Goal: Contribute content: Add original content to the website for others to see

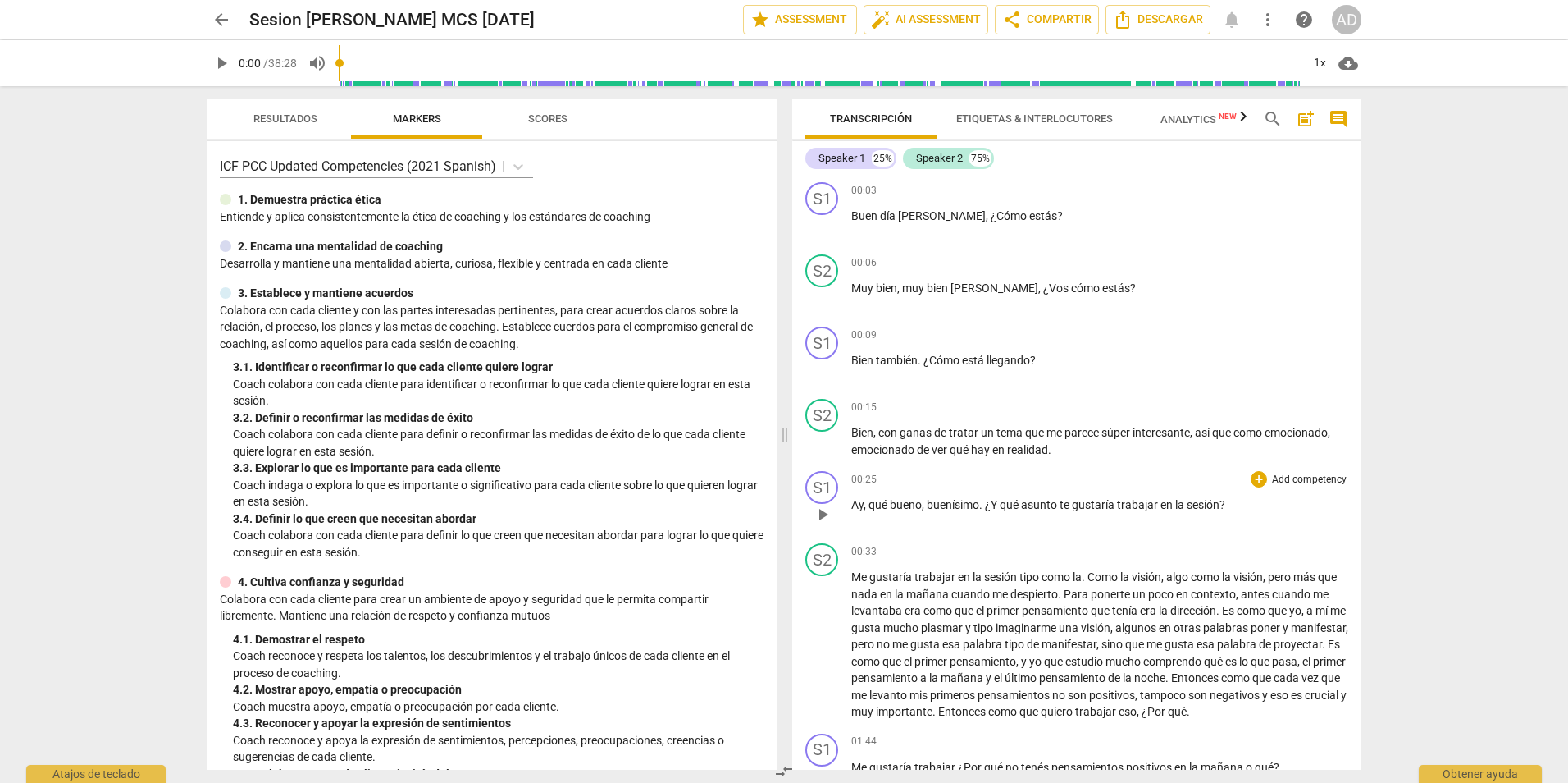
click at [1274, 484] on p "Add competency" at bounding box center [1310, 480] width 78 height 15
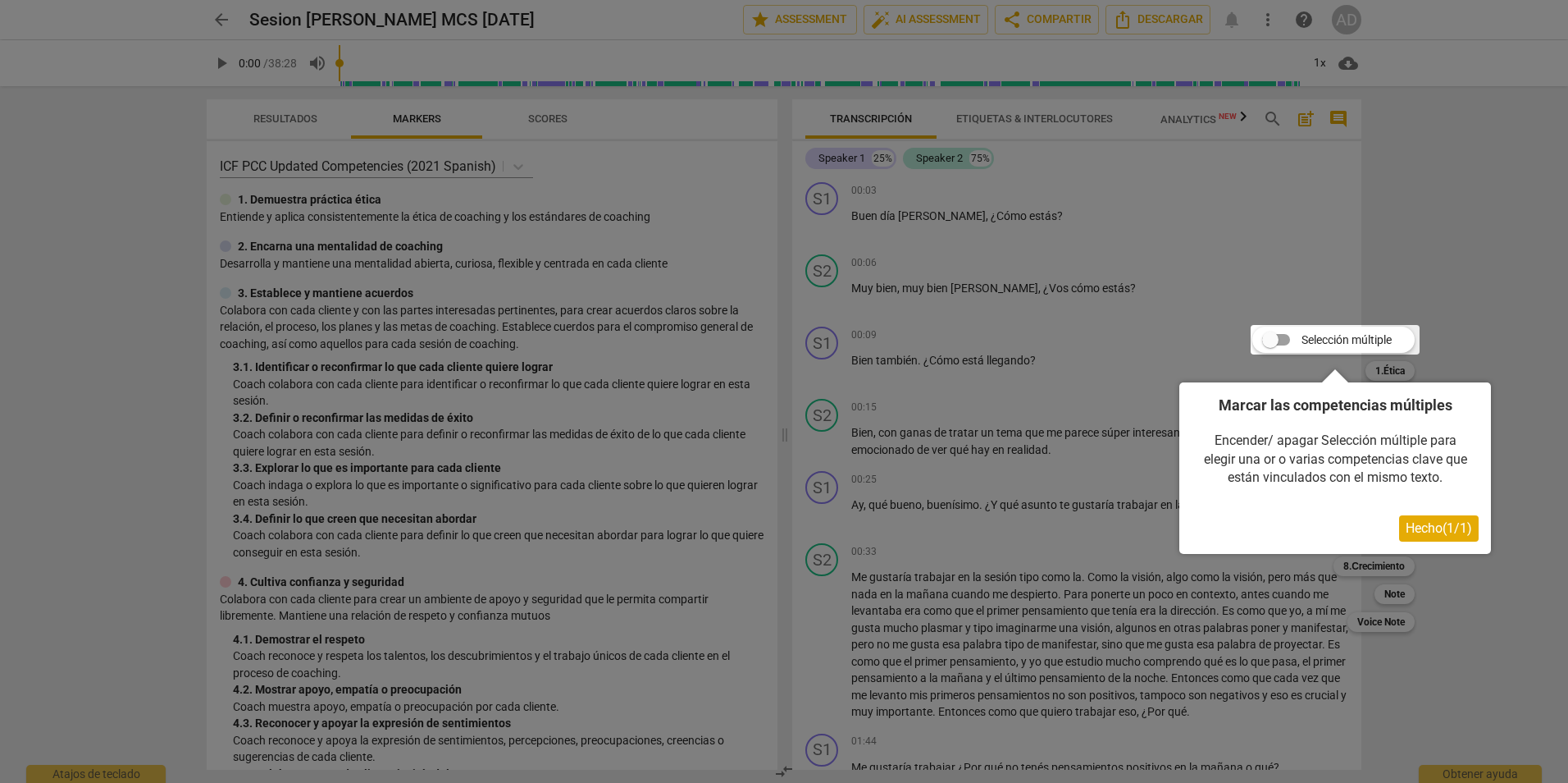
click at [1431, 519] on button "Hecho ( 1 / 1 )" at bounding box center [1439, 529] width 80 height 27
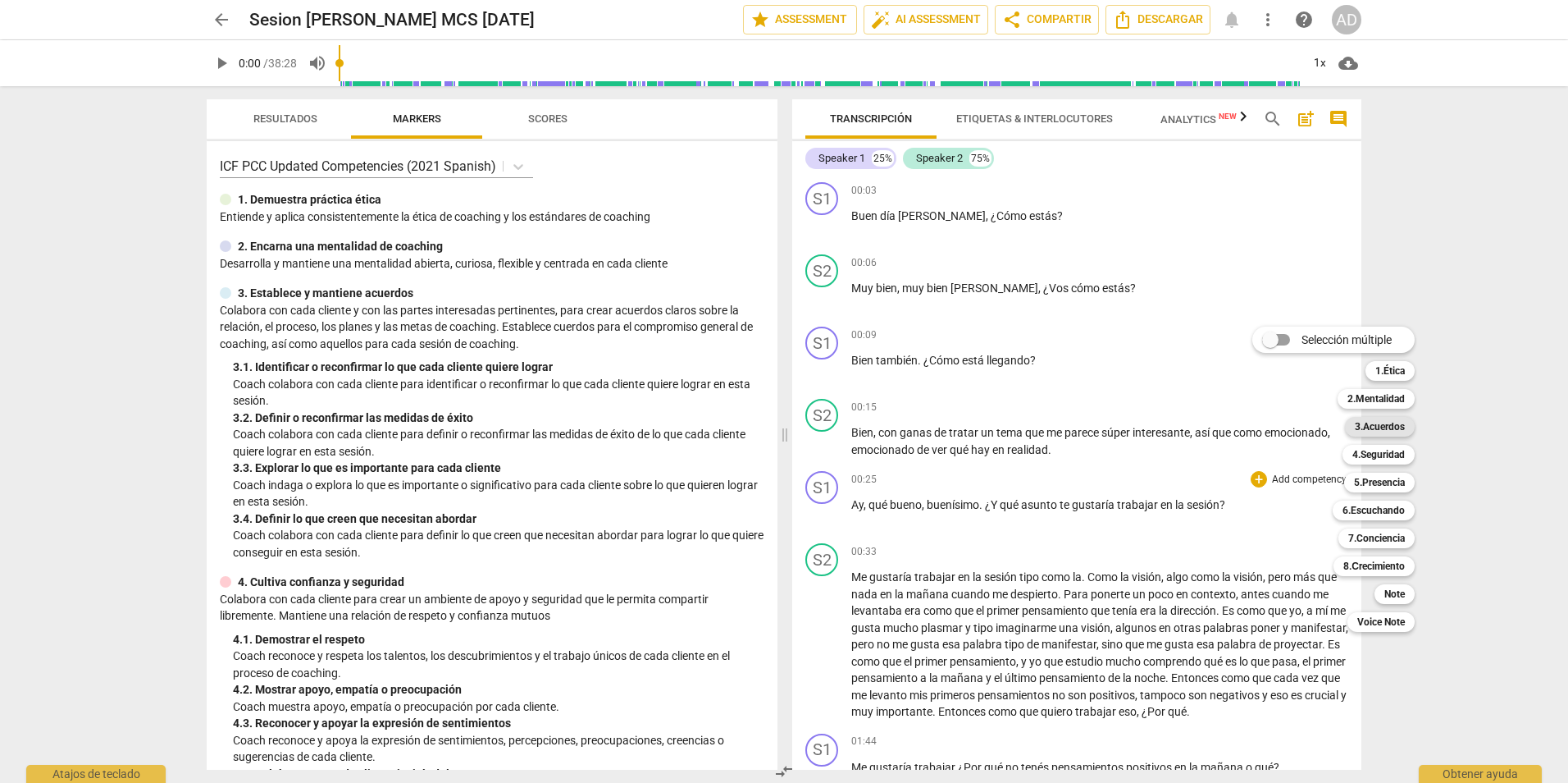
click at [1385, 428] on b "3.Acuerdos" at bounding box center [1380, 427] width 50 height 20
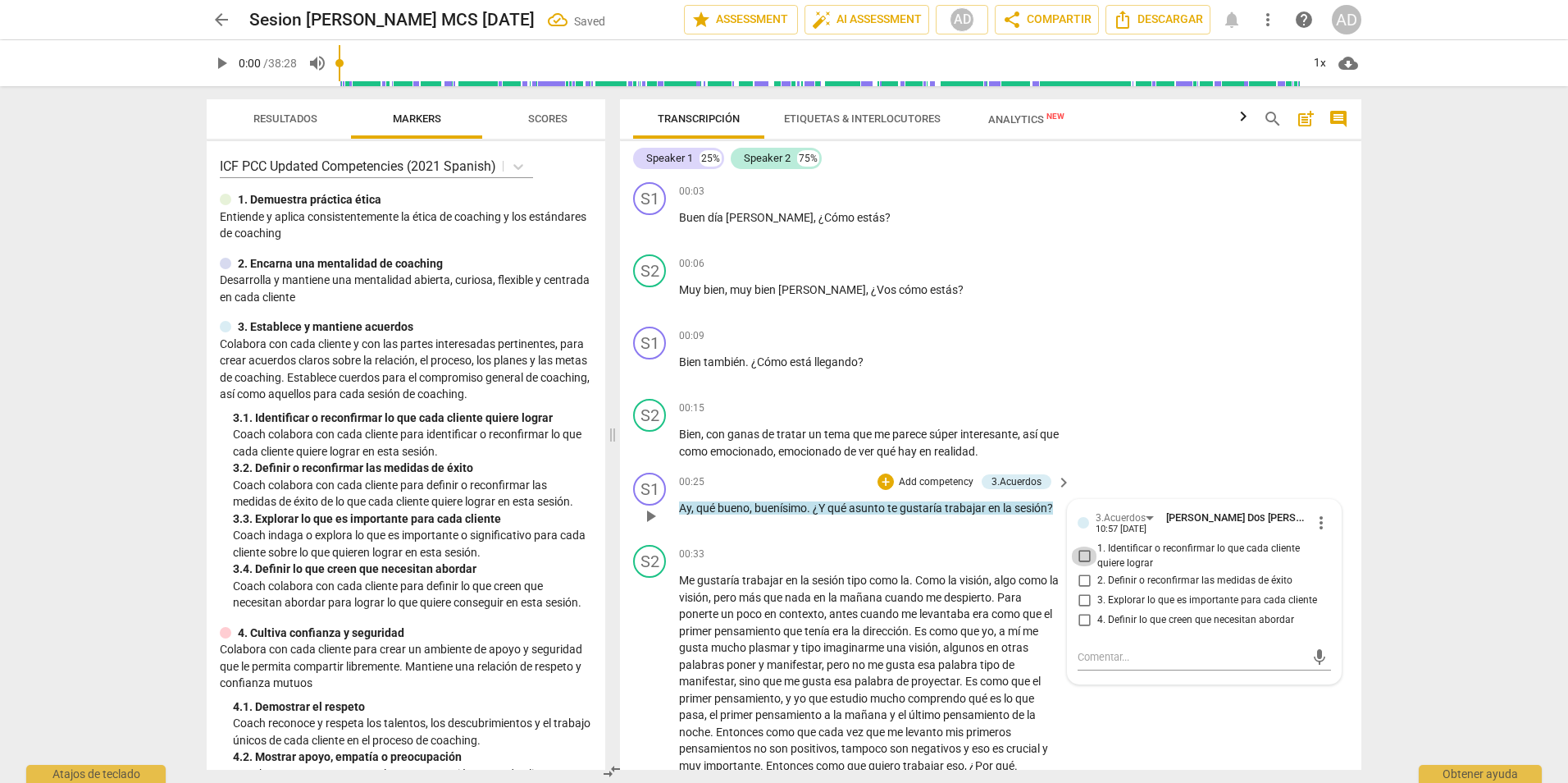
click at [1082, 0] on body "arrow_back Sesion [PERSON_NAME] MCS [DATE] Saved edit star Assessment auto_fix_…" at bounding box center [784, 0] width 1568 height 0
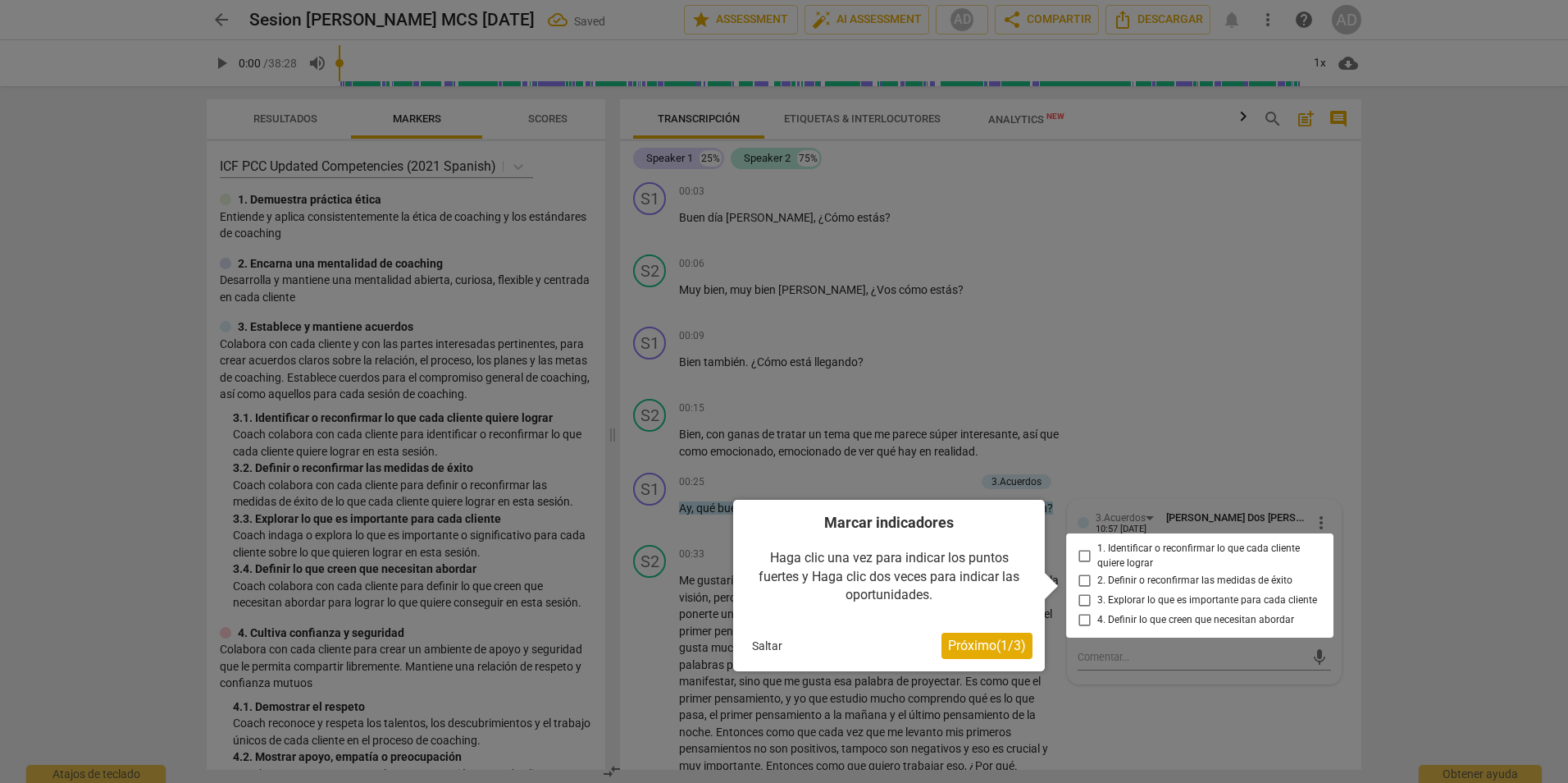
click at [1083, 546] on div at bounding box center [1200, 585] width 267 height 104
click at [989, 644] on span "Próximo ( 1 / 3 )" at bounding box center [987, 645] width 78 height 16
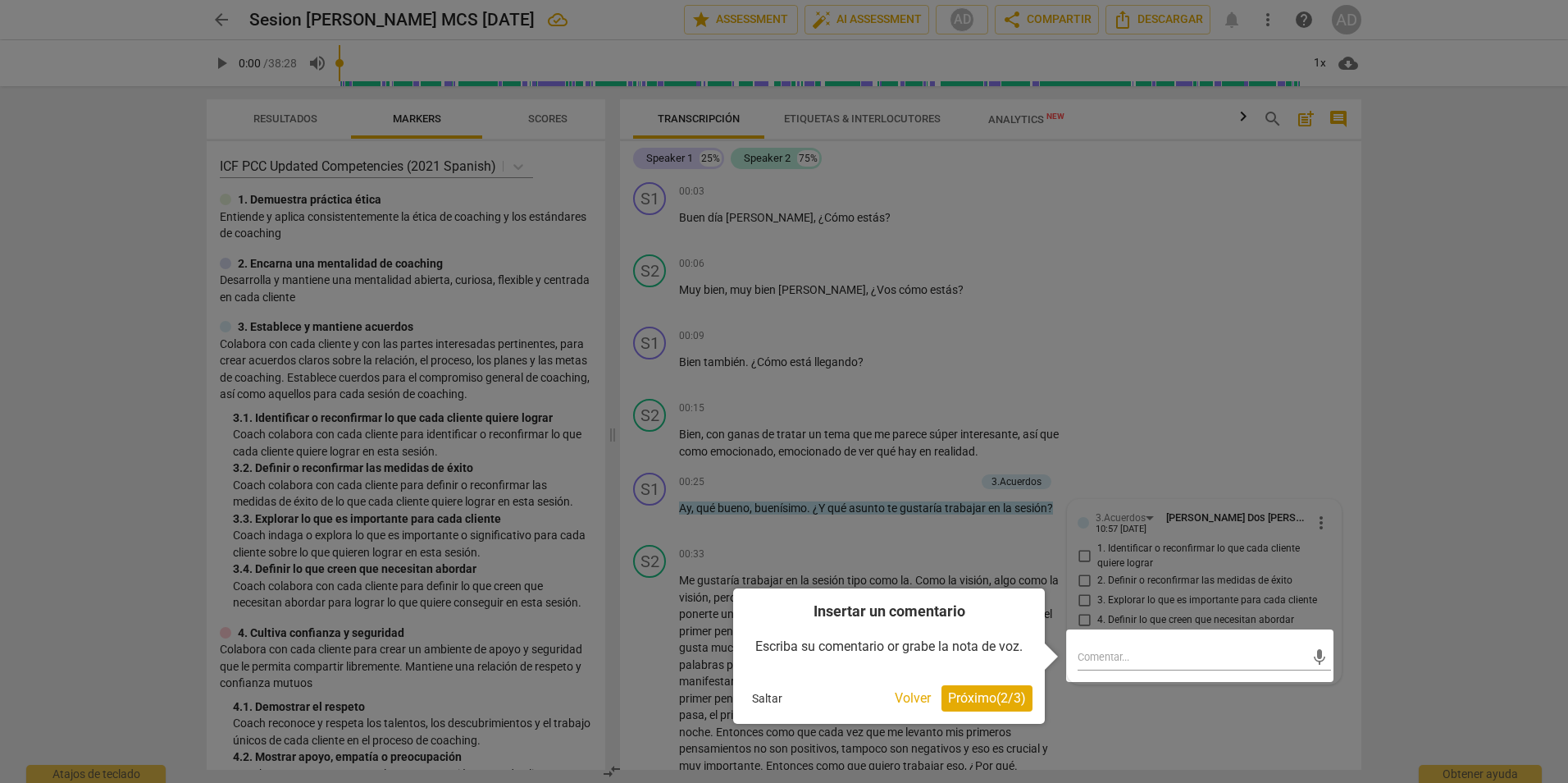
click at [1086, 551] on div at bounding box center [784, 391] width 1568 height 783
click at [1197, 501] on div at bounding box center [784, 391] width 1568 height 783
click at [901, 699] on button "Volver" at bounding box center [912, 698] width 49 height 27
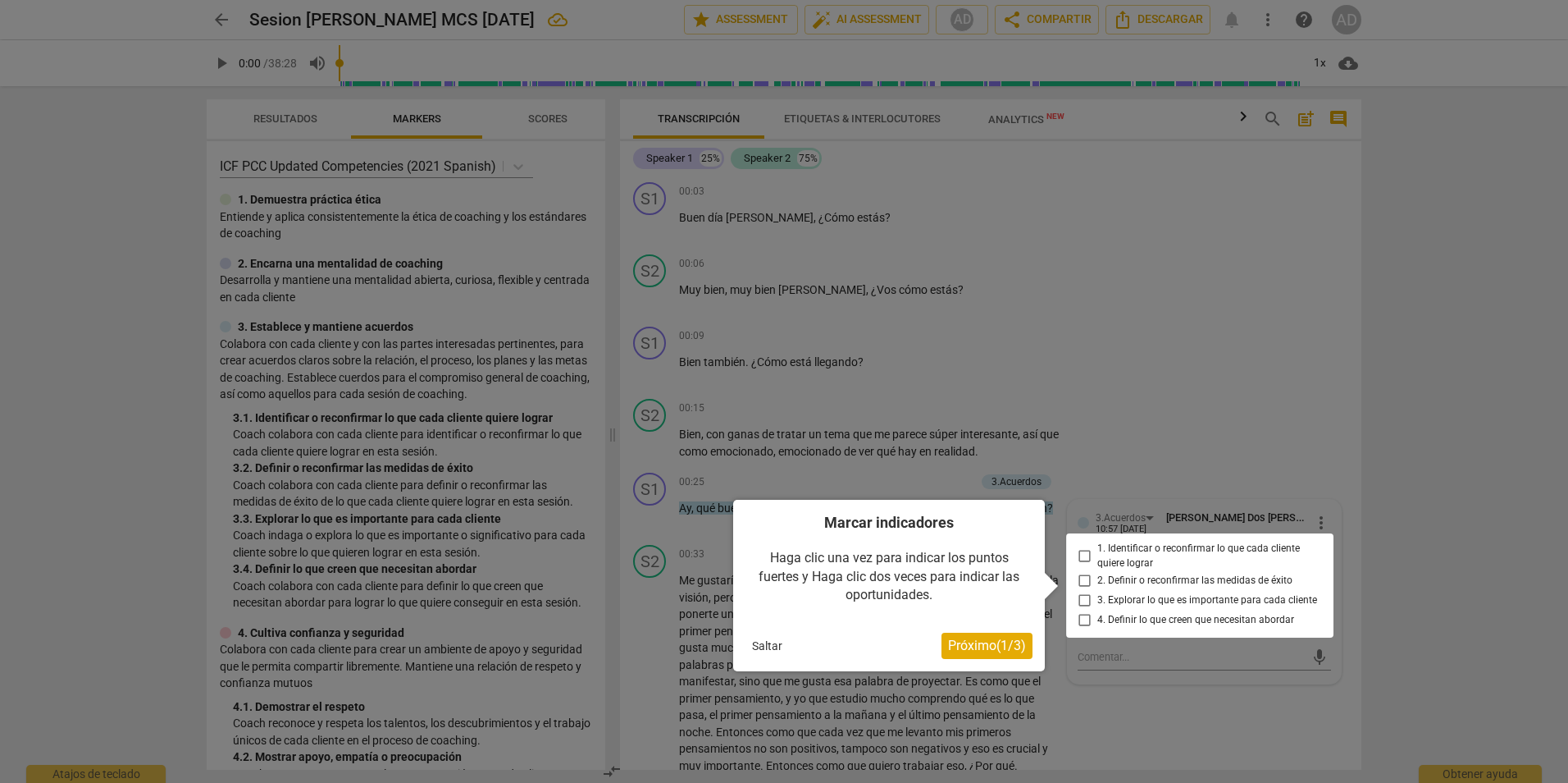
click at [777, 644] on button "Saltar" at bounding box center [767, 646] width 43 height 25
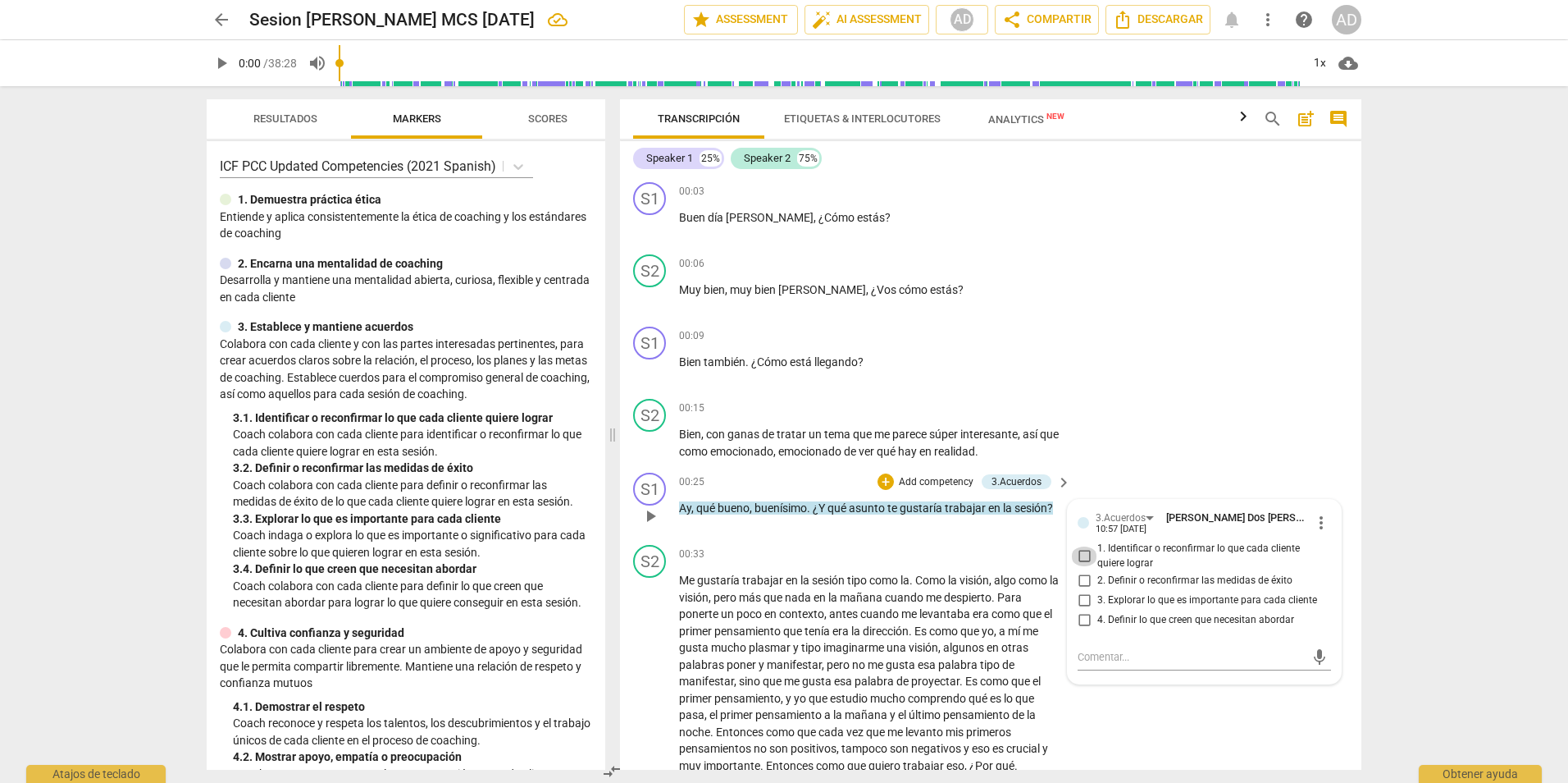
click at [1082, 558] on input "1. Identificar o reconfirmar lo que cada cliente quiere lograr" at bounding box center [1085, 556] width 27 height 20
checkbox input "true"
click at [1566, 278] on div "arrow_back Sesion [PERSON_NAME] MCS [DATE] edit star Assessment auto_fix_high A…" at bounding box center [784, 391] width 1568 height 783
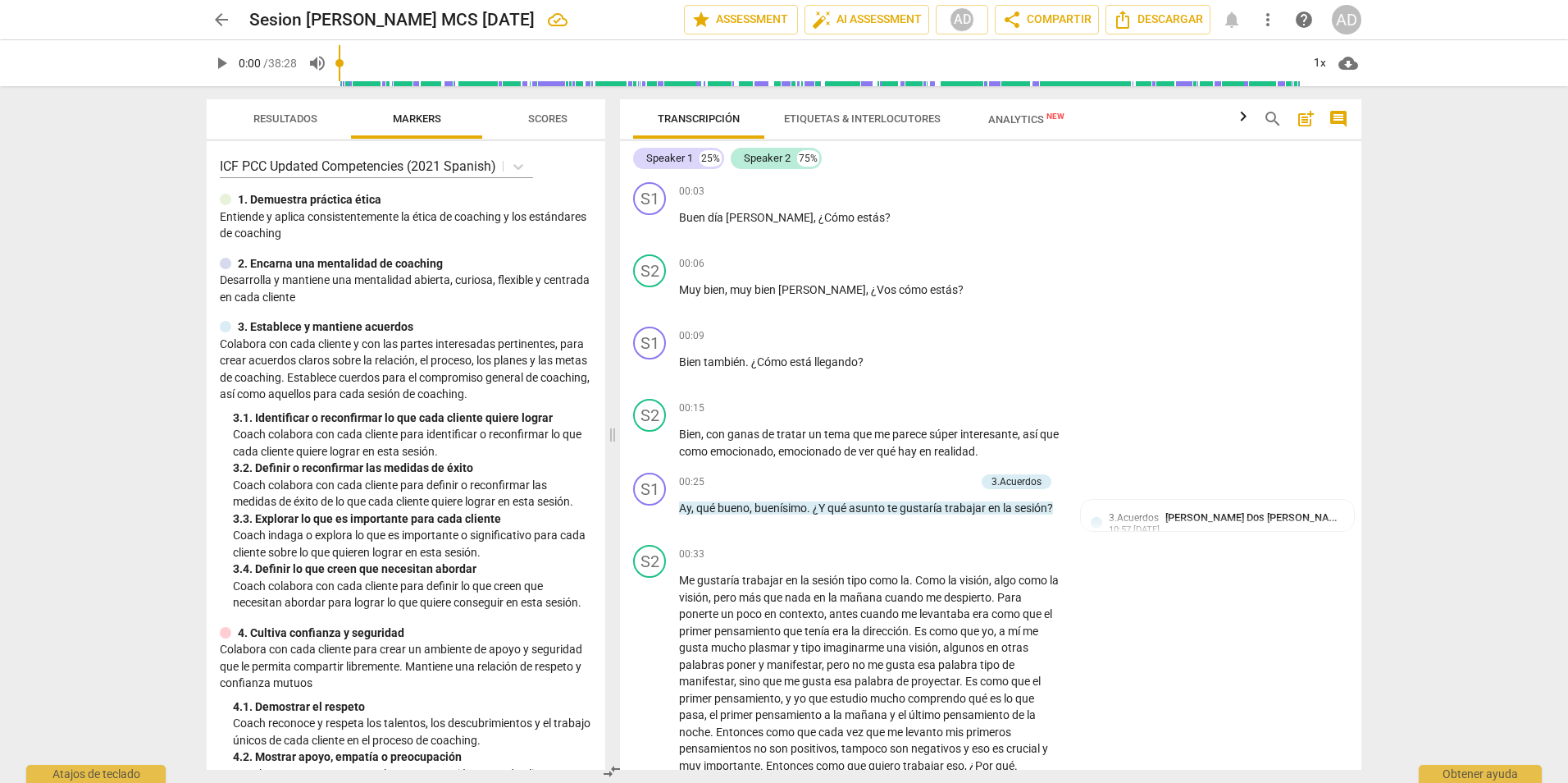
click at [1499, 327] on div "arrow_back Sesion [PERSON_NAME] MCS [DATE] edit star Assessment auto_fix_high A…" at bounding box center [784, 391] width 1568 height 783
click at [1071, 717] on div "S2 play_arrow pause 00:33 + Add competency keyboard_arrow_right Me gustaría tra…" at bounding box center [990, 659] width 741 height 242
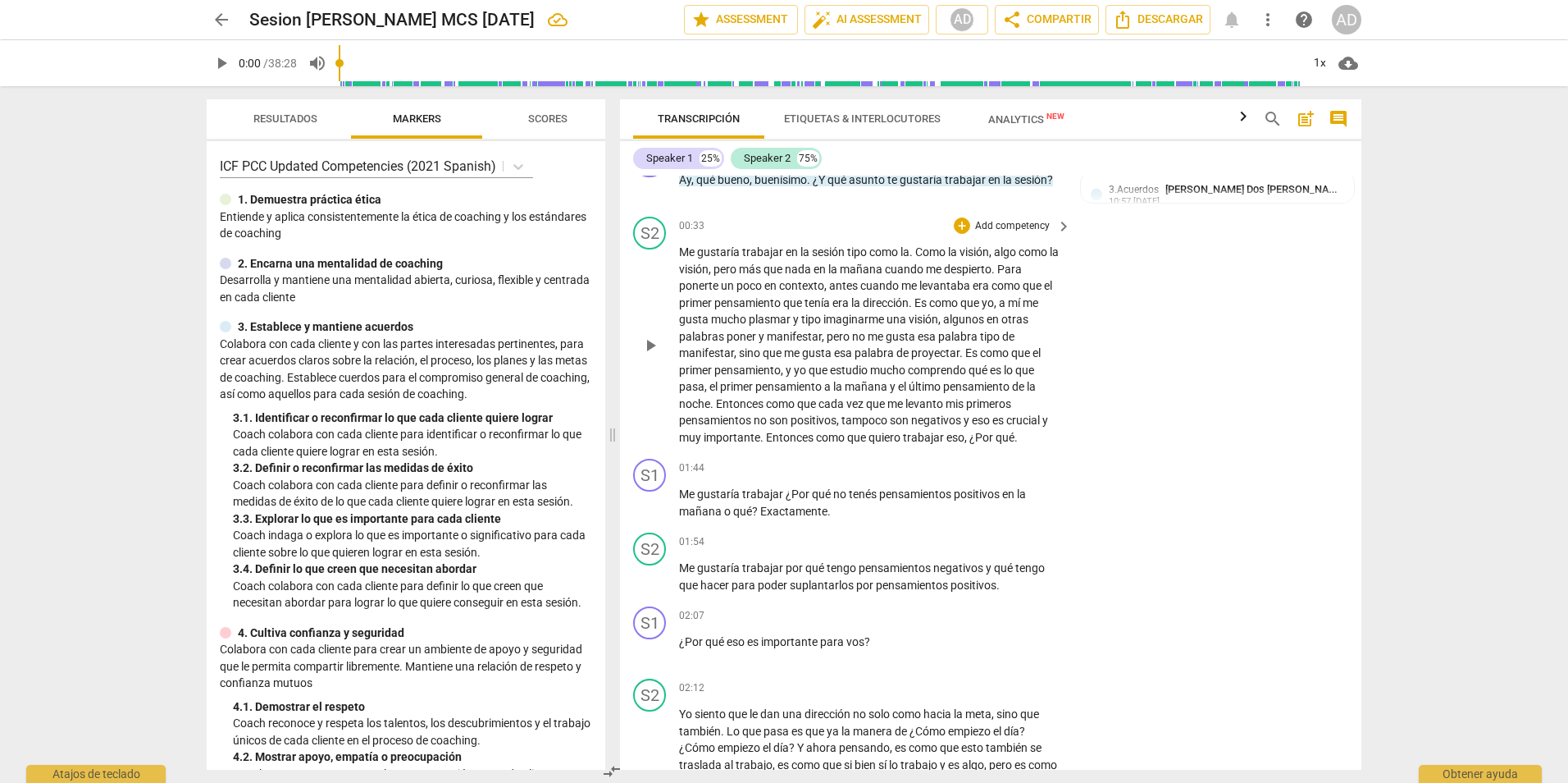
scroll to position [361, 0]
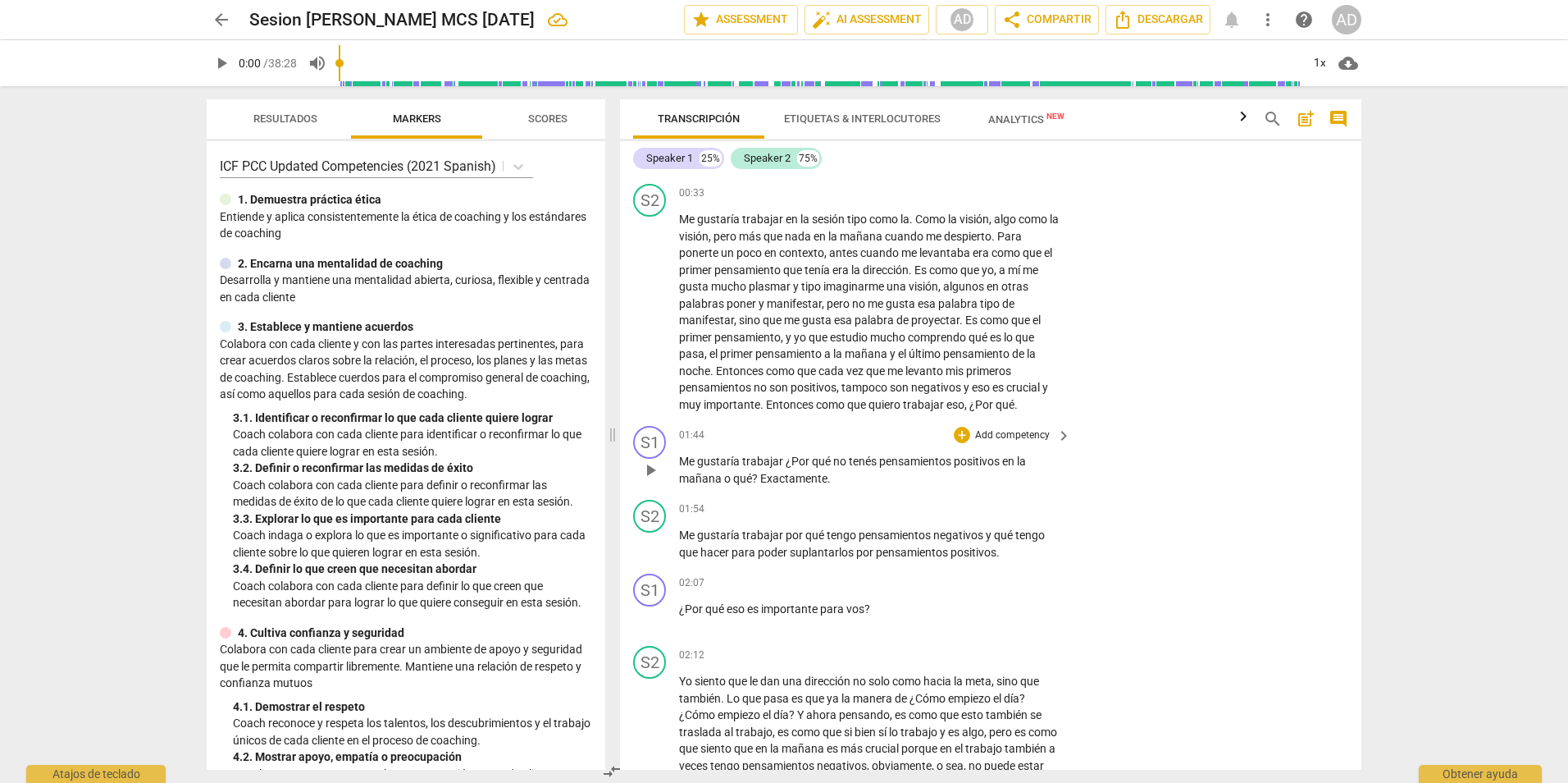
click at [1012, 427] on div "+ Add competency" at bounding box center [1003, 435] width 98 height 17
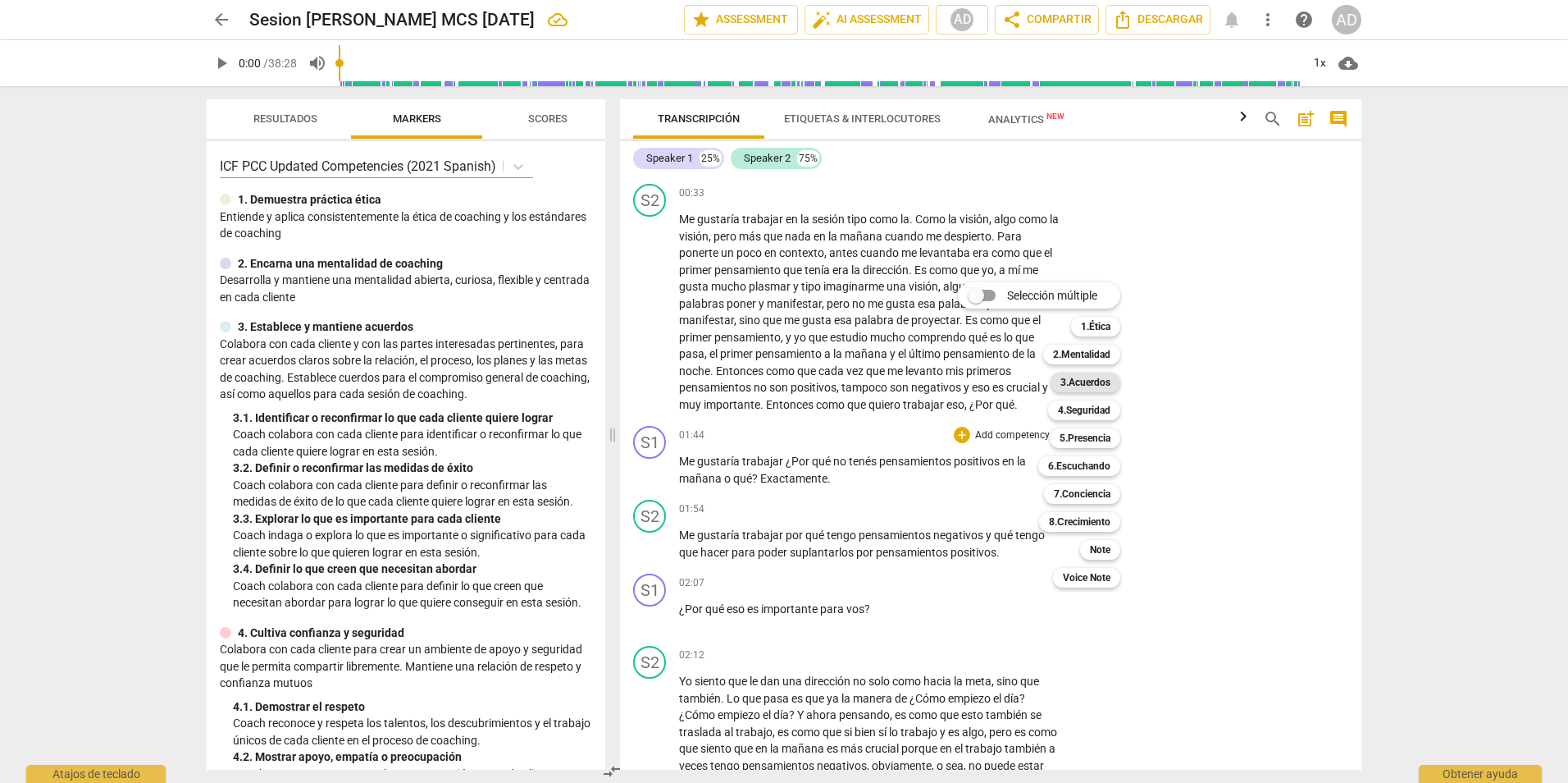
click at [1092, 375] on b "3.Acuerdos" at bounding box center [1086, 383] width 50 height 20
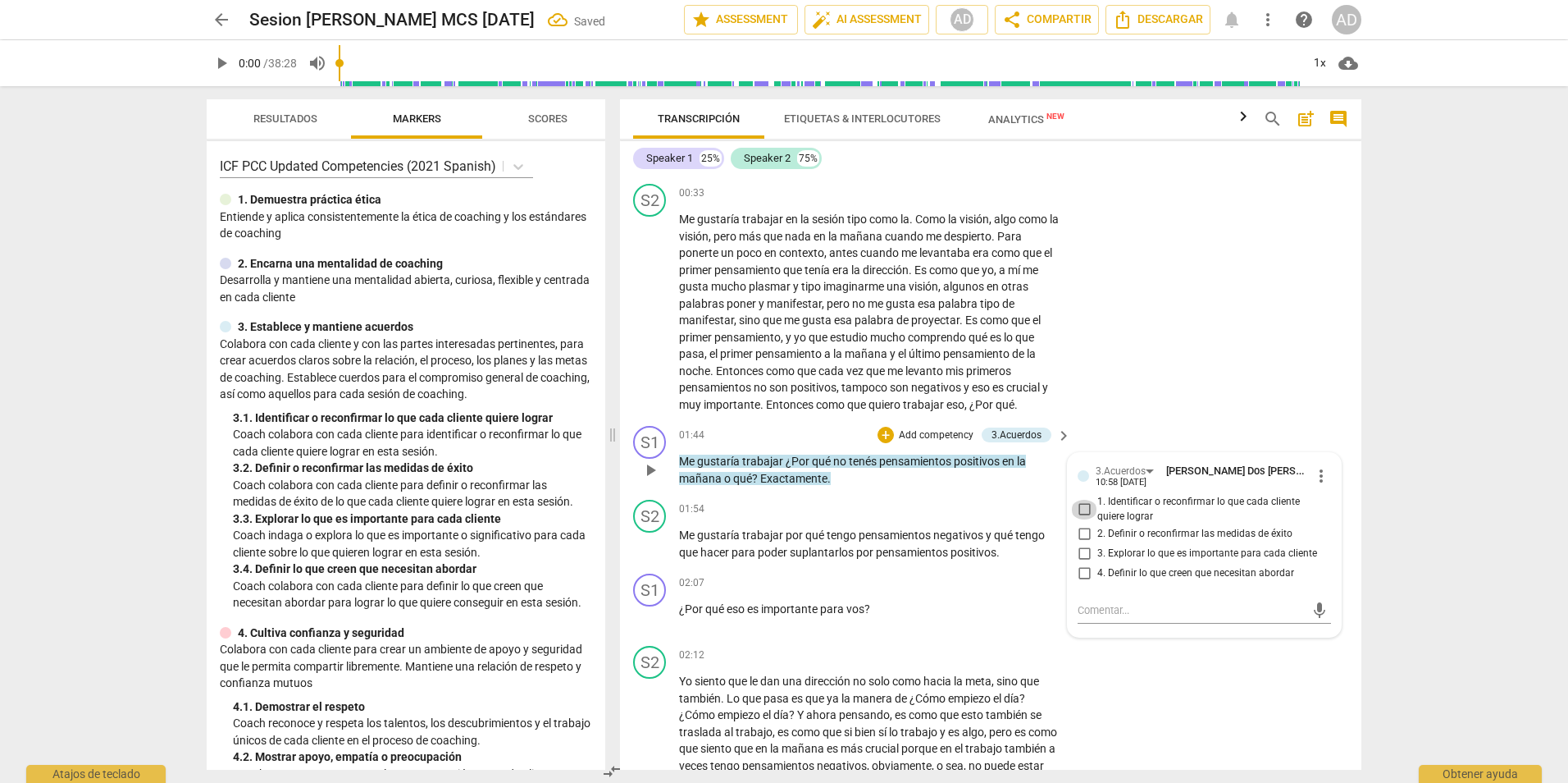
click at [1092, 504] on input "1. Identificar o reconfirmar lo que cada cliente quiere lograr" at bounding box center [1085, 510] width 27 height 20
checkbox input "true"
click at [1368, 455] on div "Transcripción Etiquetas & Interlocutores Analytics New search post_add comment …" at bounding box center [994, 434] width 761 height 697
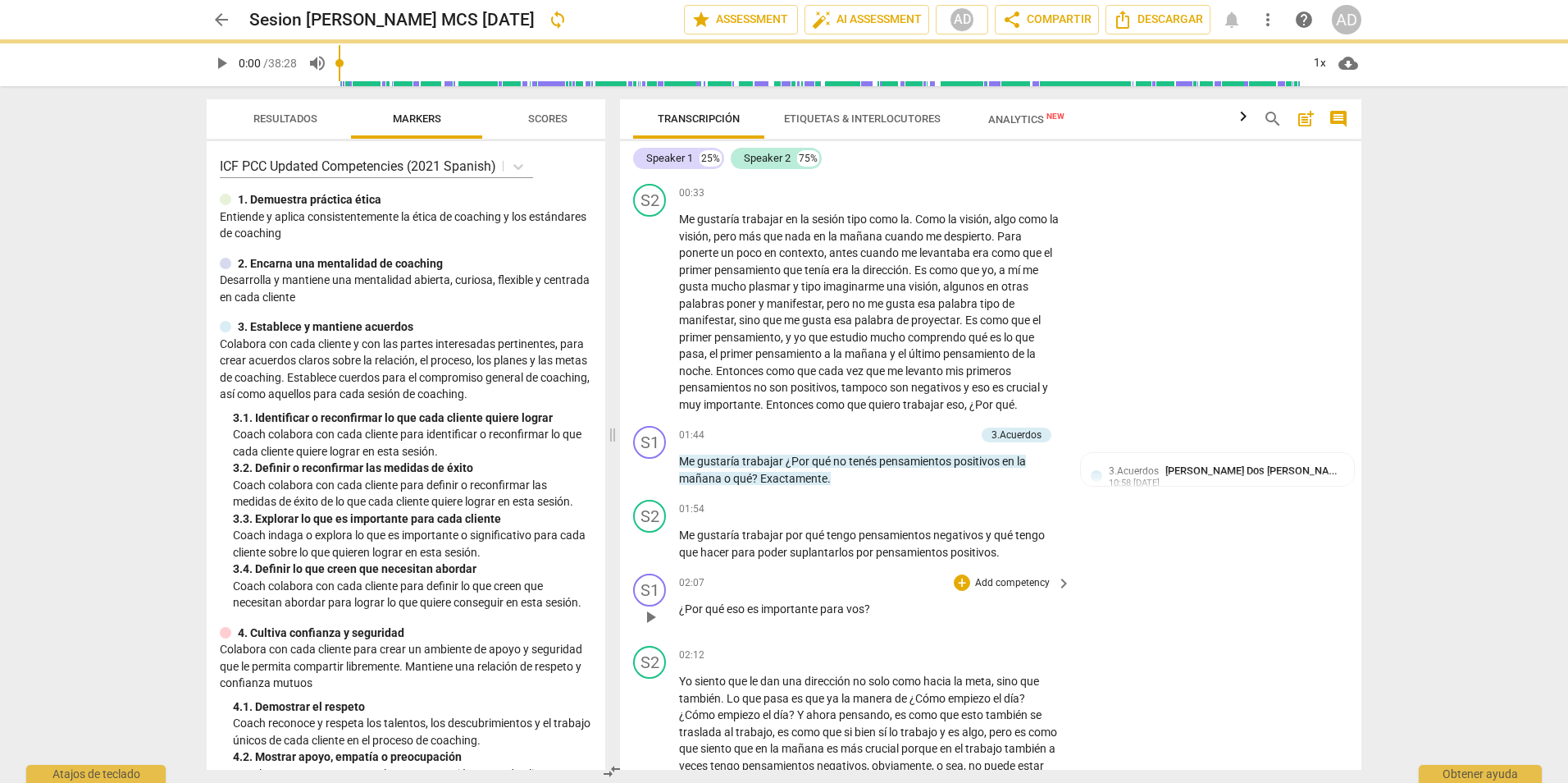
click at [1170, 629] on div "S1 play_arrow pause 02:07 + Add competency keyboard_arrow_right ¿Por qué eso es…" at bounding box center [990, 603] width 741 height 72
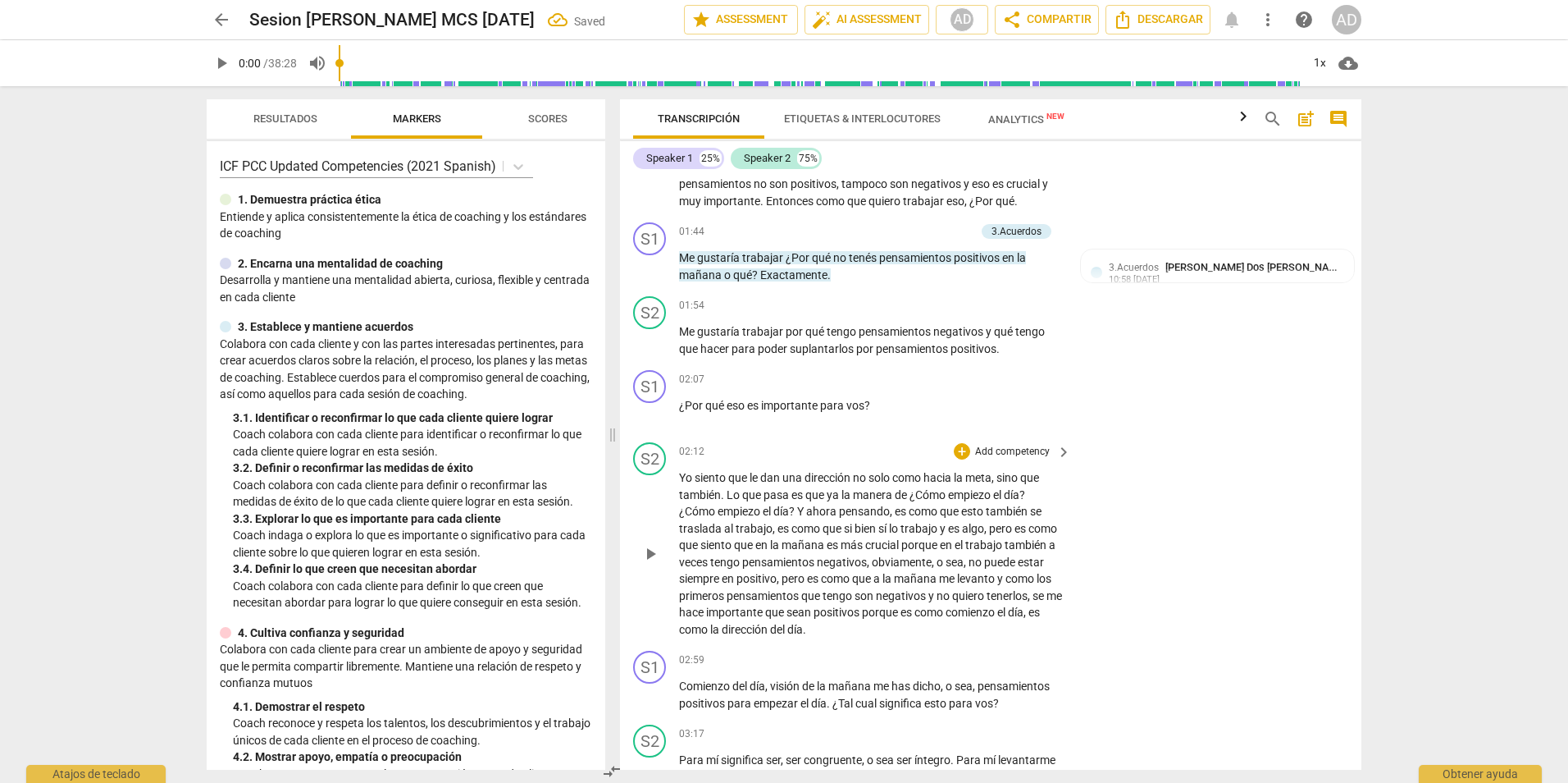
scroll to position [590, 0]
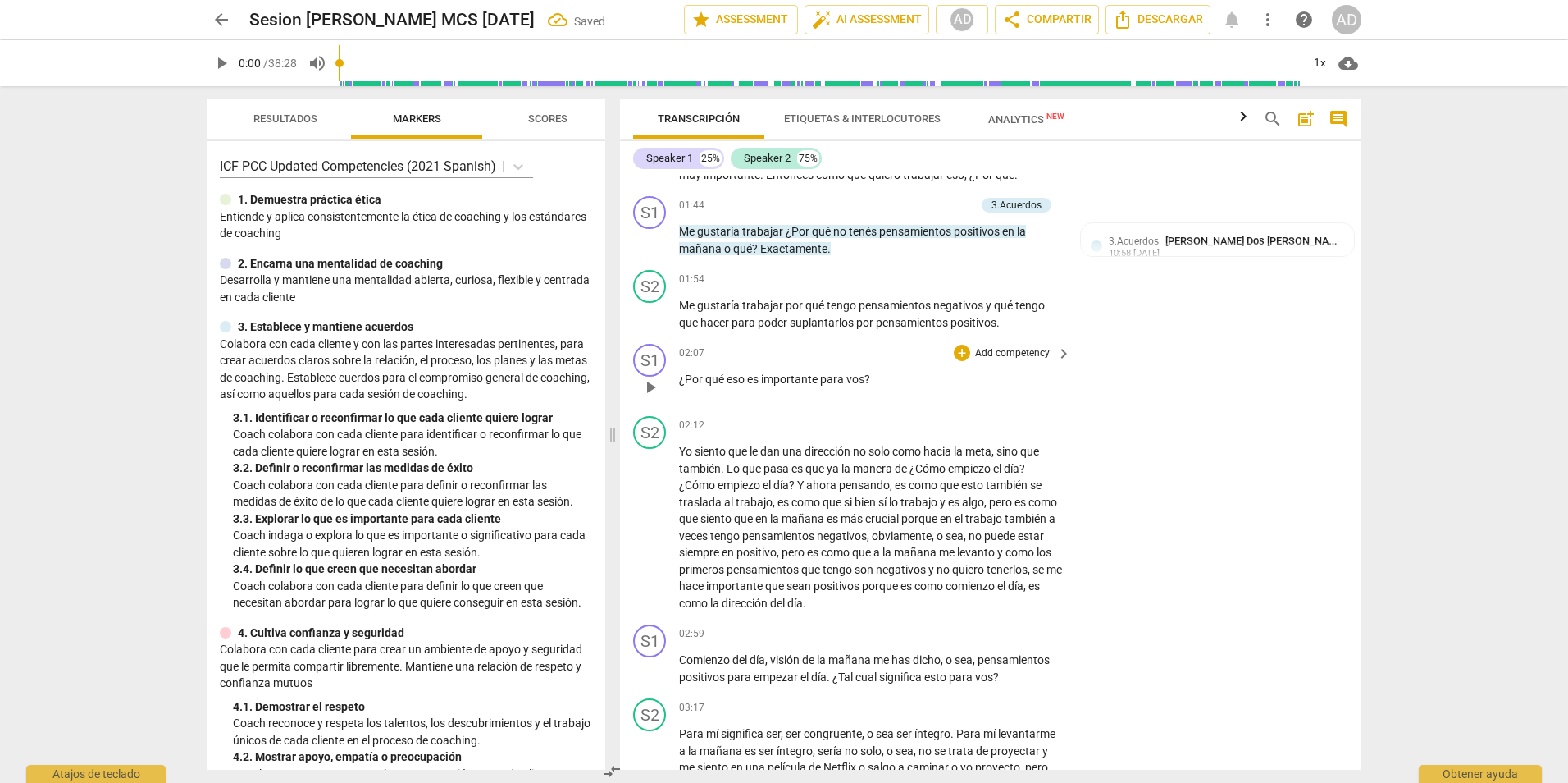
click at [1029, 354] on p "Add competency" at bounding box center [1013, 354] width 78 height 15
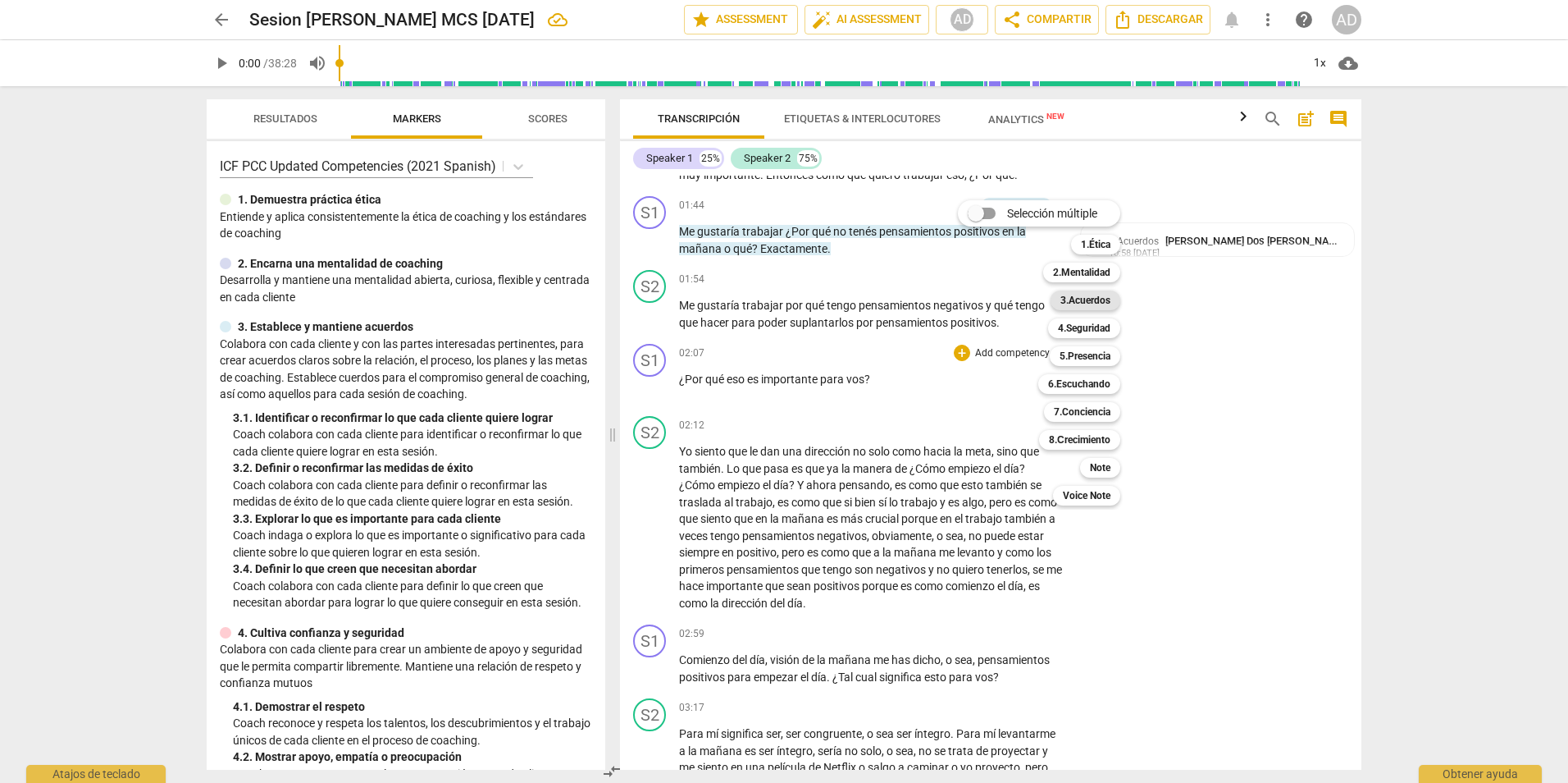
click at [1095, 293] on b "3.Acuerdos" at bounding box center [1086, 301] width 50 height 20
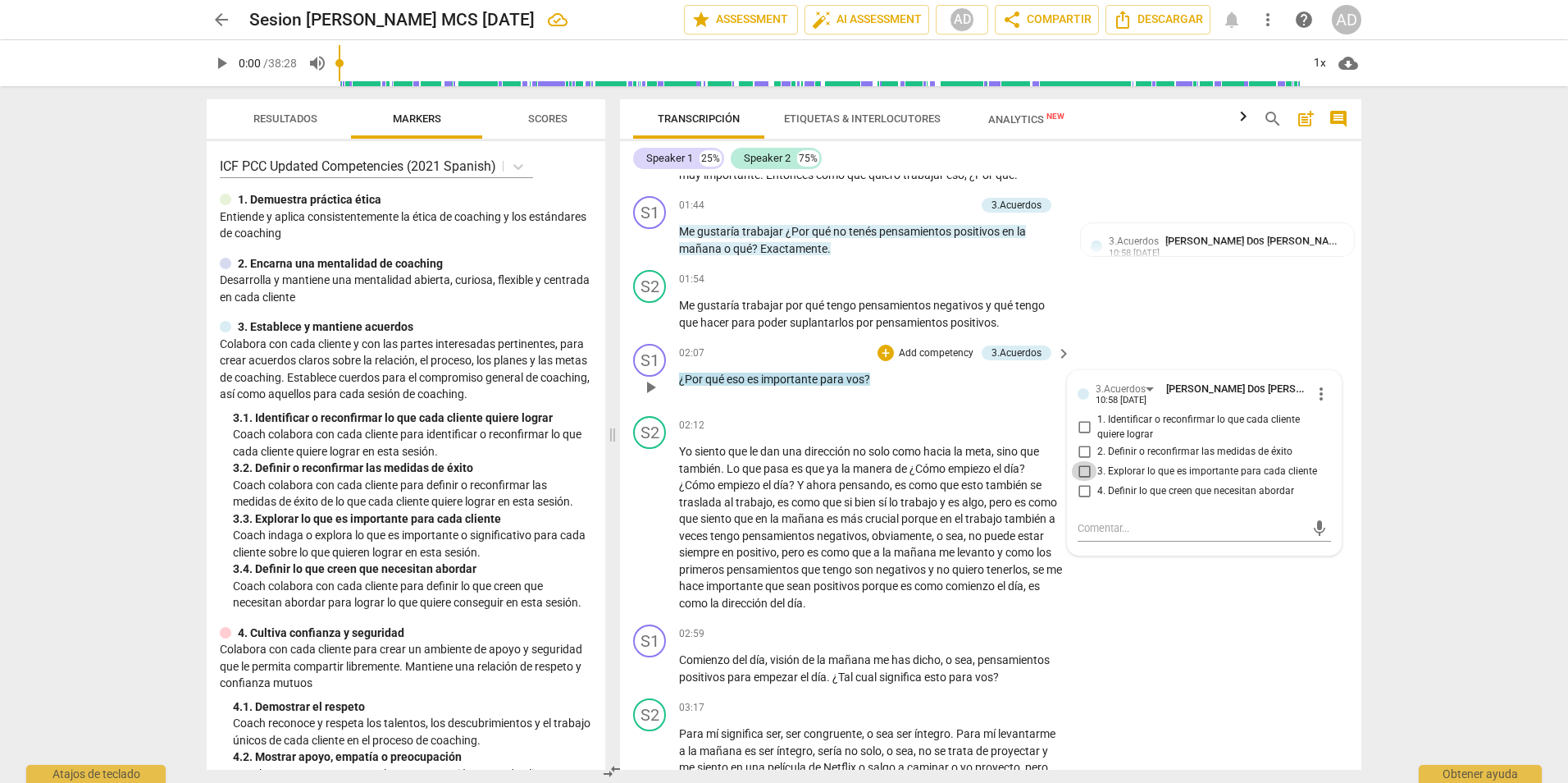
click at [1078, 470] on input "3. Explorar lo que es importante para cada cliente" at bounding box center [1085, 471] width 27 height 20
checkbox input "true"
click at [1077, 634] on div "S1 play_arrow pause 02:59 + Add competency keyboard_arrow_right Comienzo del dí…" at bounding box center [990, 654] width 741 height 74
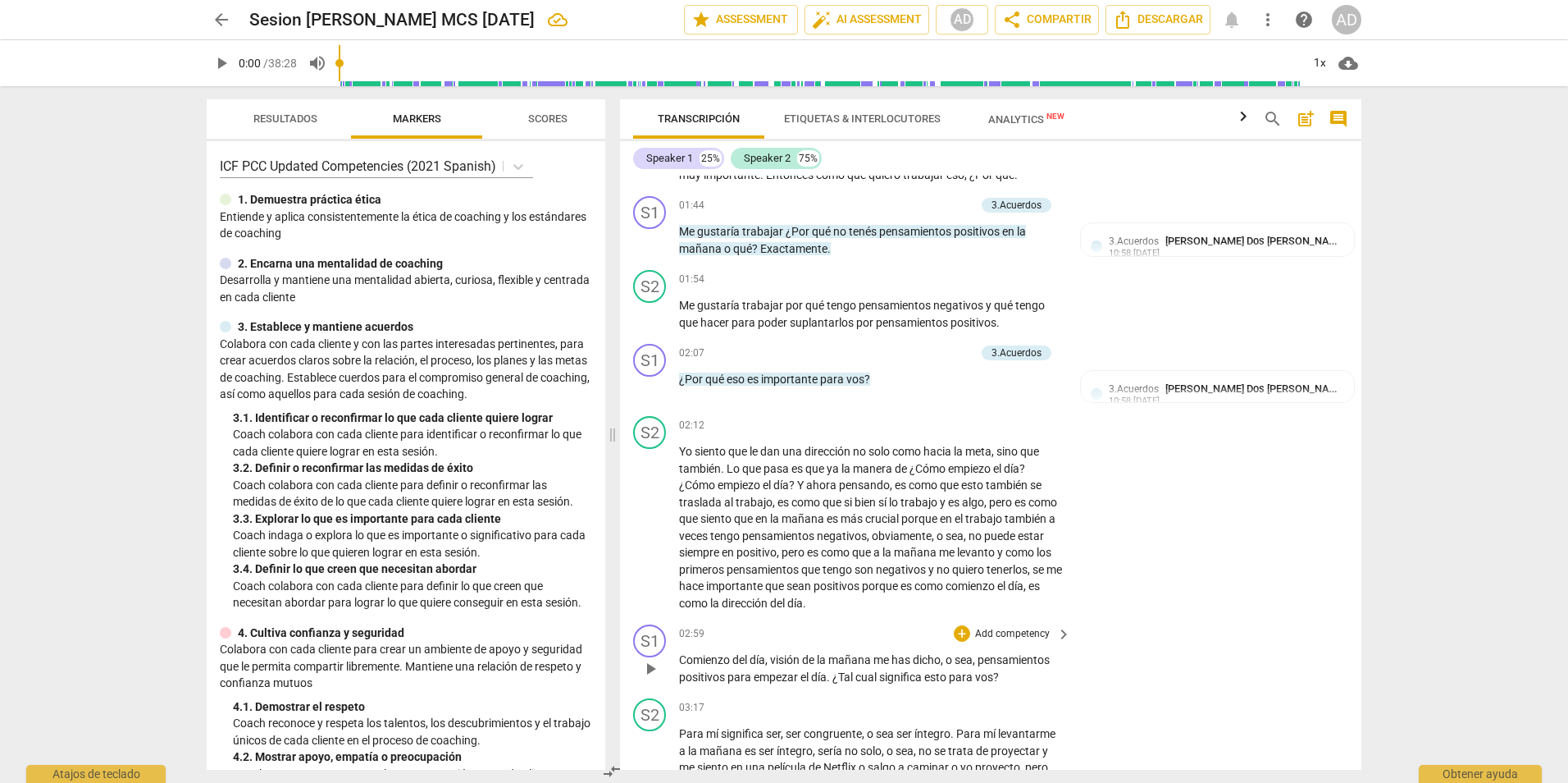
click at [1027, 631] on p "Add competency" at bounding box center [1013, 634] width 78 height 15
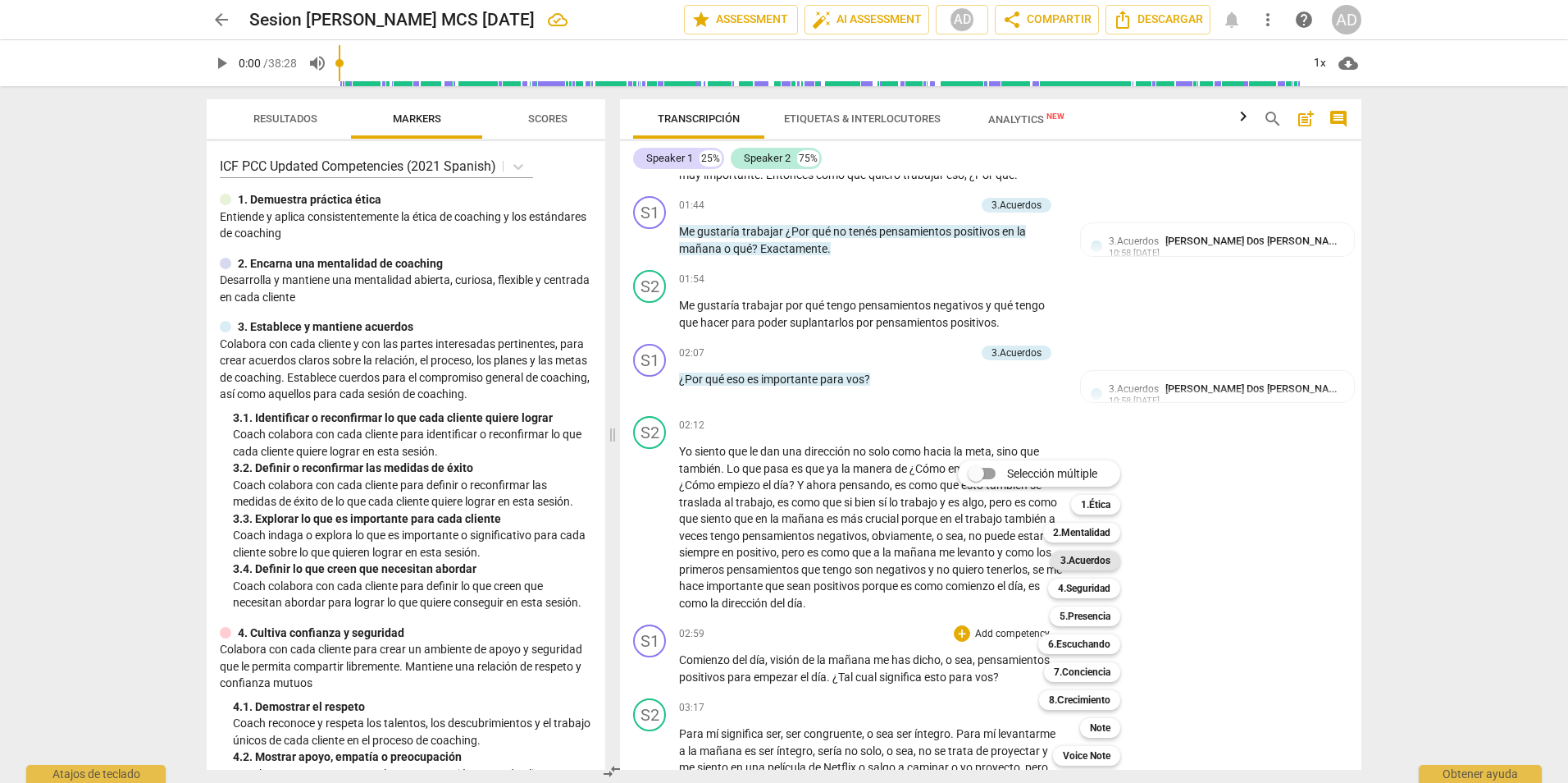
click at [1093, 565] on b "3.Acuerdos" at bounding box center [1086, 560] width 50 height 20
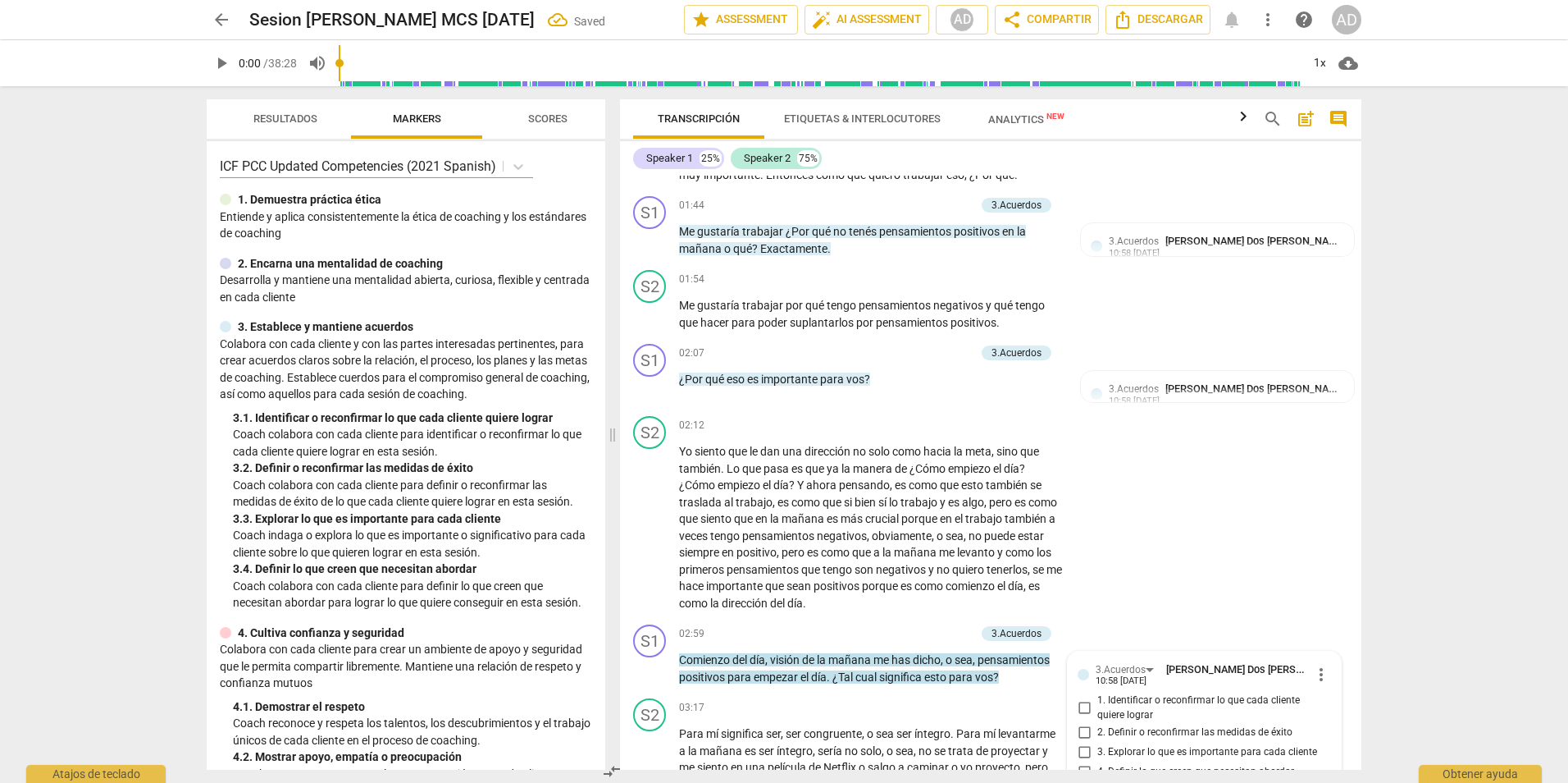
scroll to position [927, 0]
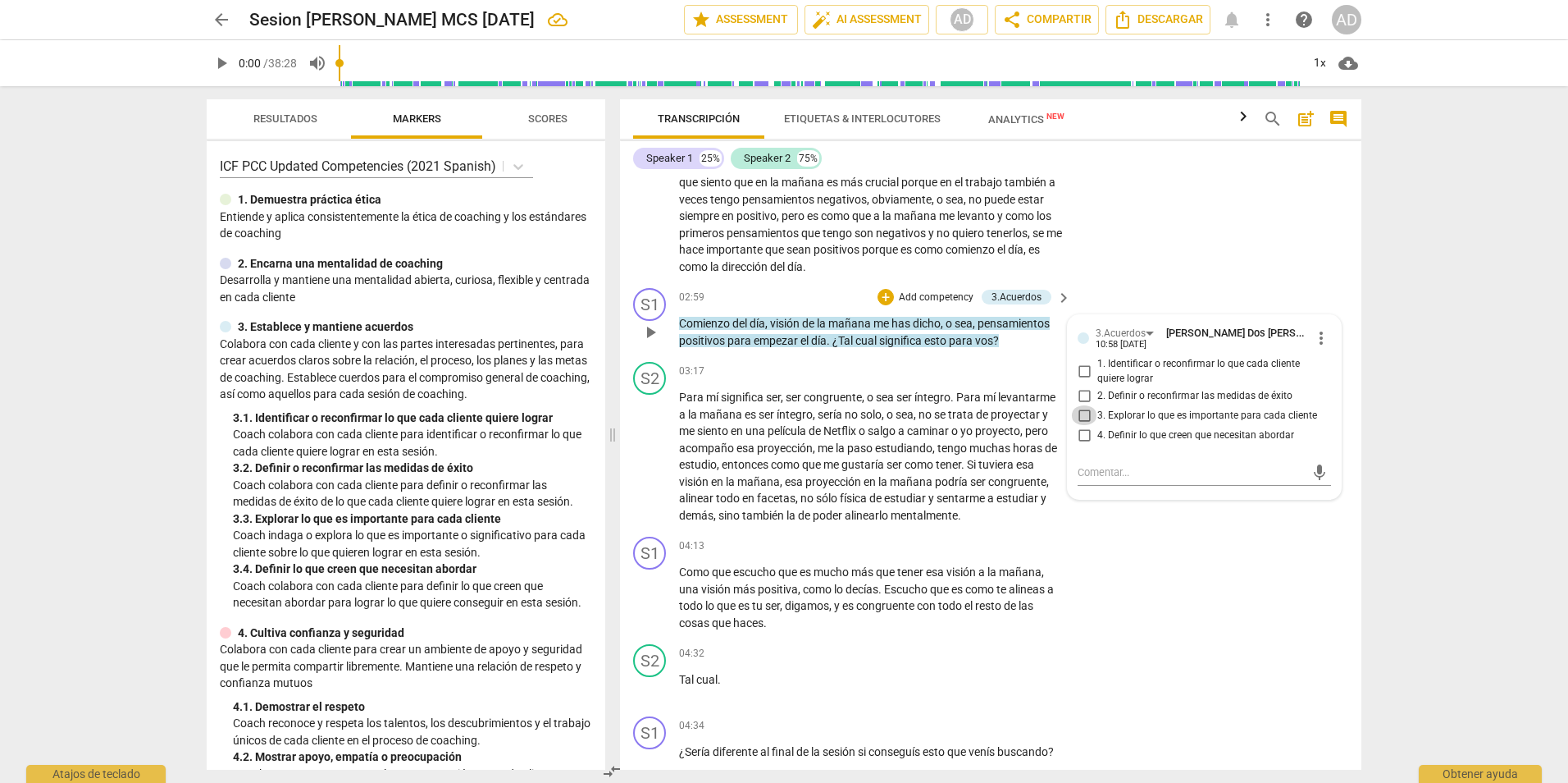
click at [1084, 419] on input "3. Explorar lo que es importante para cada cliente" at bounding box center [1085, 415] width 27 height 20
checkbox input "true"
click at [1100, 570] on div "S1 play_arrow pause 04:13 + Add competency keyboard_arrow_right Como que escuch…" at bounding box center [990, 583] width 741 height 107
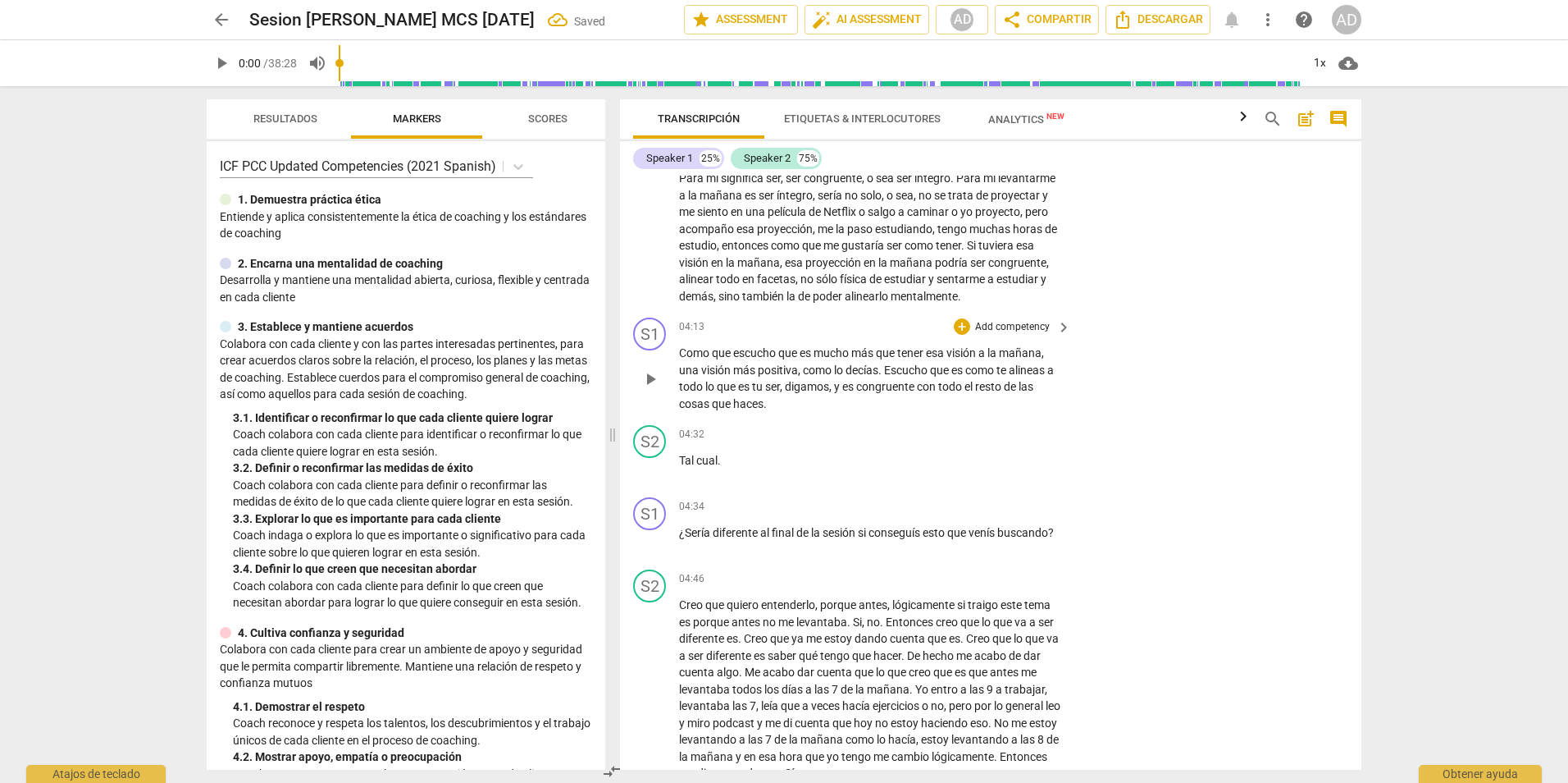
scroll to position [1124, 0]
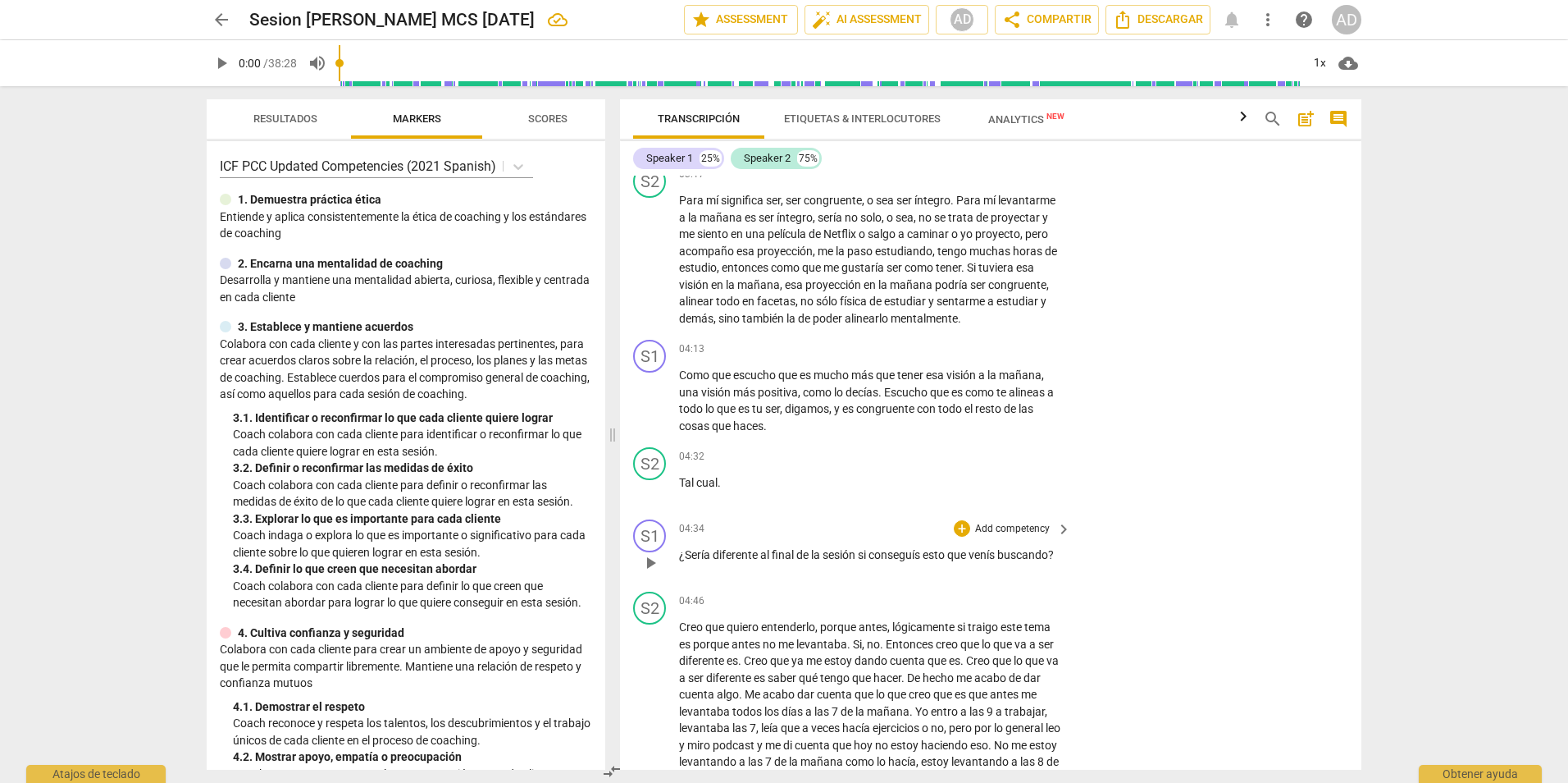
click at [1004, 534] on p "Add competency" at bounding box center [1013, 529] width 78 height 15
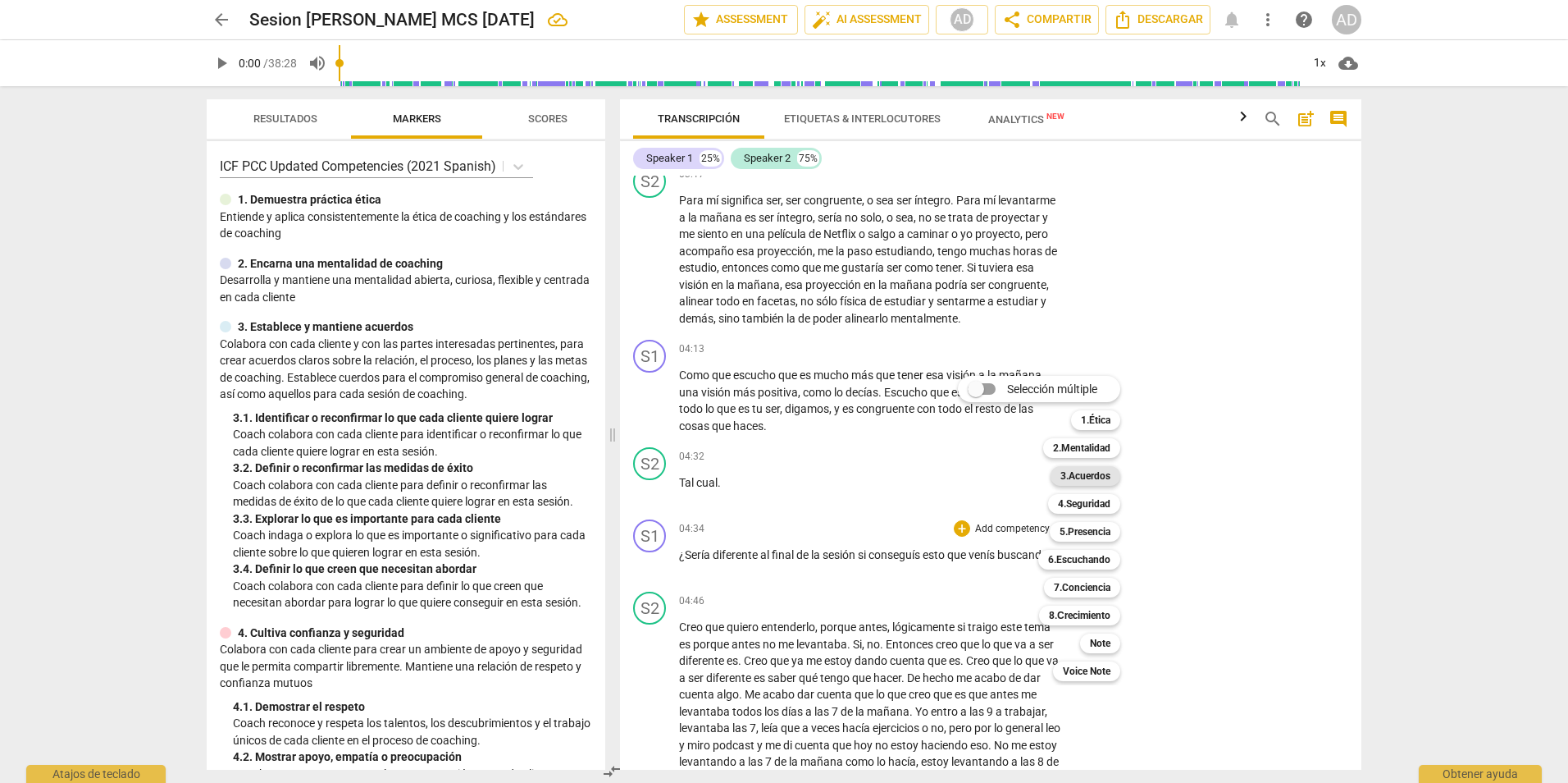
click at [1079, 483] on b "3.Acuerdos" at bounding box center [1086, 476] width 50 height 20
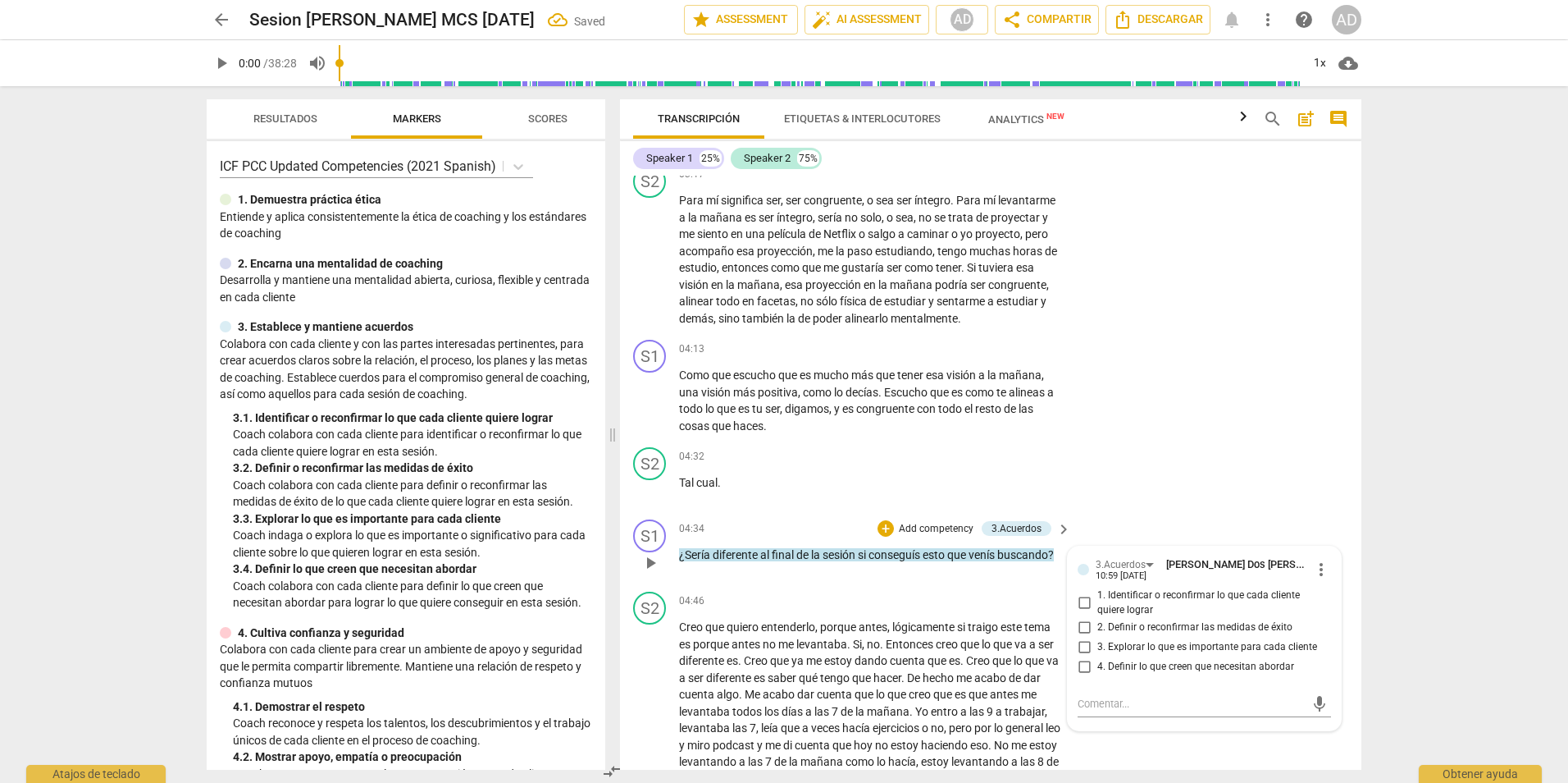
click at [1151, 631] on span "2. Definir o reconfirmar las medidas de éxito" at bounding box center [1194, 628] width 195 height 15
click at [1097, 631] on input "2. Definir o reconfirmar las medidas de éxito" at bounding box center [1085, 627] width 27 height 20
checkbox input "true"
click at [1232, 483] on div "S2 play_arrow pause 04:32 + Add competency keyboard_arrow_right Tal cual ." at bounding box center [990, 477] width 741 height 72
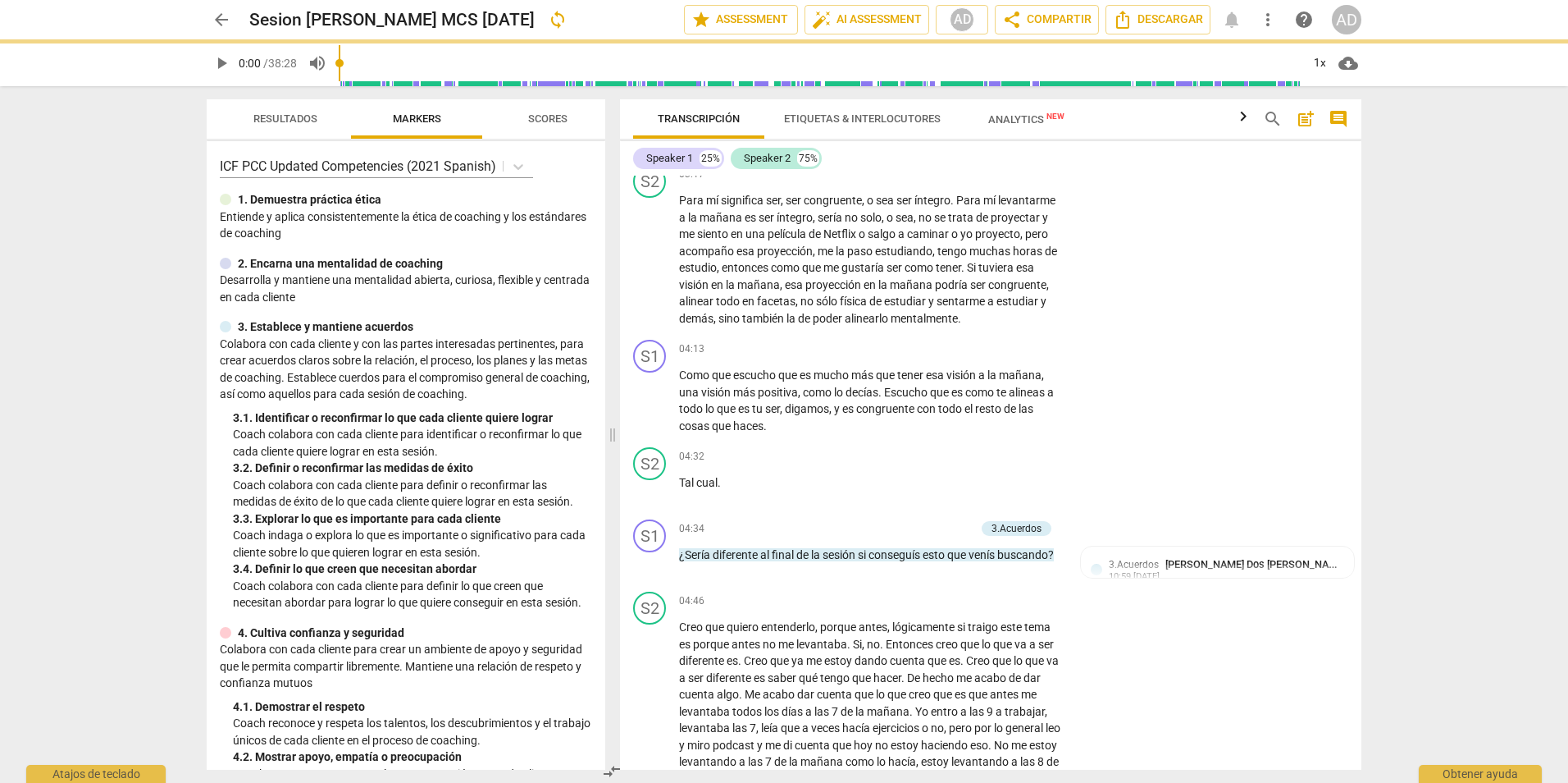
click at [1452, 665] on div "arrow_back Sesion [PERSON_NAME] MCS [DATE] sync edit star Assessment auto_fix_h…" at bounding box center [784, 391] width 1568 height 783
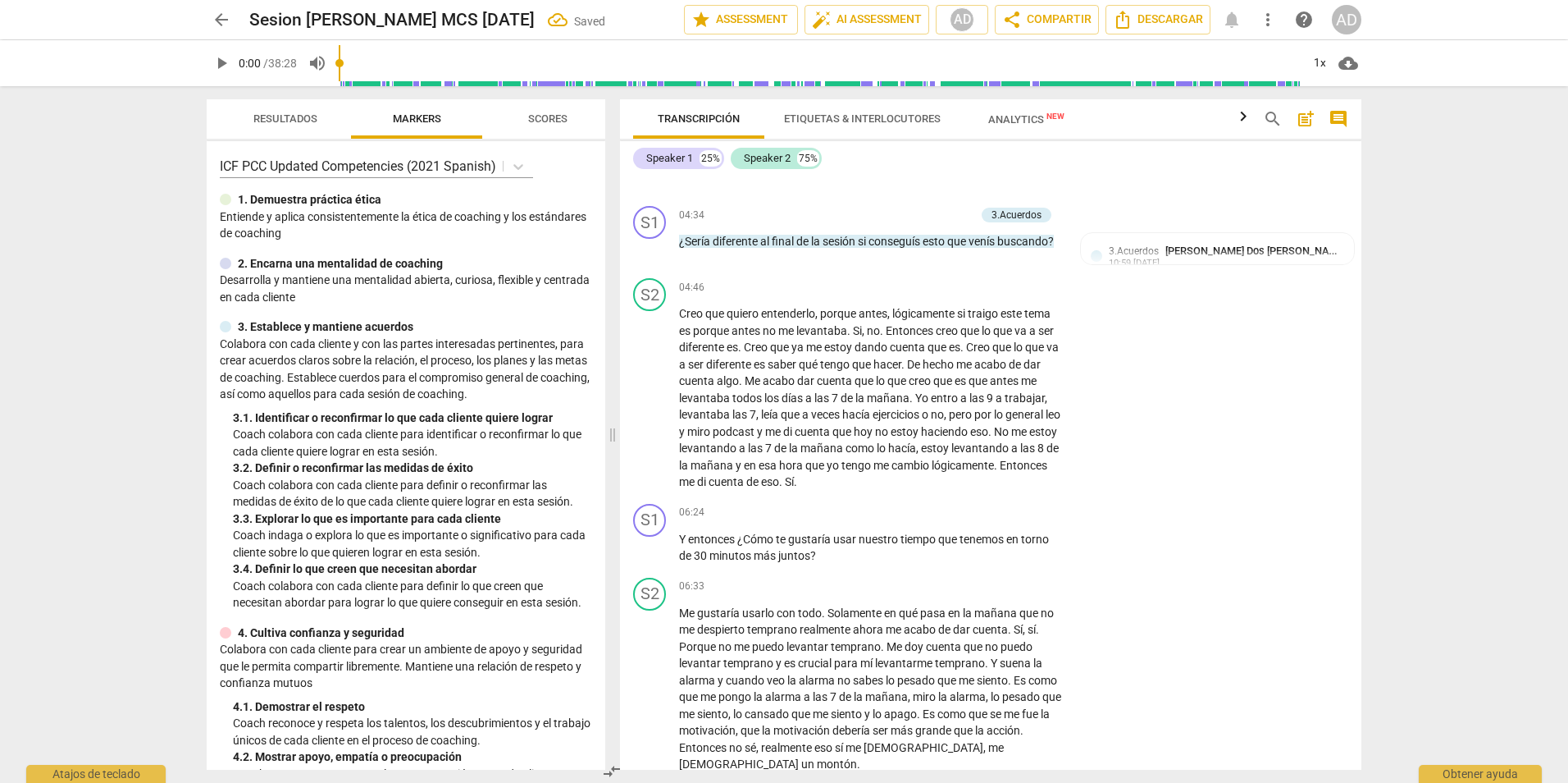
scroll to position [1539, 0]
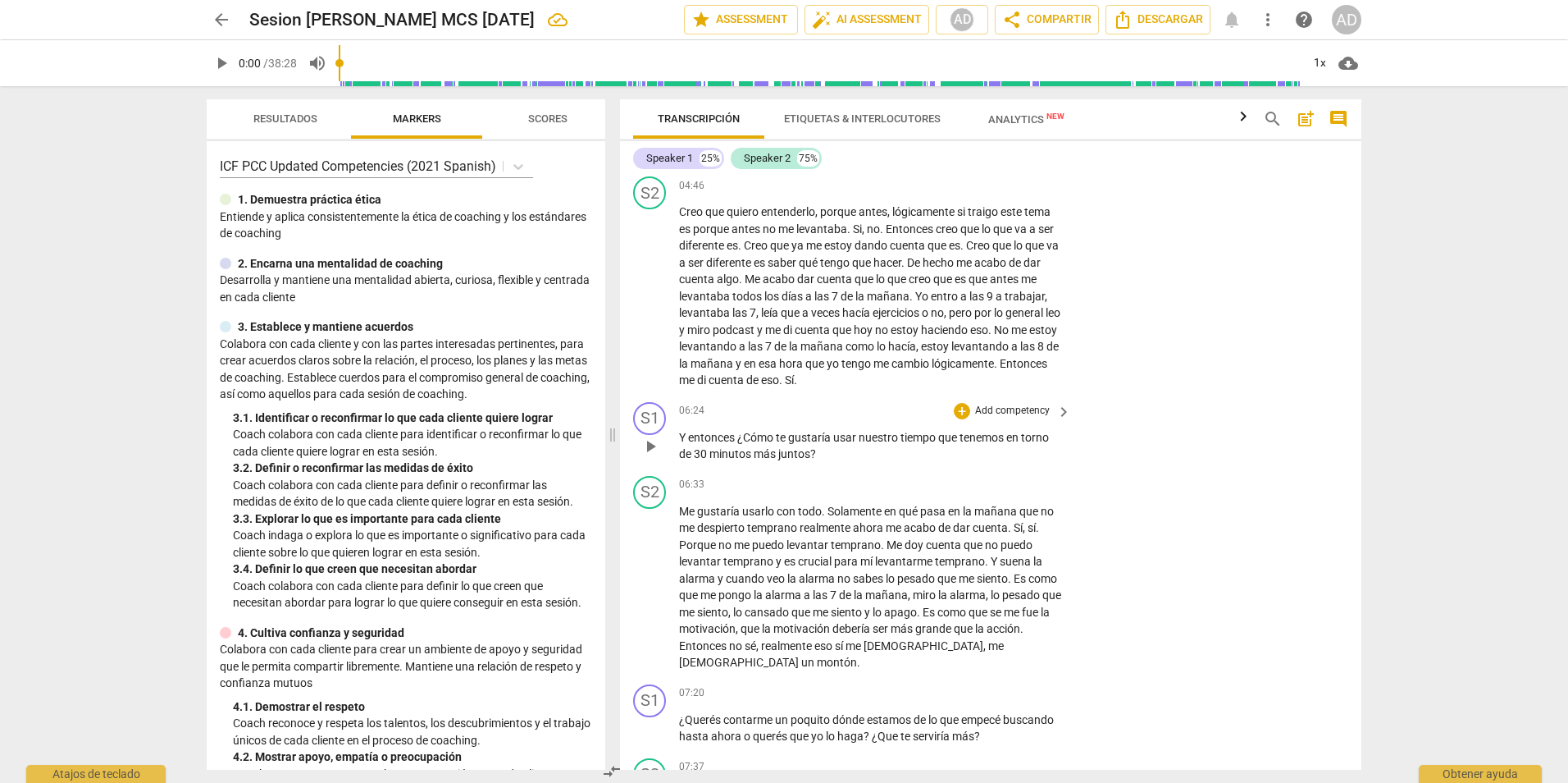
click at [1004, 414] on p "Add competency" at bounding box center [1013, 411] width 78 height 15
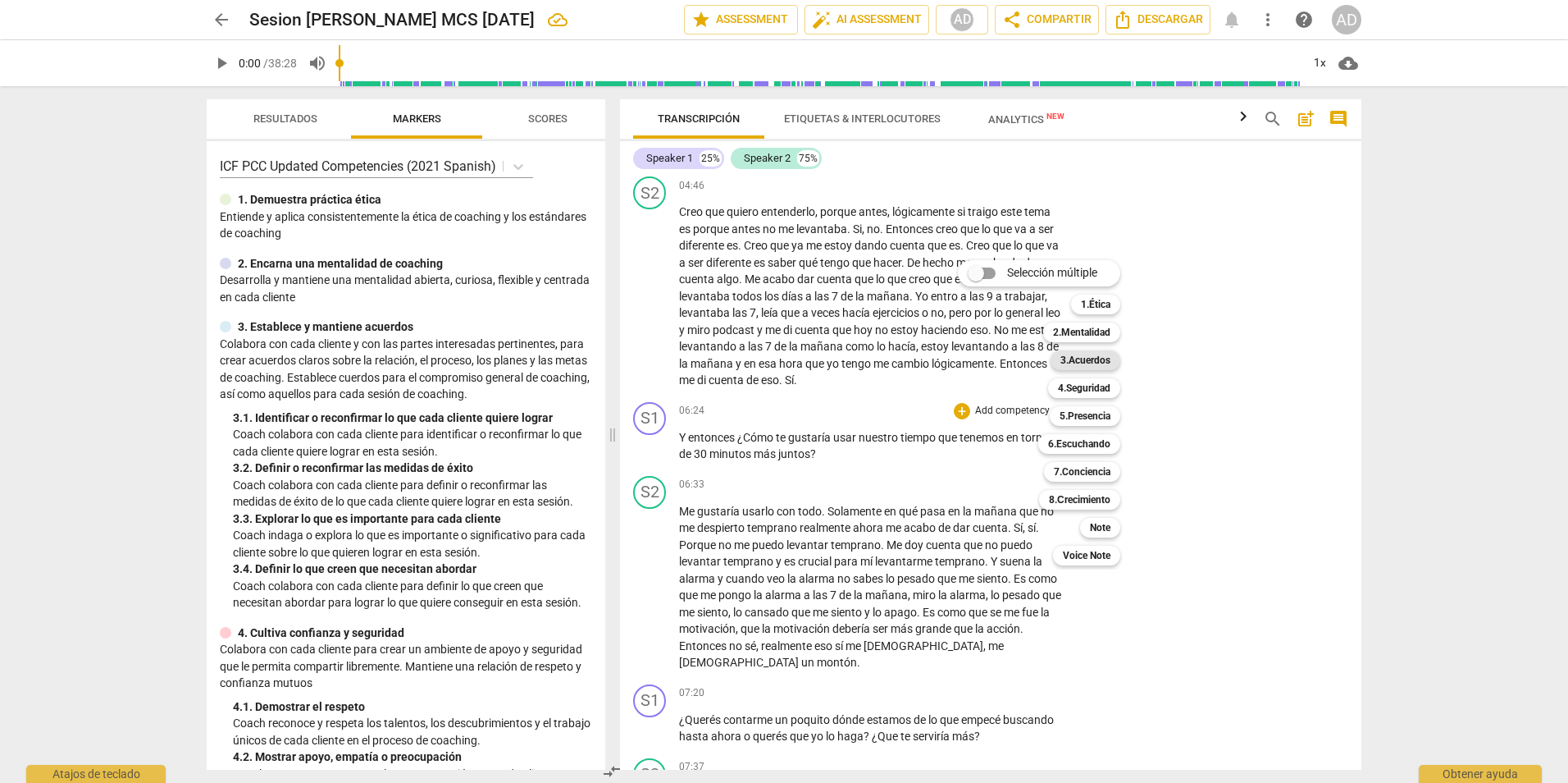
click at [1084, 355] on b "3.Acuerdos" at bounding box center [1086, 360] width 50 height 20
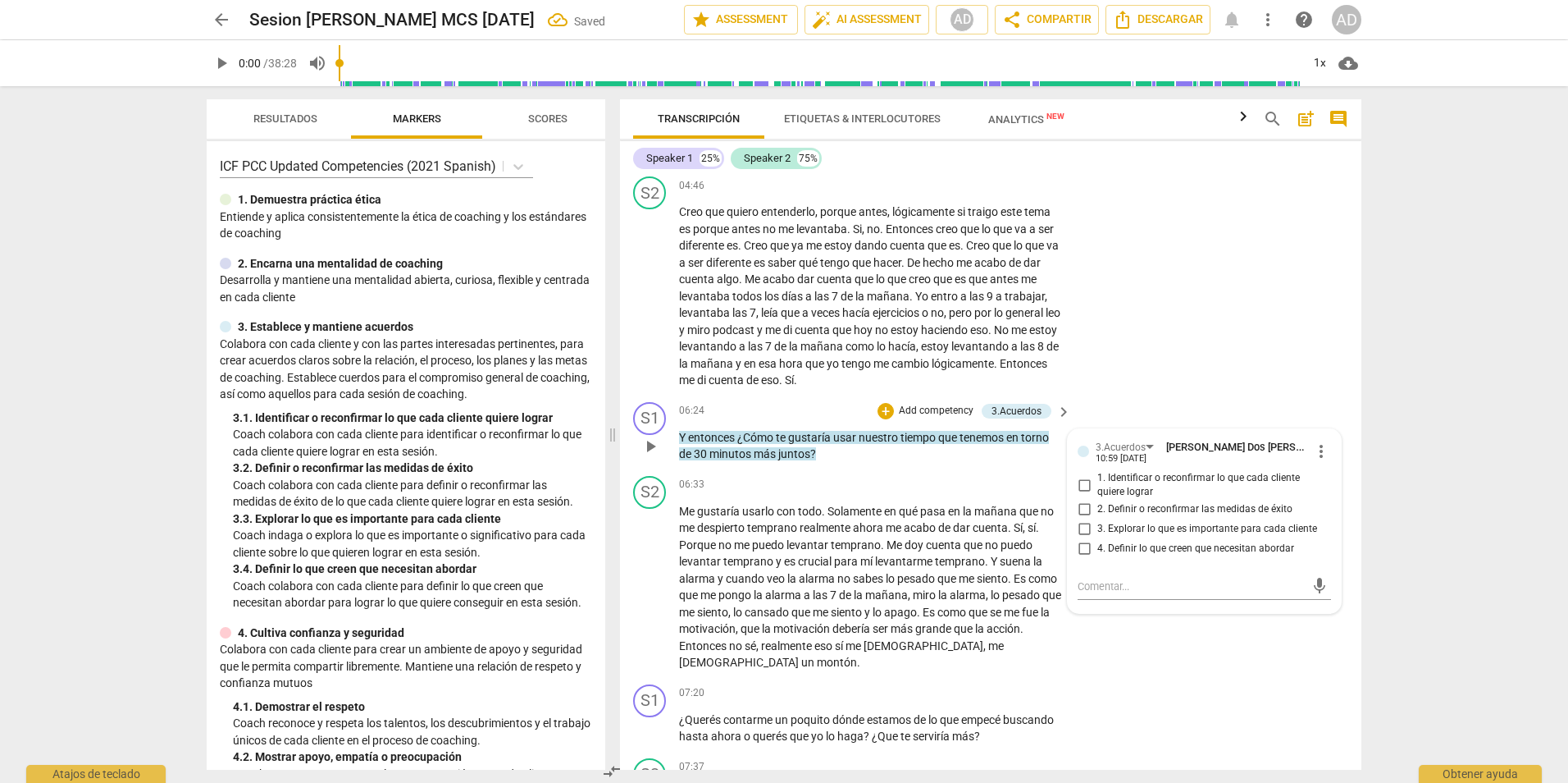
click at [1108, 477] on span "1. Identificar o reconfirmar lo que cada cliente quiere lograr" at bounding box center [1211, 485] width 227 height 29
click at [1097, 477] on input "1. Identificar o reconfirmar lo que cada cliente quiere lograr" at bounding box center [1085, 485] width 27 height 20
checkbox input "true"
click at [1143, 707] on div "S1 play_arrow pause 07:20 + Add competency keyboard_arrow_right ¿Querés contarm…" at bounding box center [990, 714] width 741 height 74
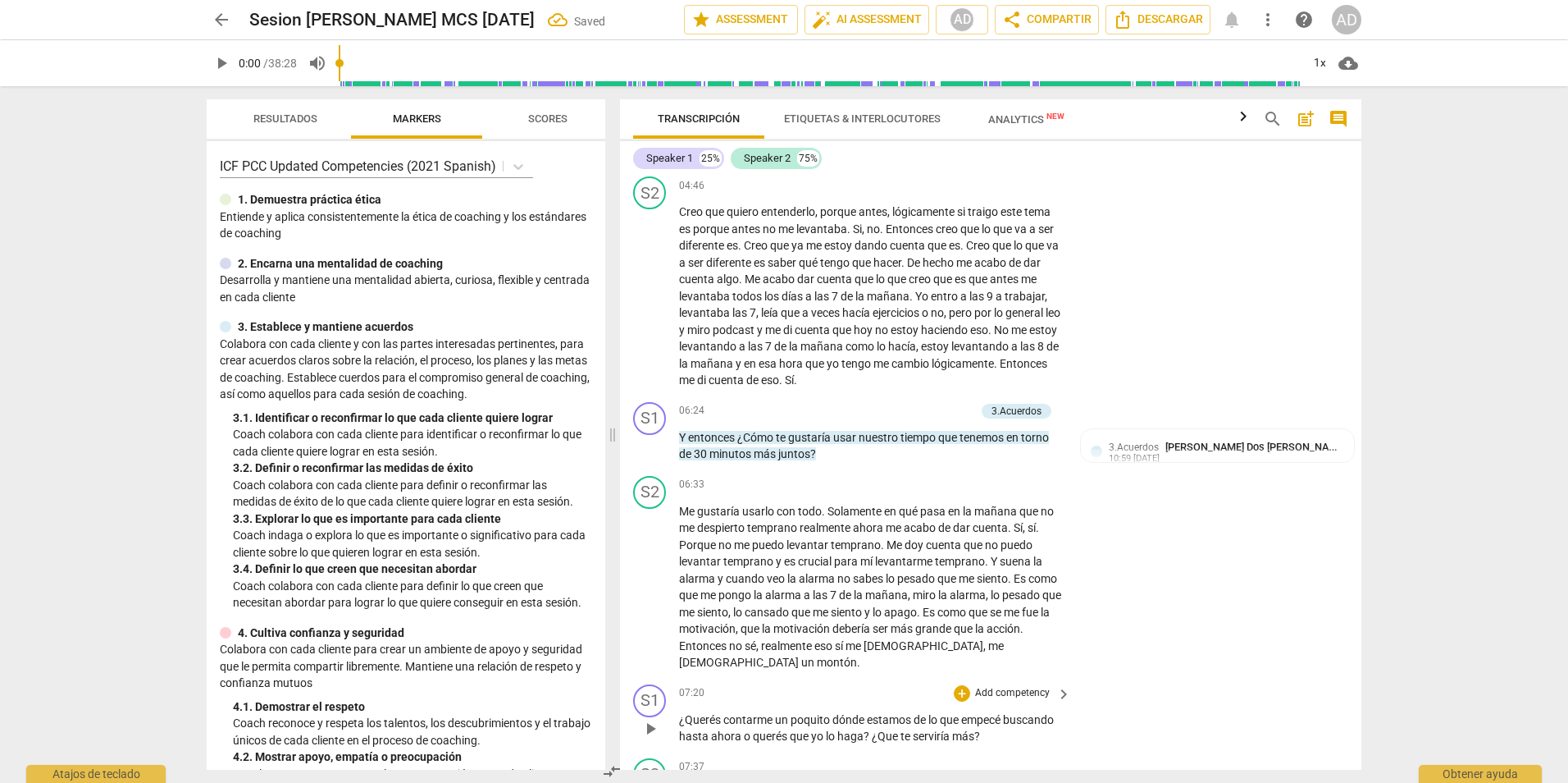
click at [1143, 707] on div "S1 play_arrow pause 07:20 + Add competency keyboard_arrow_right ¿Querés contarm…" at bounding box center [990, 714] width 741 height 74
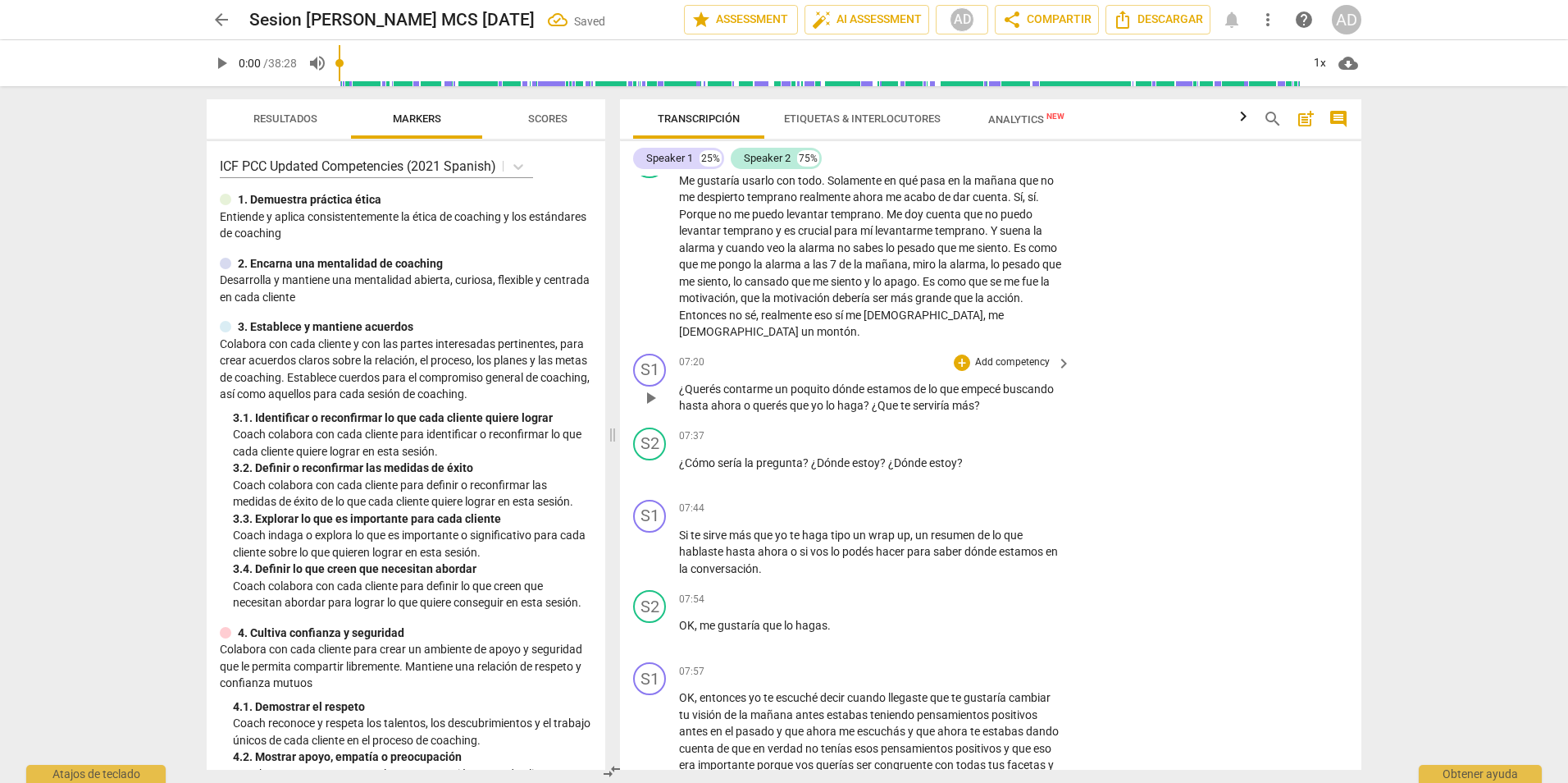
scroll to position [1901, 0]
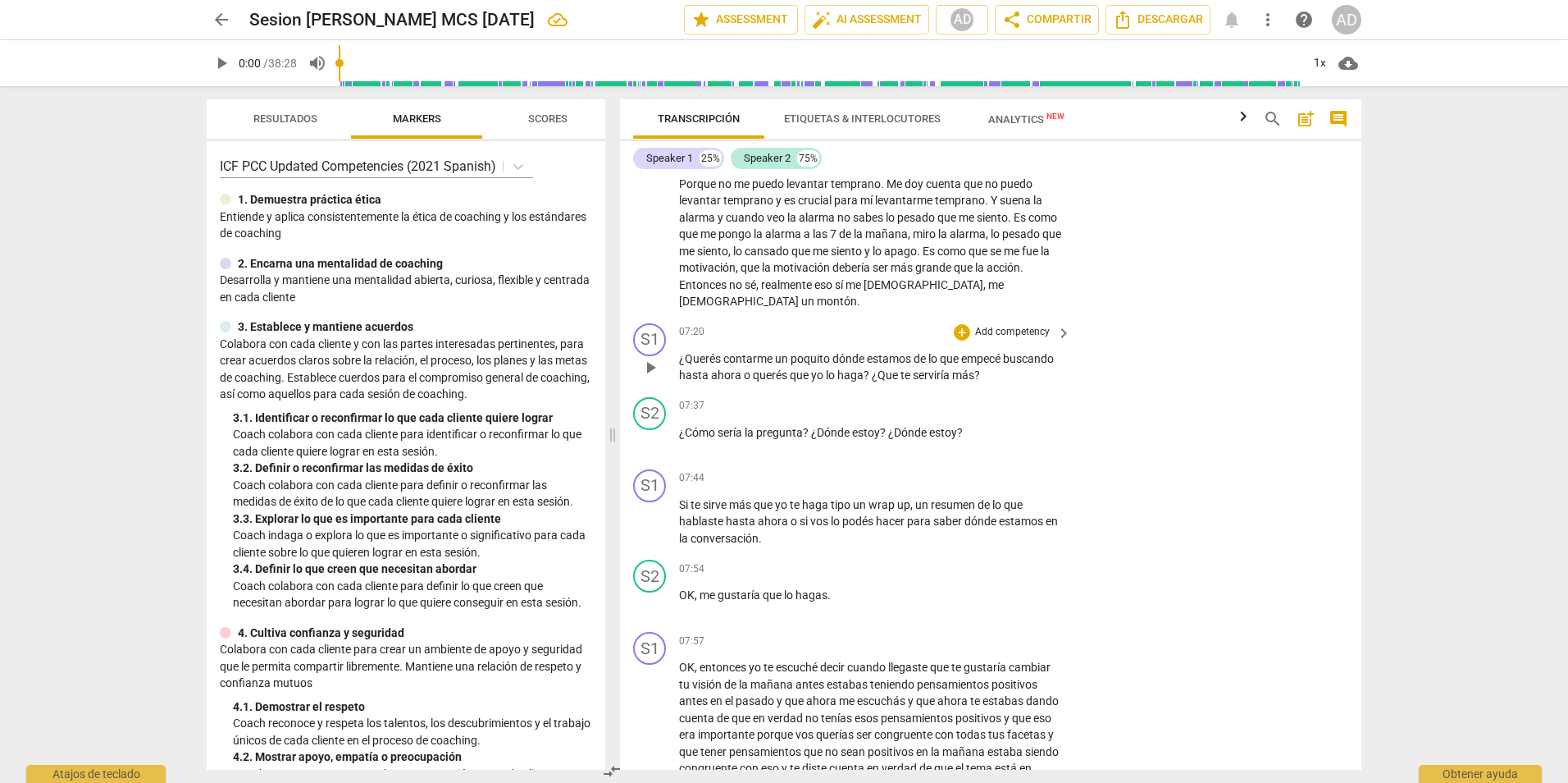
click at [1017, 324] on div "+ Add competency" at bounding box center [1003, 332] width 98 height 17
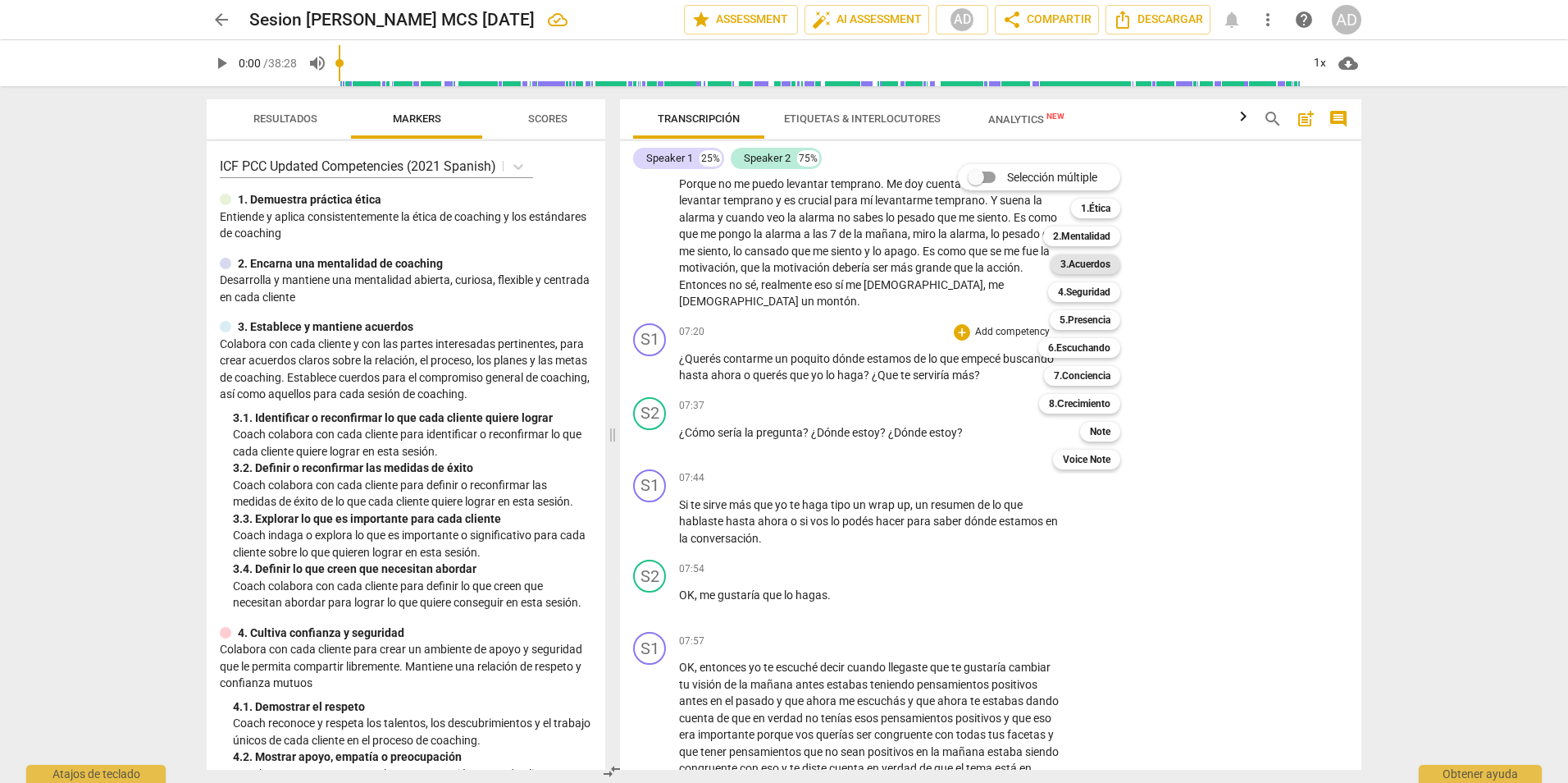
click at [1111, 270] on b "3.Acuerdos" at bounding box center [1086, 264] width 50 height 20
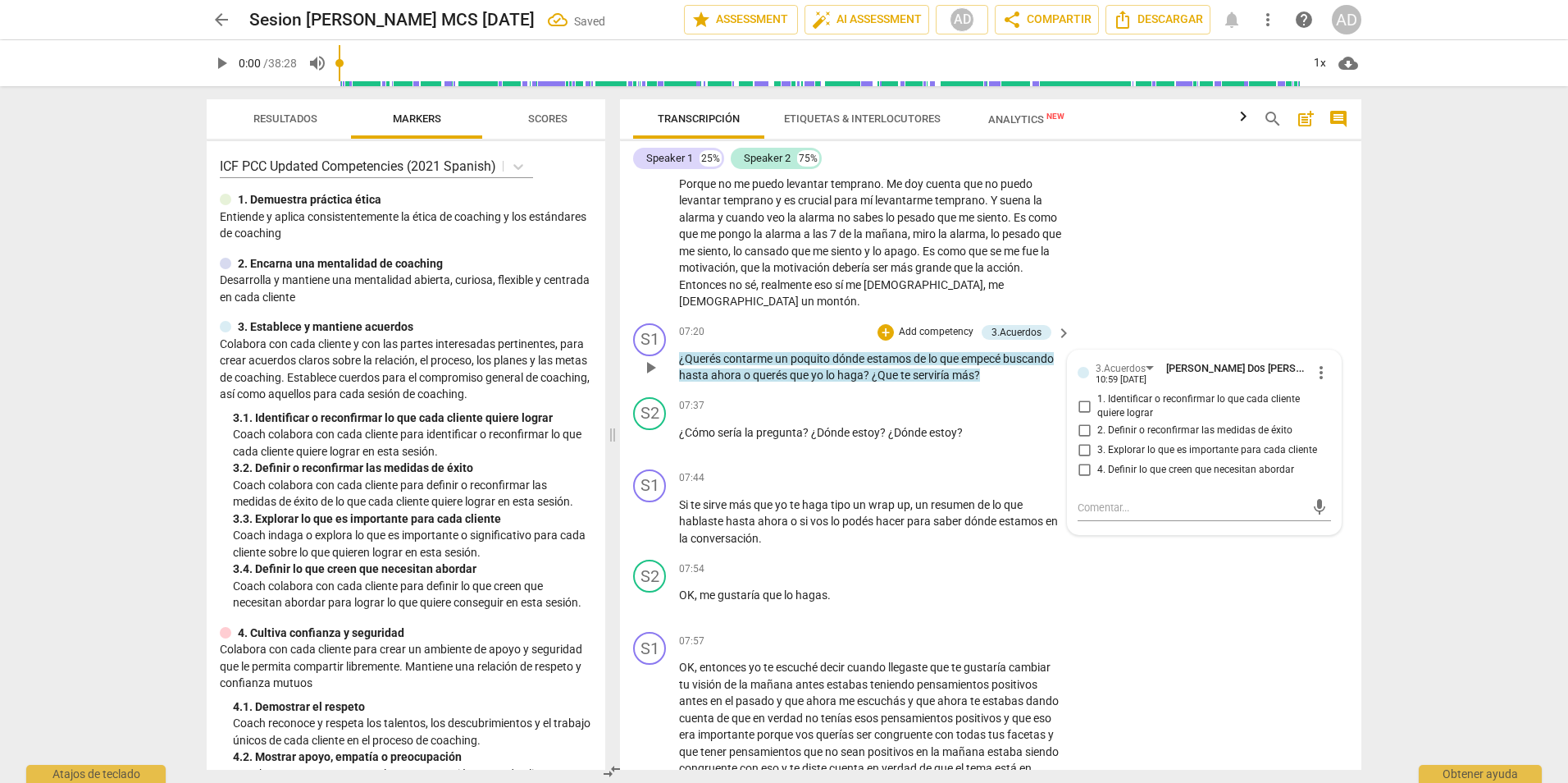
click at [1136, 392] on span "1. Identificar o reconfirmar lo que cada cliente quiere lograr" at bounding box center [1211, 406] width 227 height 29
click at [1097, 396] on input "1. Identificar o reconfirmar lo que cada cliente quiere lograr" at bounding box center [1085, 406] width 27 height 20
checkbox input "true"
click at [1124, 644] on div "S1 play_arrow pause 07:57 + Add competency keyboard_arrow_right OK , entonces y…" at bounding box center [990, 738] width 741 height 226
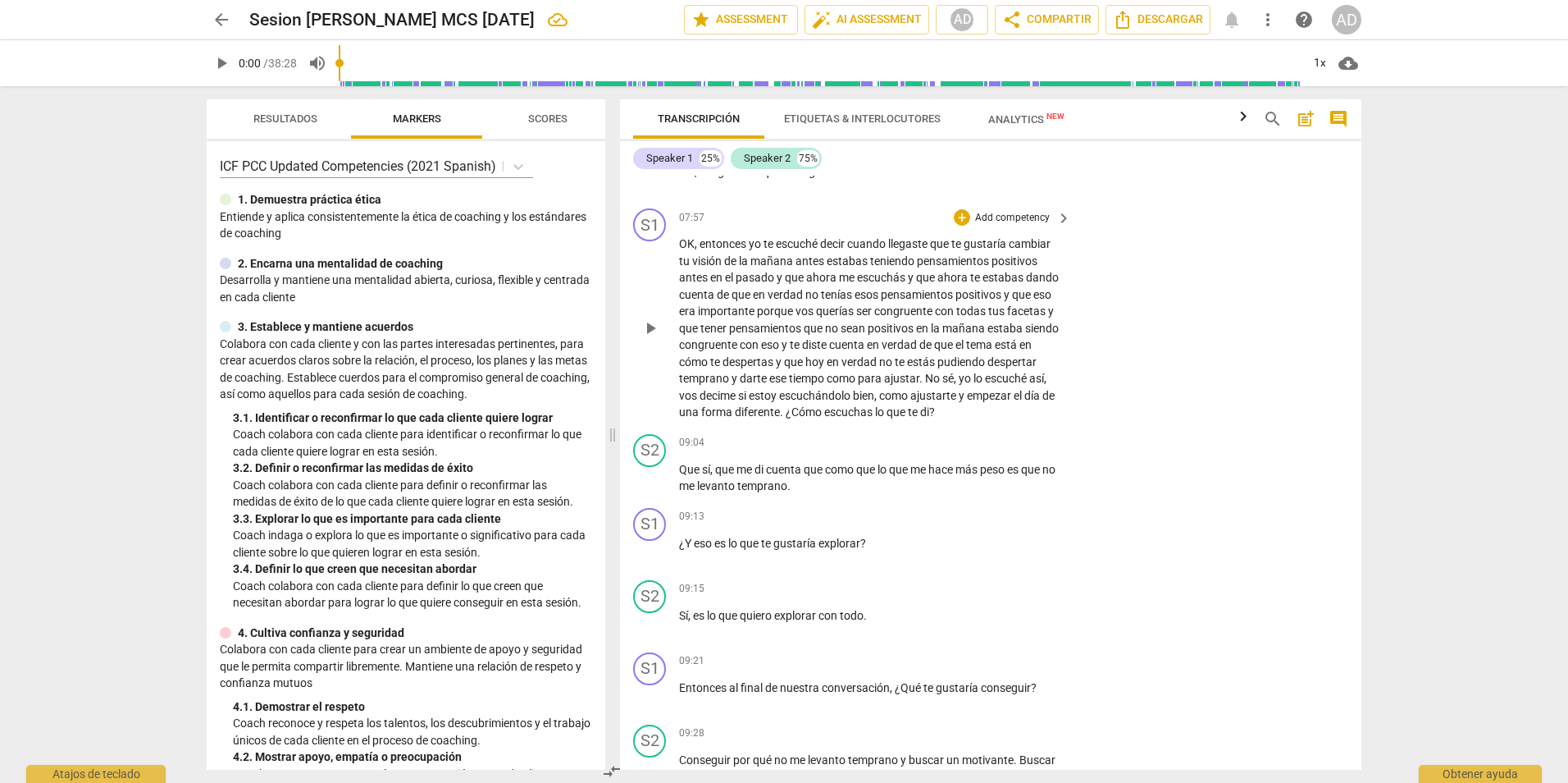
scroll to position [2327, 0]
click at [1025, 507] on p "Add competency" at bounding box center [1013, 514] width 78 height 15
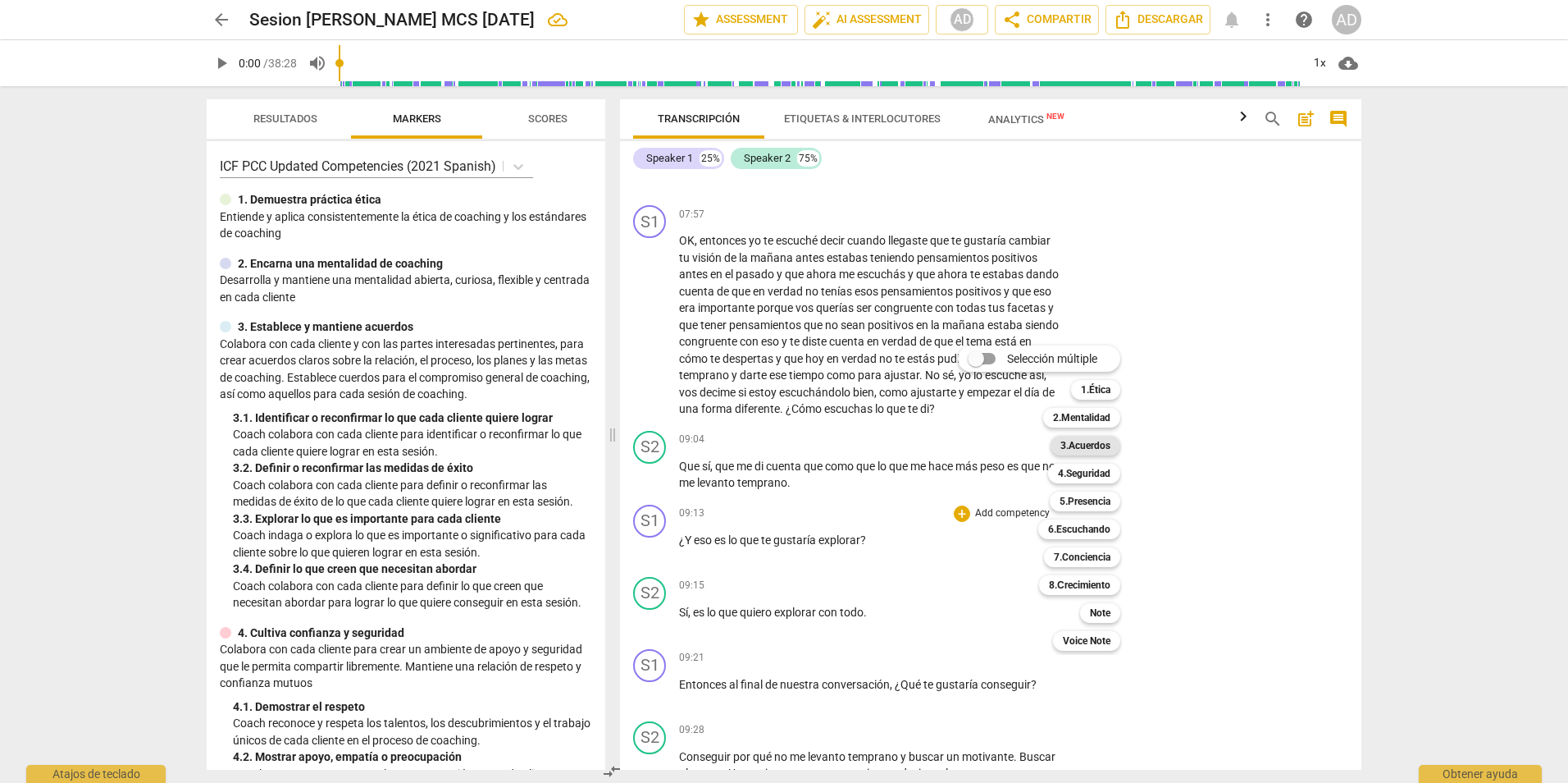
click at [1064, 445] on b "3.Acuerdos" at bounding box center [1086, 446] width 50 height 20
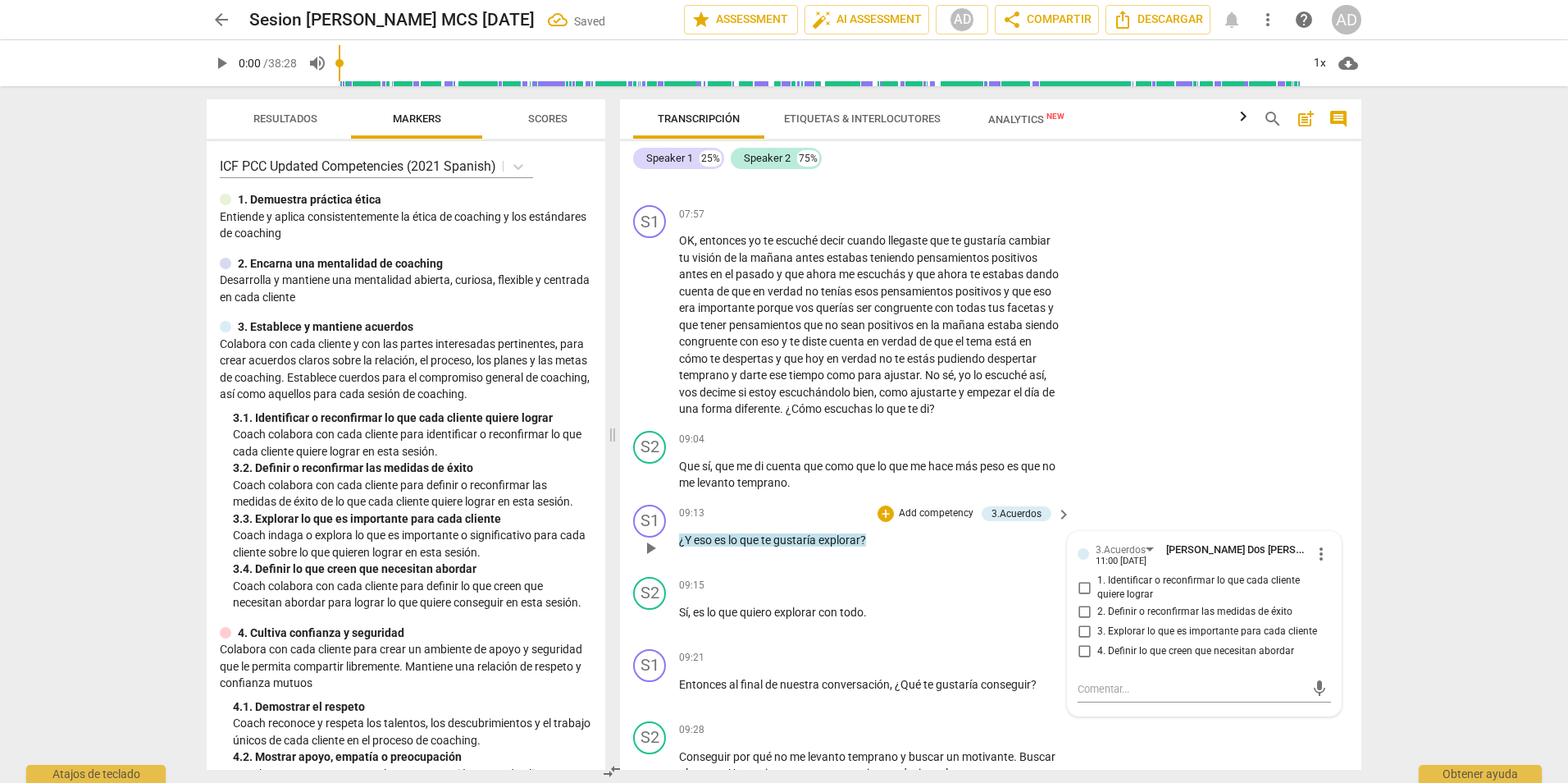
click at [1106, 581] on span "1. Identificar o reconfirmar lo que cada cliente quiere lograr" at bounding box center [1211, 588] width 227 height 29
click at [1097, 581] on input "1. Identificar o reconfirmar lo que cada cliente quiere lograr" at bounding box center [1085, 588] width 27 height 20
checkbox input "true"
click at [1204, 386] on div "S1 play_arrow pause 07:57 + Add competency keyboard_arrow_right OK , entonces y…" at bounding box center [990, 311] width 741 height 226
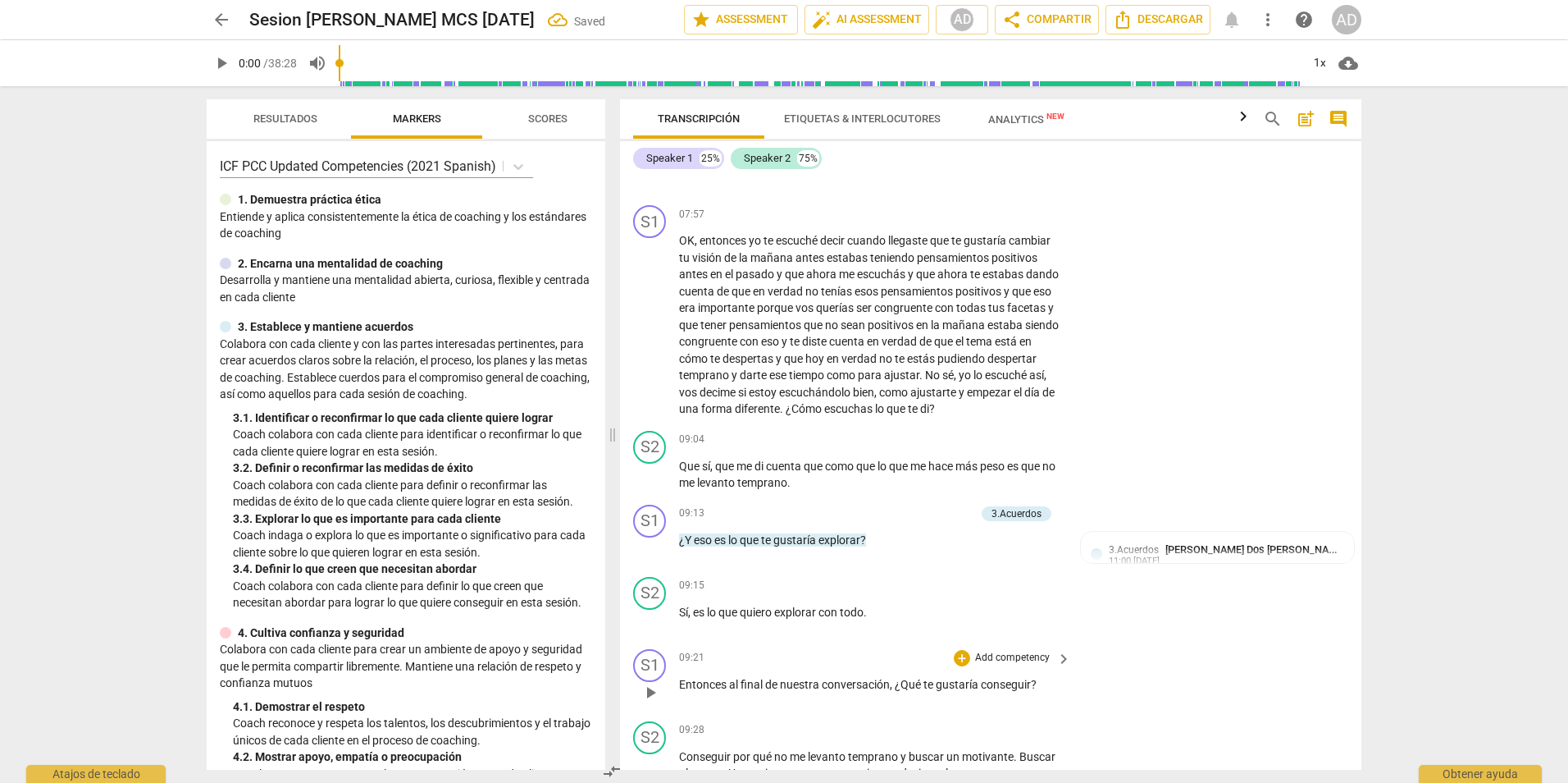
click at [1004, 651] on p "Add competency" at bounding box center [1013, 658] width 78 height 15
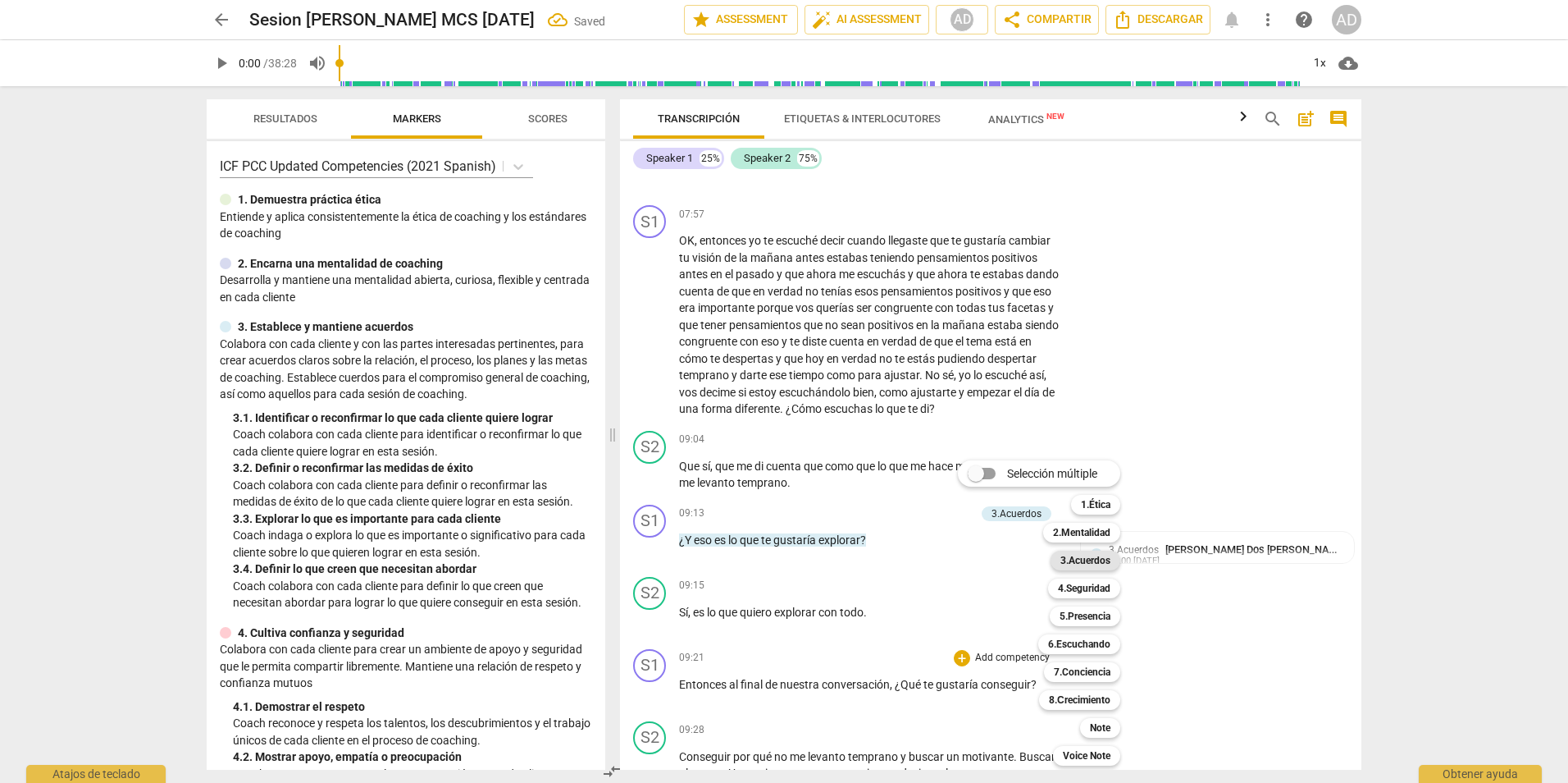
click at [1074, 565] on b "3.Acuerdos" at bounding box center [1086, 560] width 50 height 20
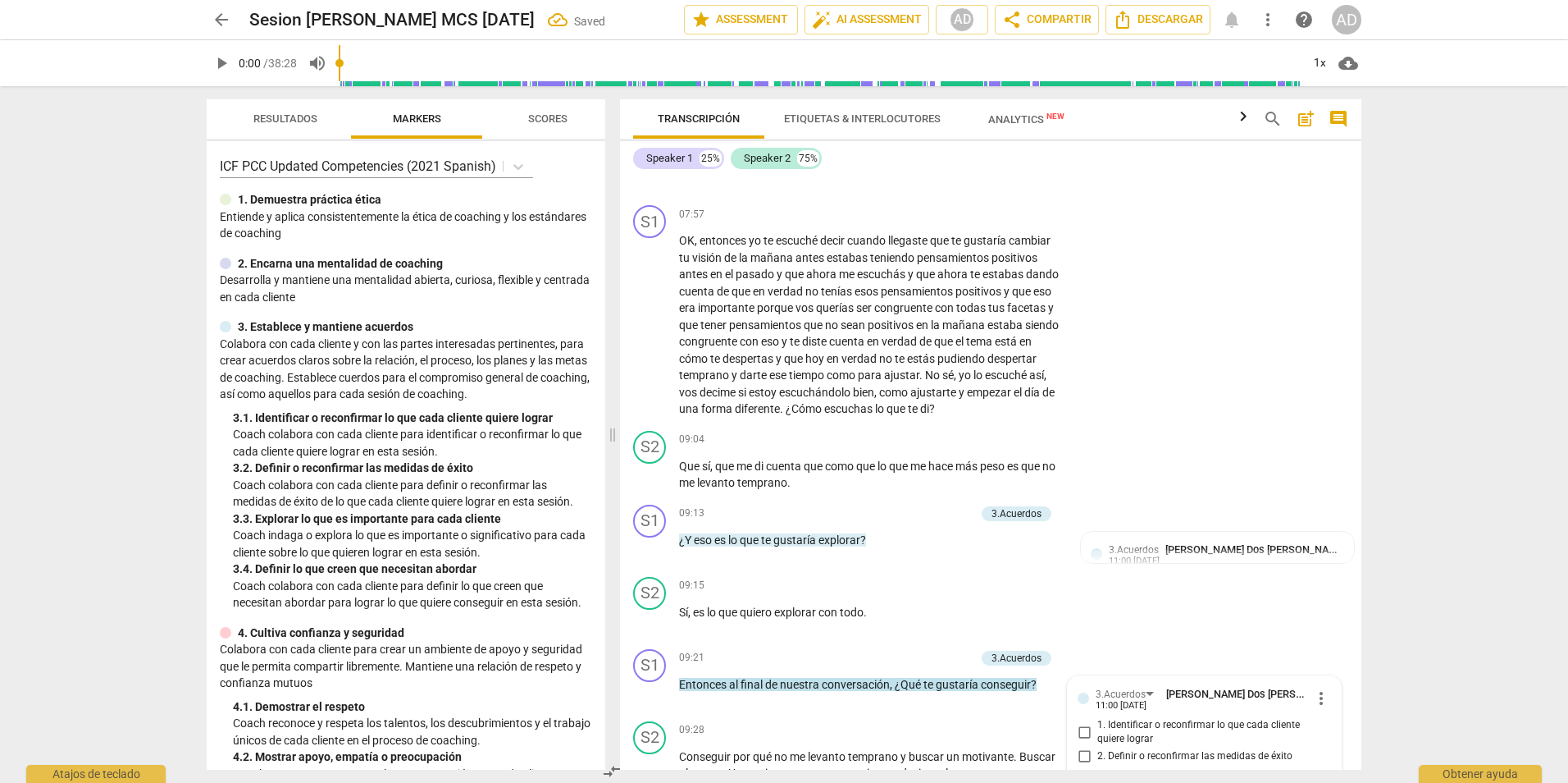
scroll to position [2672, 0]
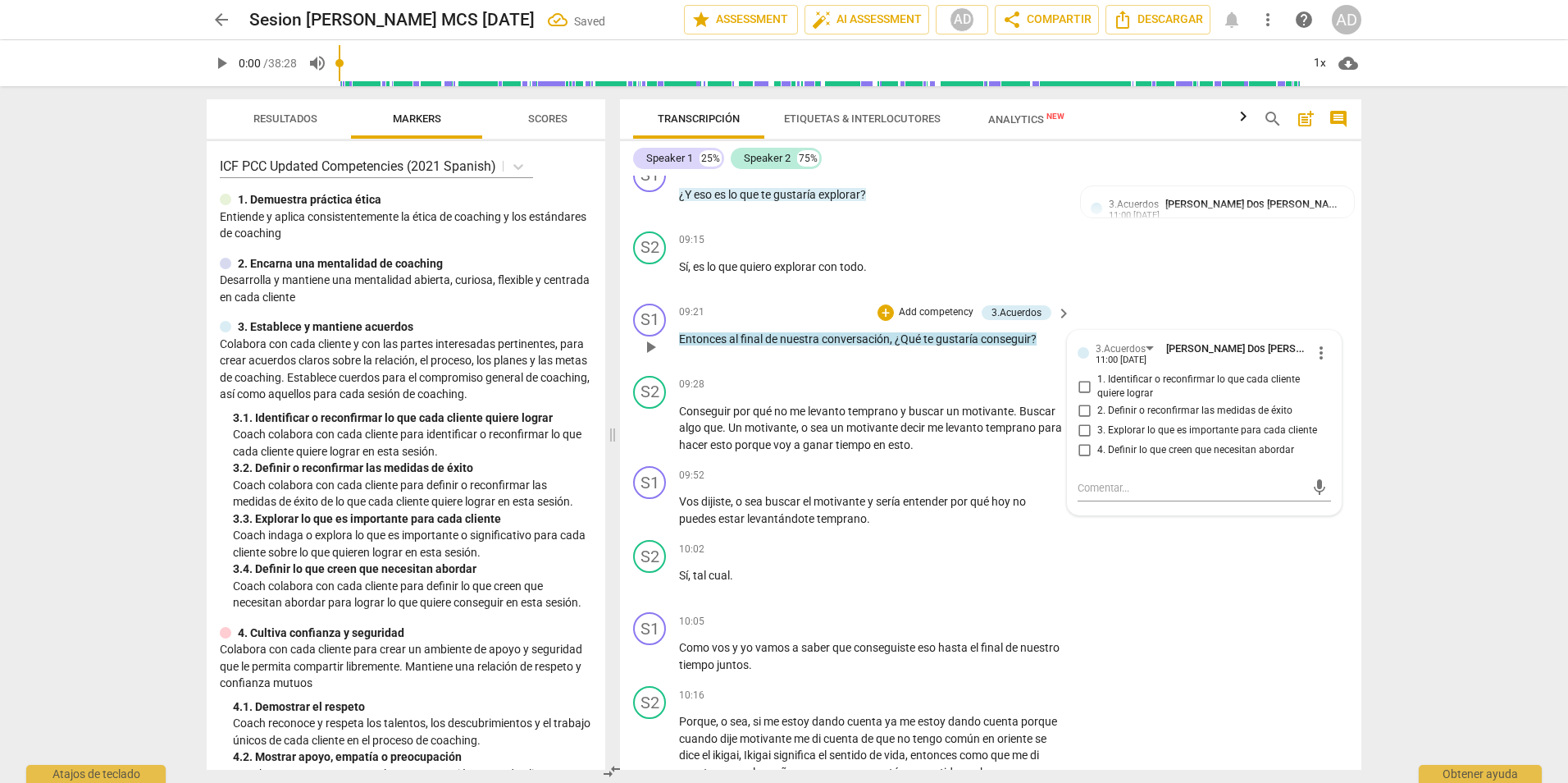
click at [1121, 404] on span "2. Definir o reconfirmar las medidas de éxito" at bounding box center [1194, 411] width 195 height 15
click at [1097, 401] on input "2. Definir o reconfirmar las medidas de éxito" at bounding box center [1085, 411] width 27 height 20
checkbox input "true"
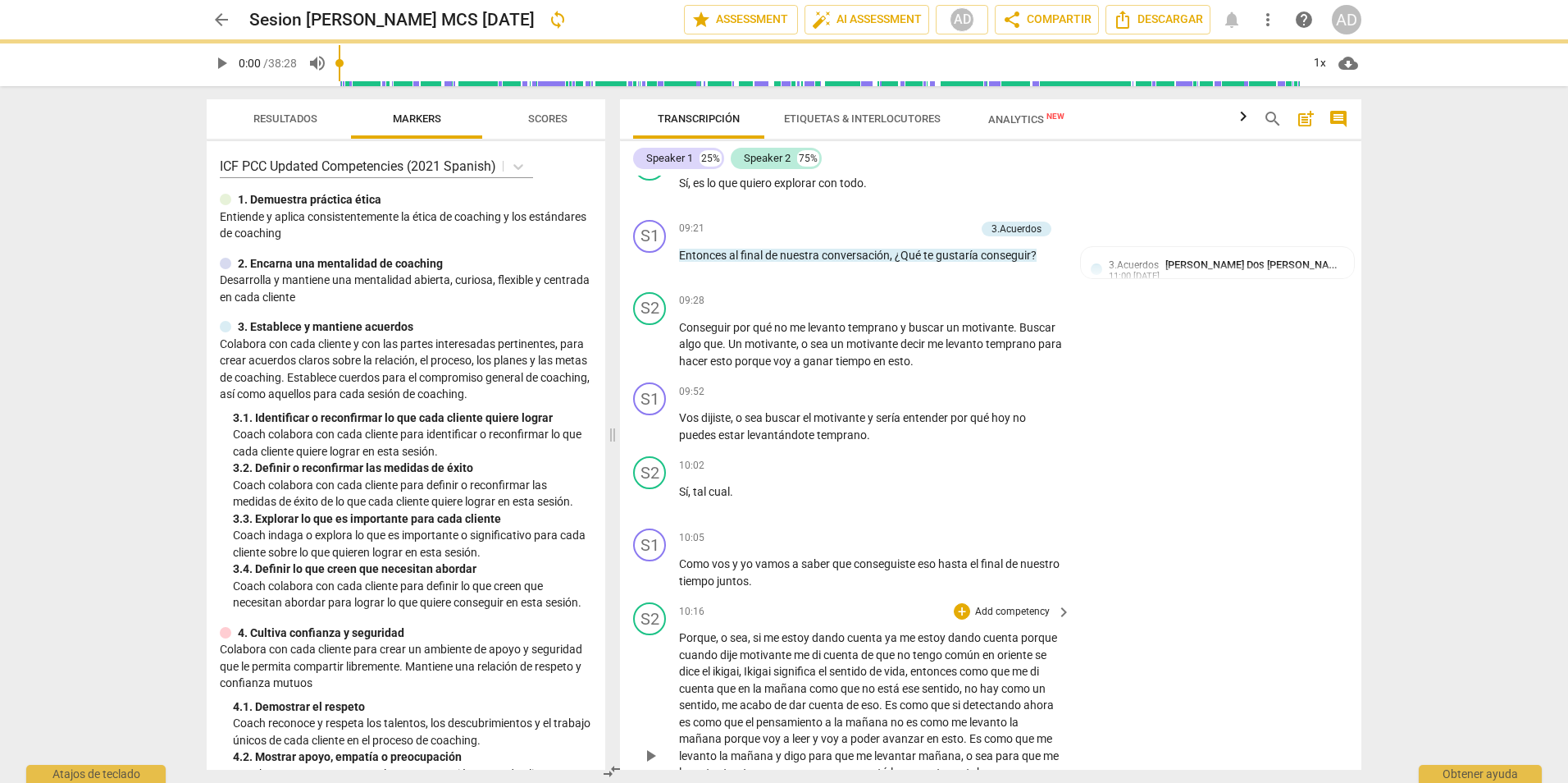
scroll to position [2771, 0]
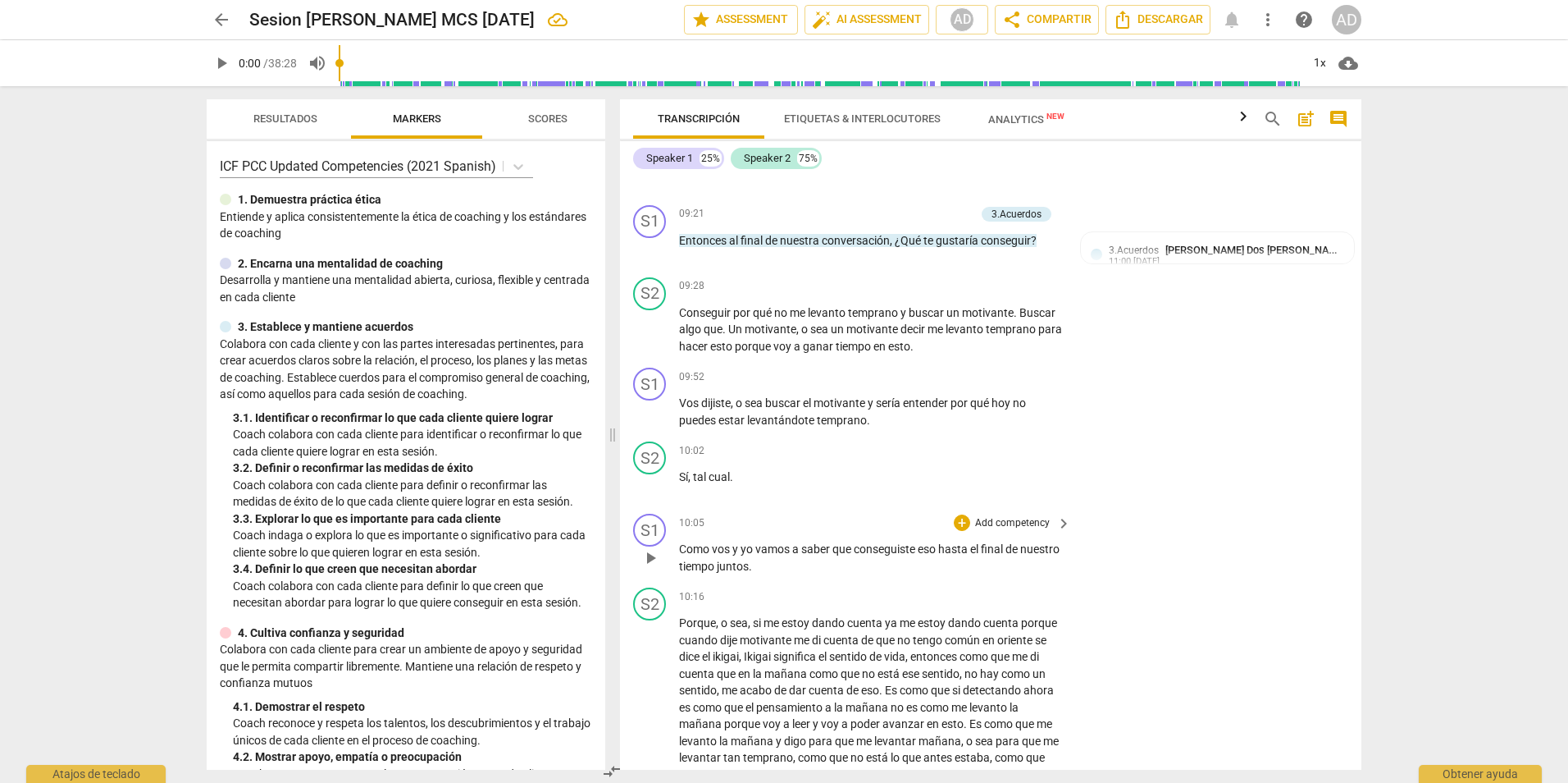
click at [990, 516] on p "Add competency" at bounding box center [1013, 524] width 78 height 15
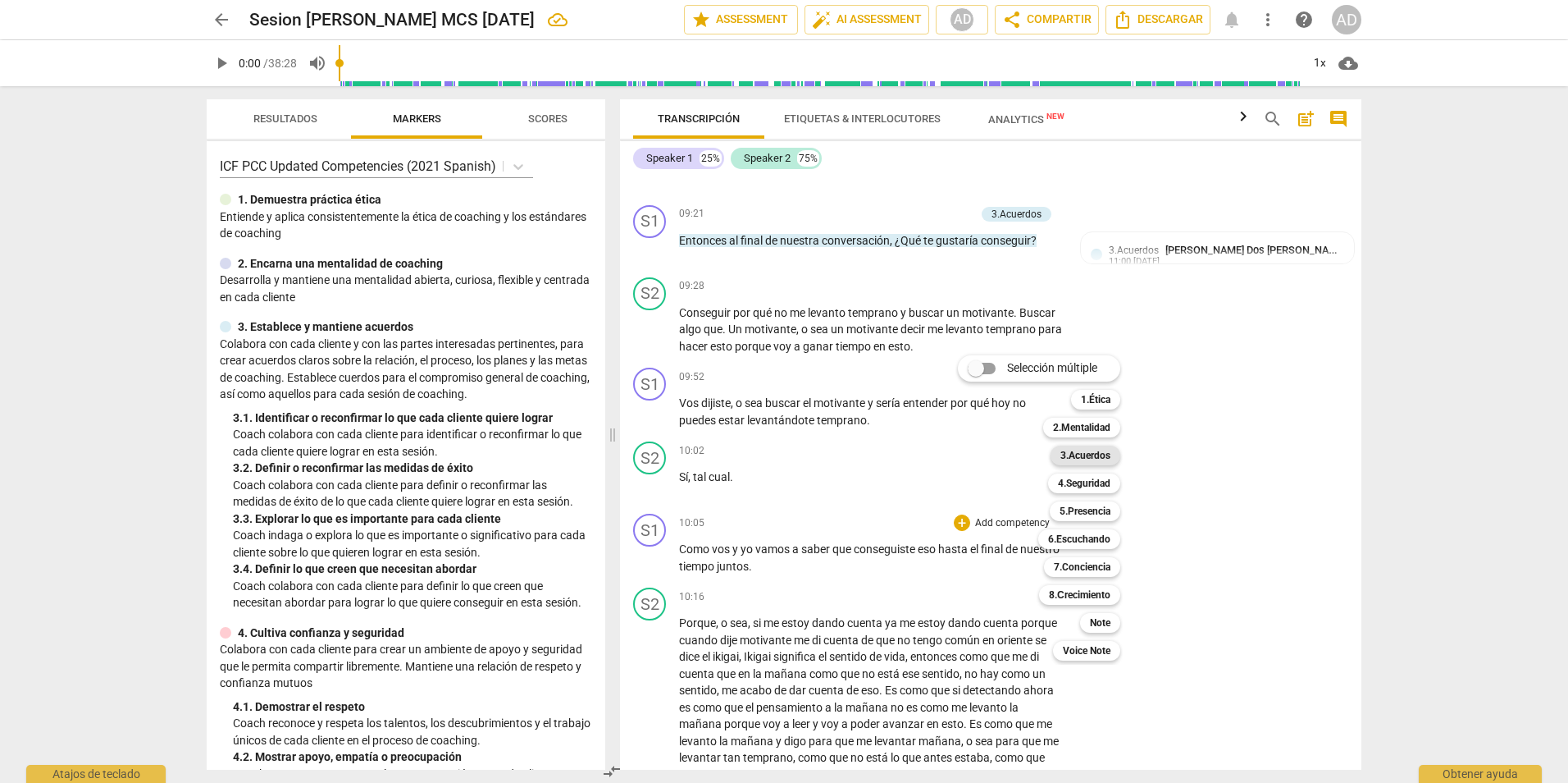
click at [1096, 446] on b "3.Acuerdos" at bounding box center [1086, 456] width 50 height 20
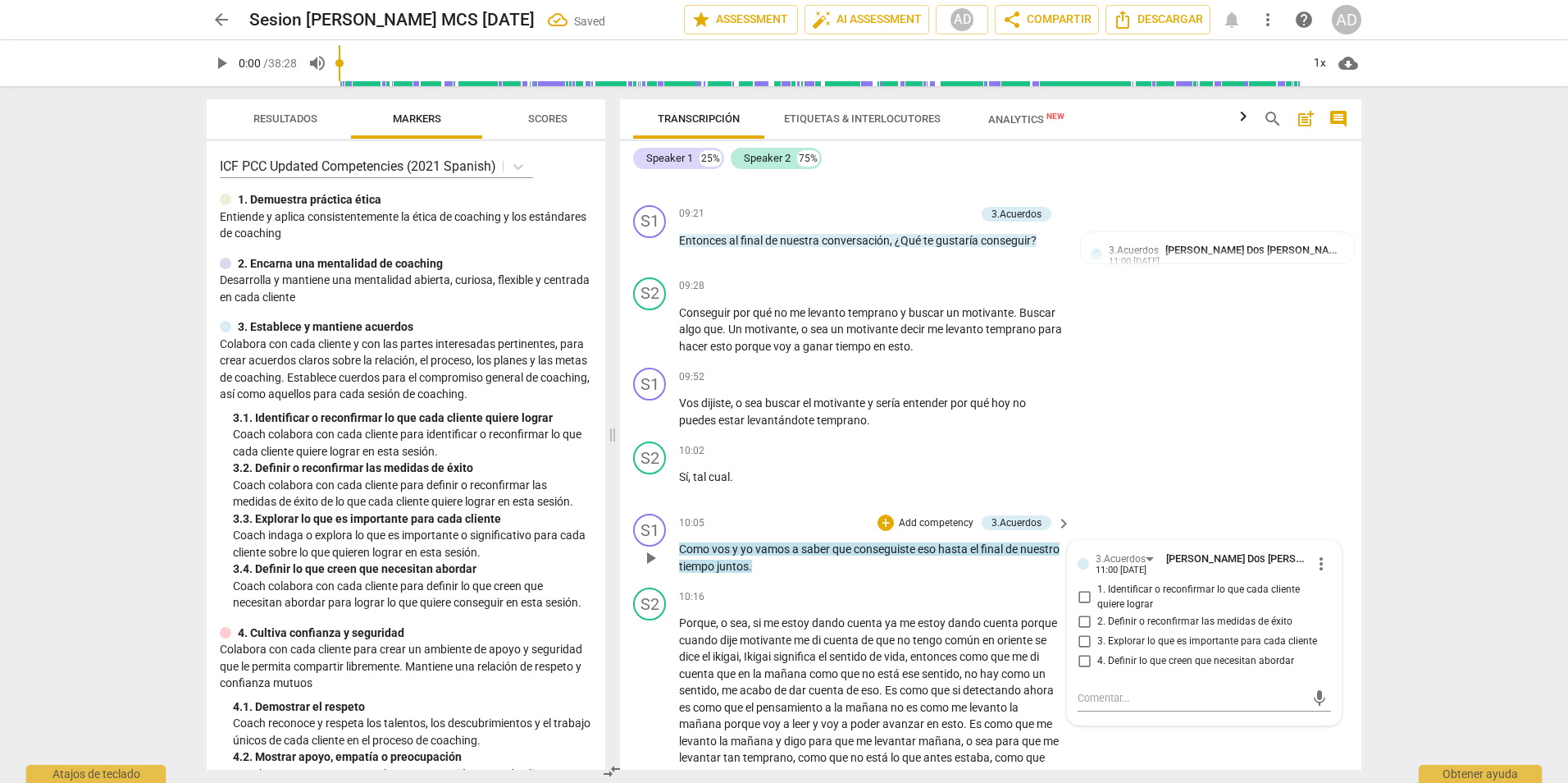
click at [1155, 614] on span "2. Definir o reconfirmar las medidas de éxito" at bounding box center [1194, 622] width 195 height 15
click at [1097, 611] on input "2. Definir o reconfirmar las medidas de éxito" at bounding box center [1085, 621] width 27 height 20
checkbox input "true"
click at [1140, 332] on div "S2 play_arrow pause 09:28 + Add competency keyboard_arrow_right Conseguir por q…" at bounding box center [990, 316] width 741 height 91
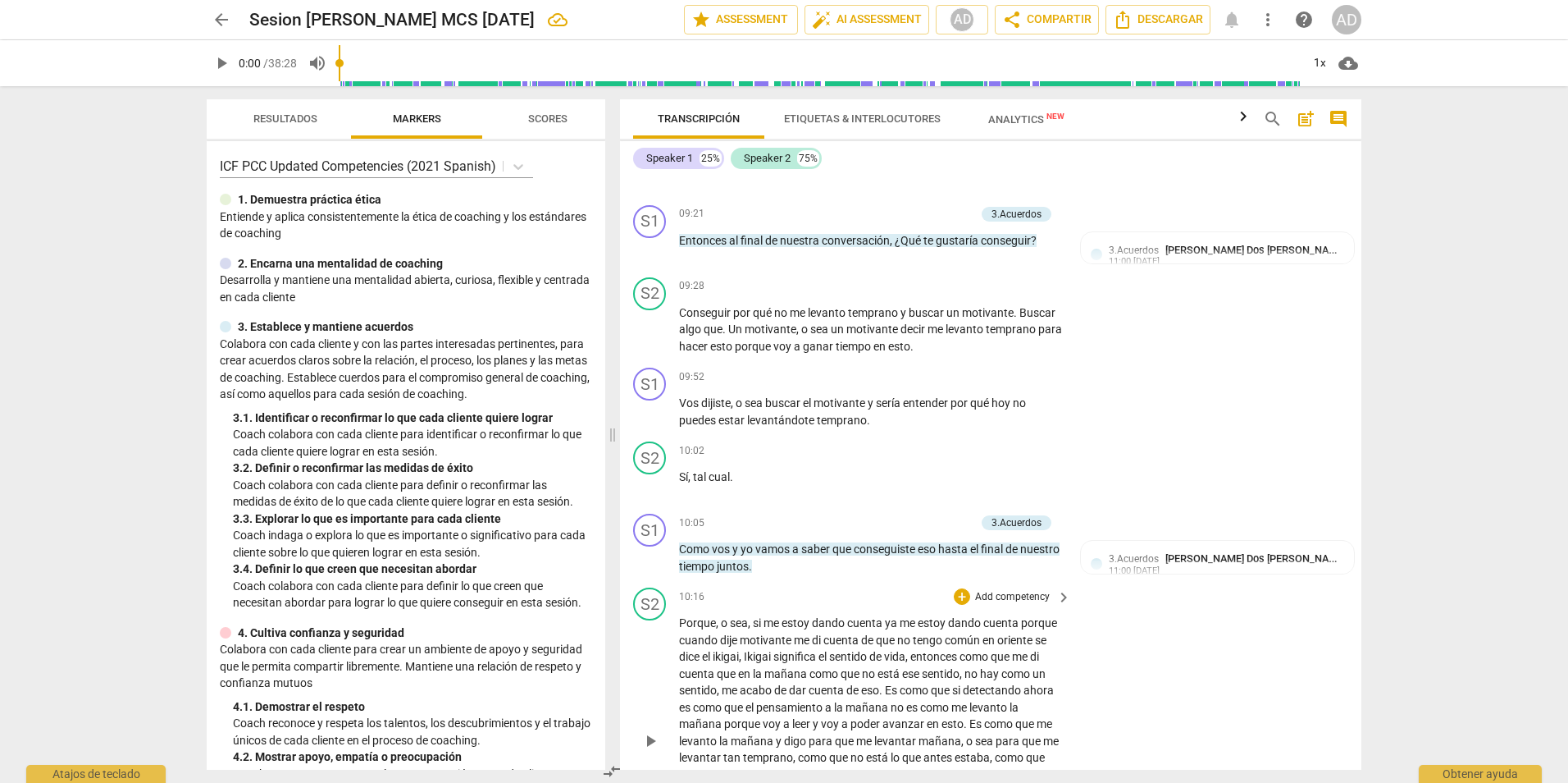
click at [1150, 715] on div "S2 play_arrow pause 10:16 + Add competency keyboard_arrow_right Porque , o sea …" at bounding box center [990, 727] width 741 height 293
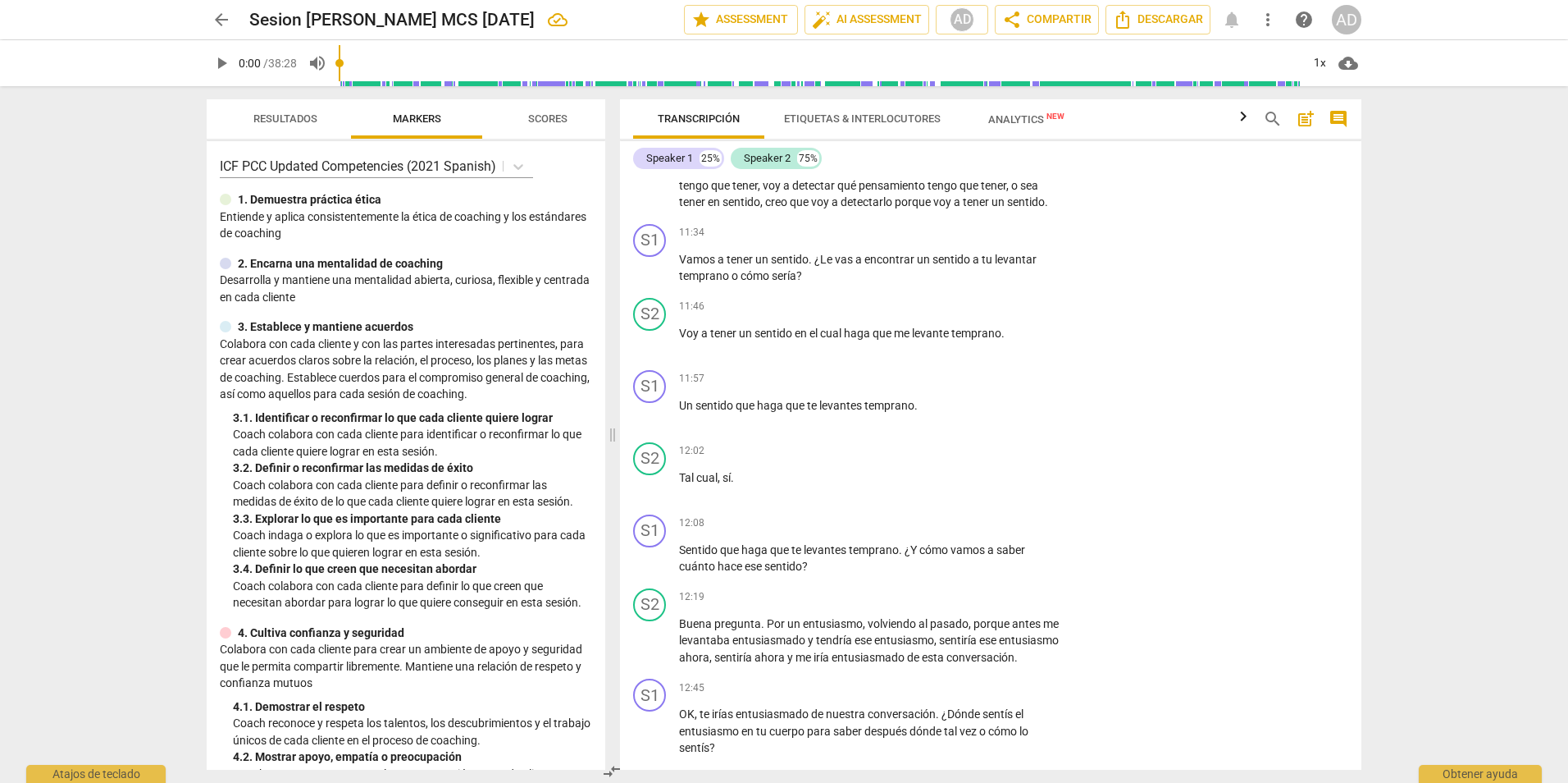
scroll to position [3460, 0]
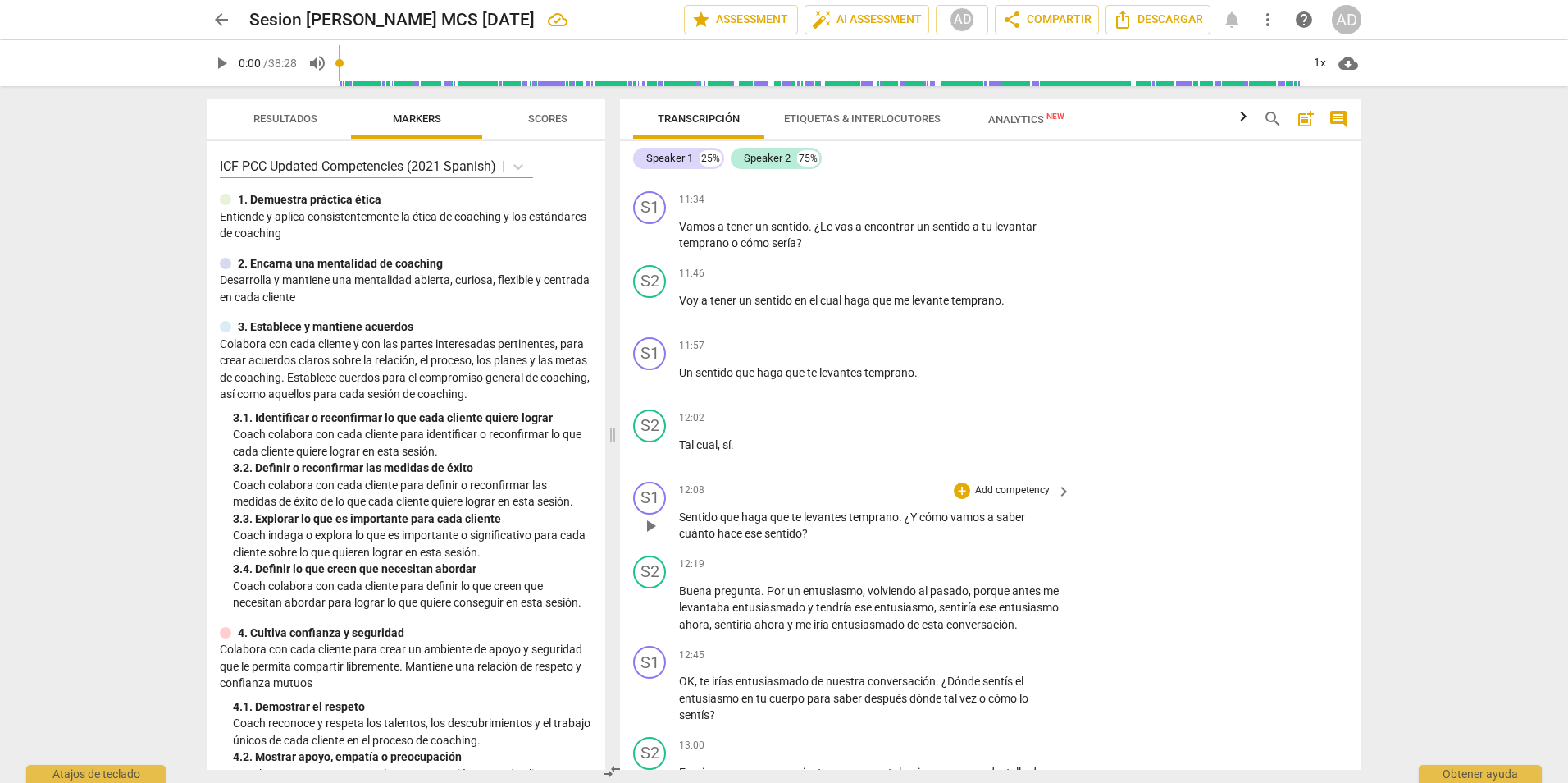
click at [1034, 494] on p "Add competency" at bounding box center [1013, 491] width 78 height 15
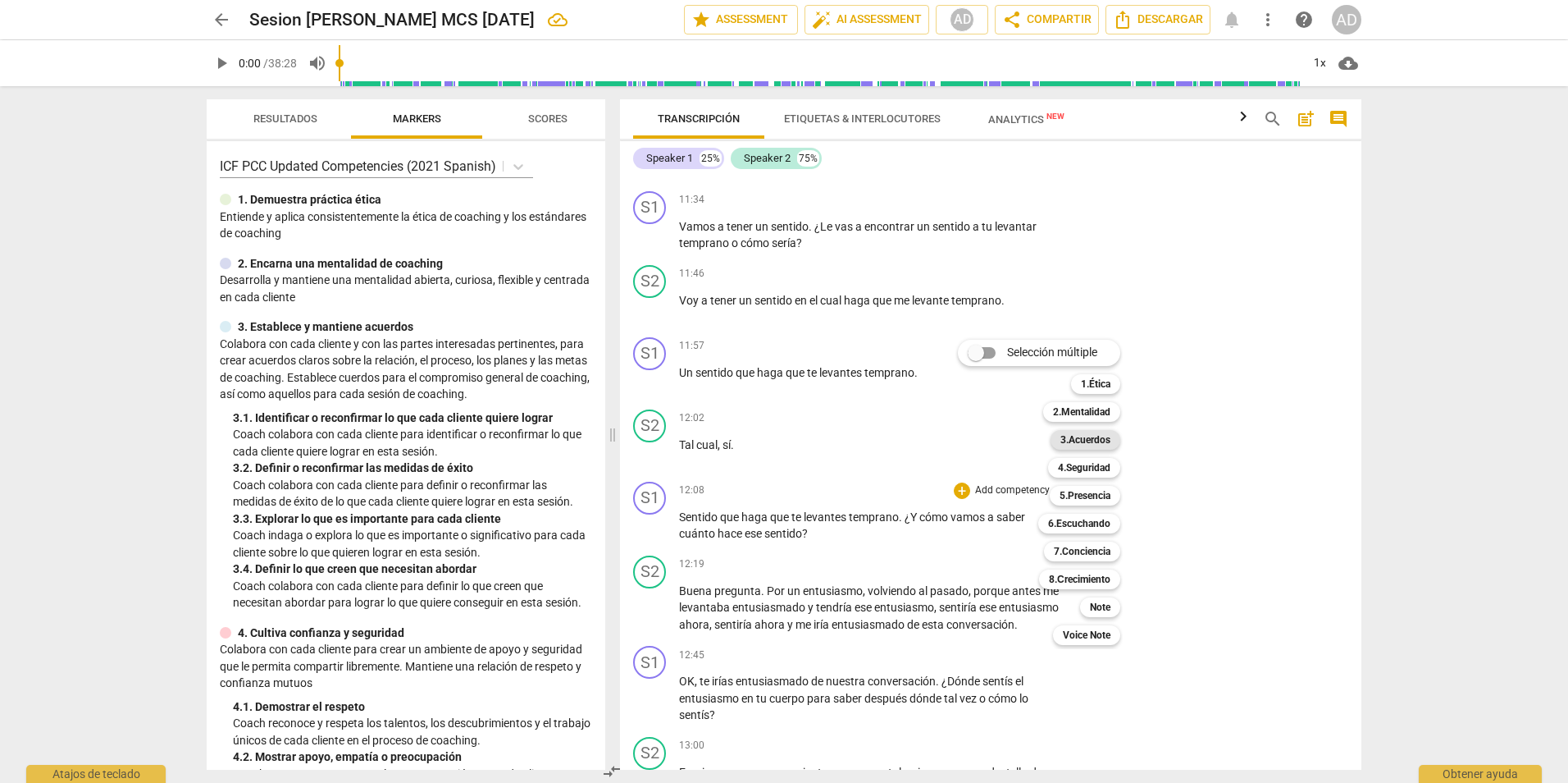
click at [1108, 434] on b "3.Acuerdos" at bounding box center [1086, 440] width 50 height 20
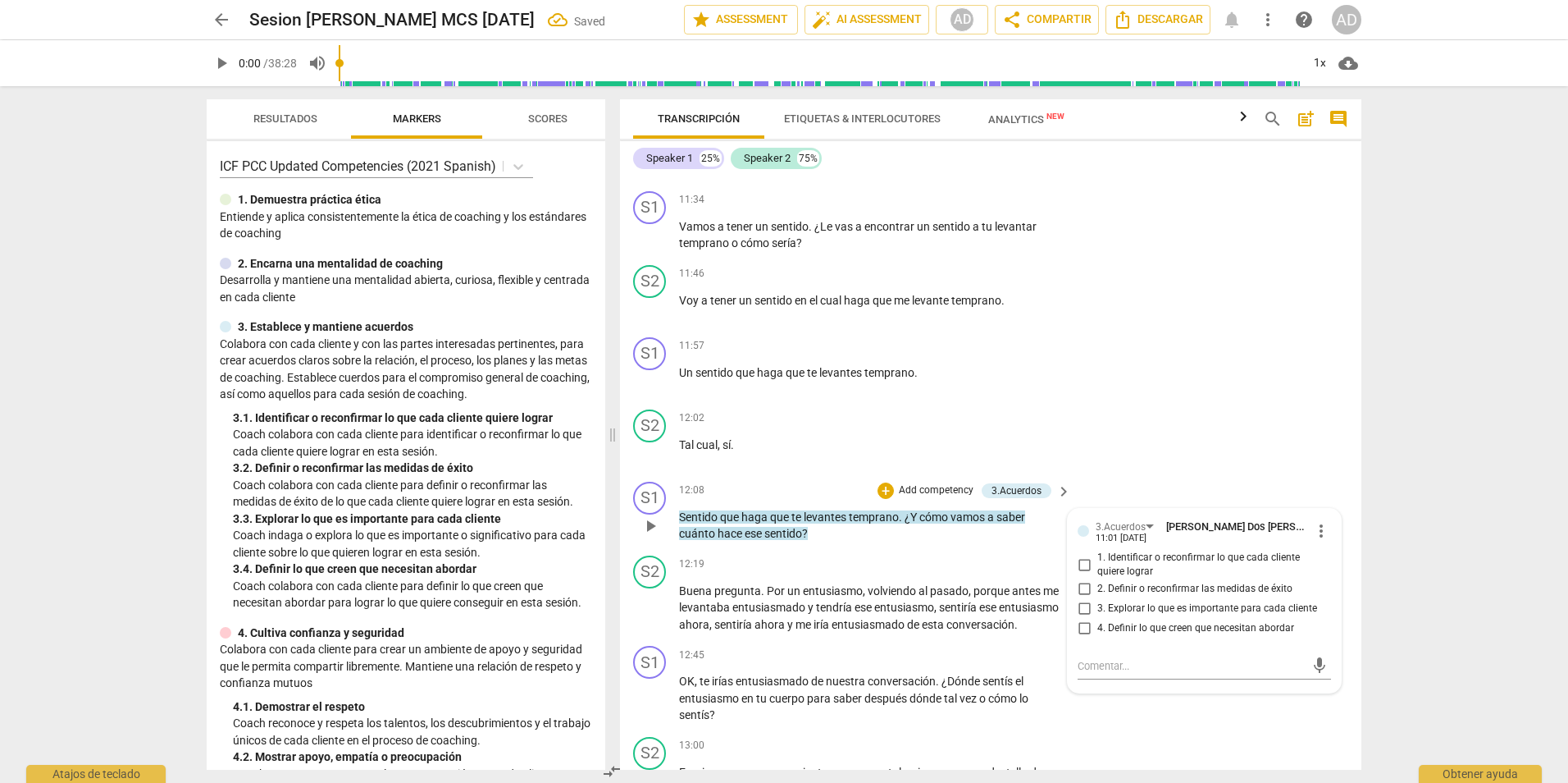
click at [1111, 588] on span "2. Definir o reconfirmar las medidas de éxito" at bounding box center [1194, 590] width 195 height 15
click at [1097, 588] on input "2. Definir o reconfirmar las medidas de éxito" at bounding box center [1085, 590] width 27 height 20
checkbox input "true"
click at [1111, 406] on div "S2 play_arrow pause 12:02 + Add competency keyboard_arrow_right Tal cual , sí ." at bounding box center [990, 438] width 741 height 72
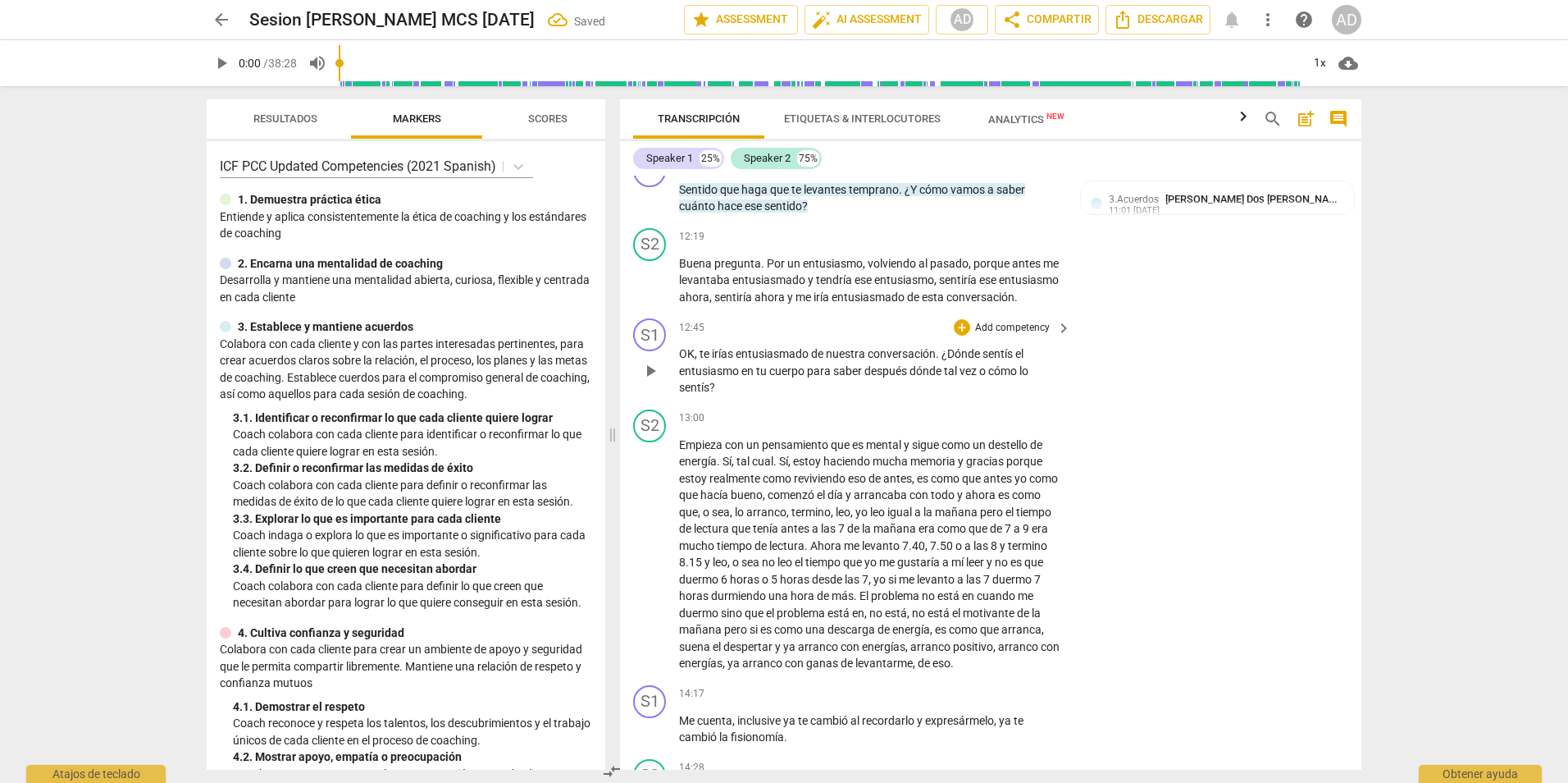
scroll to position [3788, 0]
click at [1036, 330] on div "S1 play_arrow pause 12:45 + Add competency keyboard_arrow_right OK , te irías e…" at bounding box center [990, 357] width 741 height 91
click at [1031, 335] on p "Add competency" at bounding box center [1013, 327] width 78 height 15
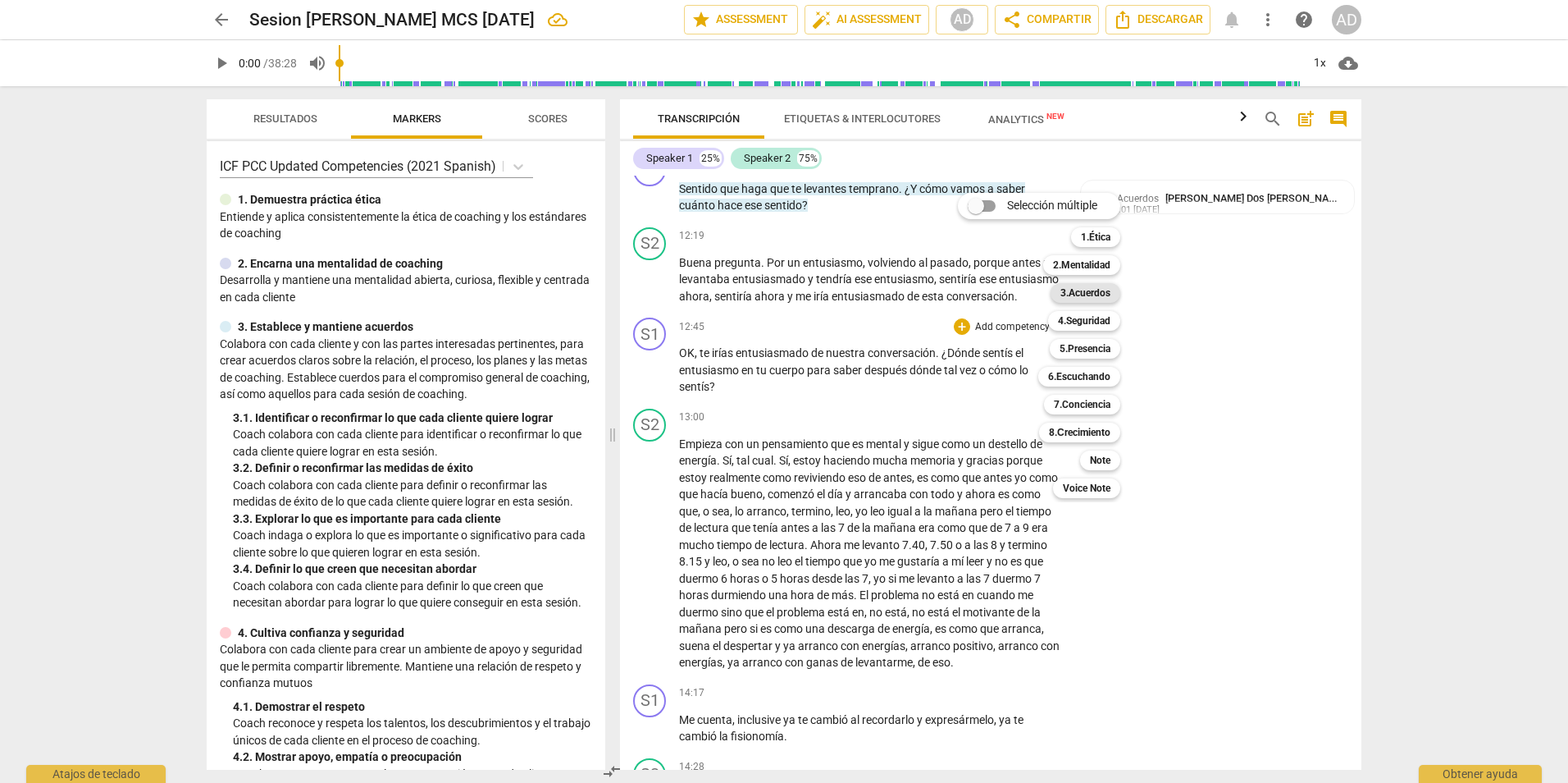
click at [1093, 289] on b "3.Acuerdos" at bounding box center [1086, 293] width 50 height 20
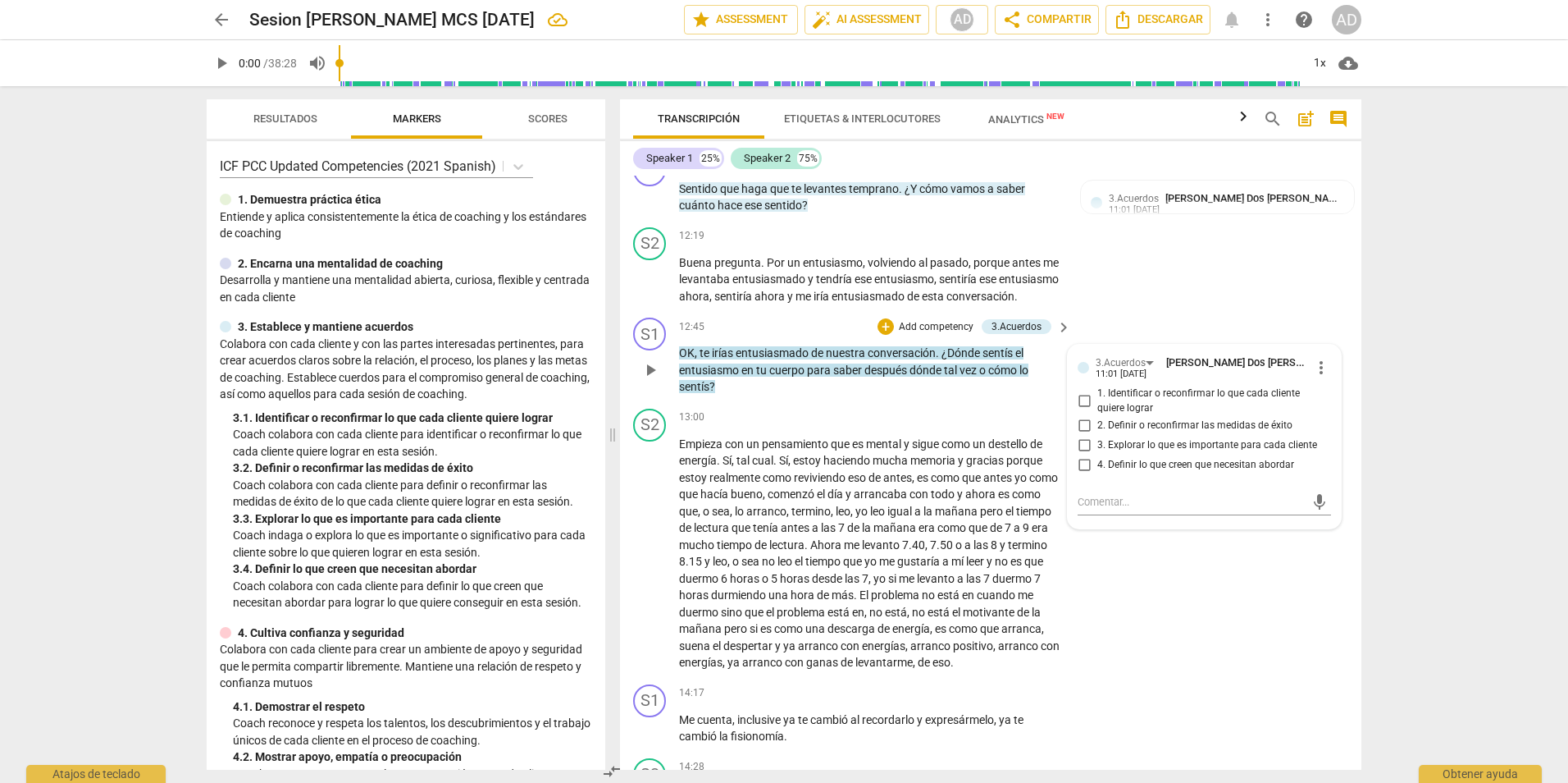
click at [1226, 433] on span "2. Definir o reconfirmar las medidas de éxito" at bounding box center [1194, 426] width 195 height 15
click at [1097, 435] on input "2. Definir o reconfirmar las medidas de éxito" at bounding box center [1085, 425] width 27 height 20
checkbox input "true"
click at [1110, 678] on div "S2 play_arrow pause 13:00 + Add competency keyboard_arrow_right Empieza con un …" at bounding box center [990, 540] width 741 height 276
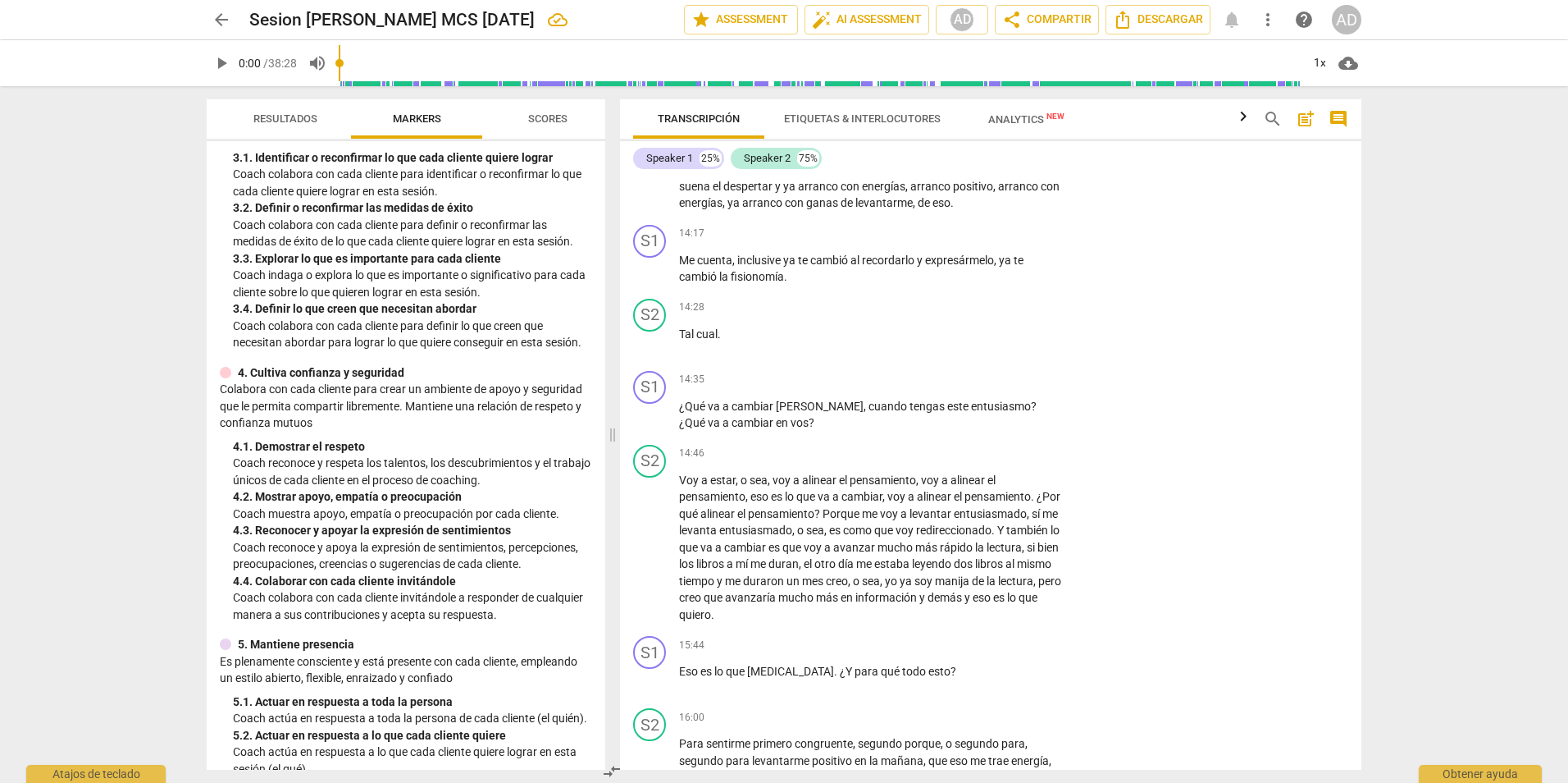
scroll to position [280, 0]
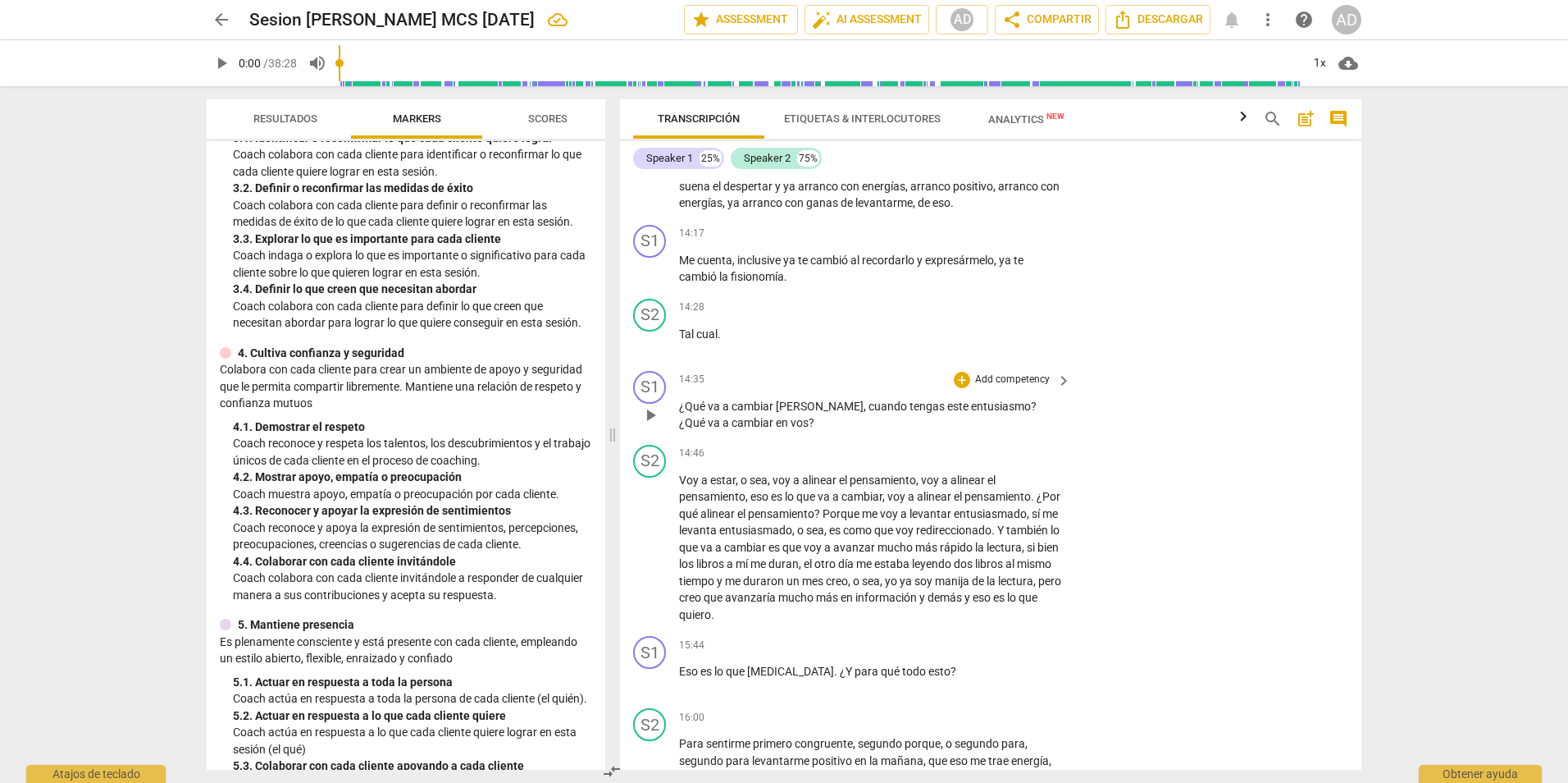
click at [1009, 387] on p "Add competency" at bounding box center [1013, 380] width 78 height 15
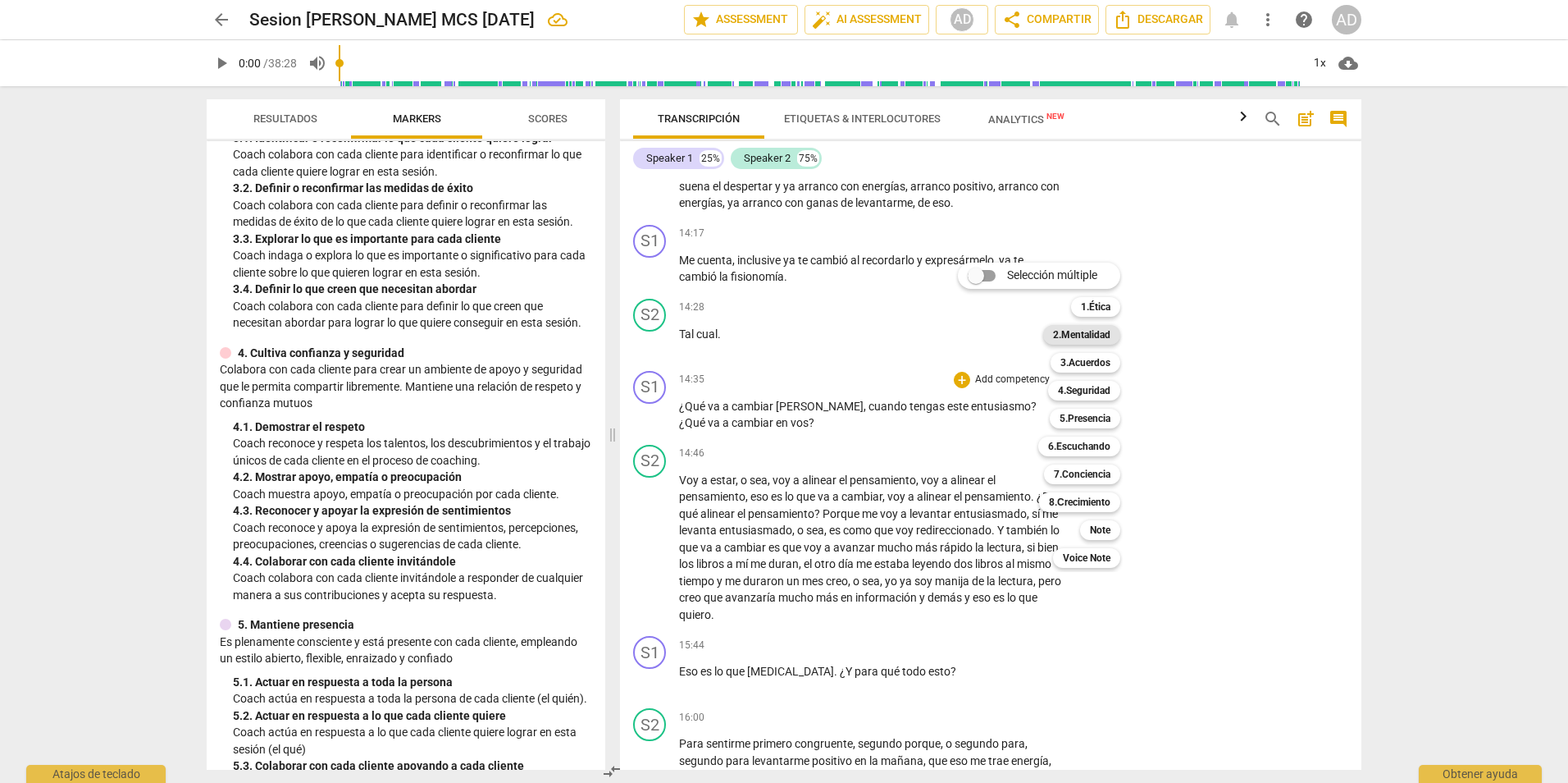
click at [1102, 340] on b "2.Mentalidad" at bounding box center [1082, 335] width 57 height 20
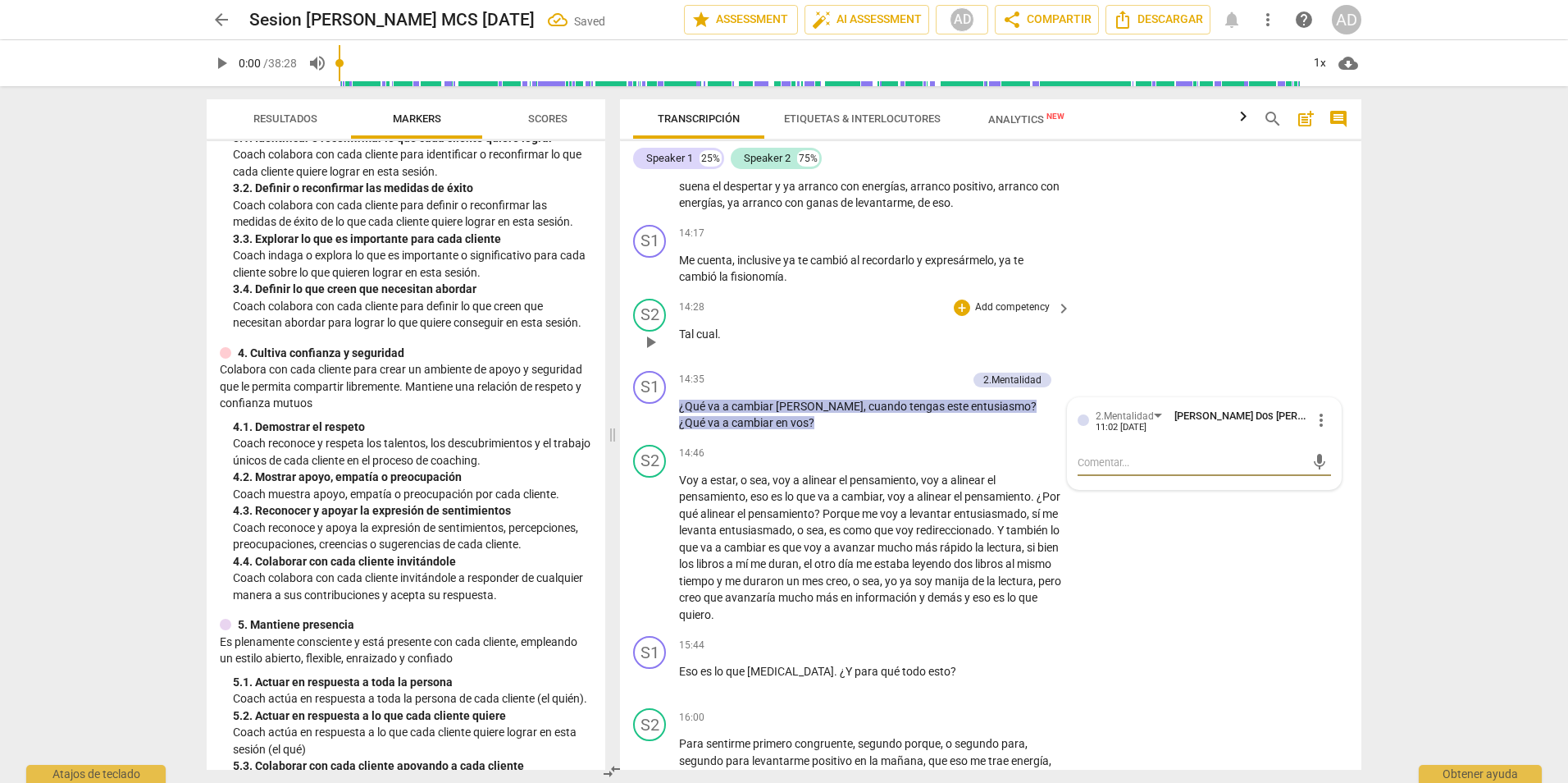
type textarea "c"
type textarea "cu"
type textarea "cur"
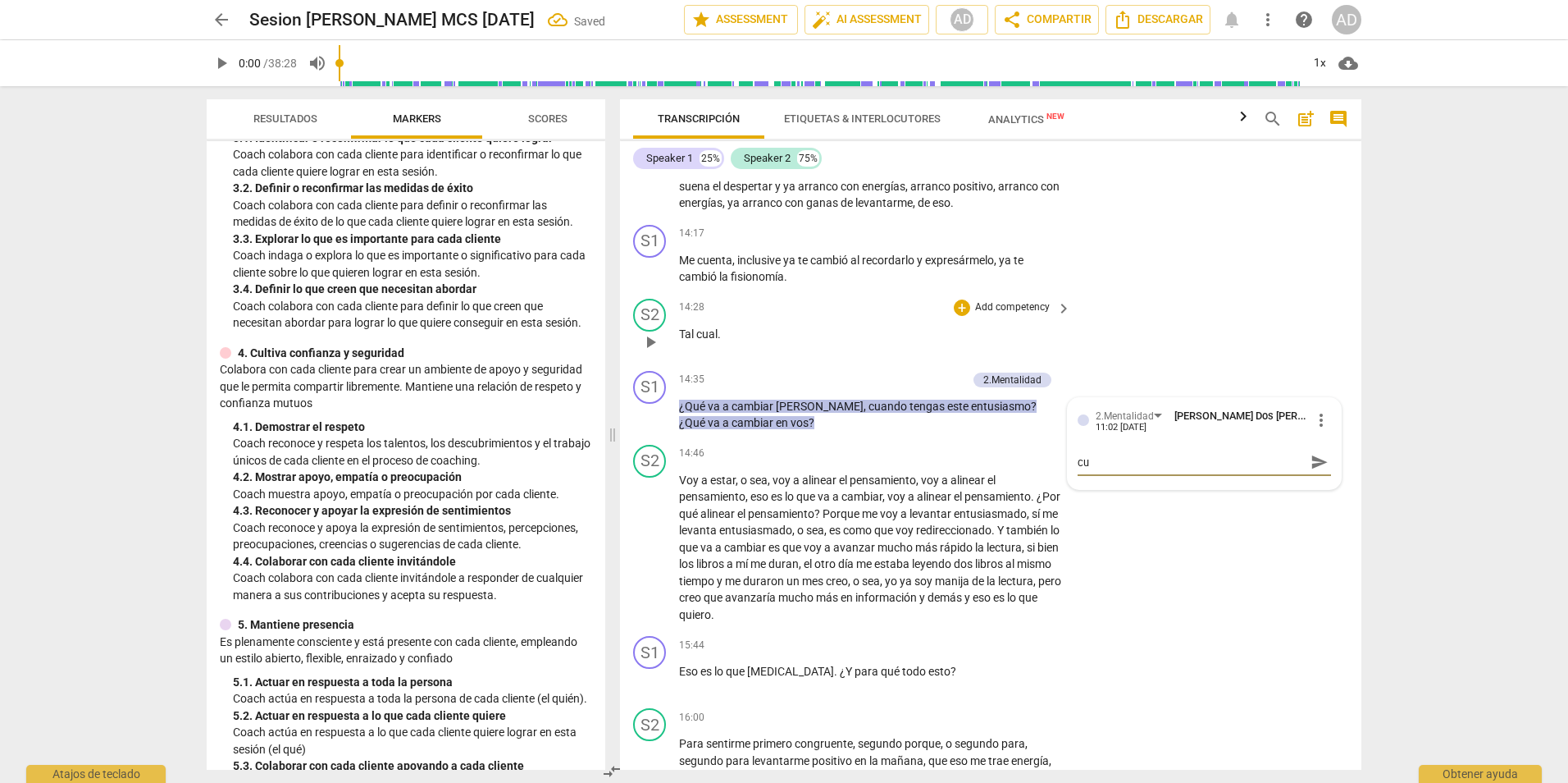
type textarea "cur"
type textarea "curi"
type textarea "curio"
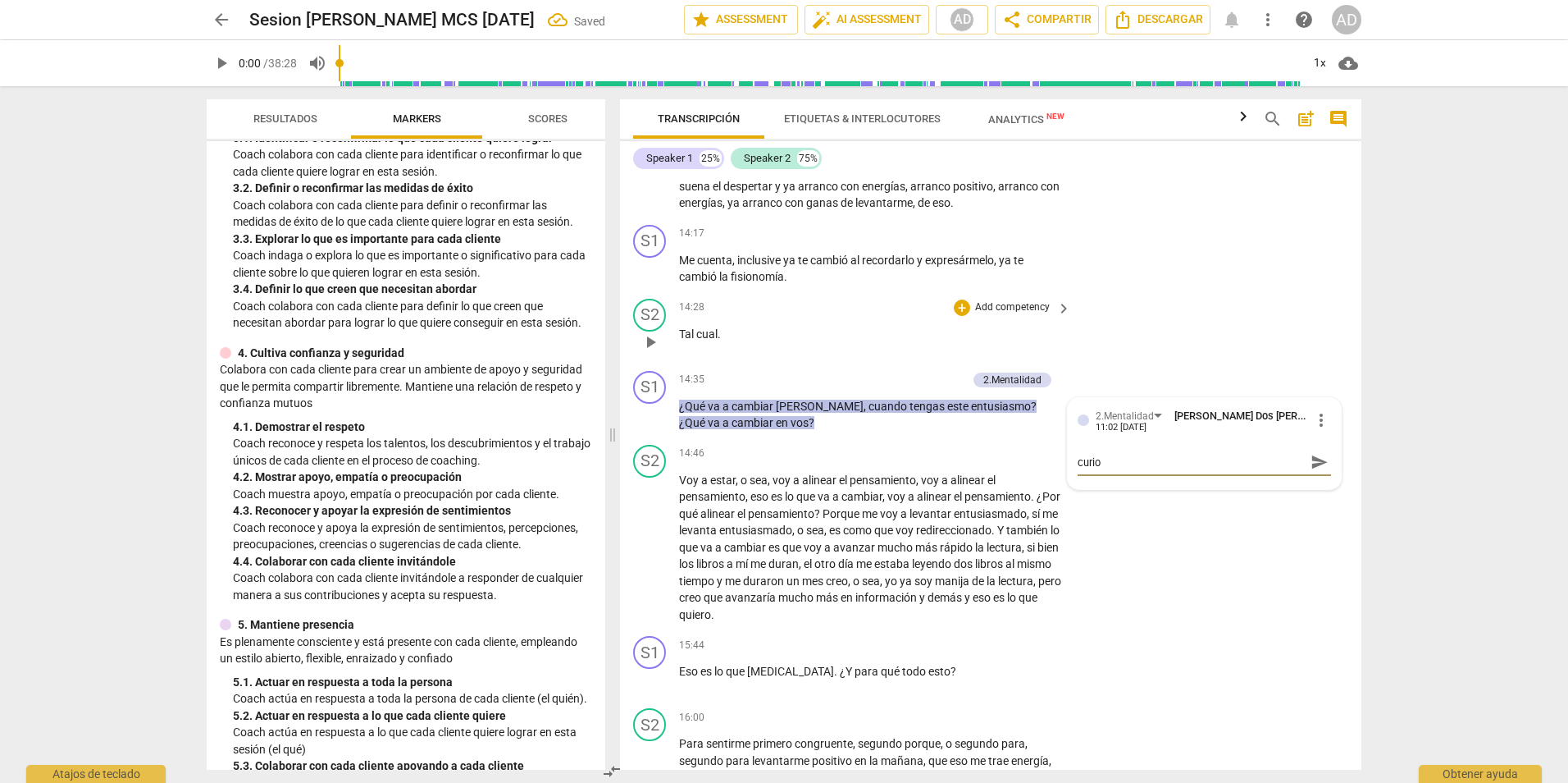
type textarea "curios"
type textarea "curiosi"
type textarea "curiosid"
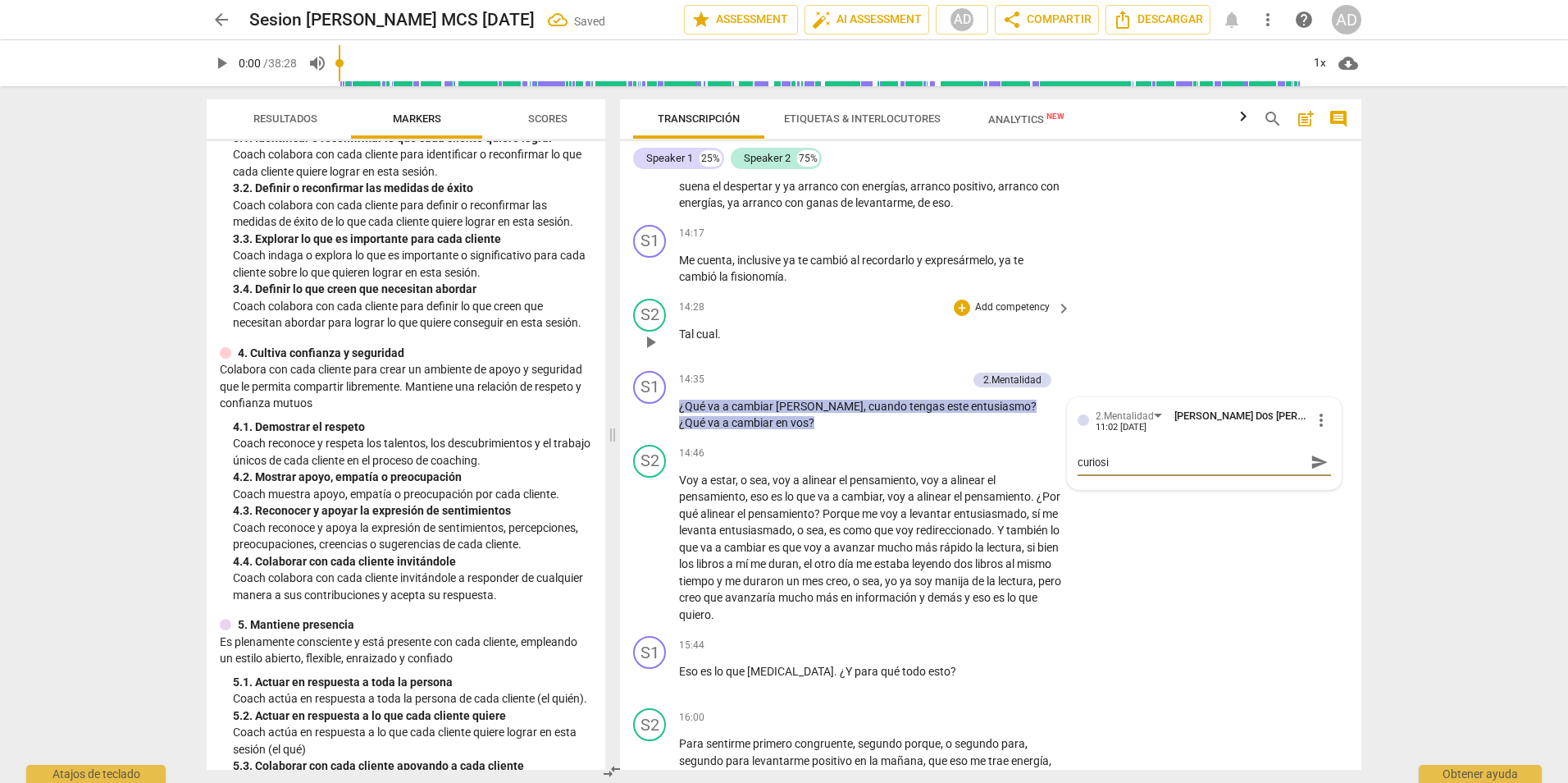
type textarea "curiosid"
type textarea "curiosida"
type textarea "curiosidad"
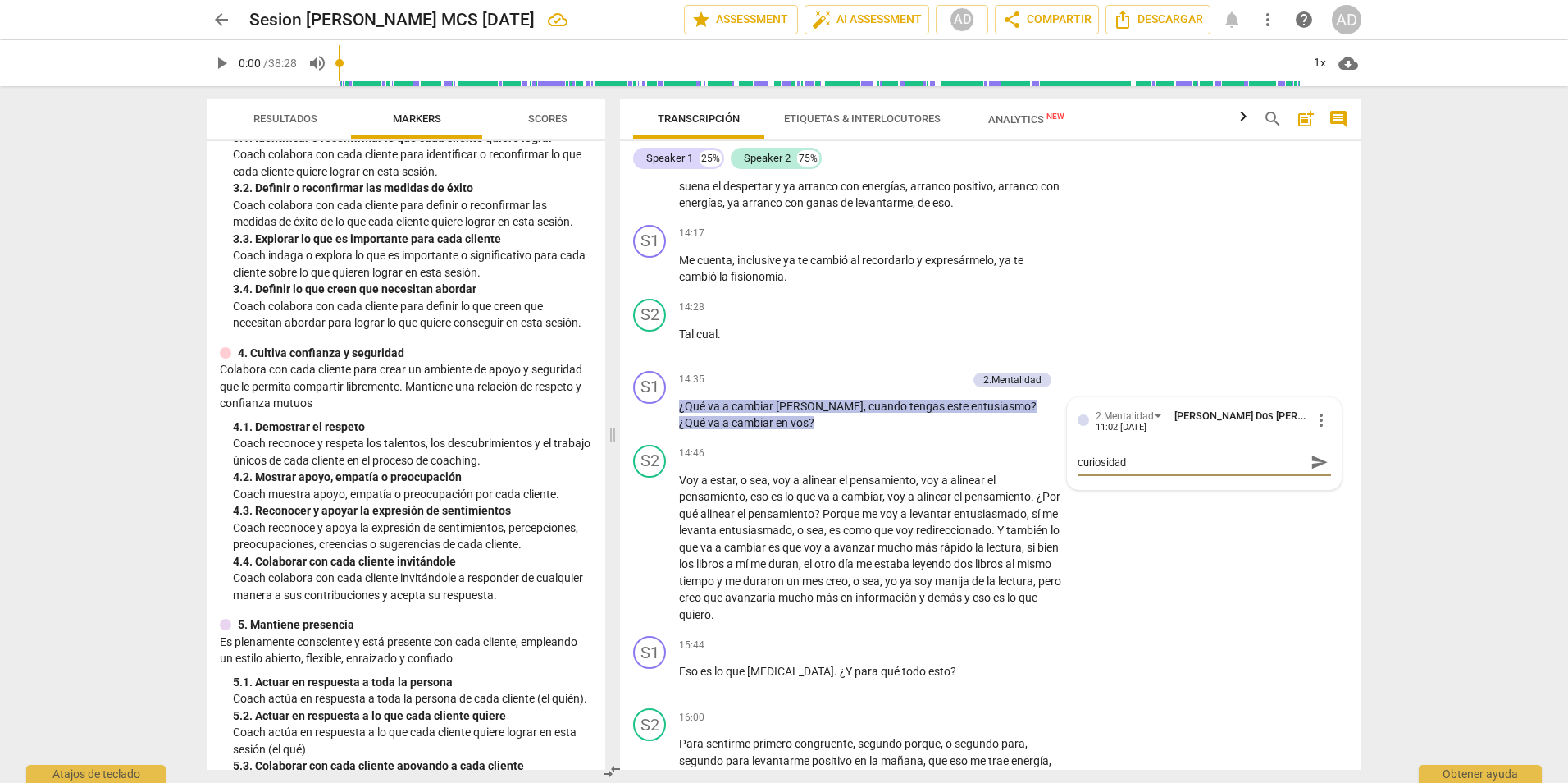
click at [598, 165] on div "ICF PCC Updated Competencies (2021 Spanish) 1. Demuestra práctica ética Entie…" at bounding box center [406, 455] width 398 height 629
click at [598, 172] on div "ICF PCC Updated Competencies (2021 Spanish) 1. Demuestra práctica ética Entie…" at bounding box center [406, 455] width 398 height 629
click at [595, 307] on div "ICF PCC Updated Competencies (2021 Spanish) 1. Demuestra práctica ética Entie…" at bounding box center [406, 455] width 398 height 629
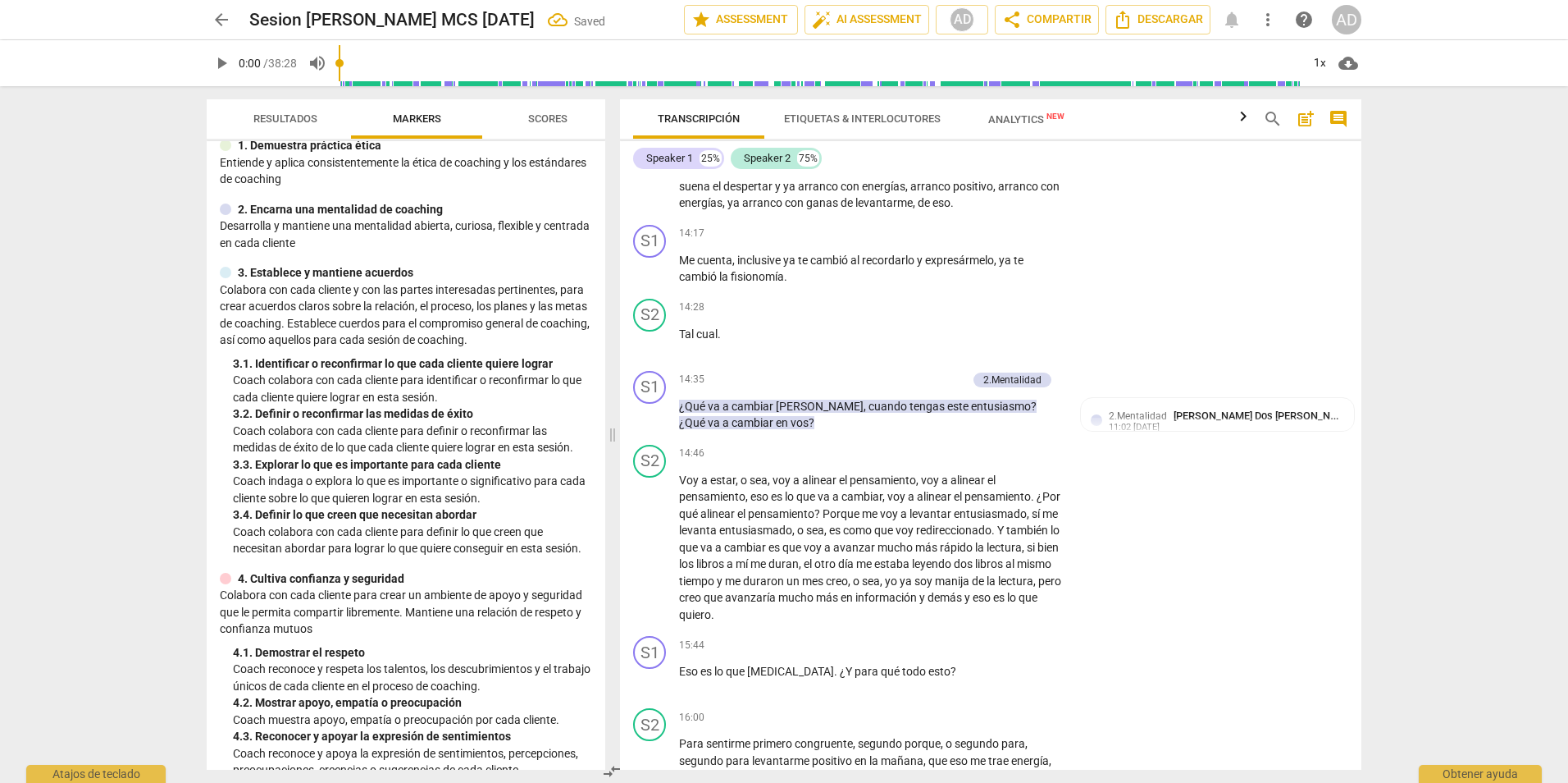
scroll to position [51, 0]
click at [1146, 455] on div "curiosidad" at bounding box center [1217, 448] width 253 height 16
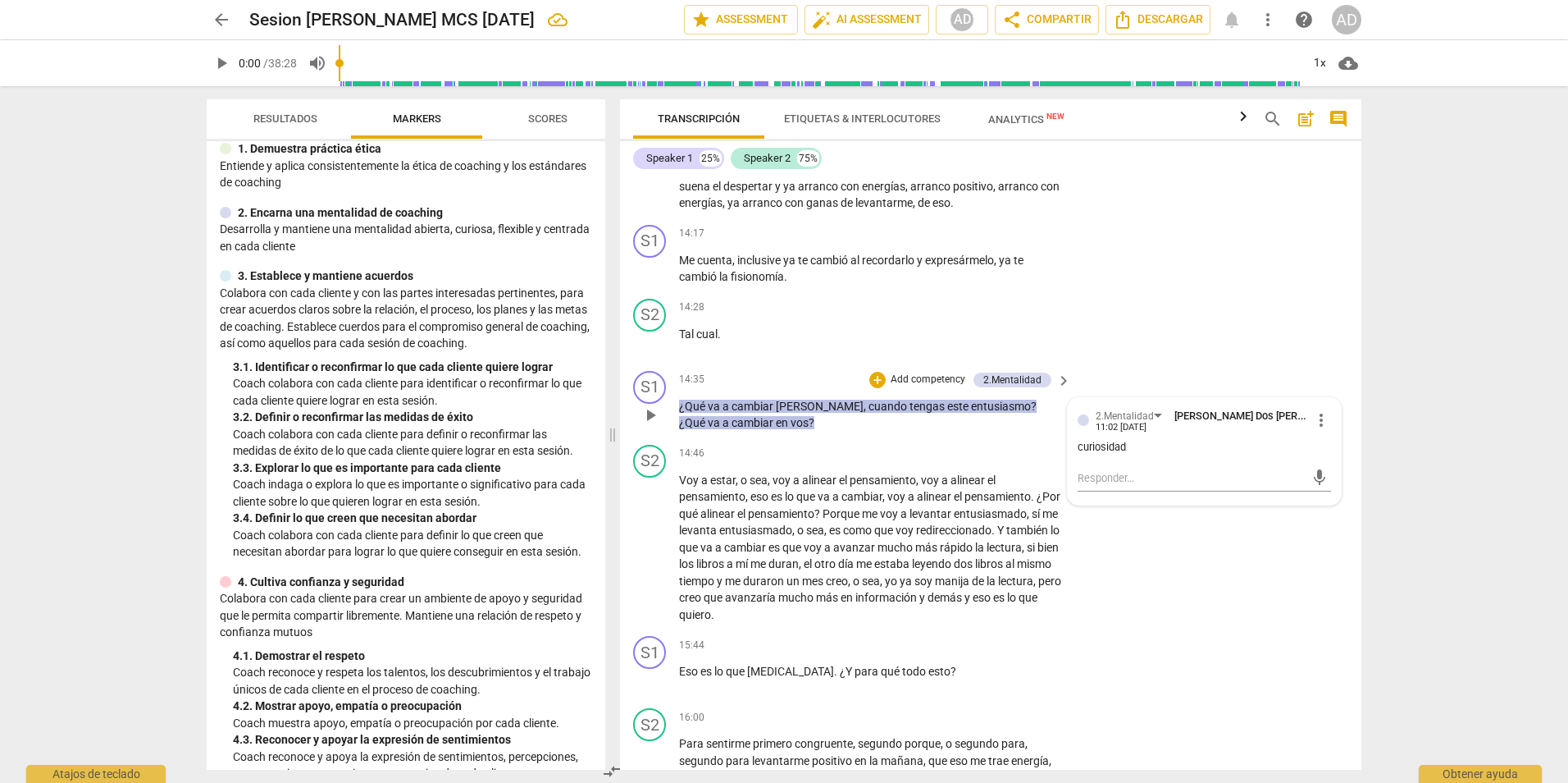
click at [1126, 455] on div "curiosidad" at bounding box center [1204, 448] width 253 height 16
click at [1118, 455] on div "curiosidad" at bounding box center [1204, 448] width 253 height 16
click at [1124, 455] on div "curiosidad" at bounding box center [1204, 448] width 253 height 16
click at [1092, 455] on div "curiosidad" at bounding box center [1204, 448] width 253 height 16
click at [1316, 430] on span "more_vert" at bounding box center [1321, 420] width 20 height 20
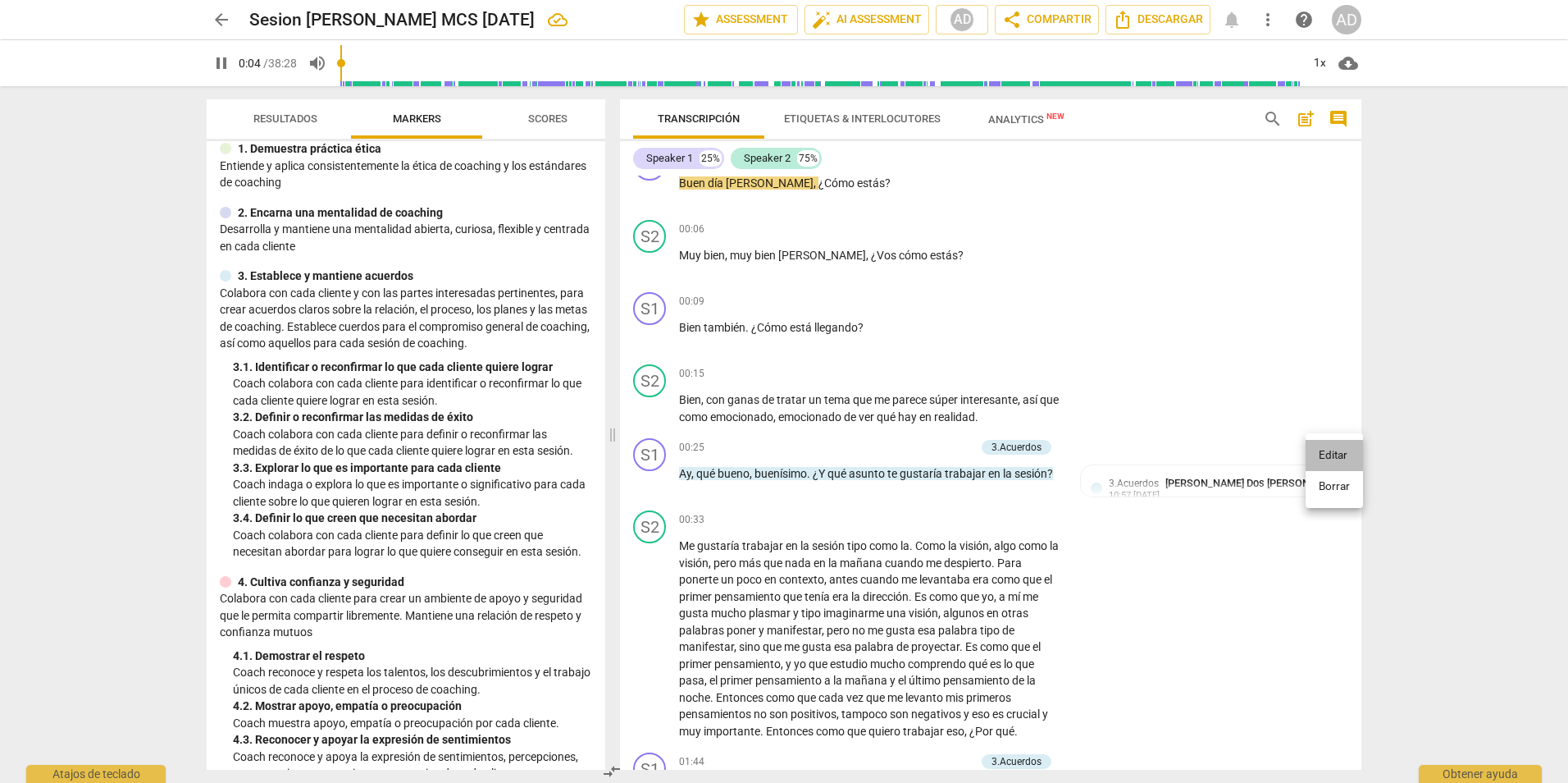
click at [1332, 455] on li "Editar" at bounding box center [1334, 456] width 57 height 32
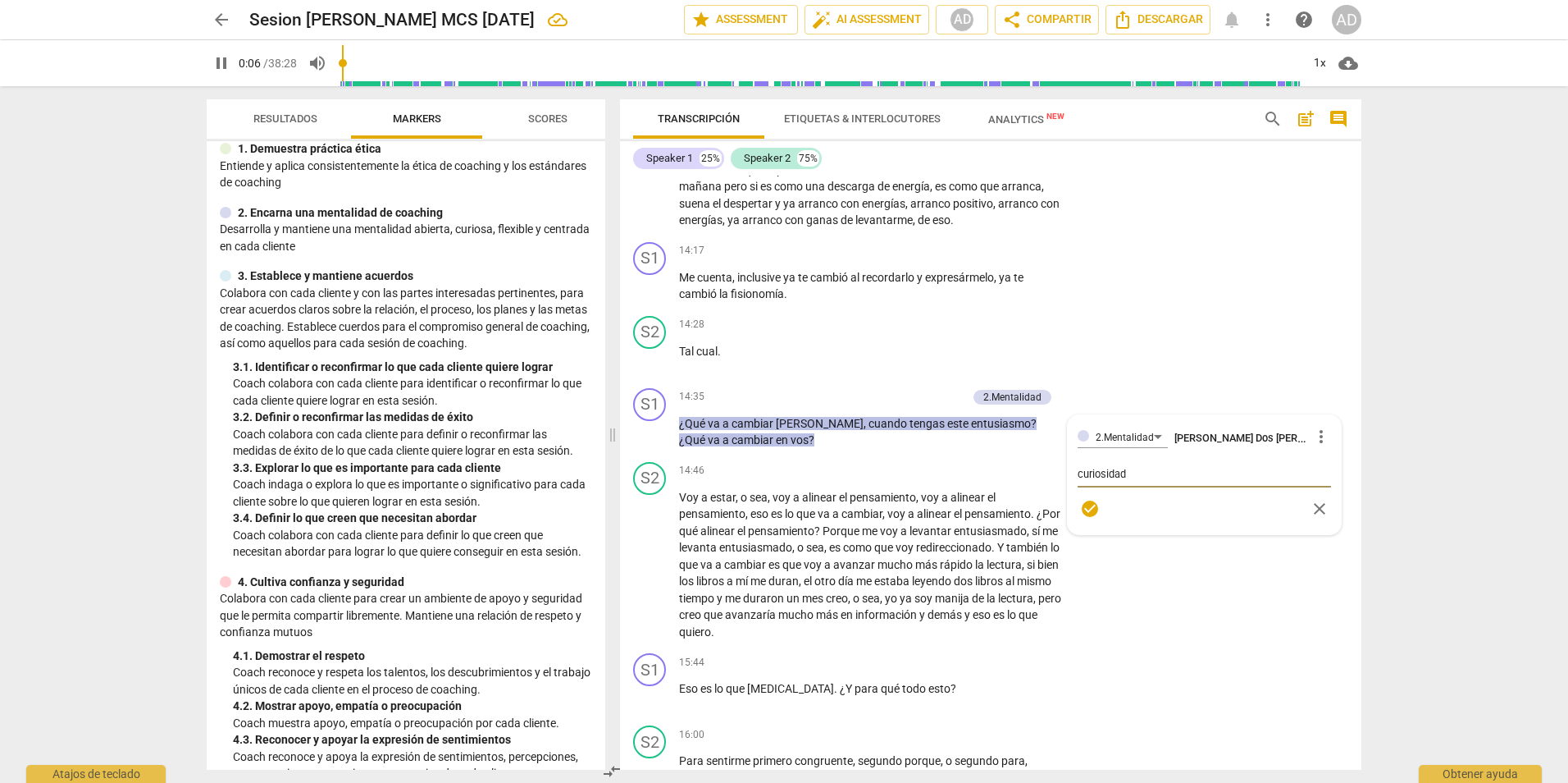
click at [214, 64] on span "pause" at bounding box center [222, 63] width 20 height 20
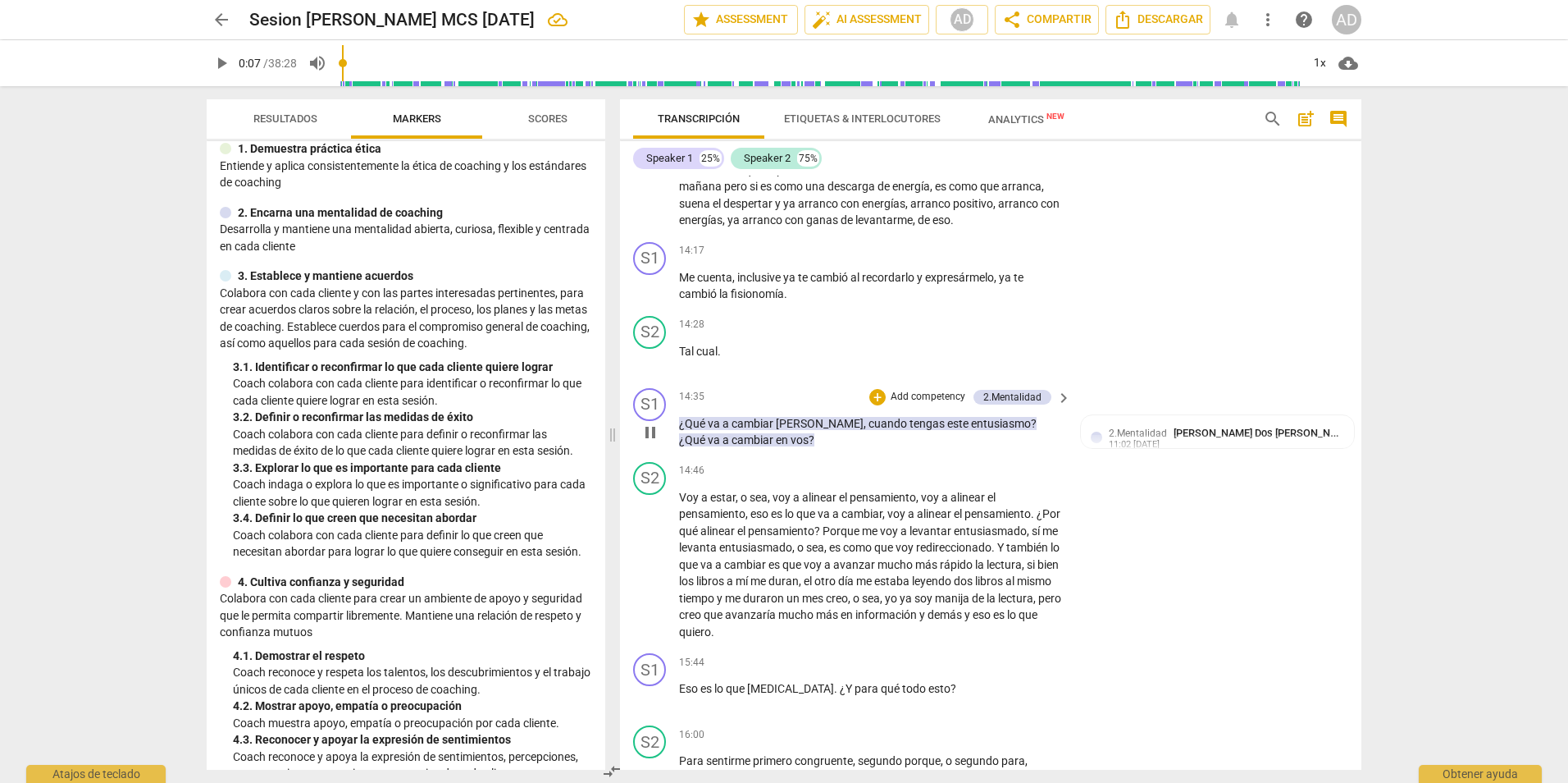
type input "7"
click at [1131, 472] on div "curiosidad" at bounding box center [1217, 464] width 253 height 16
click at [1321, 448] on span "more_vert" at bounding box center [1321, 438] width 20 height 20
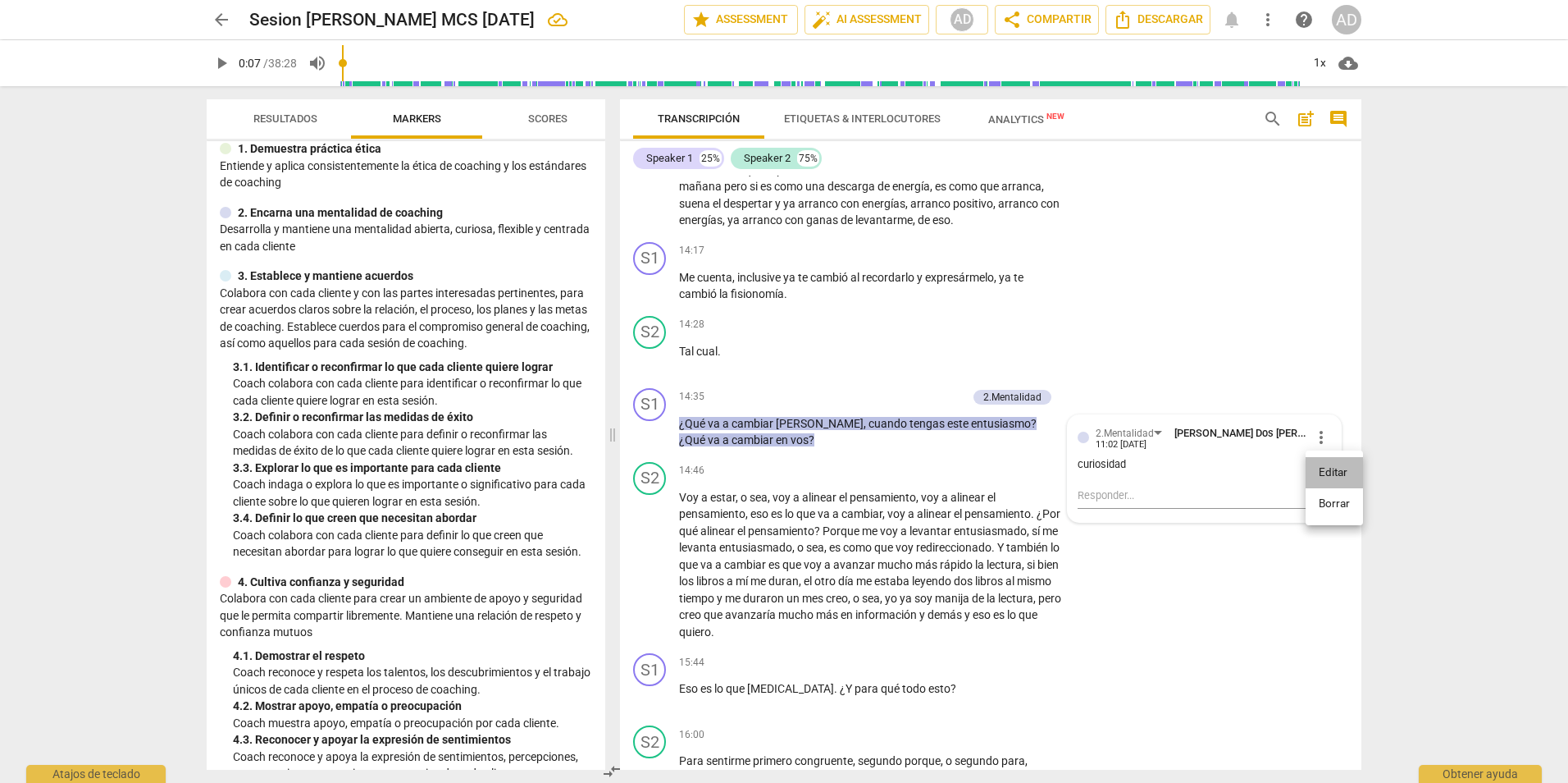
click at [1326, 467] on li "Editar" at bounding box center [1334, 472] width 57 height 32
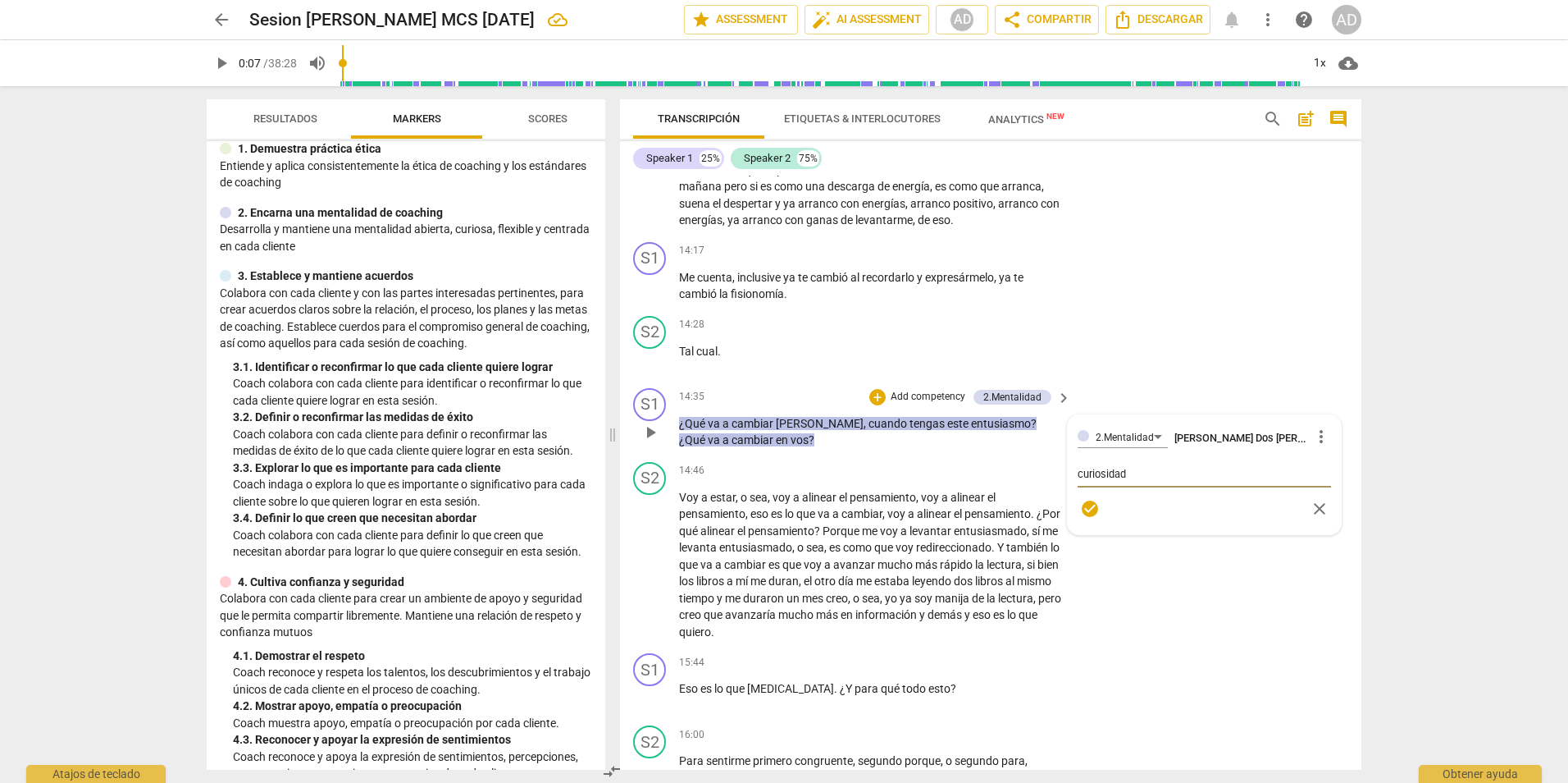
type textarea "curiosidad,"
type textarea "curiosidad, a"
type textarea "curiosidad, ab"
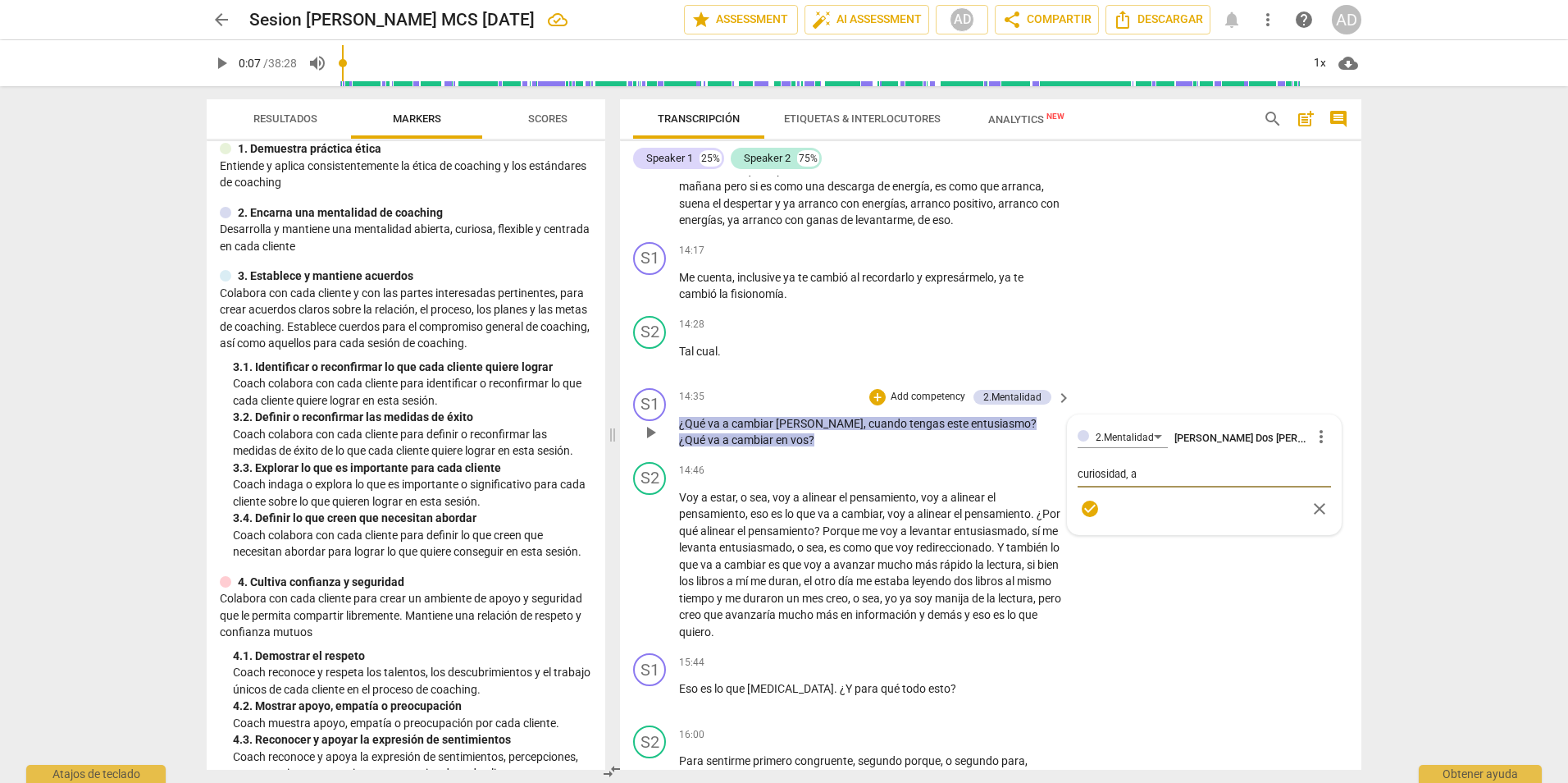
type textarea "curiosidad, ab"
type textarea "curiosidad, abi"
type textarea "curiosidad, abie"
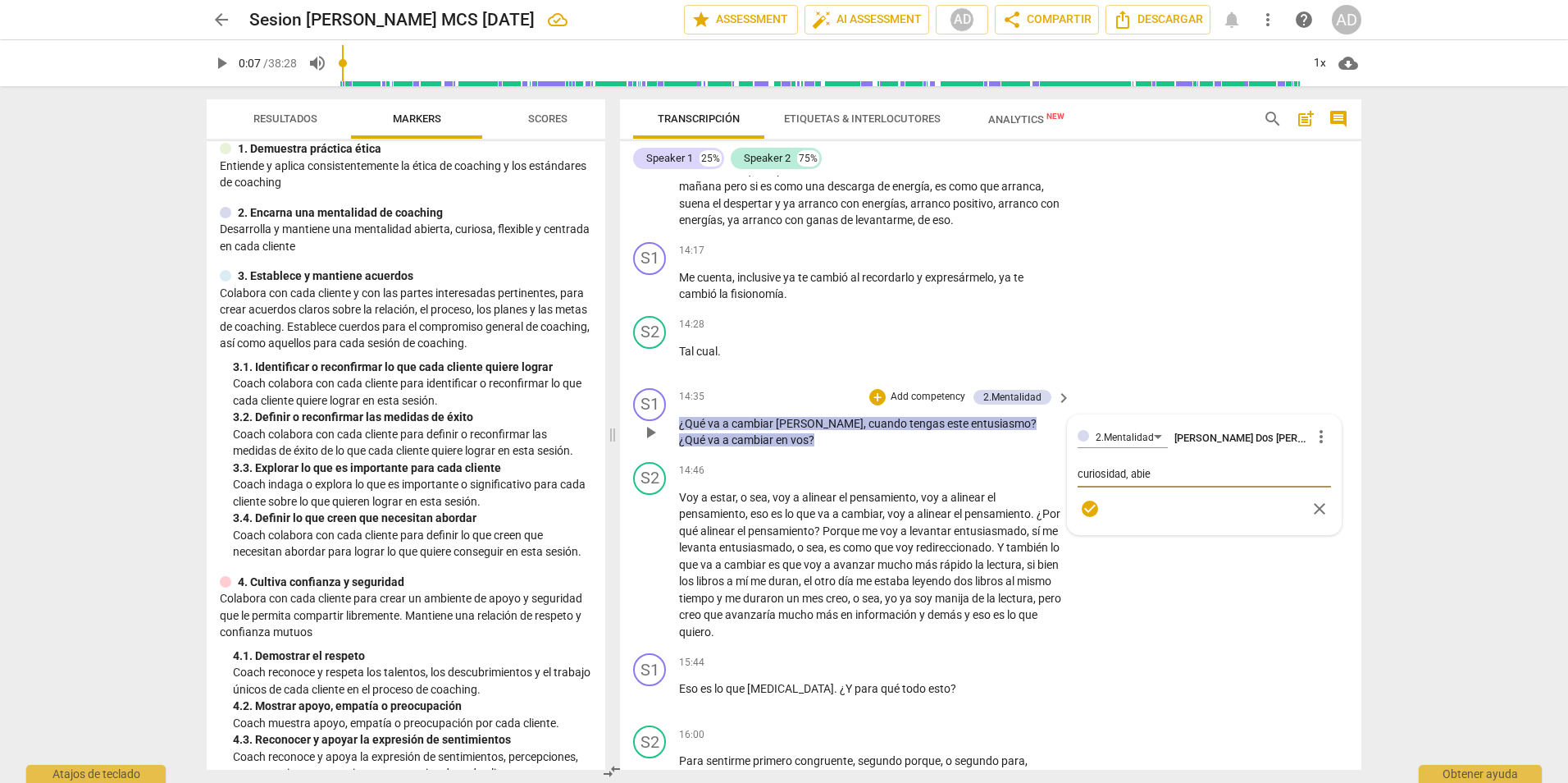
type textarea "curiosidad, abier"
type textarea "curiosidad, abiert"
type textarea "curiosidad, abier"
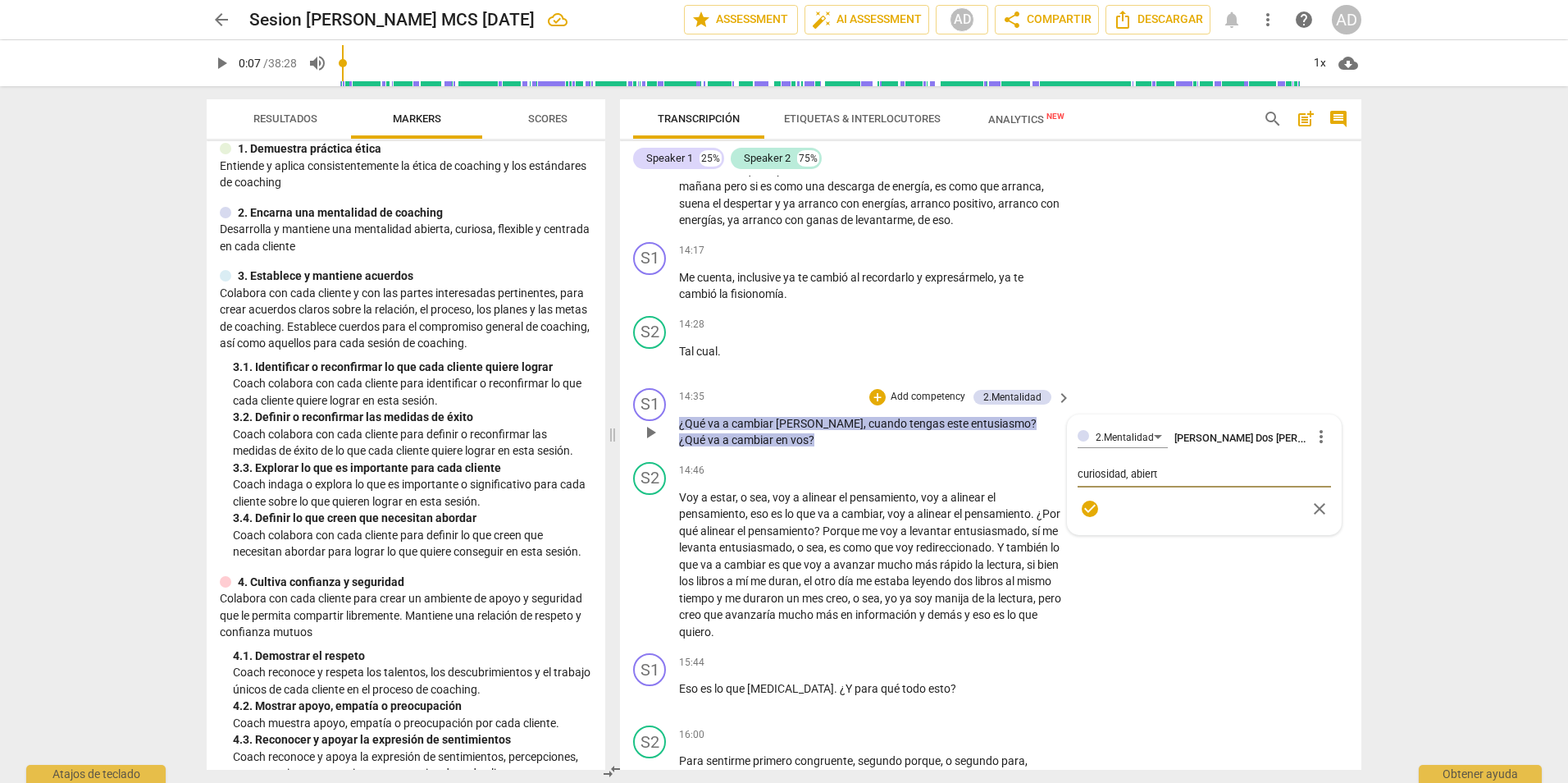
type textarea "curiosidad, abier"
type textarea "curiosidad, abie"
type textarea "curiosidad, abi"
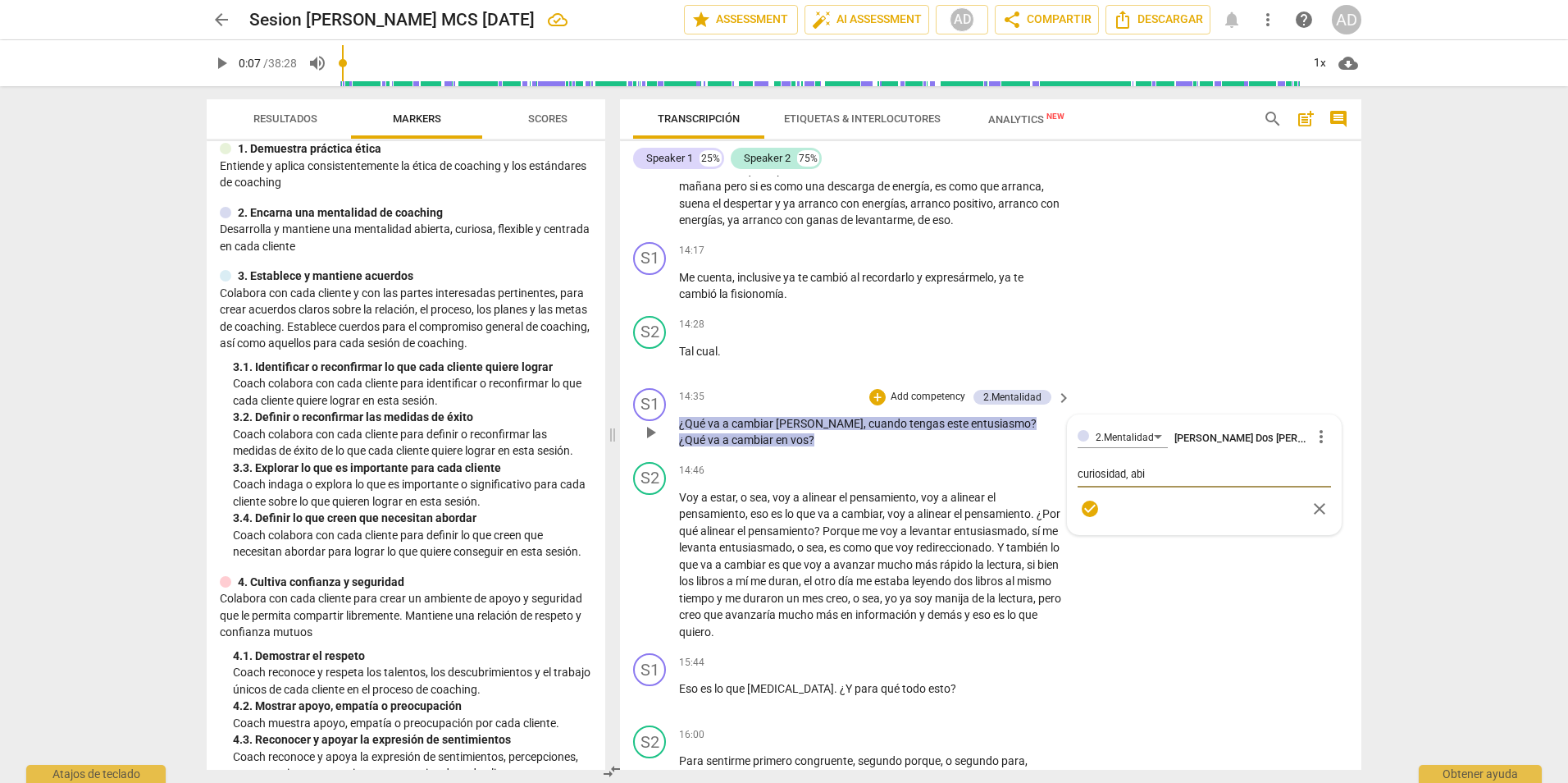
type textarea "curiosidad, ab"
type textarea "curiosidad, [PERSON_NAME]"
type textarea "curiosidad, aber"
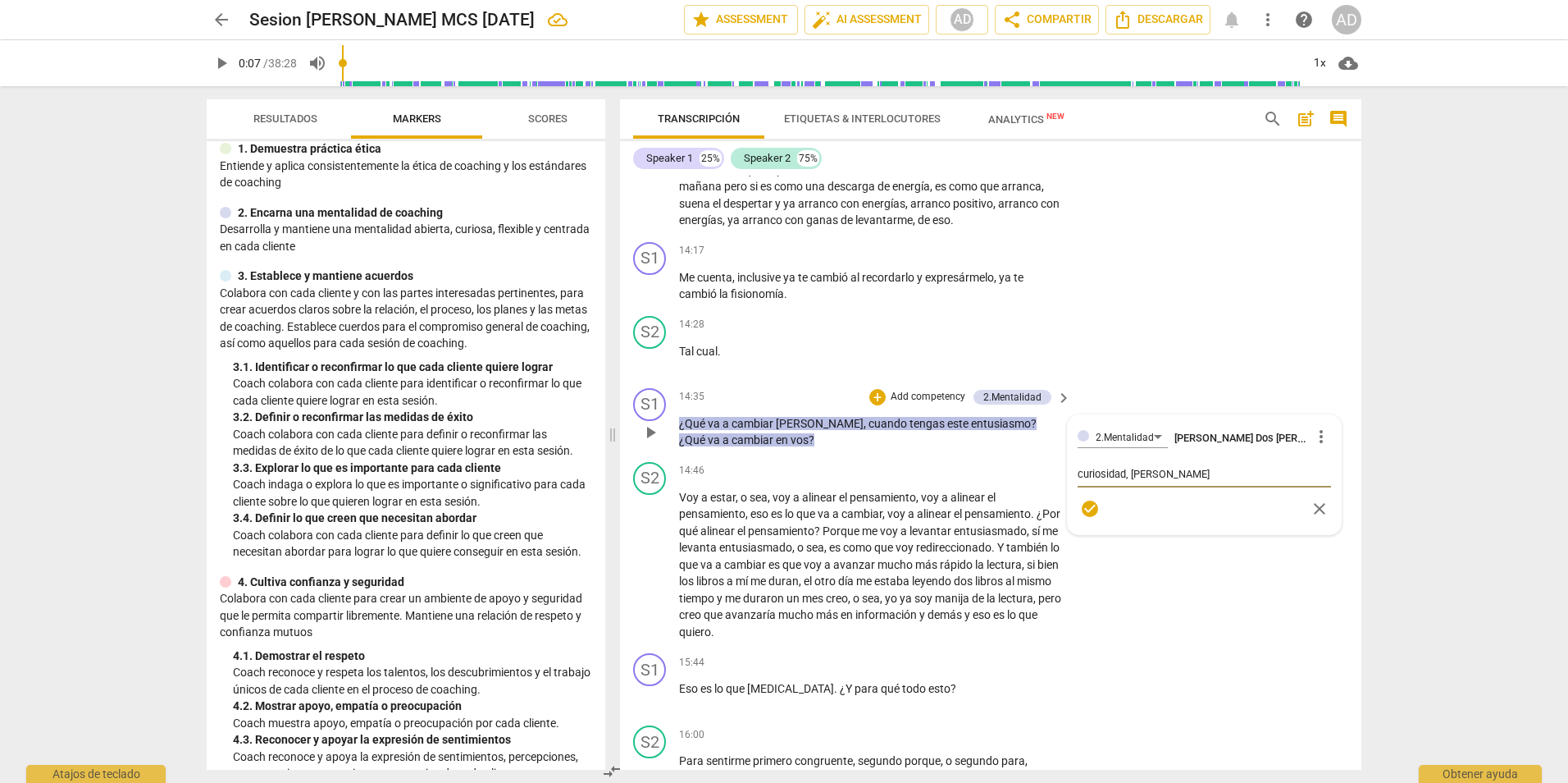
type textarea "curiosidad, aber"
type textarea "curiosidad, abert"
type textarea "curiosidad, abertu"
type textarea "curiosidad, abertur"
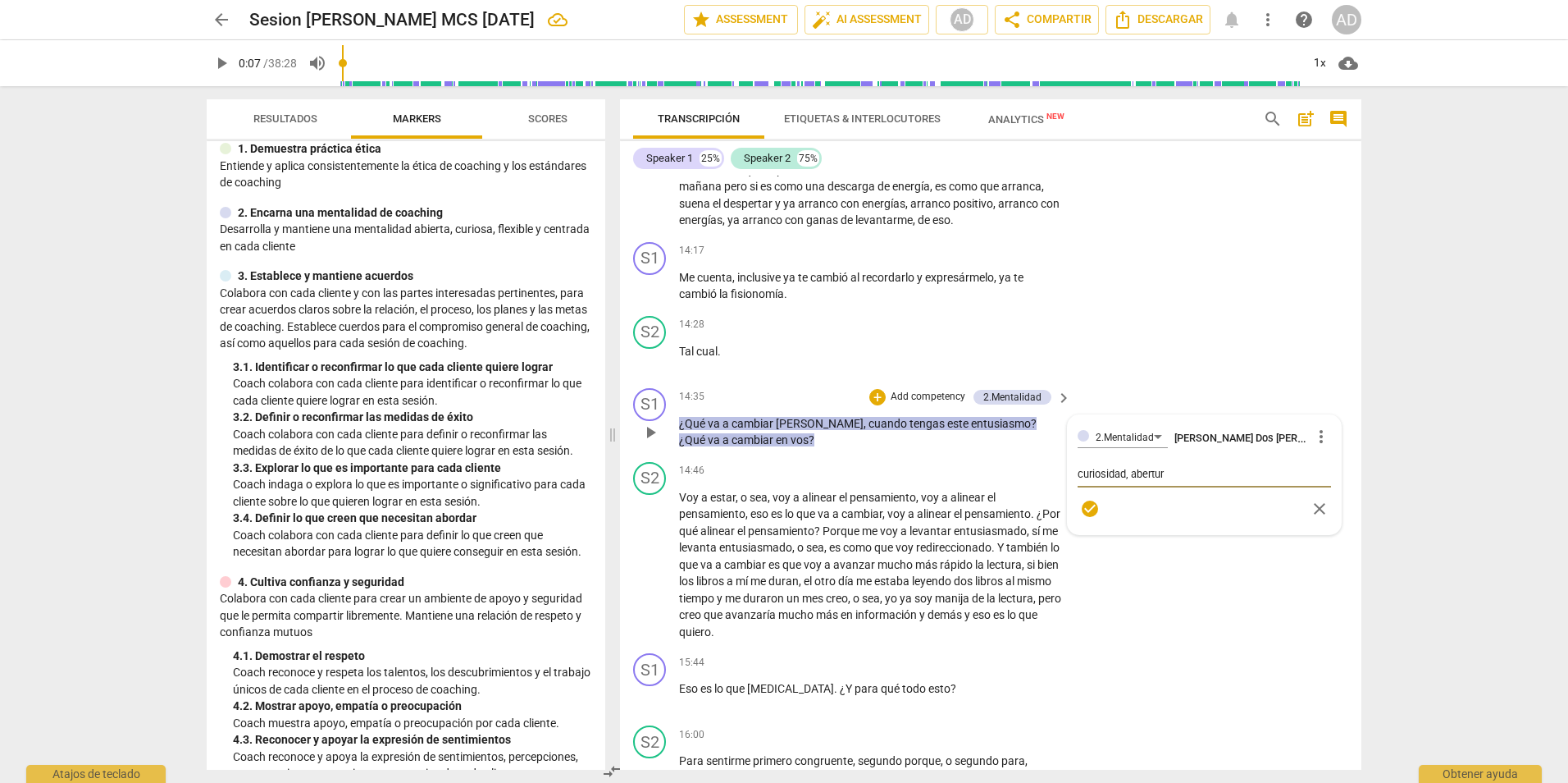
type textarea "curiosidad, abertura"
type textarea "curiosidad, abertura,"
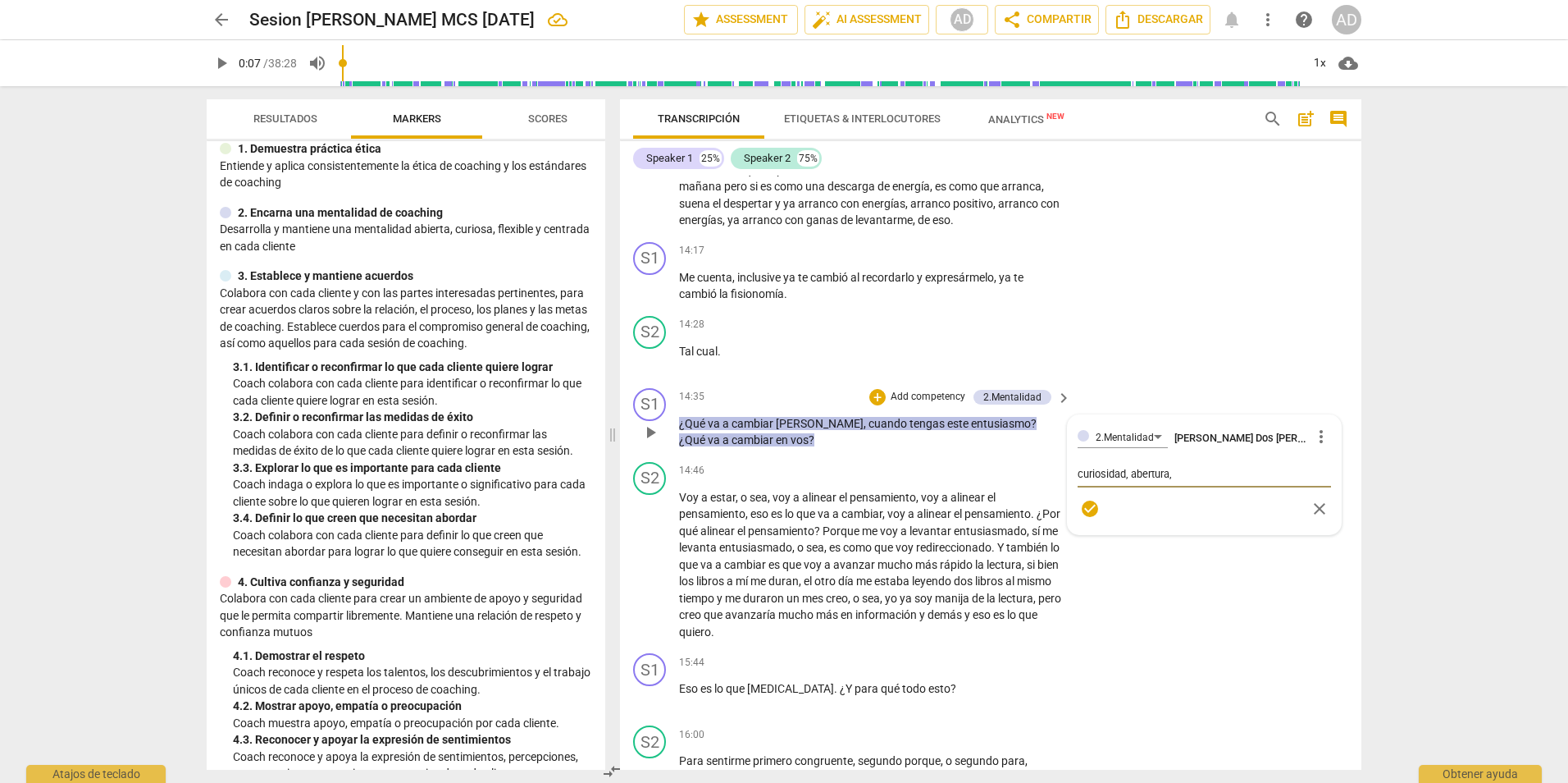
type textarea "curiosidad, abertura,"
type textarea "curiosidad, abertura, c"
type textarea "curiosidad, abertura, ce"
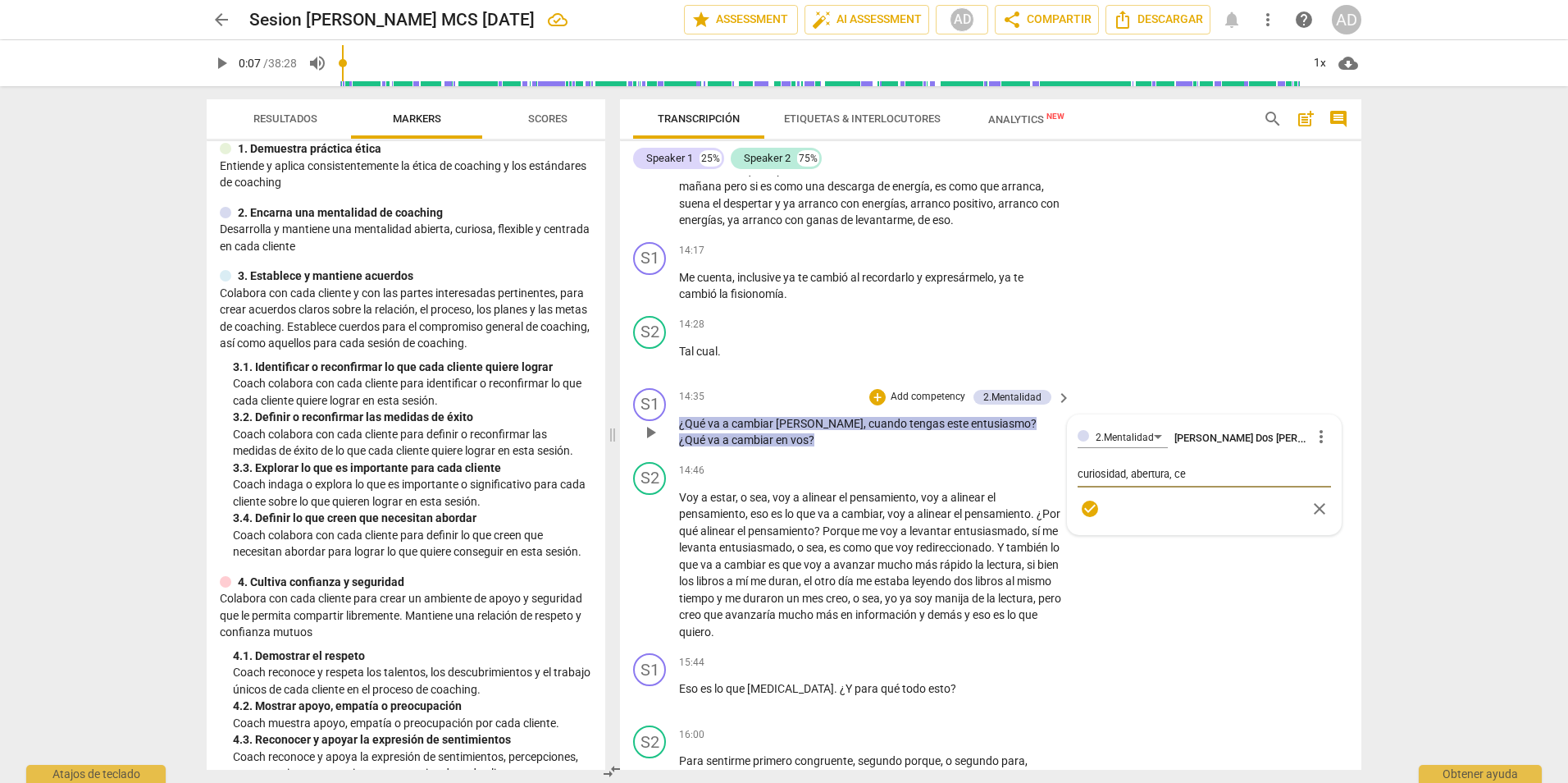
type textarea "curiosidad, abertura, cen"
type textarea "curiosidad, abertura, cent"
type textarea "curiosidad, abertura, centr"
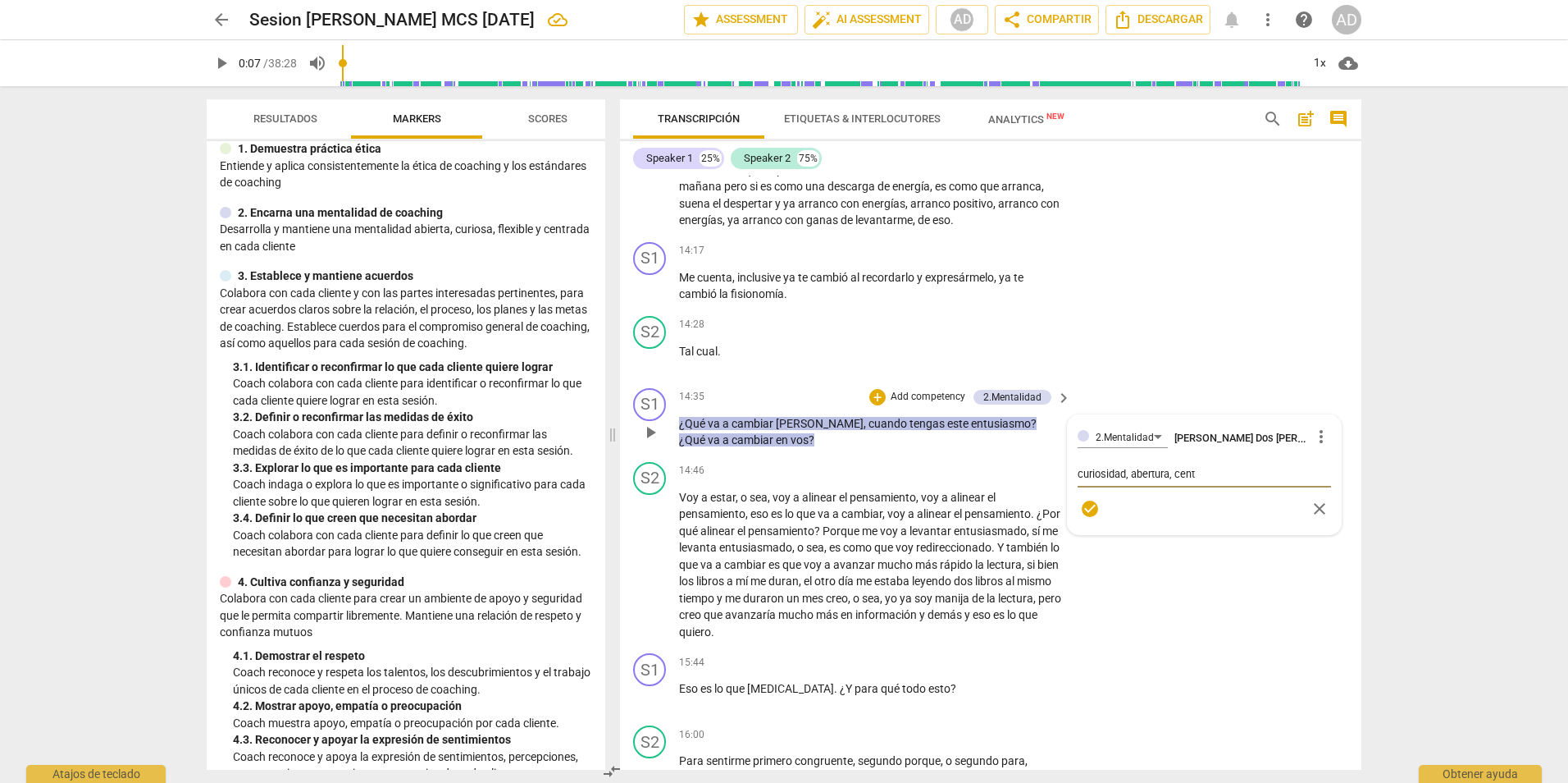
type textarea "curiosidad, abertura, centr"
type textarea "curiosidad, abertura, centra"
type textarea "curiosidad, abertura, centrad"
type textarea "curiosidad, abertura, centrado"
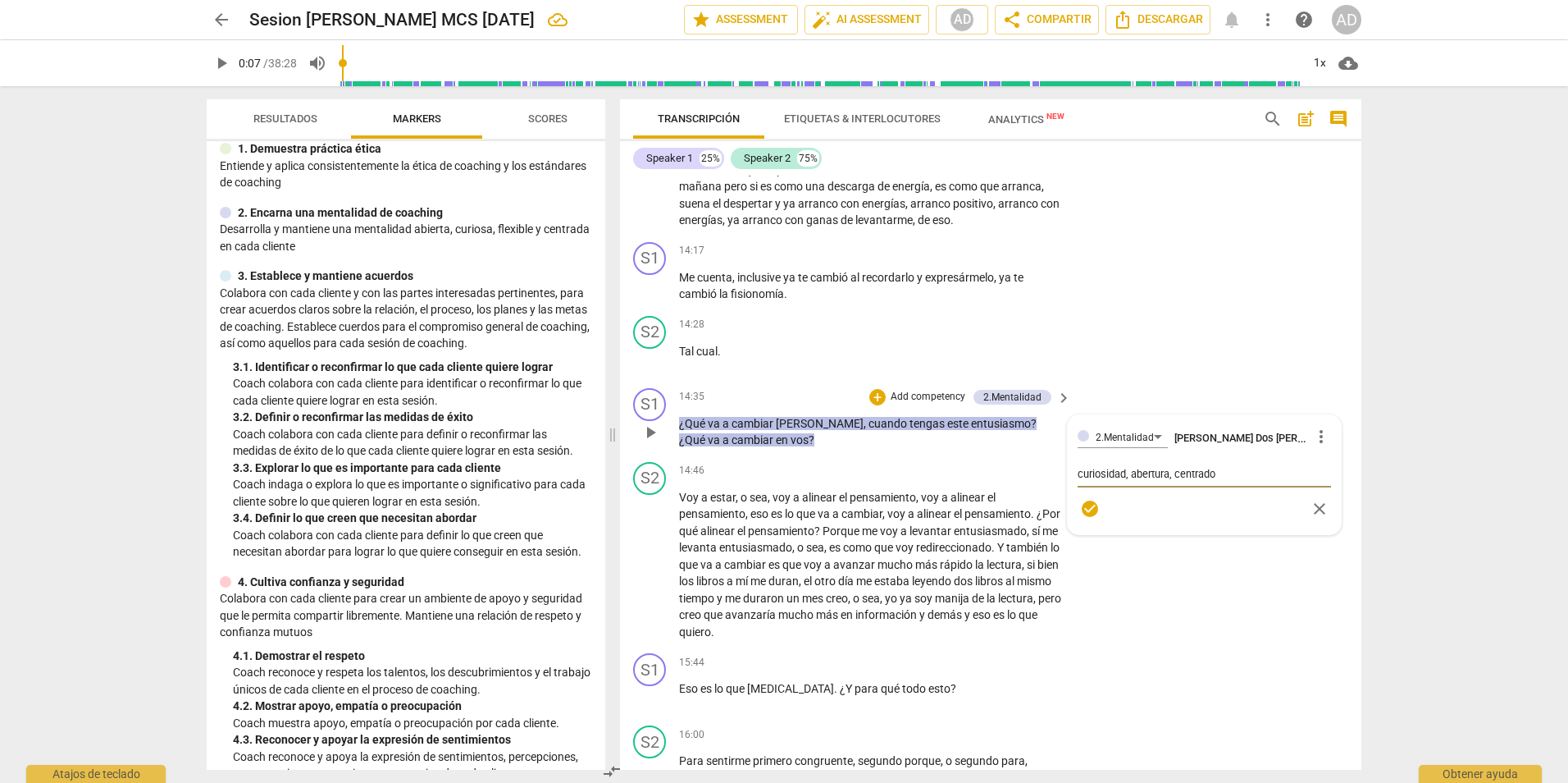
type textarea "curiosidad, abertura, centrado"
type textarea "curiosidad, abertura, centrado e"
type textarea "curiosidad, abertura, centrado en"
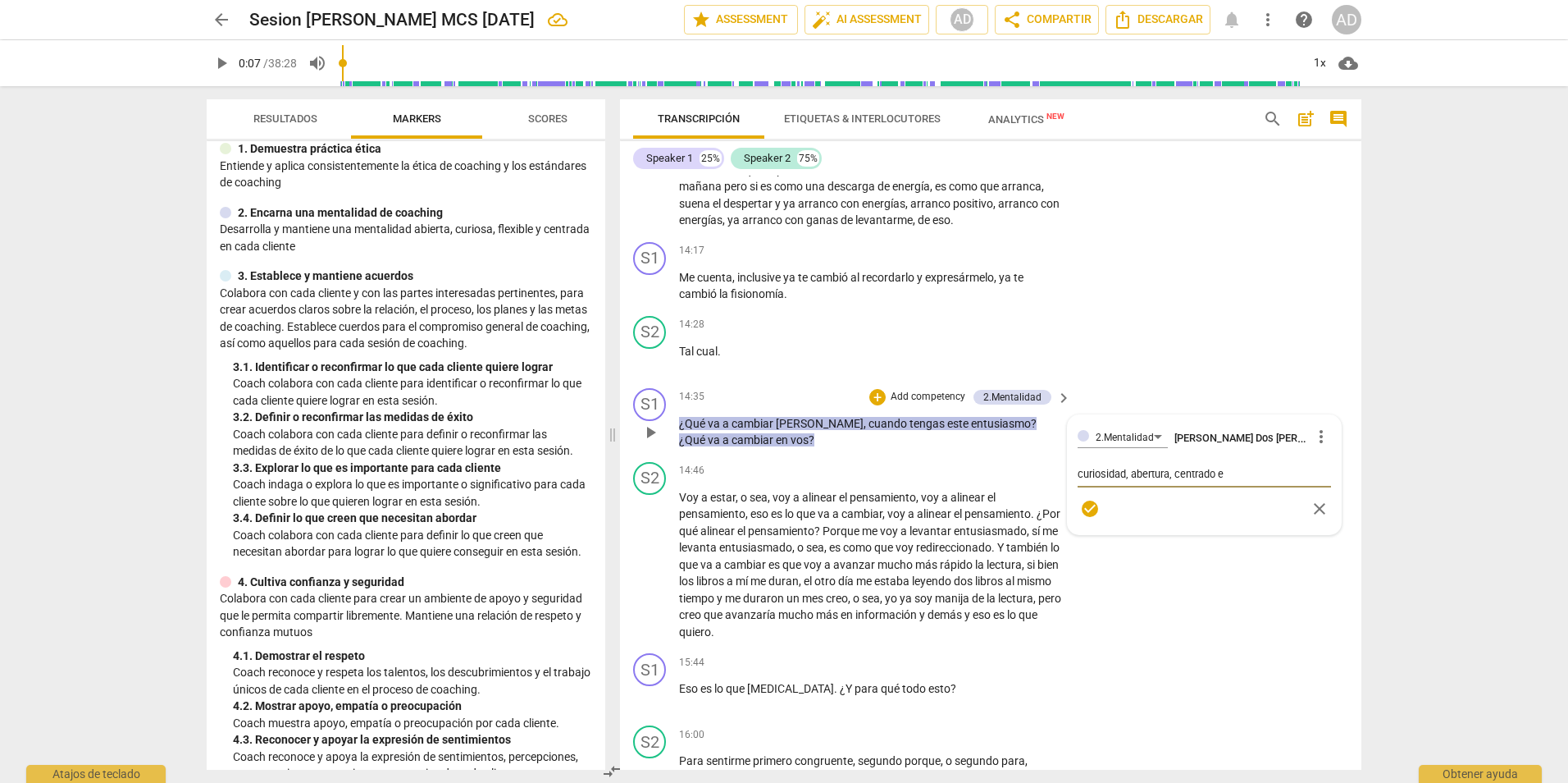
type textarea "curiosidad, abertura, centrado en"
type textarea "curiosidad, abertura, centrado en e"
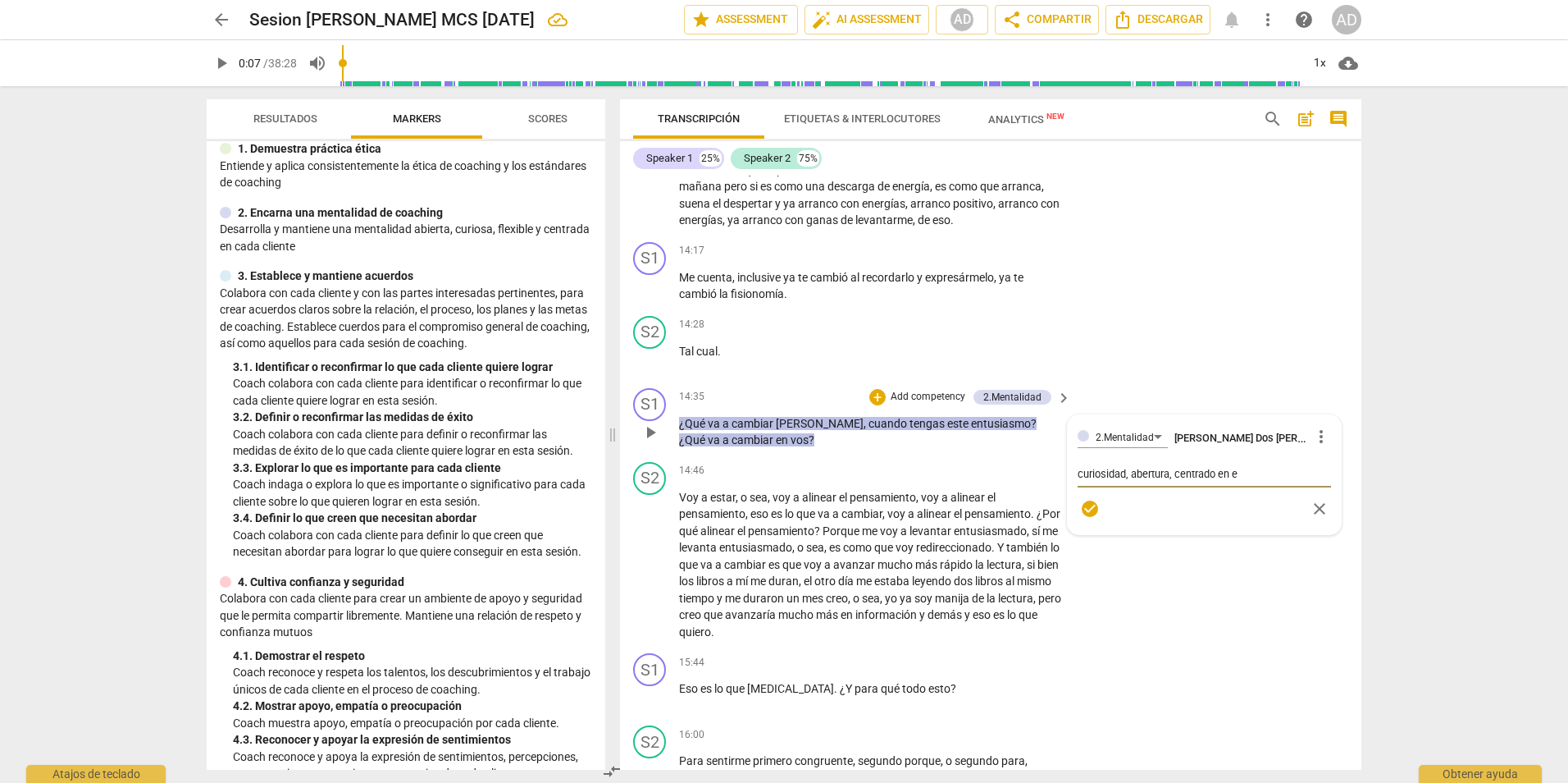
type textarea "curiosidad, abertura, centrado en el"
type textarea "curiosidad, abertura, centrado en el c"
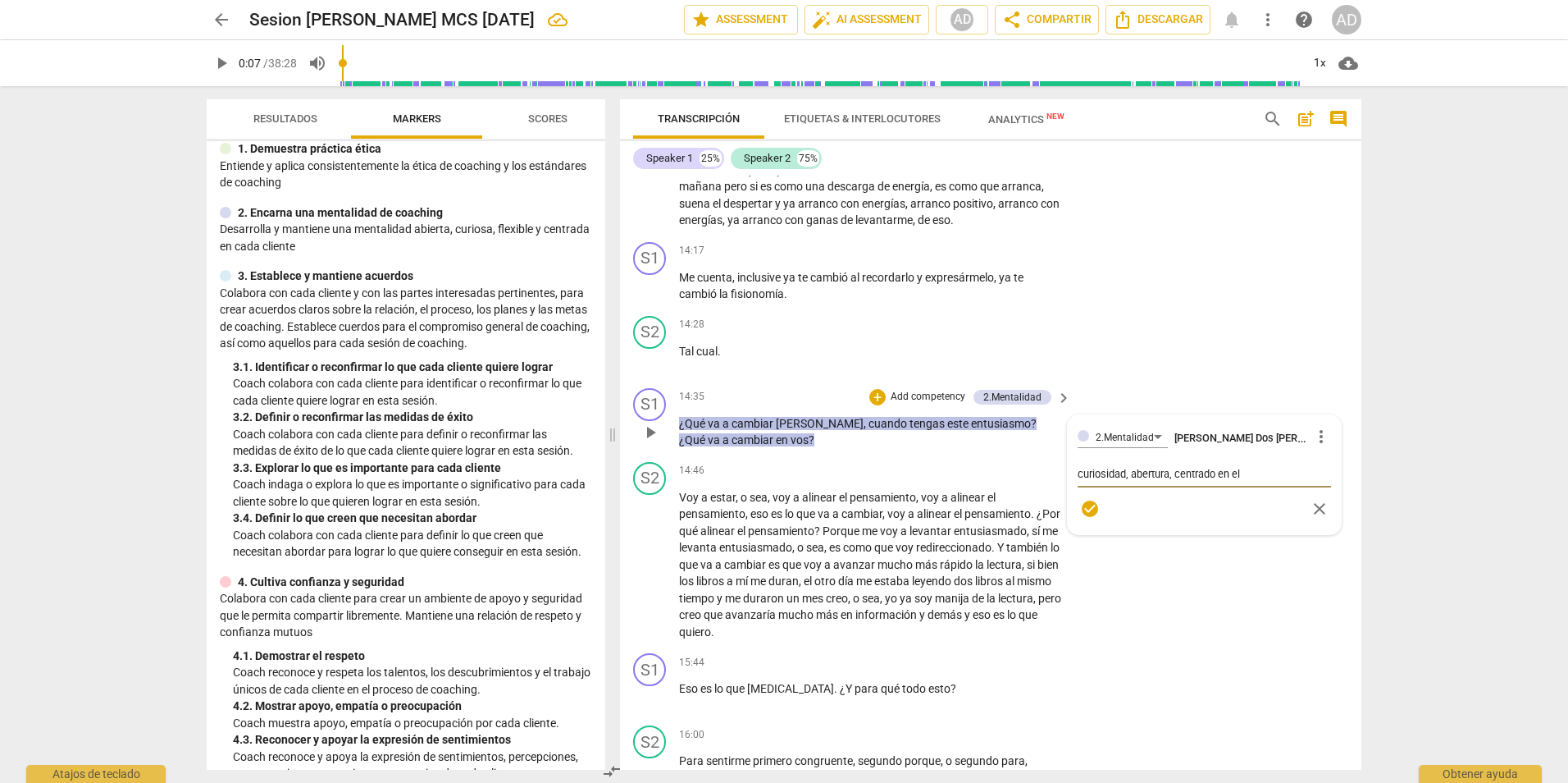
type textarea "curiosidad, abertura, centrado en el c"
type textarea "curiosidad, abertura, centrado en el cl"
type textarea "curiosidad, abertura, centrado en el cli"
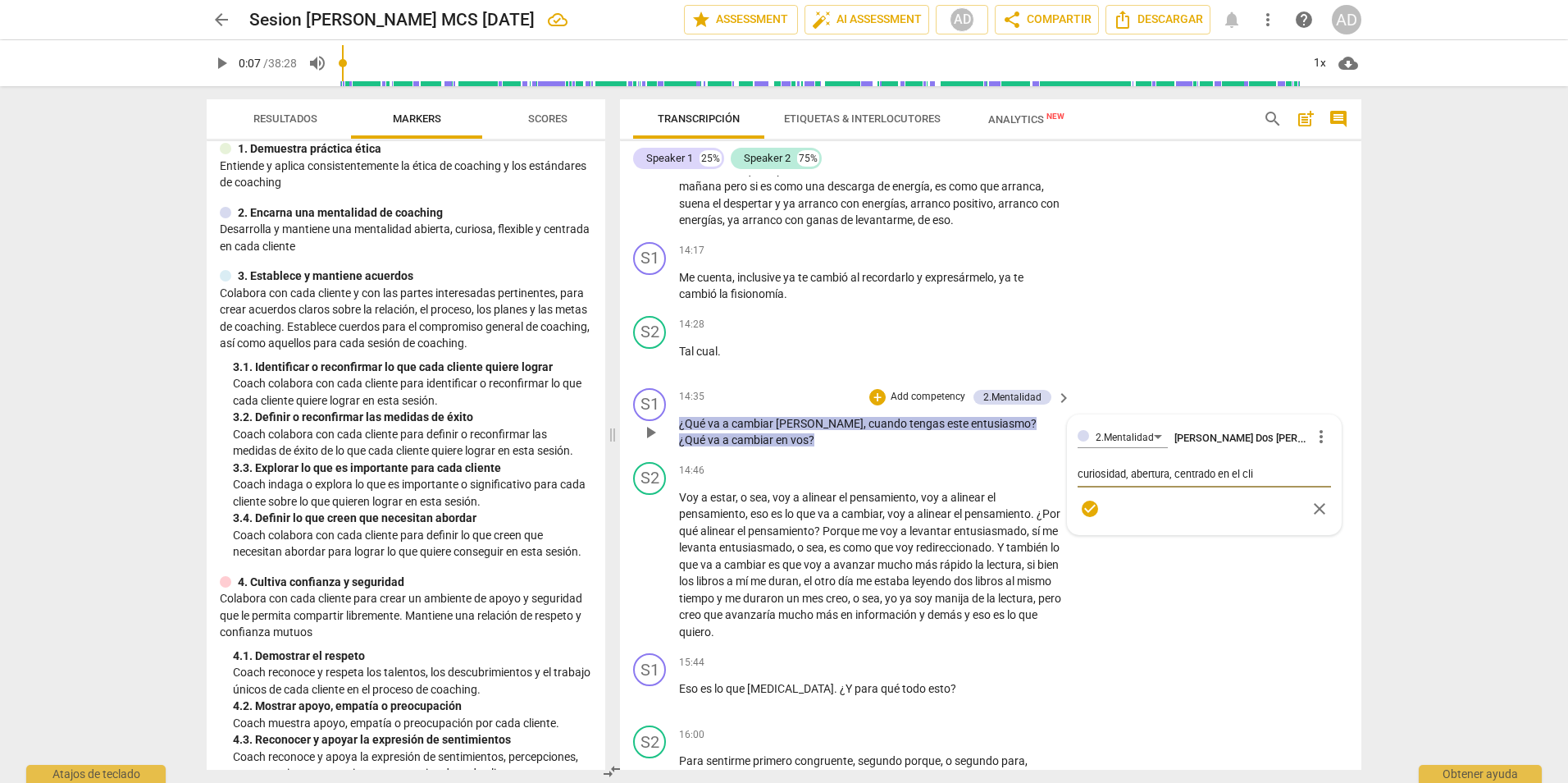
type textarea "curiosidad, abertura, centrado en el clie"
type textarea "curiosidad, abertura, centrado en el clien"
type textarea "curiosidad, abertura, centrado en el client"
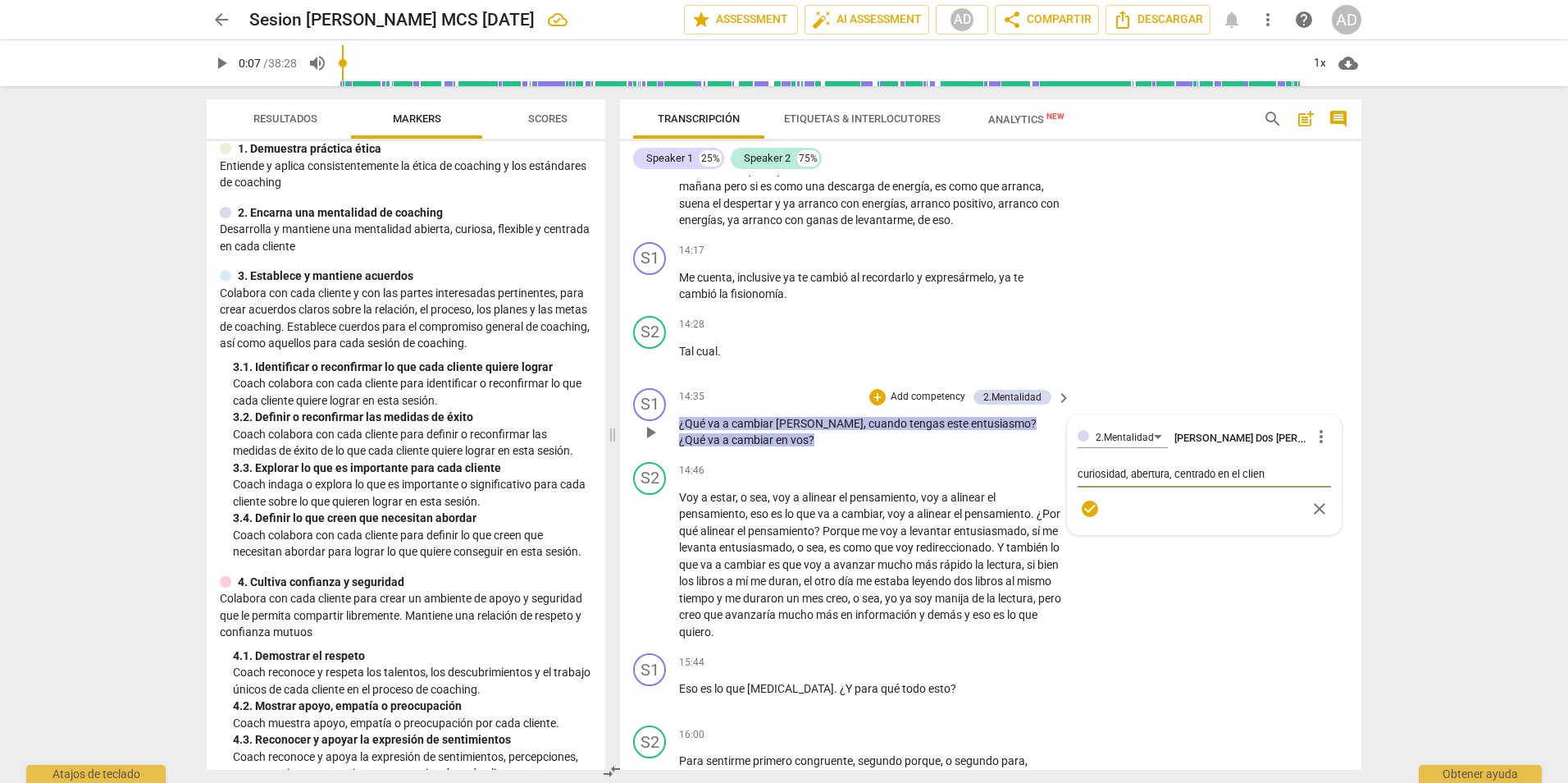
type textarea "curiosidad, abertura, centrado en el client"
type textarea "curiosidad, abertura, centrado en el cliente"
click at [1089, 519] on span "check_circle" at bounding box center [1090, 509] width 20 height 20
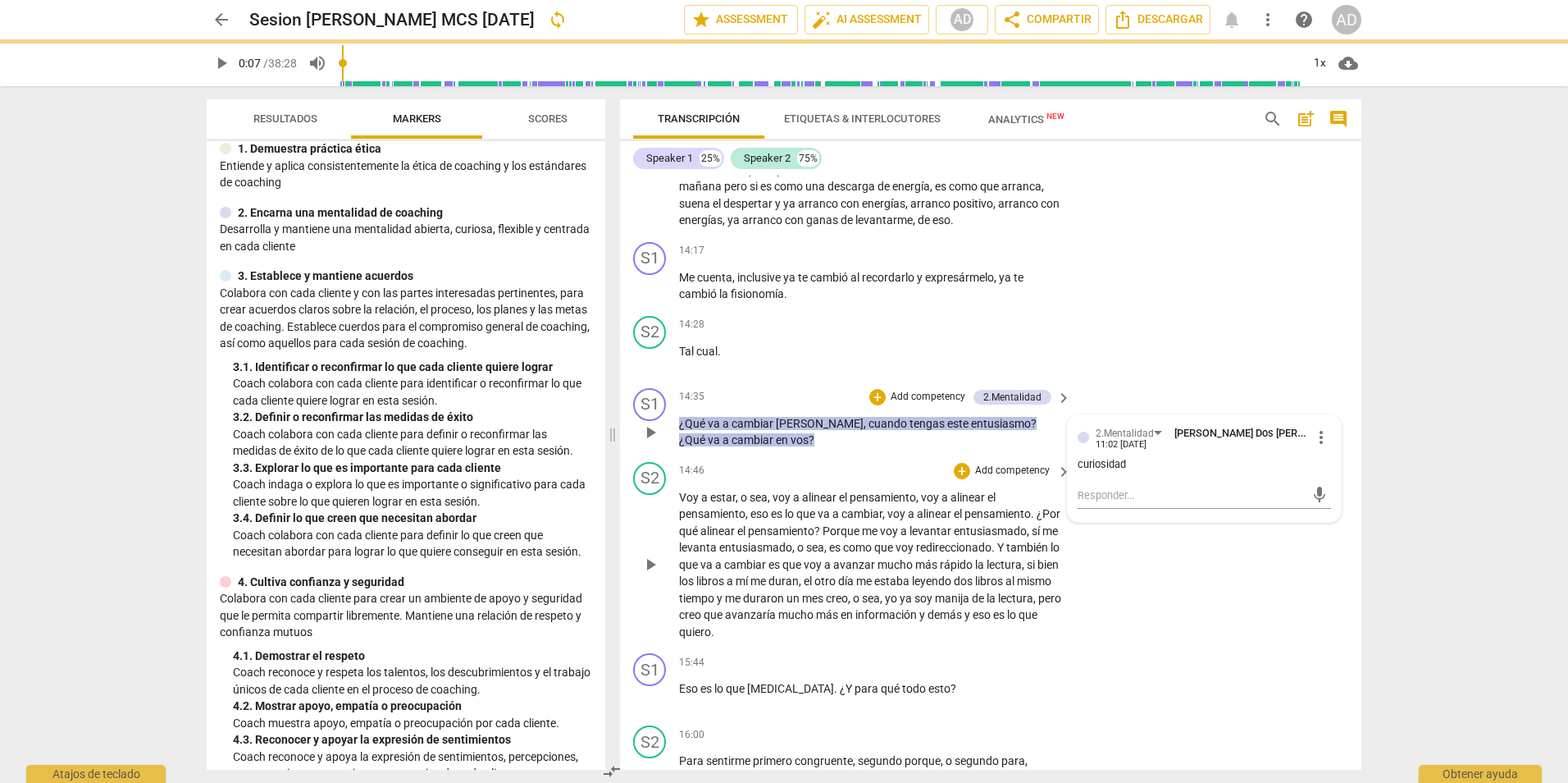
click at [1118, 648] on div "S2 play_arrow pause 14:46 + Add competency keyboard_arrow_right Voy a estar , o…" at bounding box center [990, 551] width 741 height 192
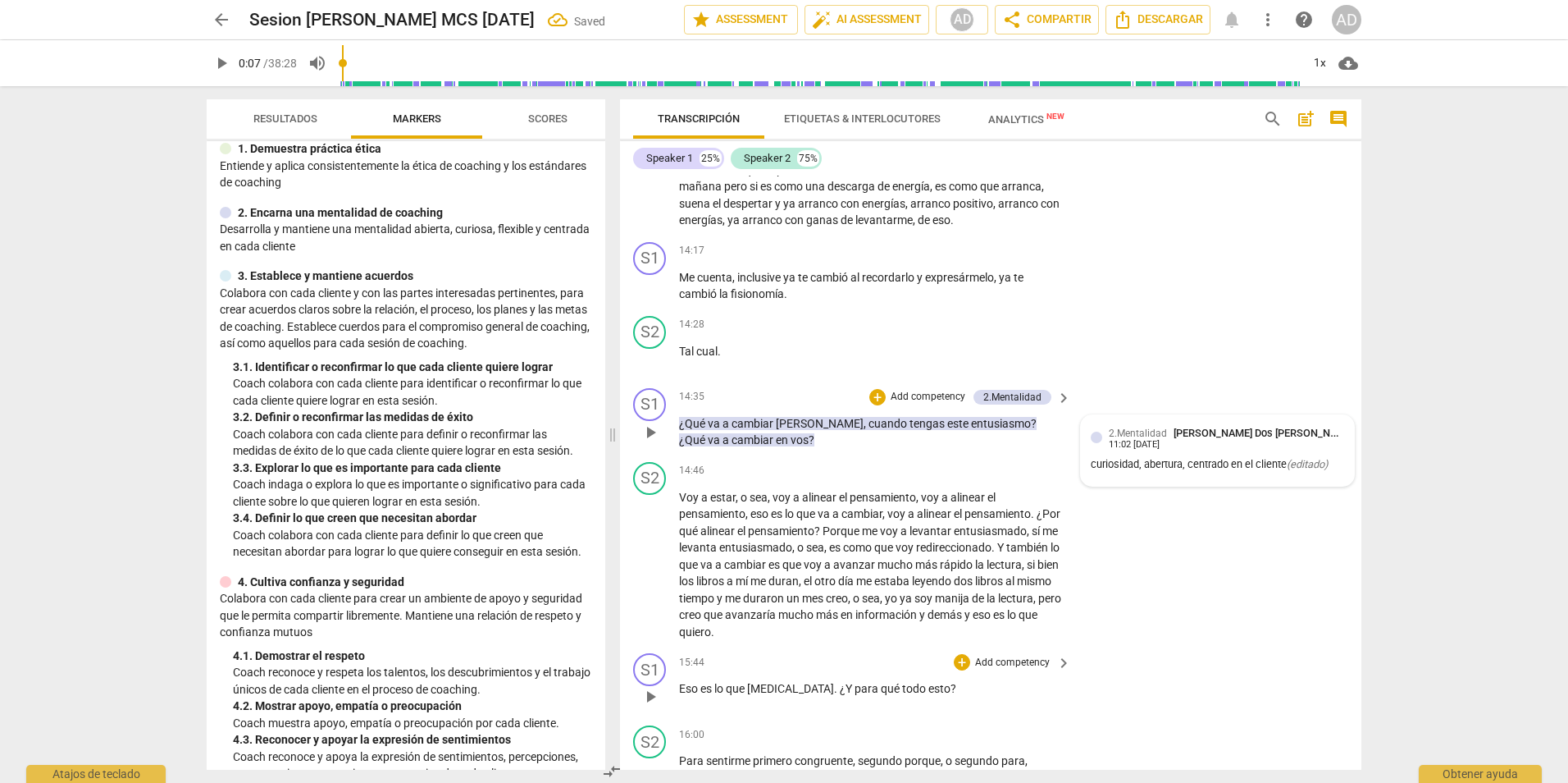
click at [1024, 670] on p "Add competency" at bounding box center [1013, 663] width 78 height 15
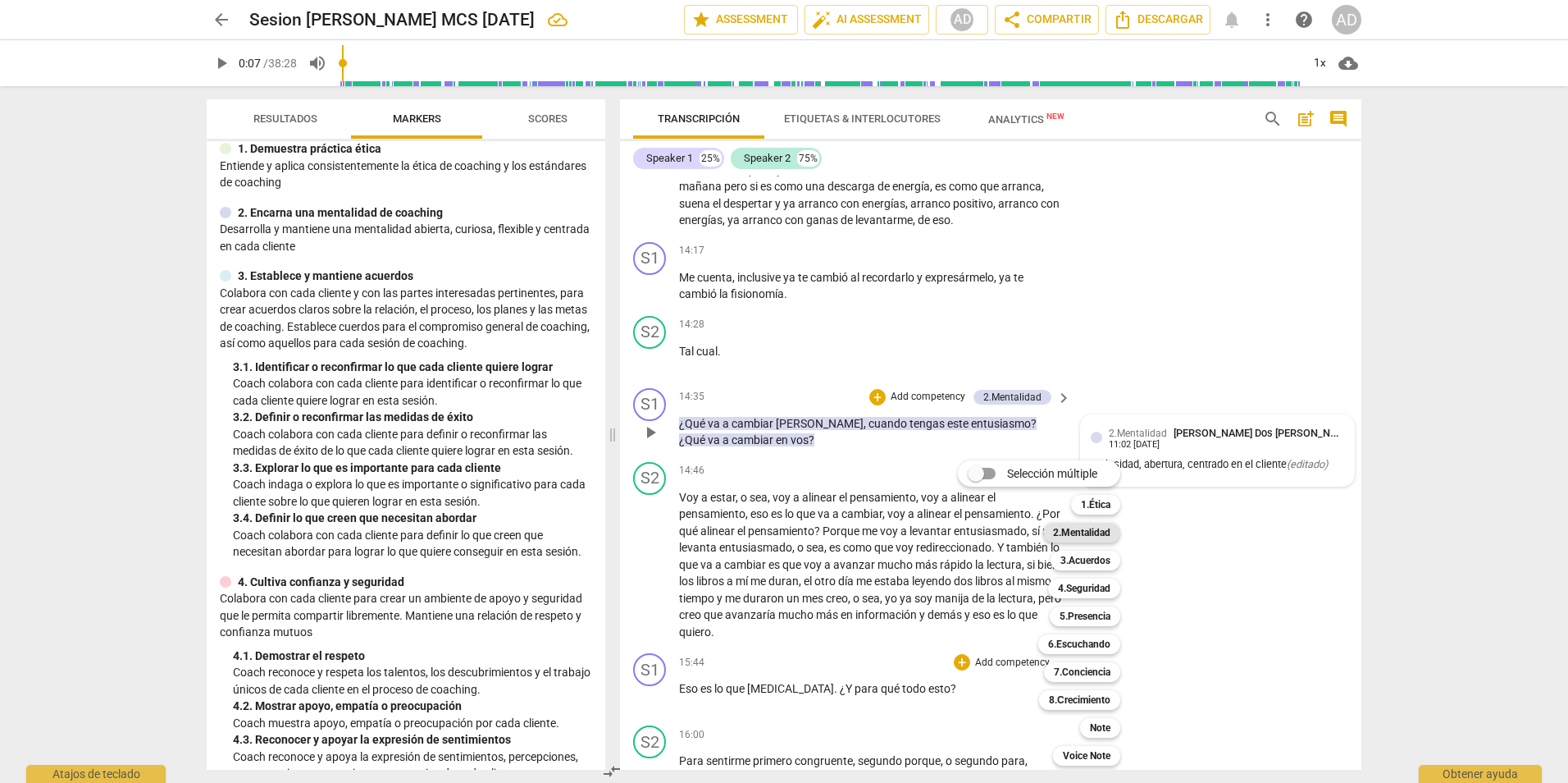
click at [1097, 531] on b "2.Mentalidad" at bounding box center [1082, 532] width 57 height 20
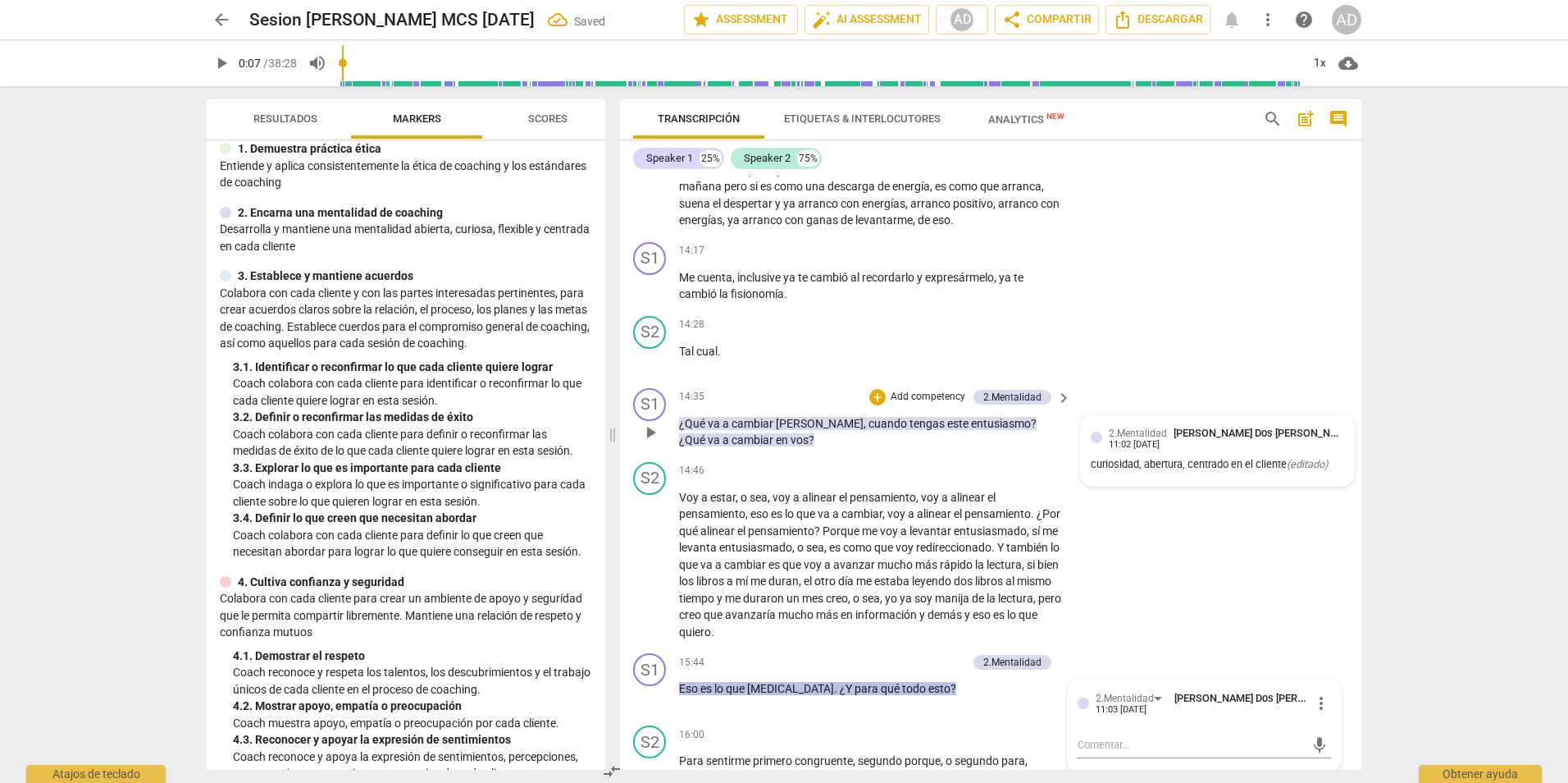
scroll to position [4538, 0]
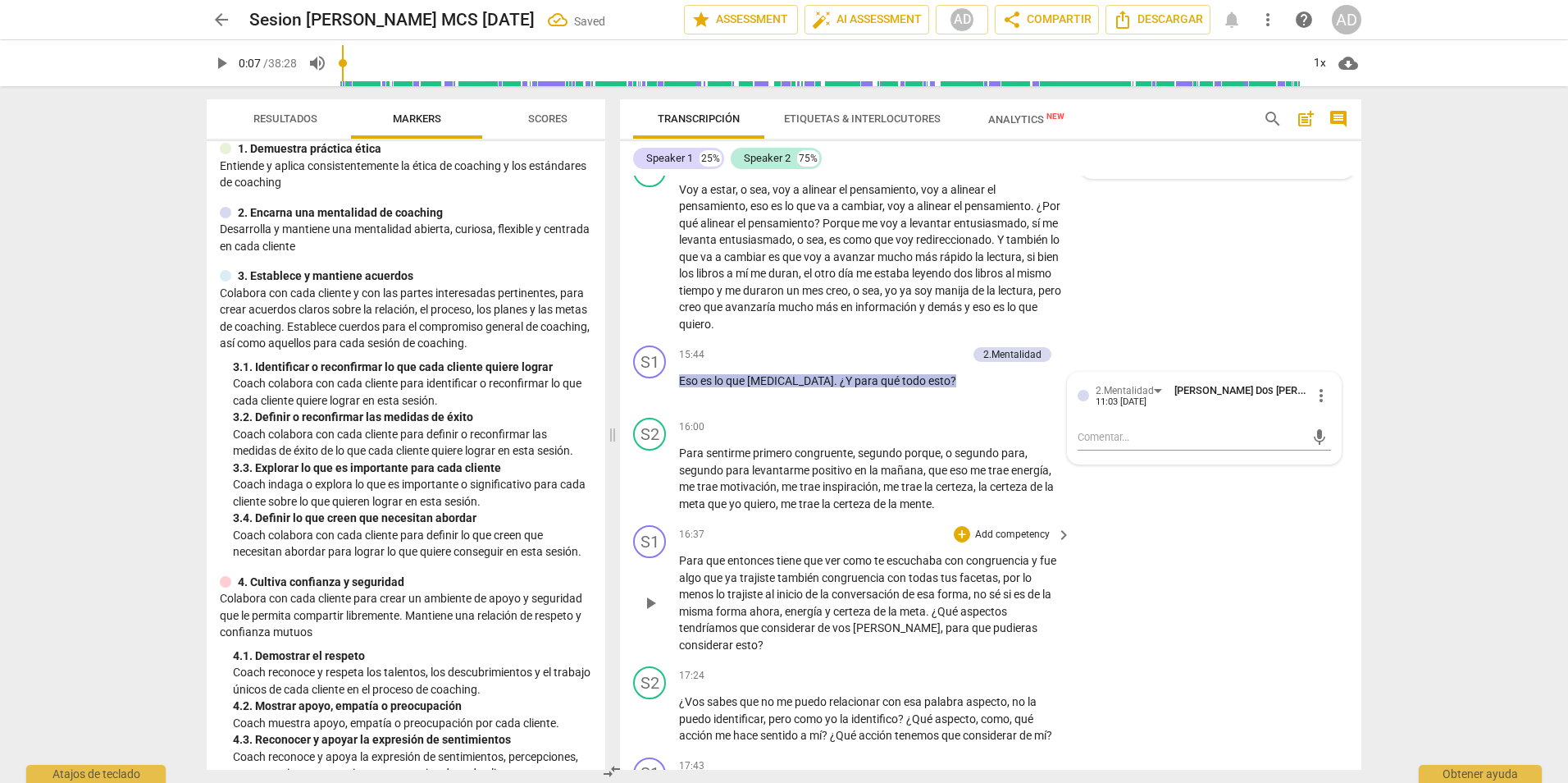
click at [1279, 647] on div "S1 play_arrow pause 16:37 + Add competency keyboard_arrow_right Para que entonc…" at bounding box center [990, 590] width 741 height 141
click at [925, 363] on div "+ Add competency" at bounding box center [918, 355] width 98 height 17
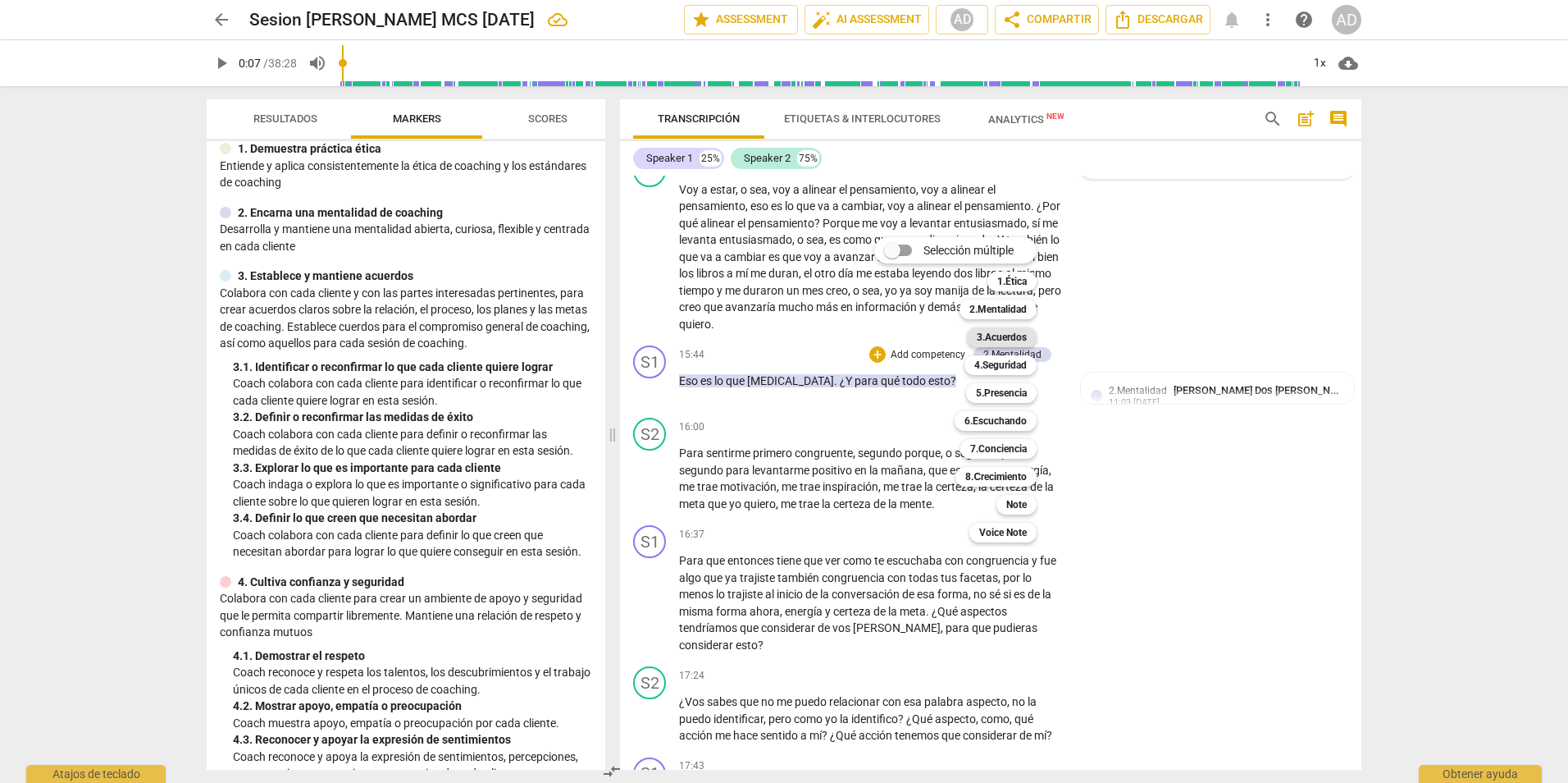
click at [994, 341] on b "3.Acuerdos" at bounding box center [1002, 337] width 50 height 20
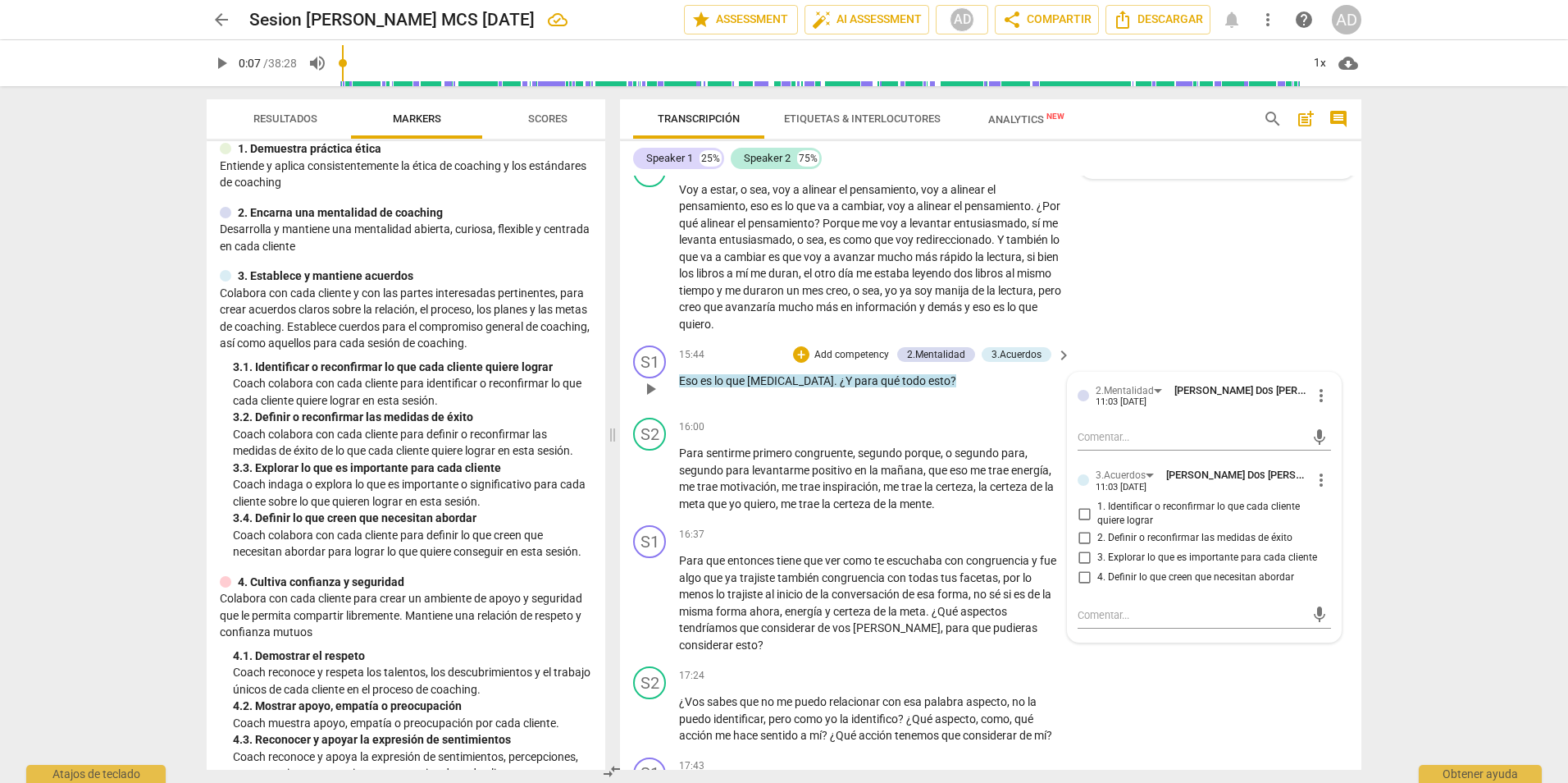
click at [1181, 565] on span "3. Explorar lo que es importante para cada cliente" at bounding box center [1207, 558] width 220 height 15
click at [1097, 568] on input "3. Explorar lo que es importante para cada cliente" at bounding box center [1085, 558] width 27 height 20
checkbox input "true"
click at [1150, 340] on div "S2 play_arrow pause 14:46 + Add competency keyboard_arrow_right Voy a estar , o…" at bounding box center [990, 243] width 741 height 192
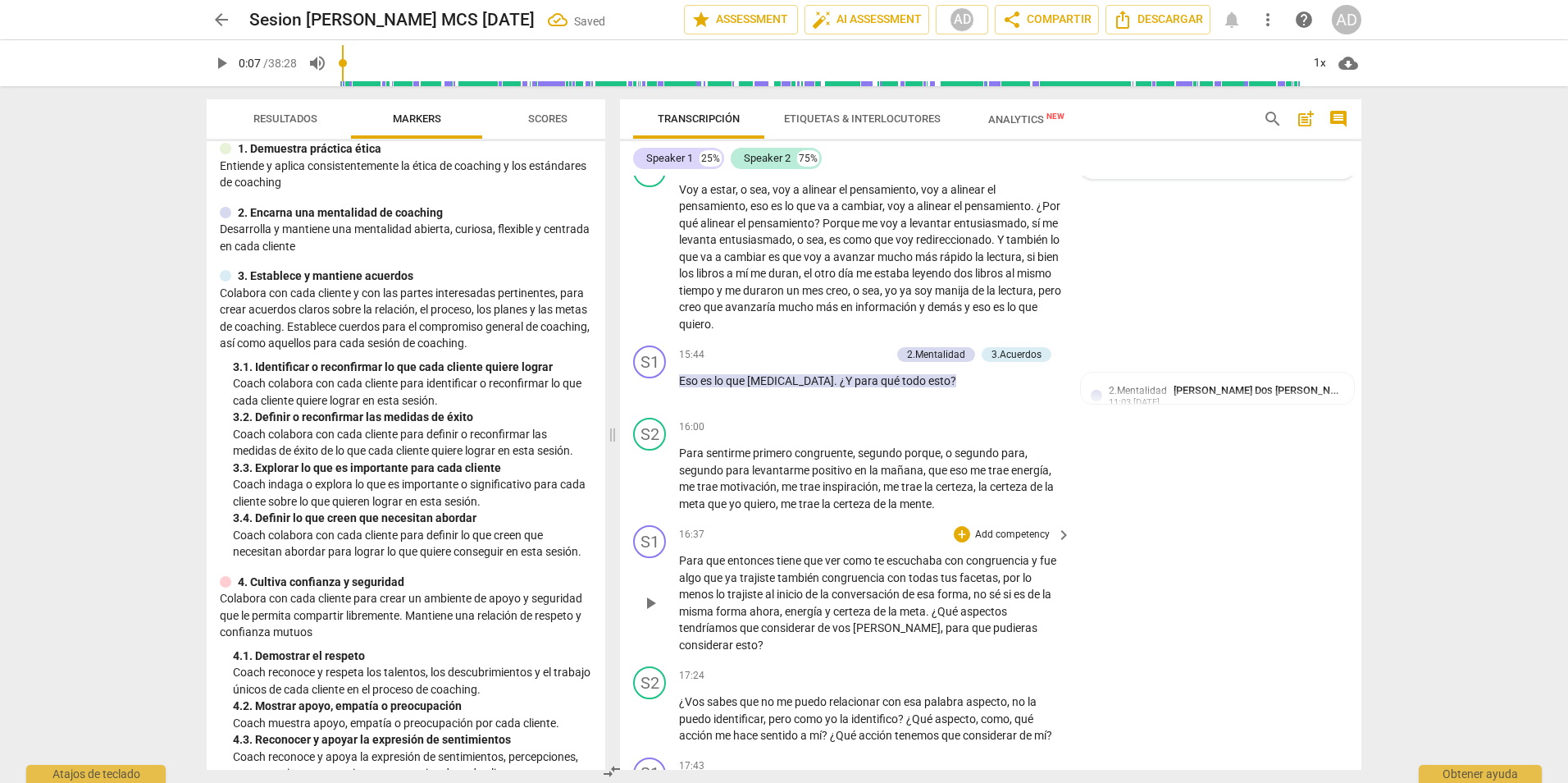
click at [1124, 659] on div "S1 play_arrow pause 16:37 + Add competency keyboard_arrow_right Para que entonc…" at bounding box center [990, 590] width 741 height 141
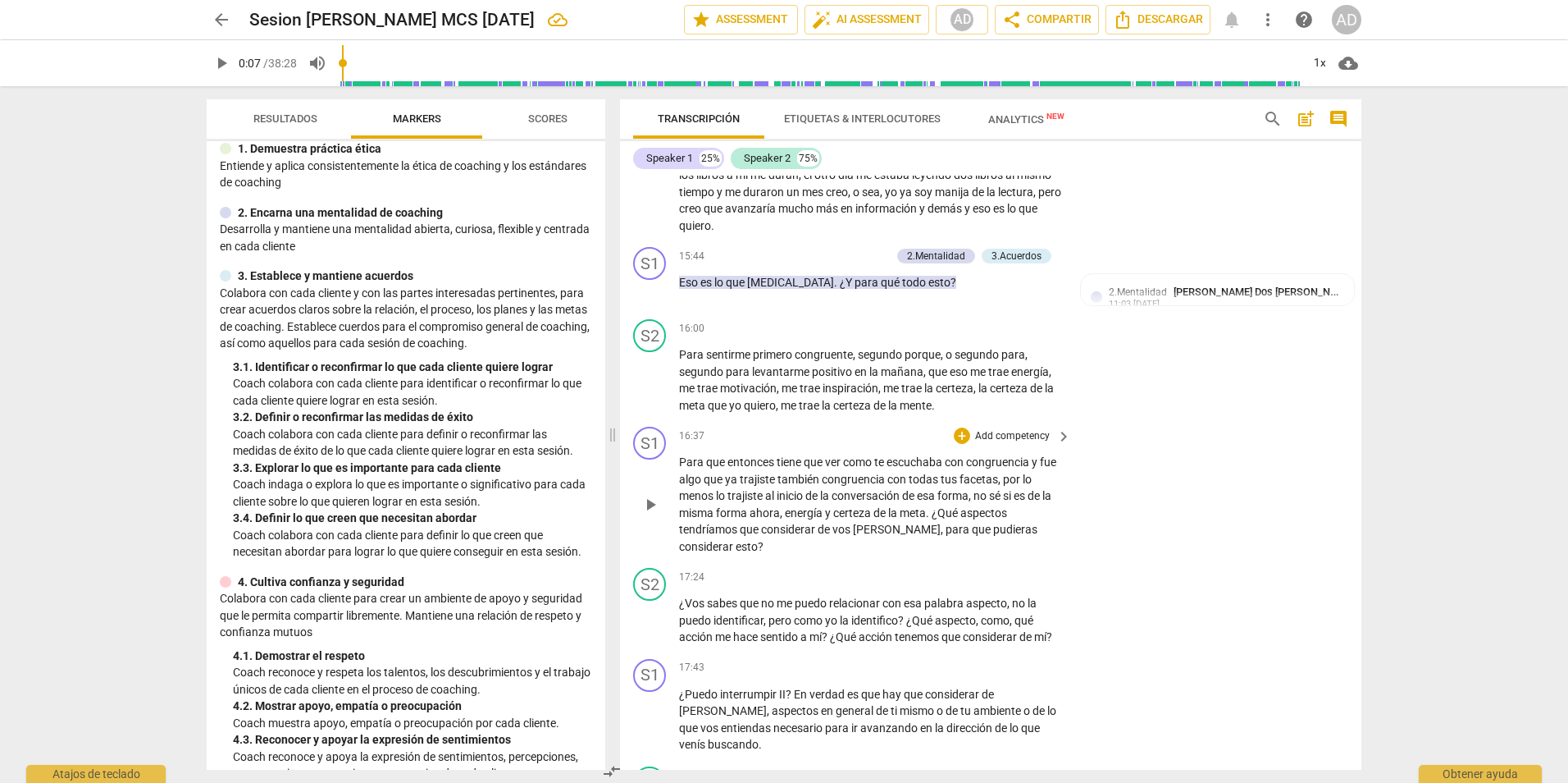
scroll to position [4670, 0]
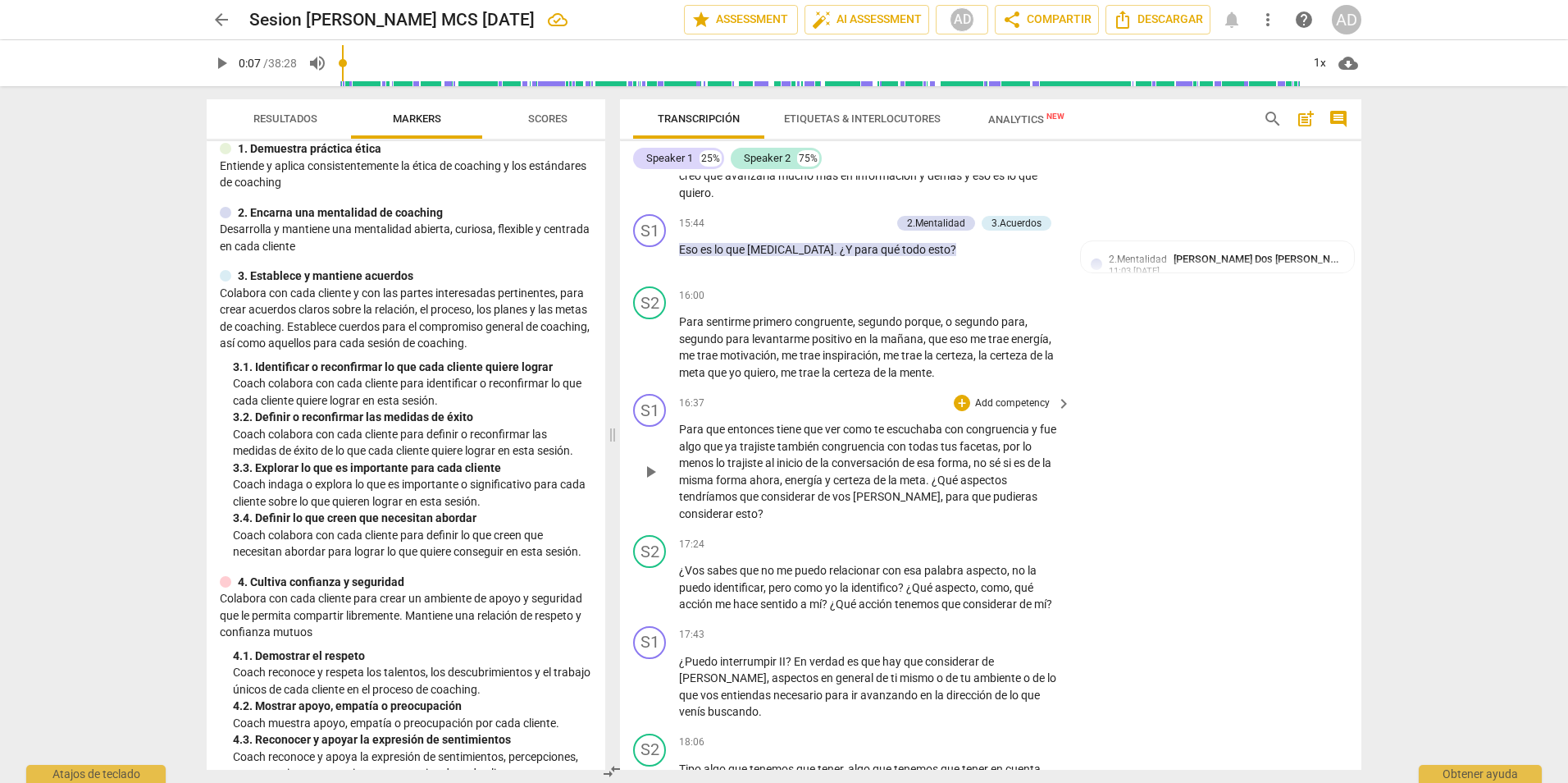
click at [1018, 411] on p "Add competency" at bounding box center [1013, 404] width 78 height 15
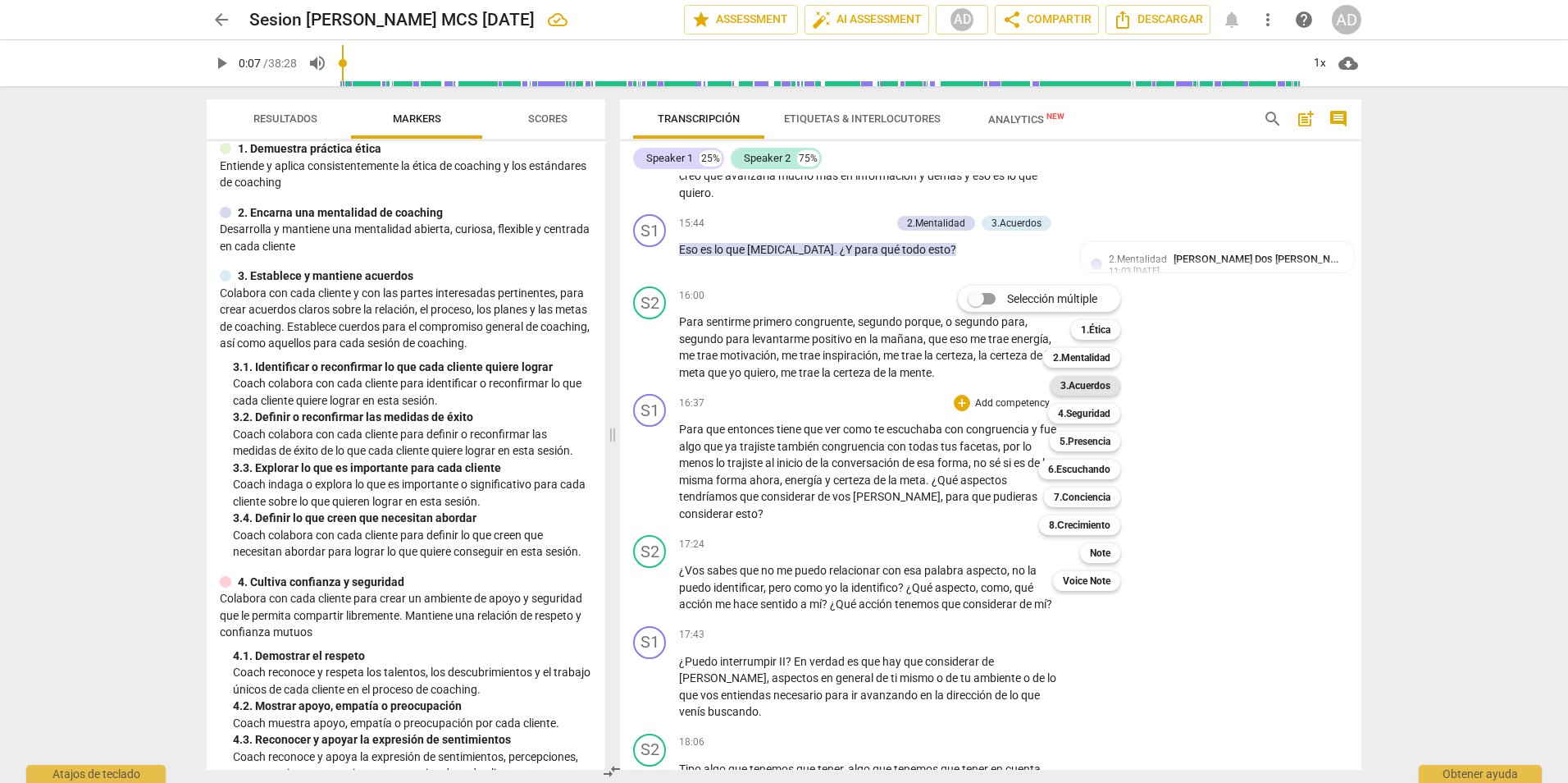
click at [1089, 389] on b "3.Acuerdos" at bounding box center [1086, 386] width 50 height 20
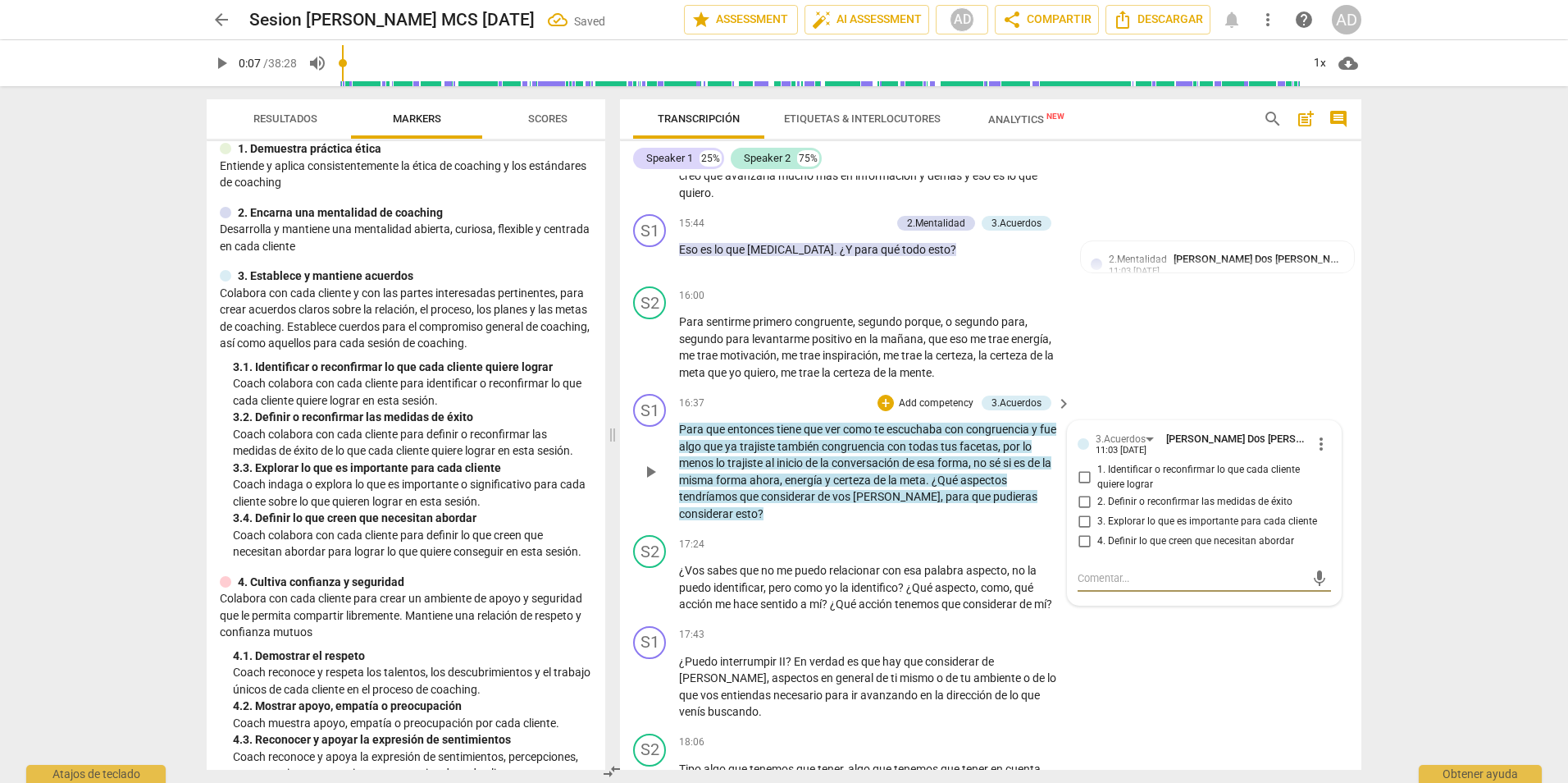
click at [1173, 549] on span "4. Definir lo que creen que necesitan abordar" at bounding box center [1195, 541] width 197 height 15
click at [1097, 551] on input "4. Definir lo que creen que necesitan abordar" at bounding box center [1085, 541] width 27 height 20
checkbox input "true"
click at [1164, 713] on div "S1 play_arrow pause 17:43 + Add competency keyboard_arrow_right ¿Puedo interrum…" at bounding box center [990, 673] width 741 height 107
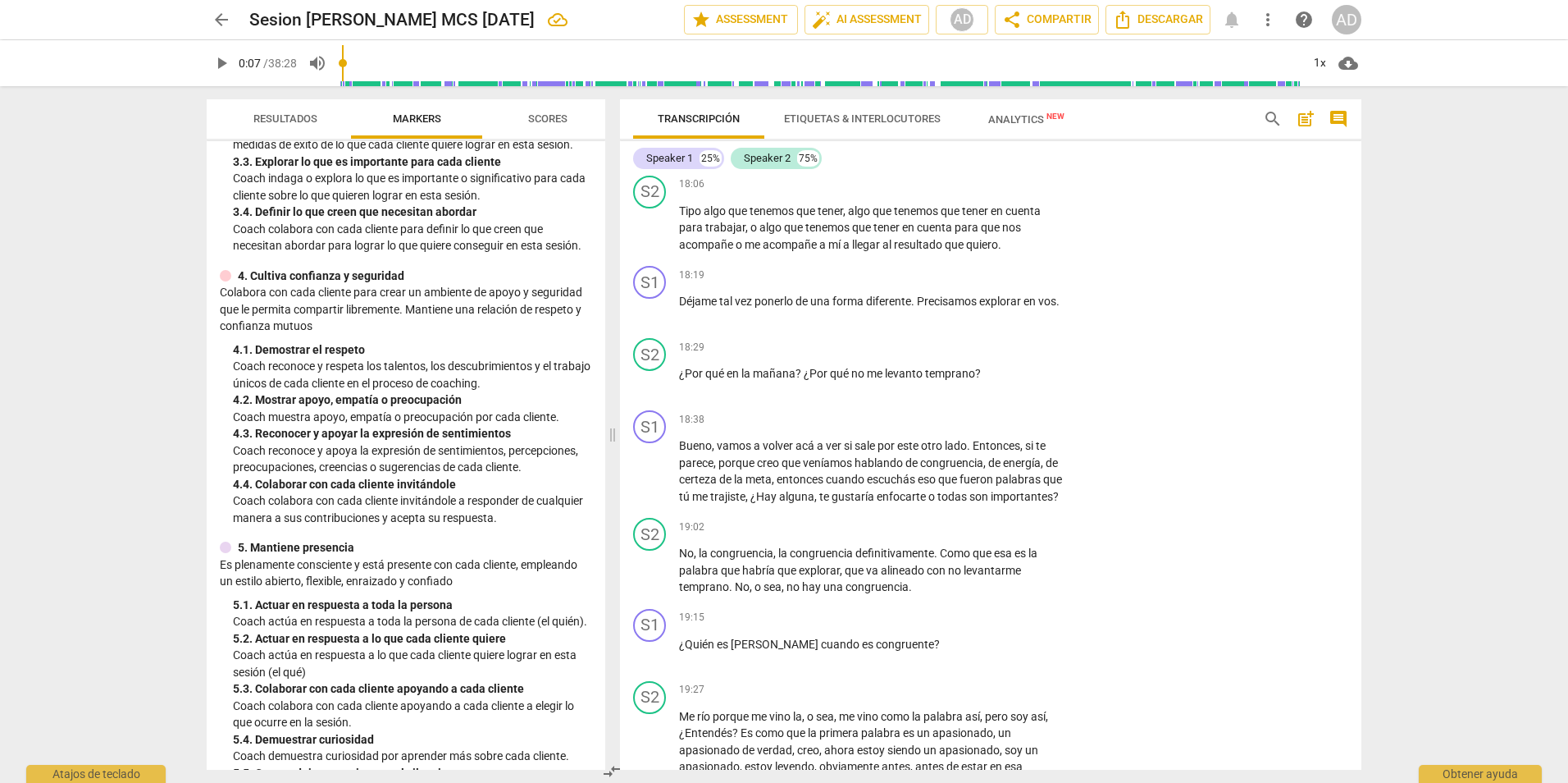
scroll to position [364, 0]
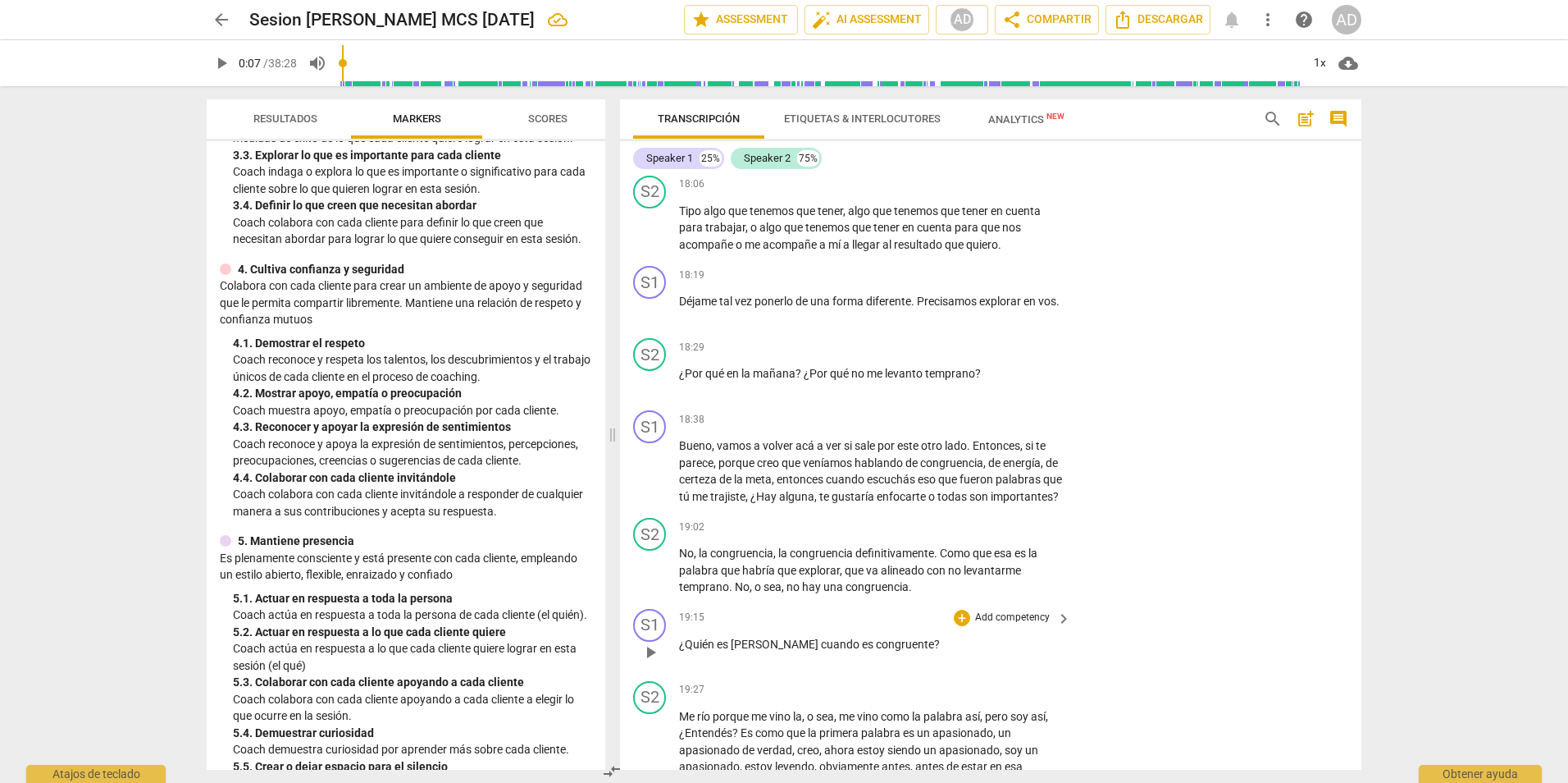
click at [1001, 668] on div "19:15 + Add competency keyboard_arrow_right ¿Quién es [PERSON_NAME] cuando es c…" at bounding box center [876, 638] width 393 height 59
click at [1011, 625] on p "Add competency" at bounding box center [1013, 618] width 78 height 15
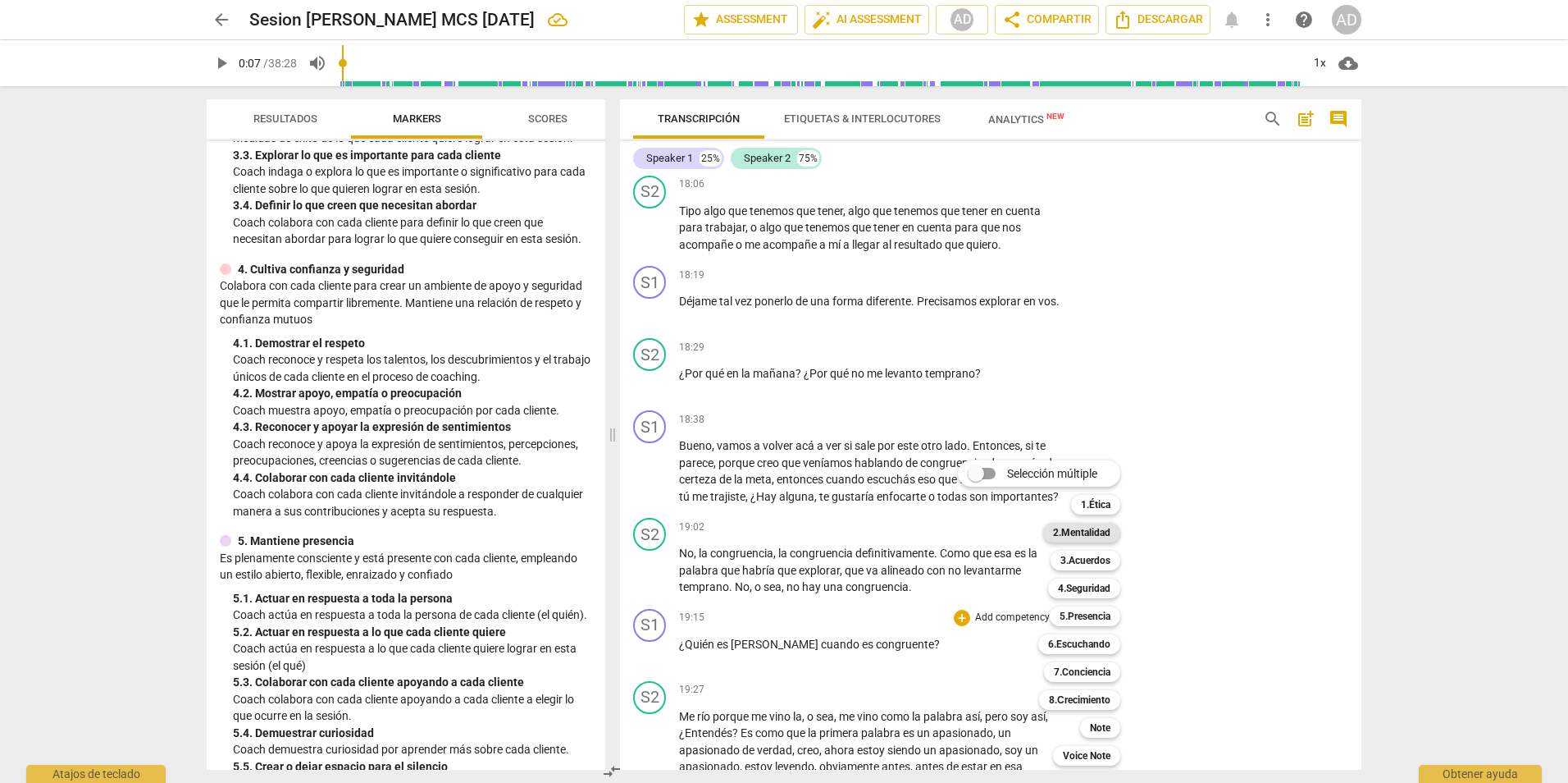
click at [1104, 535] on b "2.Mentalidad" at bounding box center [1082, 532] width 57 height 20
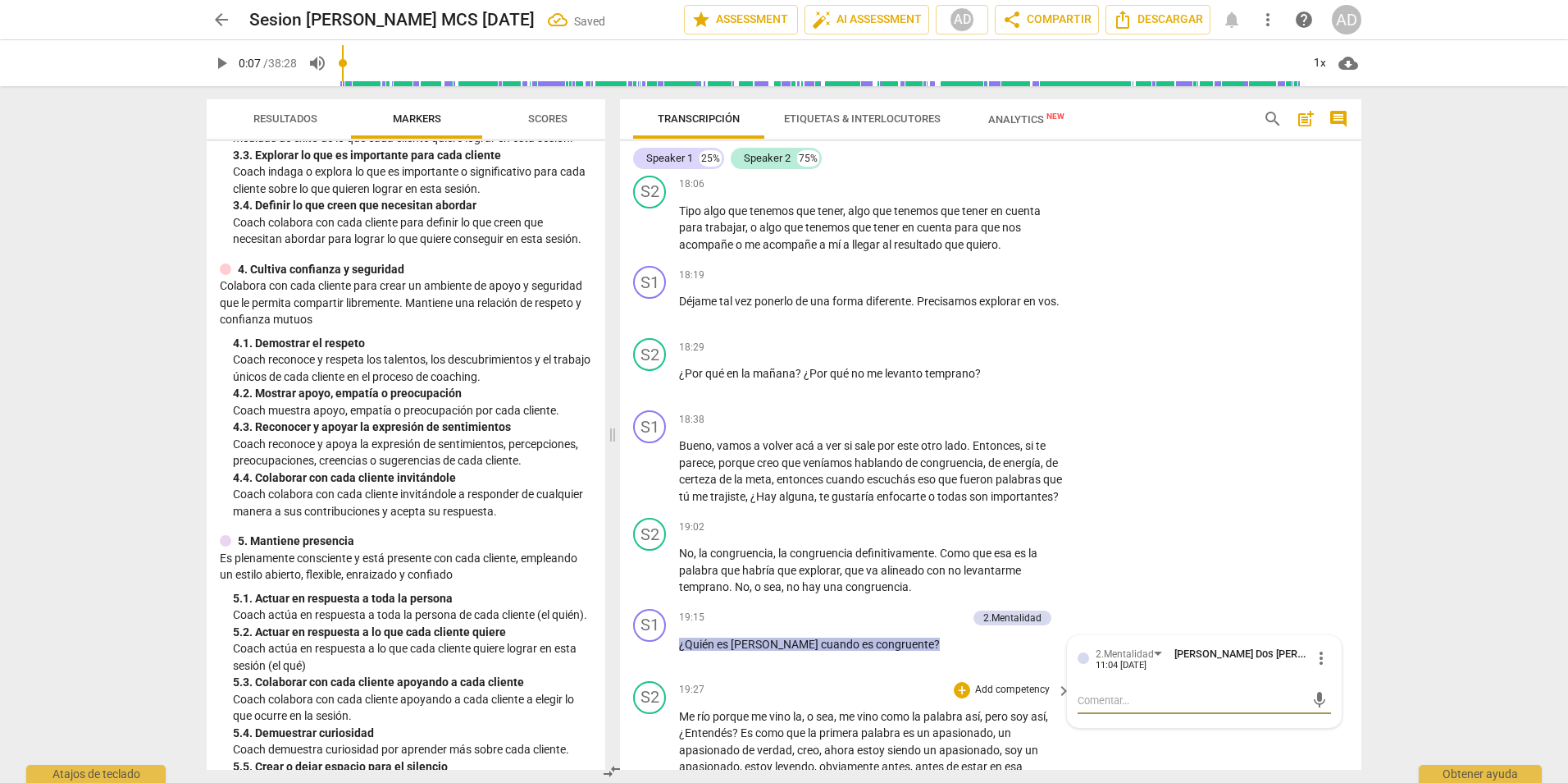
type textarea "d"
type textarea "c"
type textarea "cu"
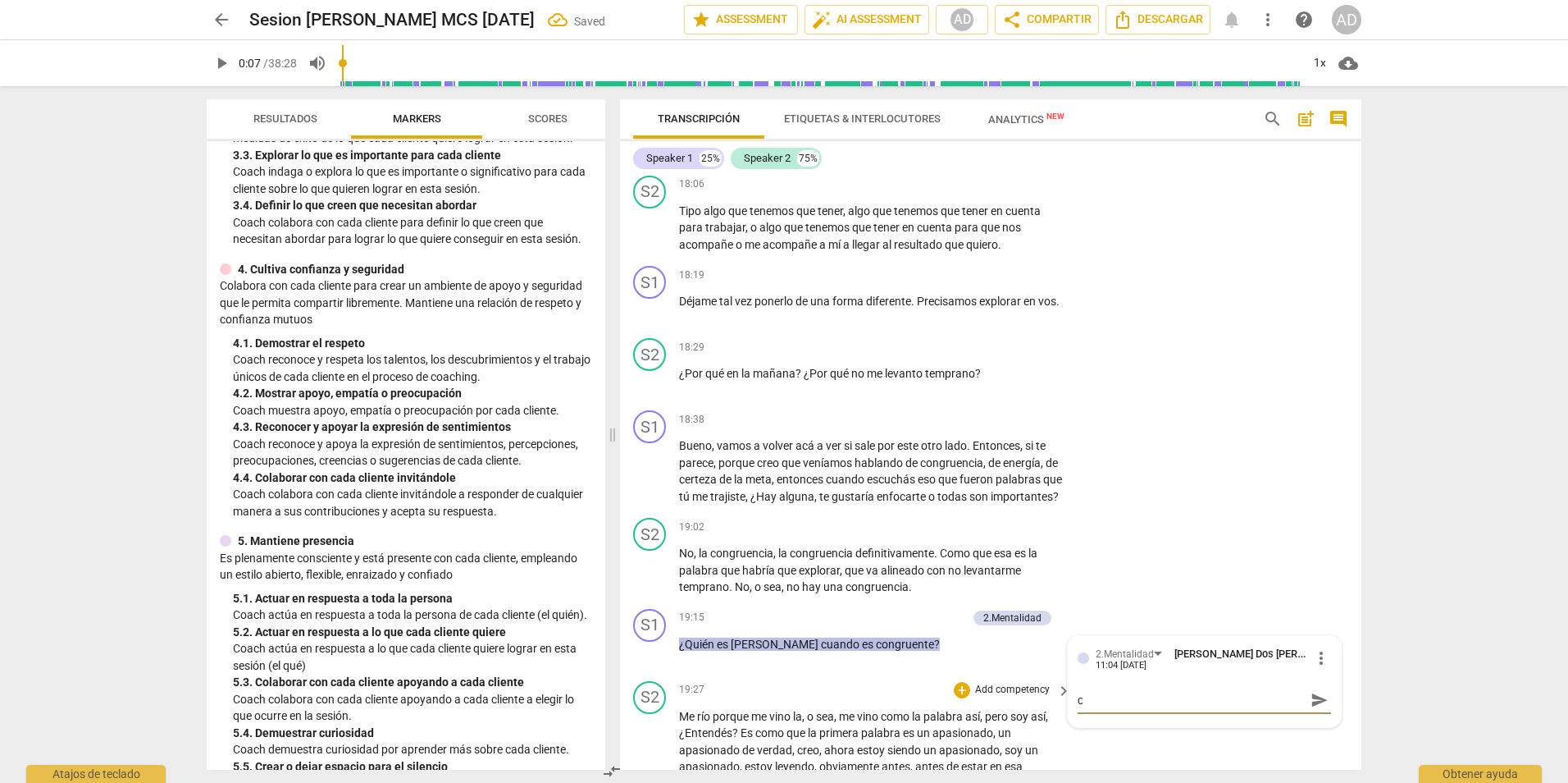
type textarea "cu"
type textarea "cur"
type textarea "curi"
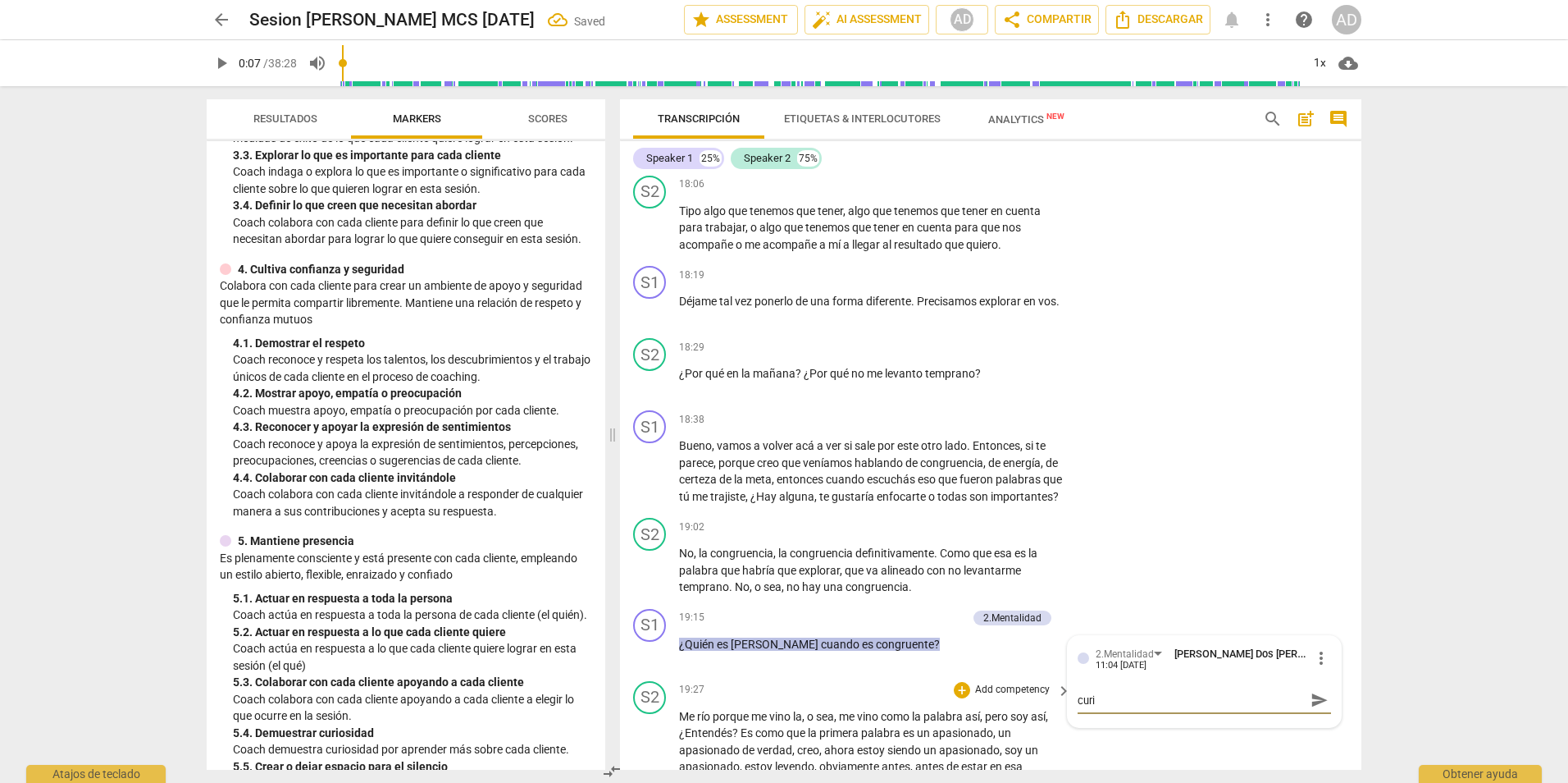
type textarea "curio"
type textarea "curios"
type textarea "curiosi"
type textarea "curiosid"
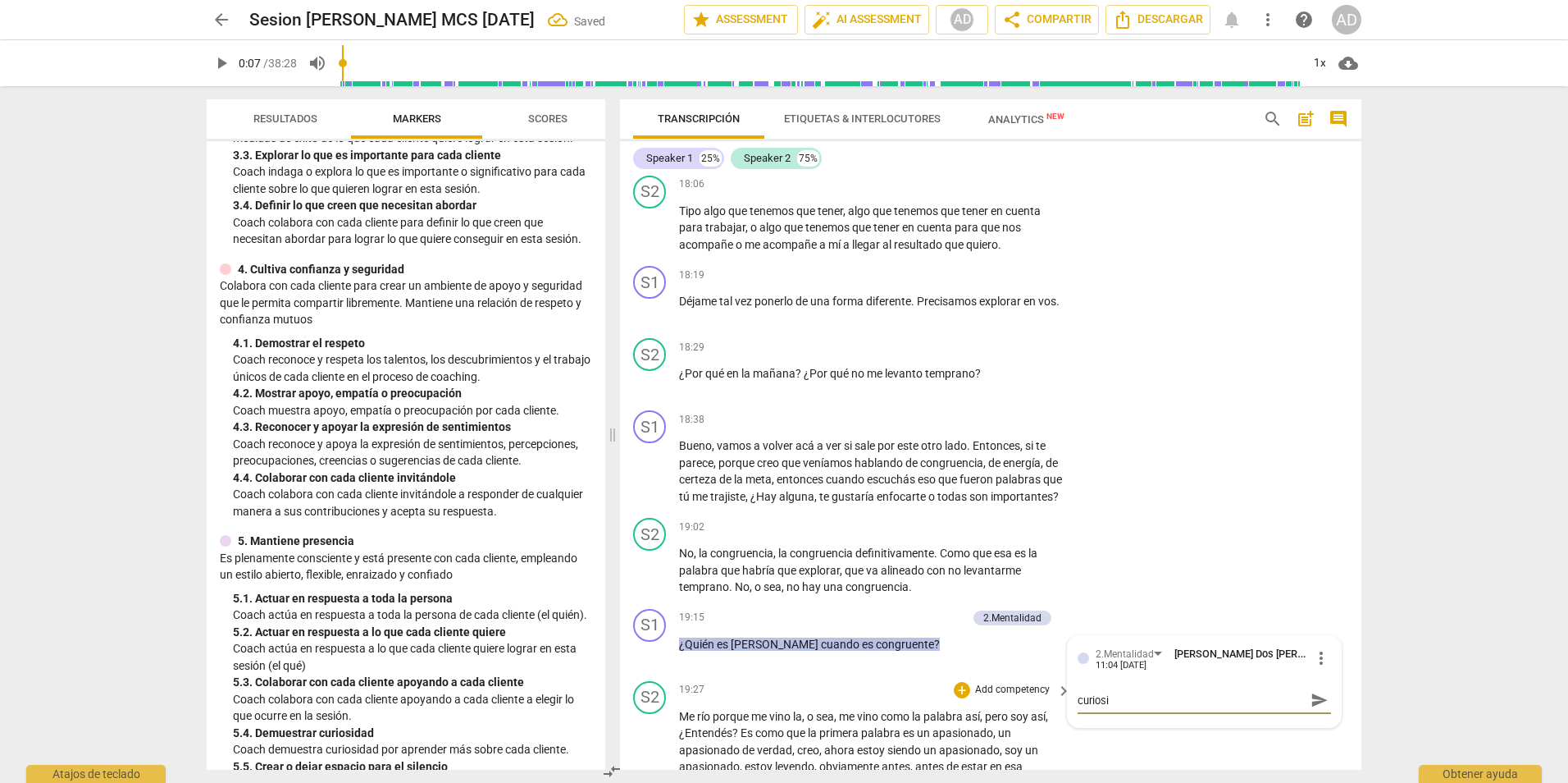
type textarea "curiosid"
type textarea "curiosida"
type textarea "curiosidad"
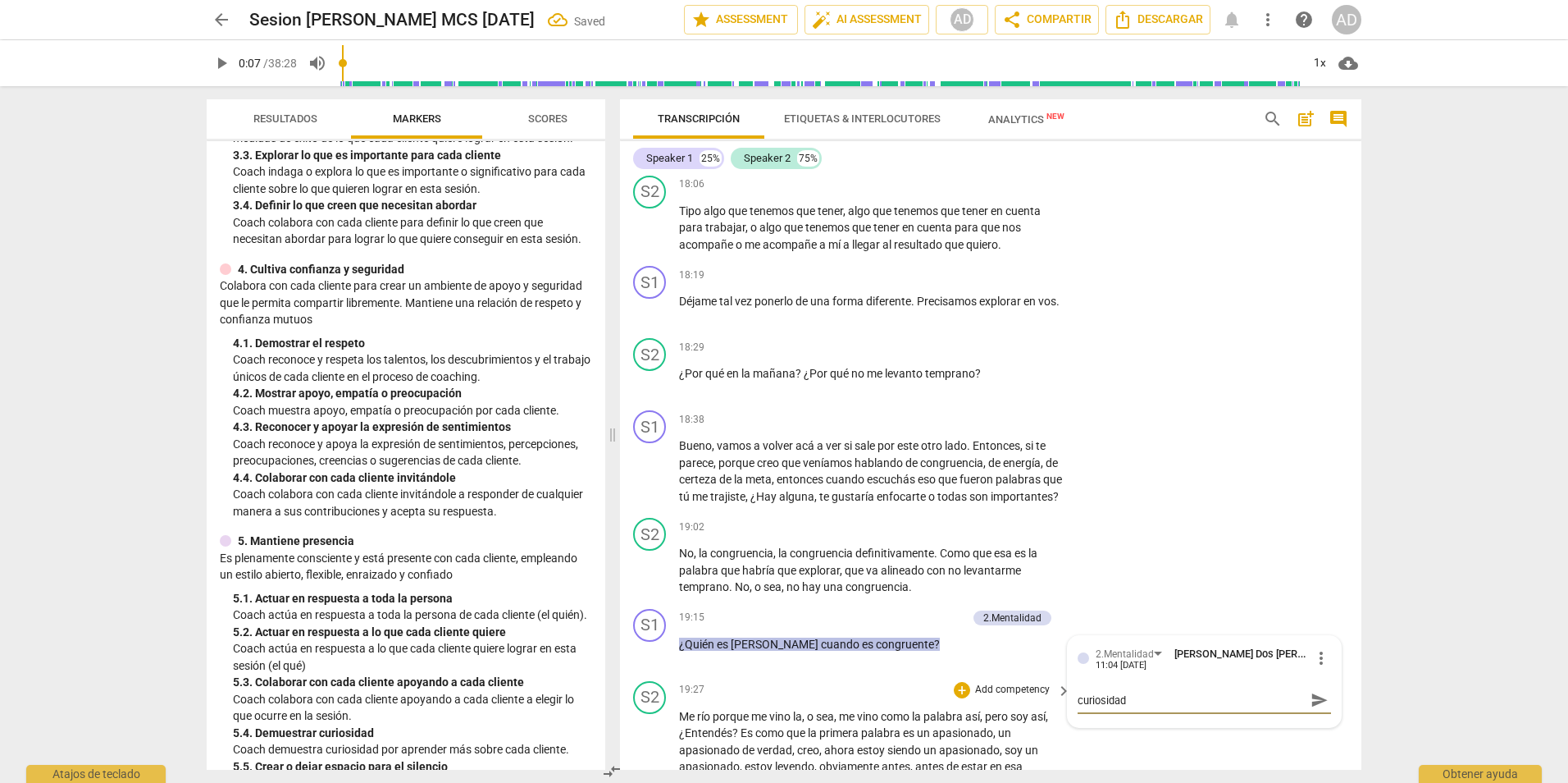
type textarea "curiosidad,"
type textarea "curiosidad, c"
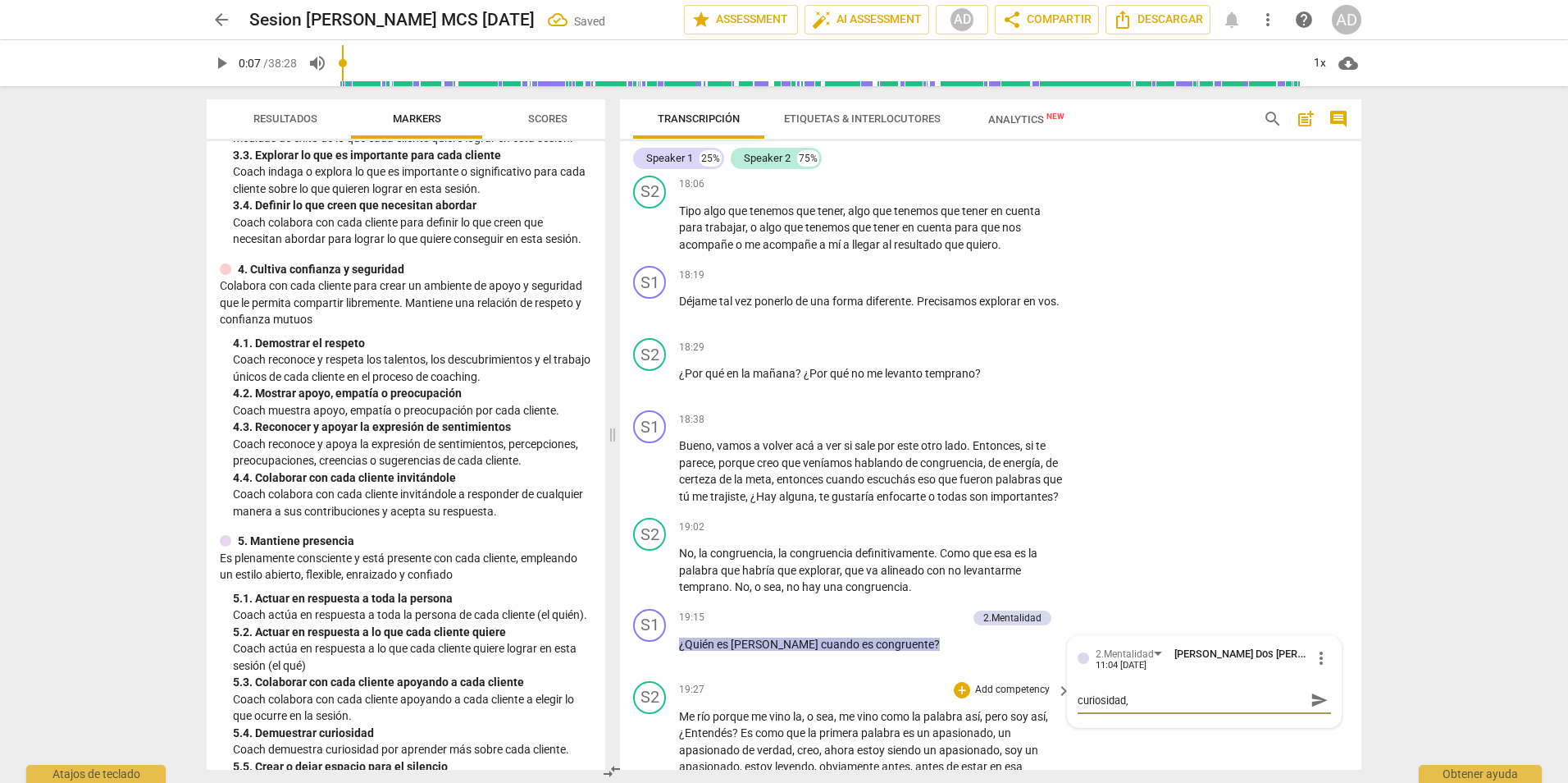
type textarea "curiosidad, c"
type textarea "curiosidad, ce"
type textarea "curiosidad, cen"
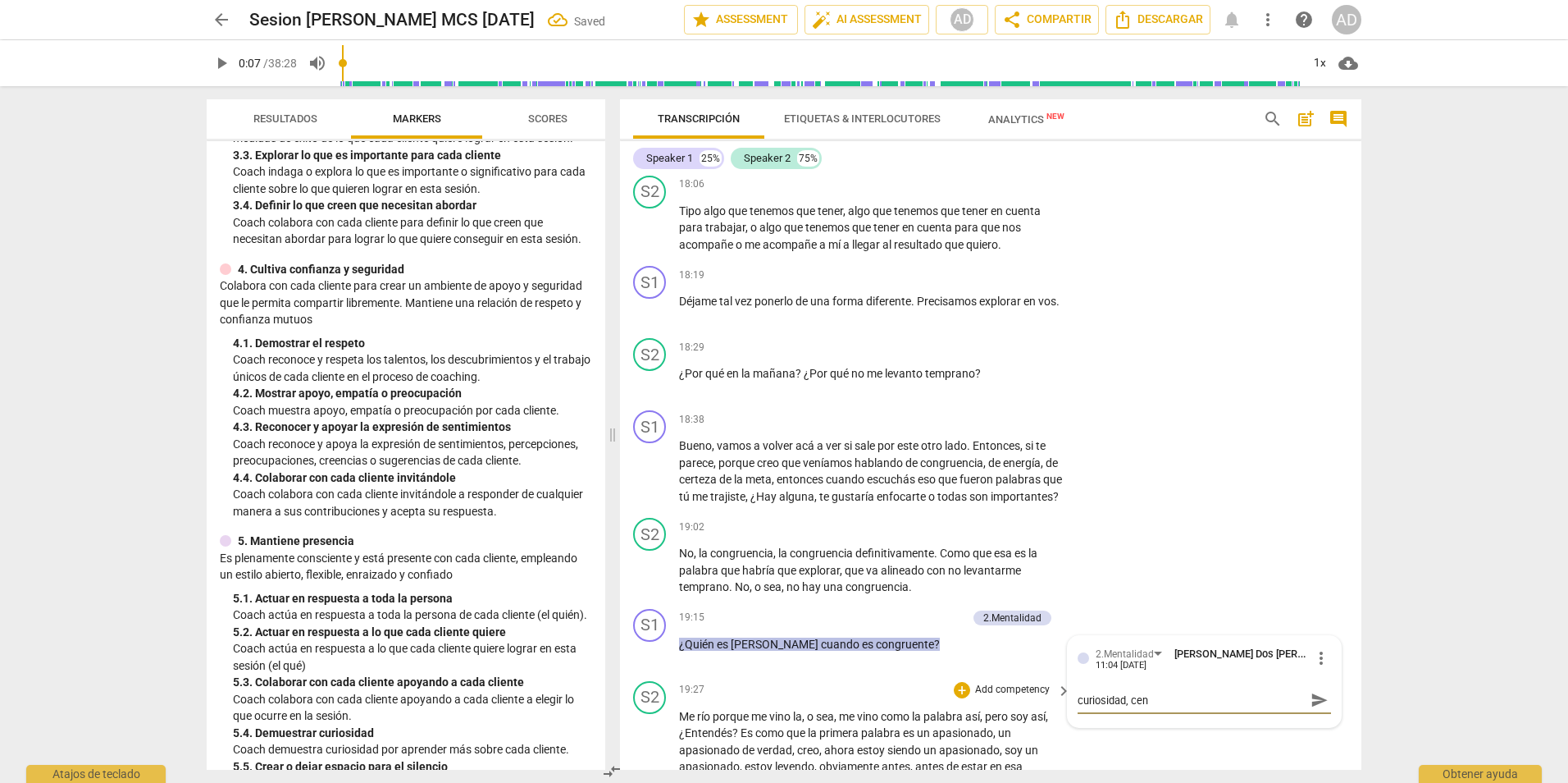
type textarea "curiosidad, cent"
type textarea "curiosidad, centr"
type textarea "curiosidad, centra"
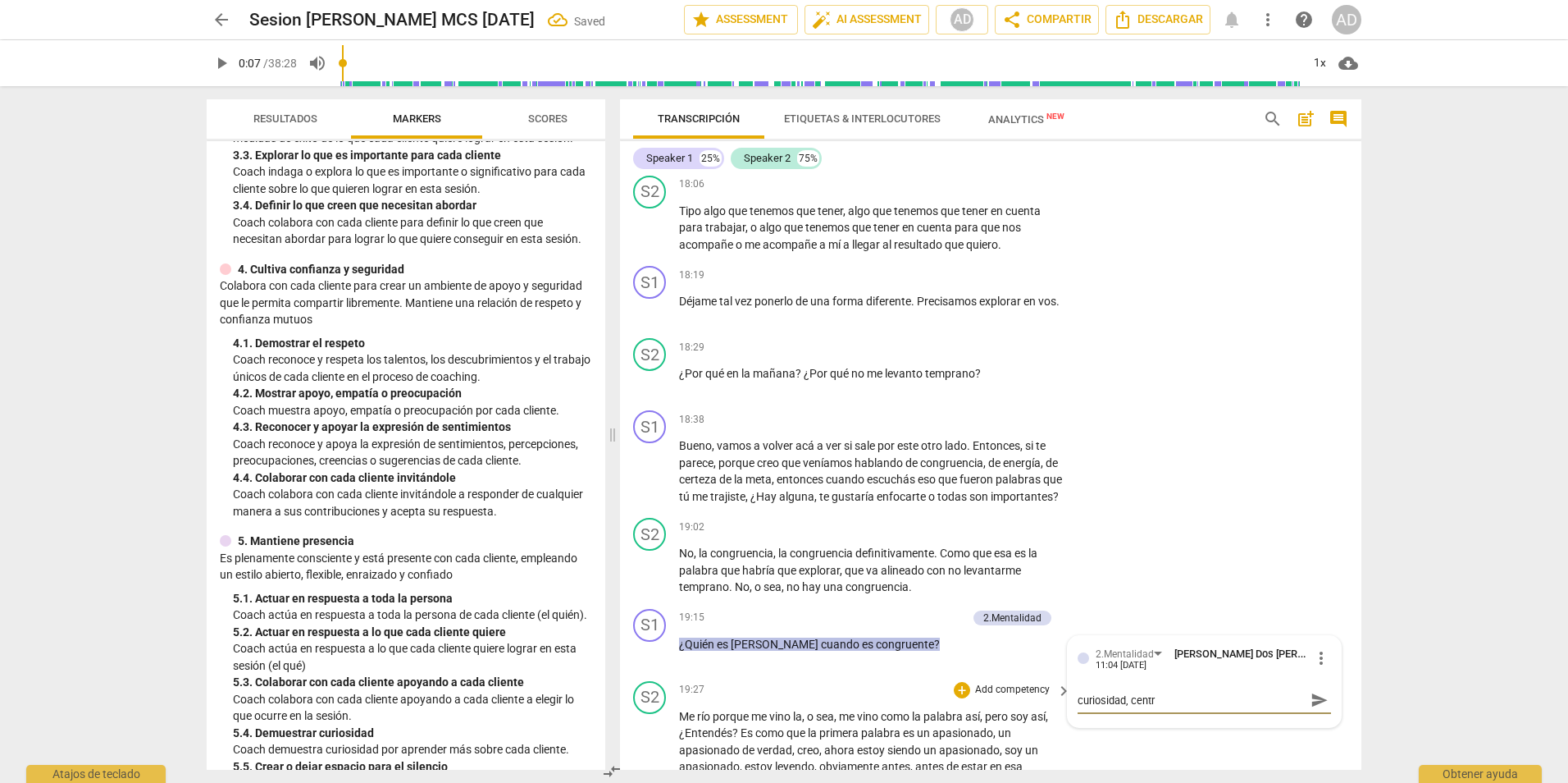
type textarea "curiosidad, centra"
type textarea "curiosidad, centrad"
type textarea "curiosidad, centrado"
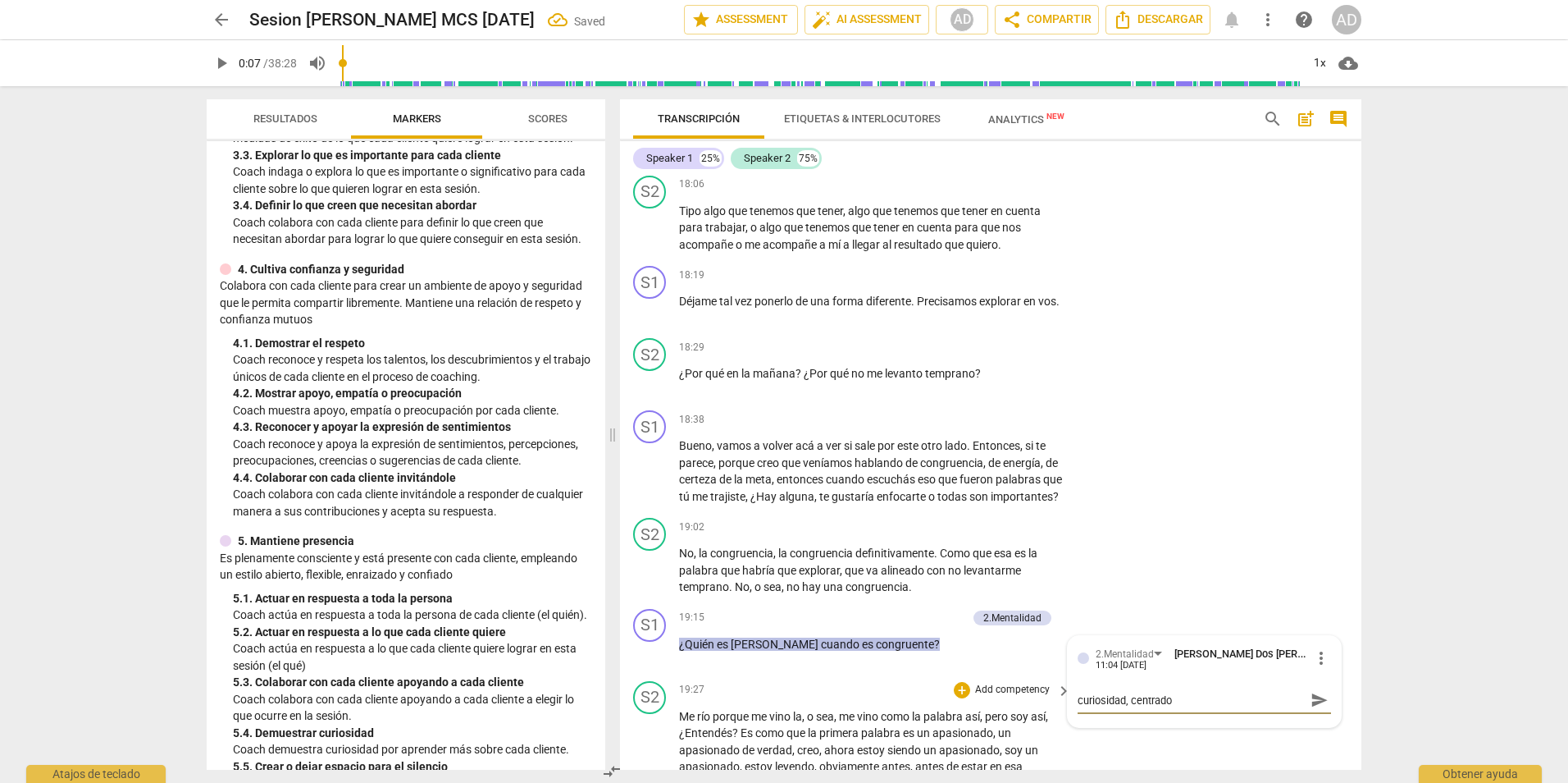
type textarea "curiosidad, centrado"
type textarea "curiosidad, centrado e"
type textarea "curiosidad, centrado en"
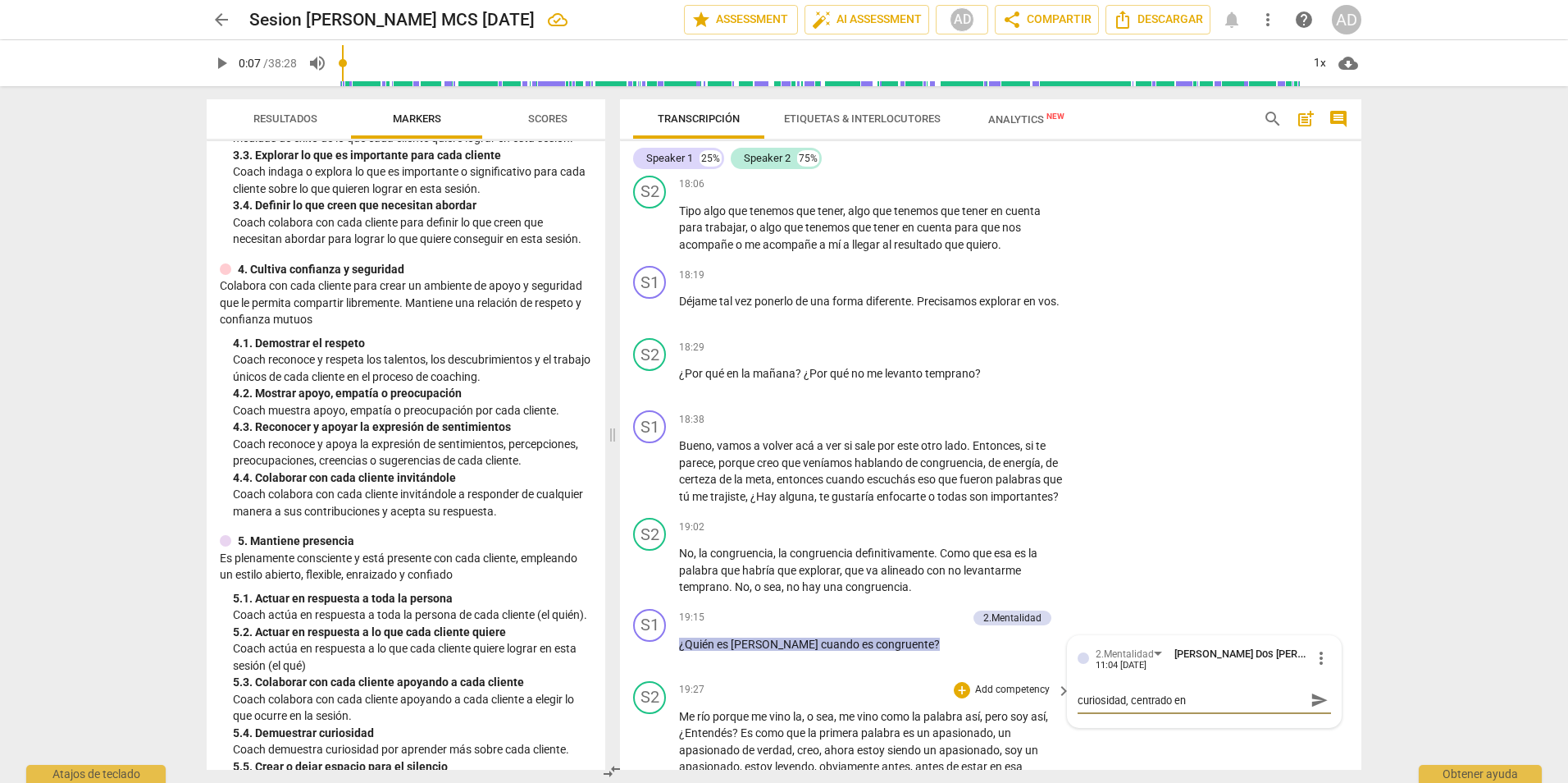
type textarea "curiosidad, centrado en"
type textarea "curiosidad, centrado en e"
type textarea "curiosidad, centrado en el"
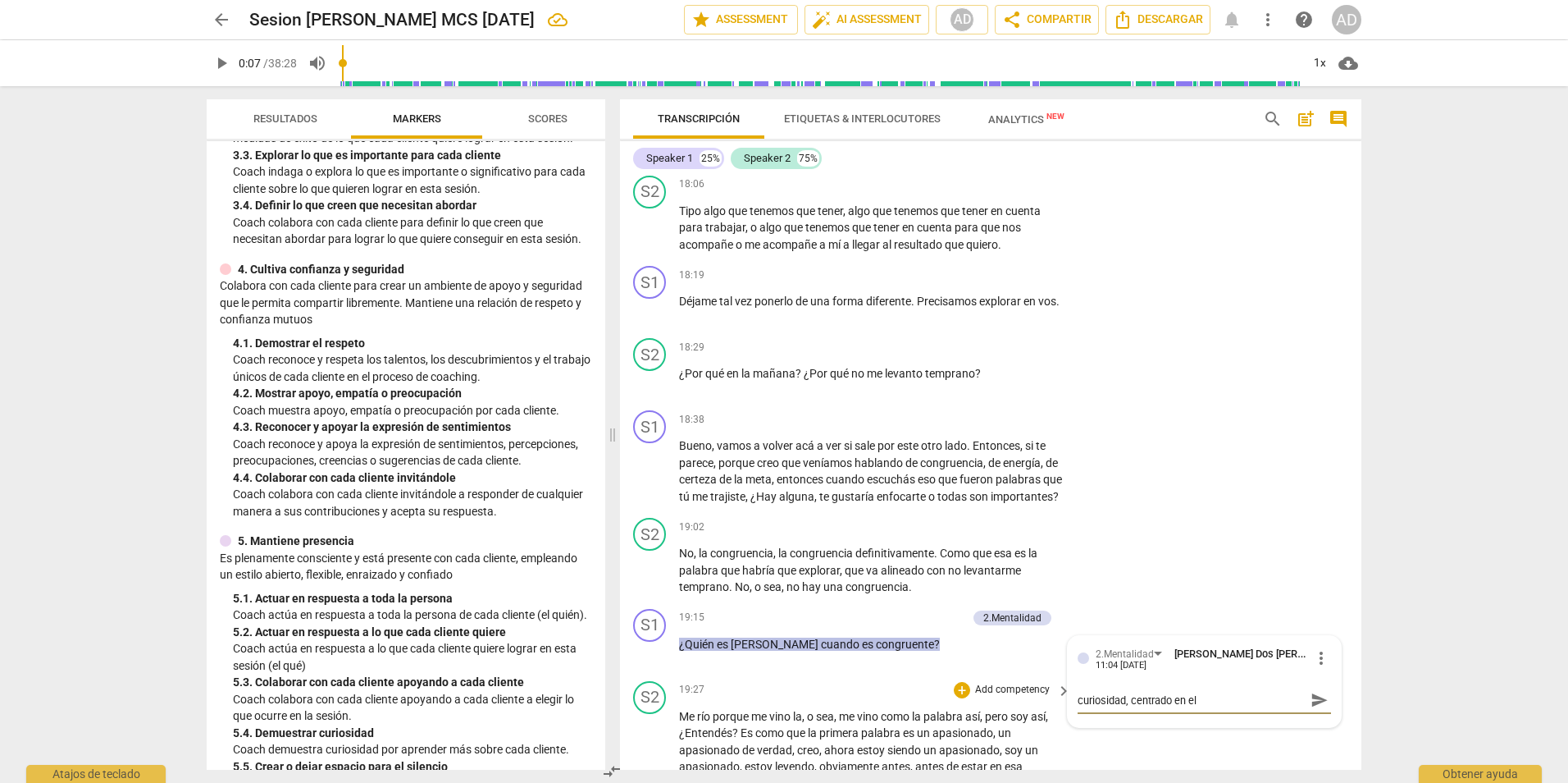
type textarea "curiosidad, centrado en el"
type textarea "curiosidad, centrado en el c"
type textarea "curiosidad, centrado en el ci"
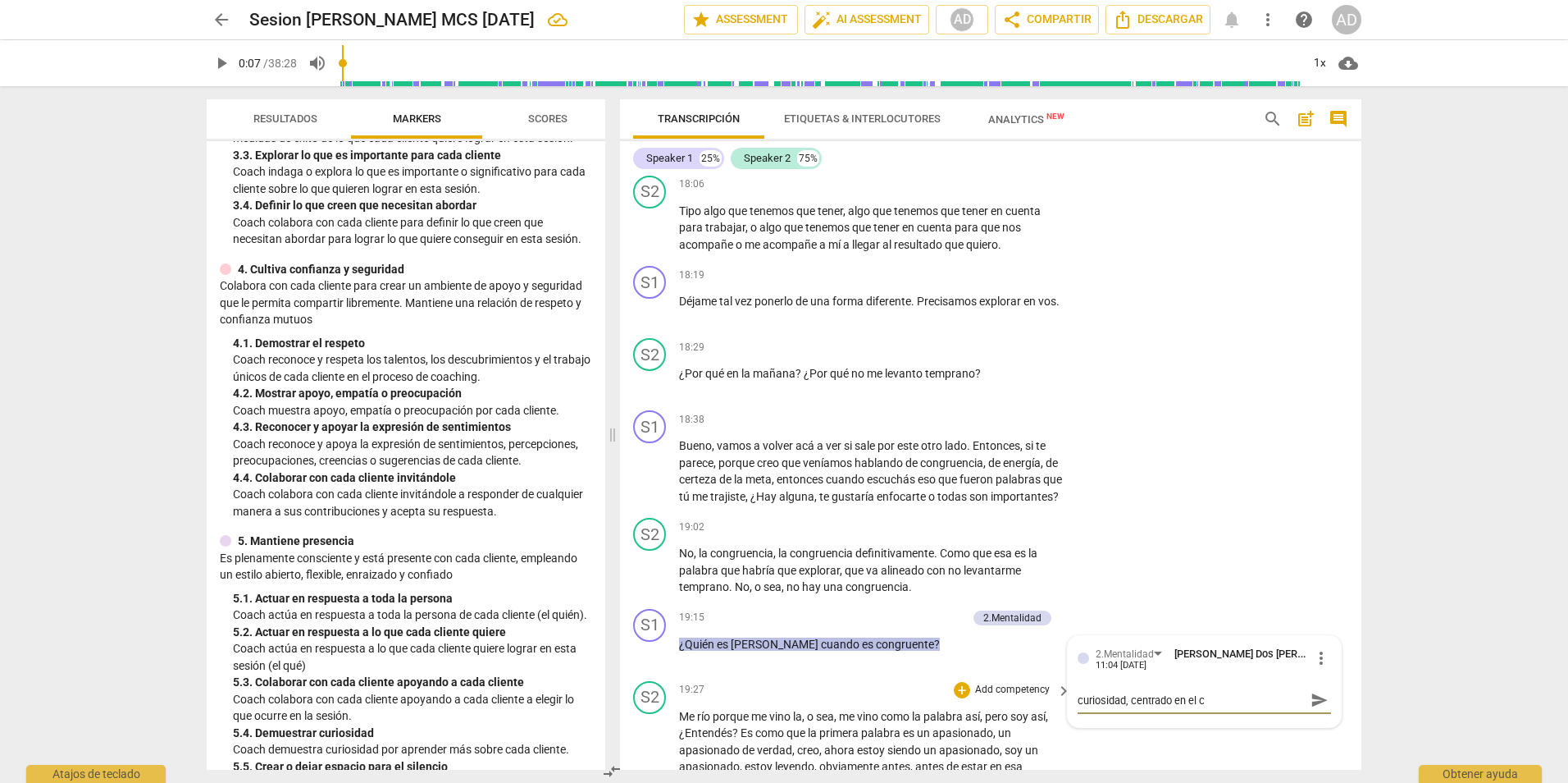
type textarea "curiosidad, centrado en el ci"
type textarea "curiosidad, centrado en el c"
type textarea "curiosidad, centrado en el cl"
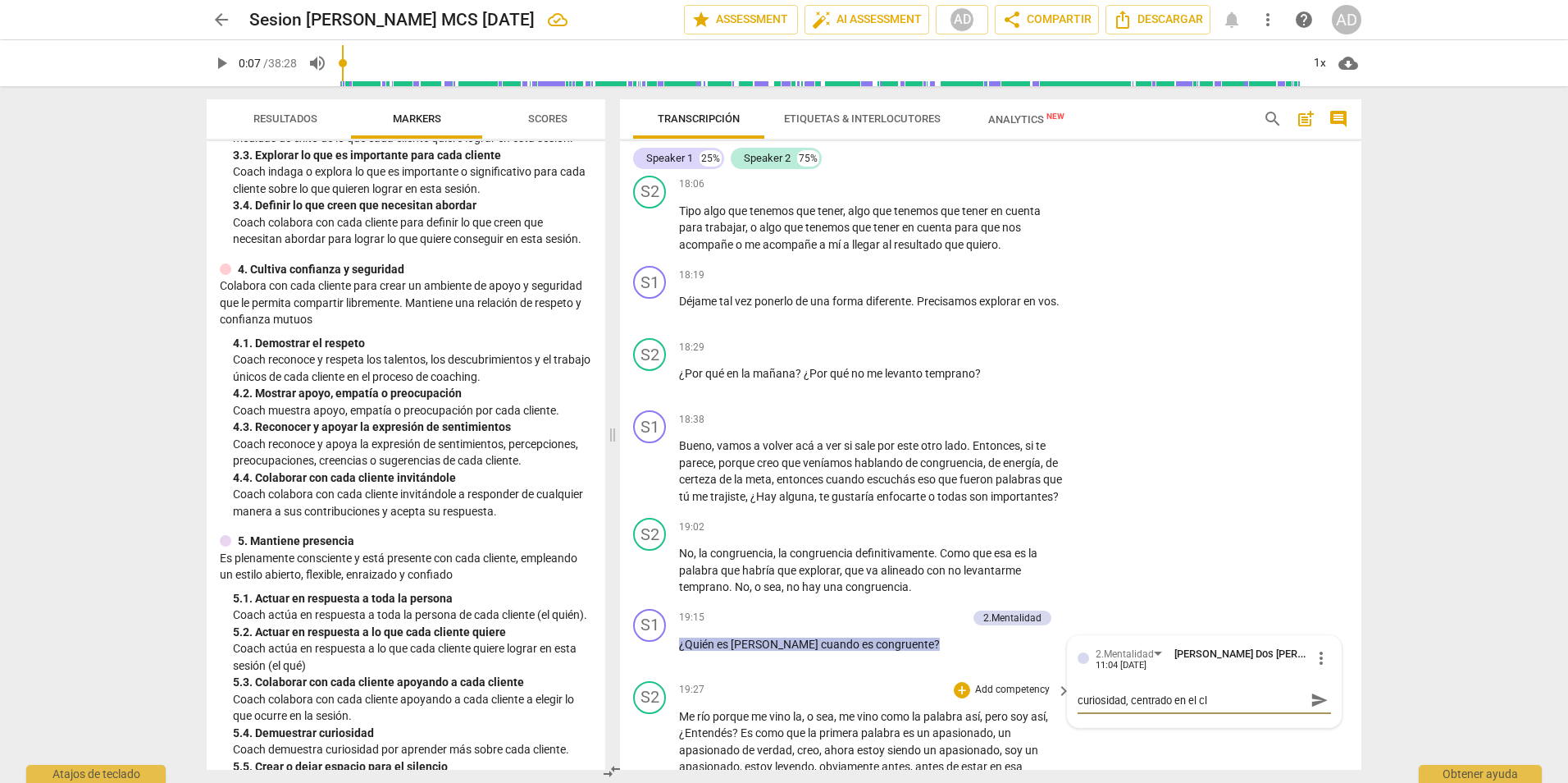
type textarea "curiosidad, centrado en el cli"
type textarea "curiosidad, centrado en el clie"
type textarea "curiosidad, centrado en el clien"
type textarea "curiosidad, centrado en el client"
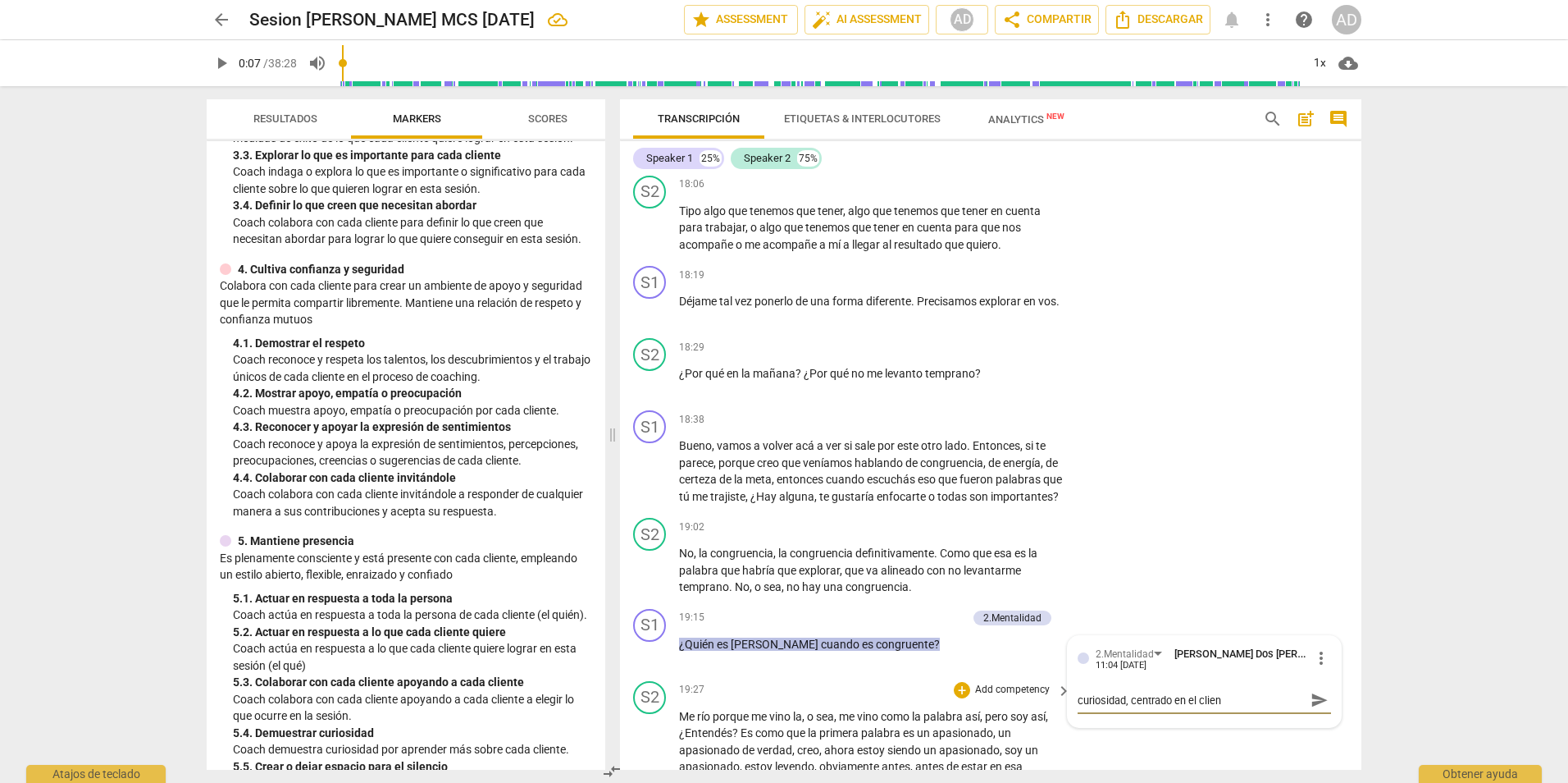
type textarea "curiosidad, centrado en el client"
type textarea "curiosidad, centrado en el cliente"
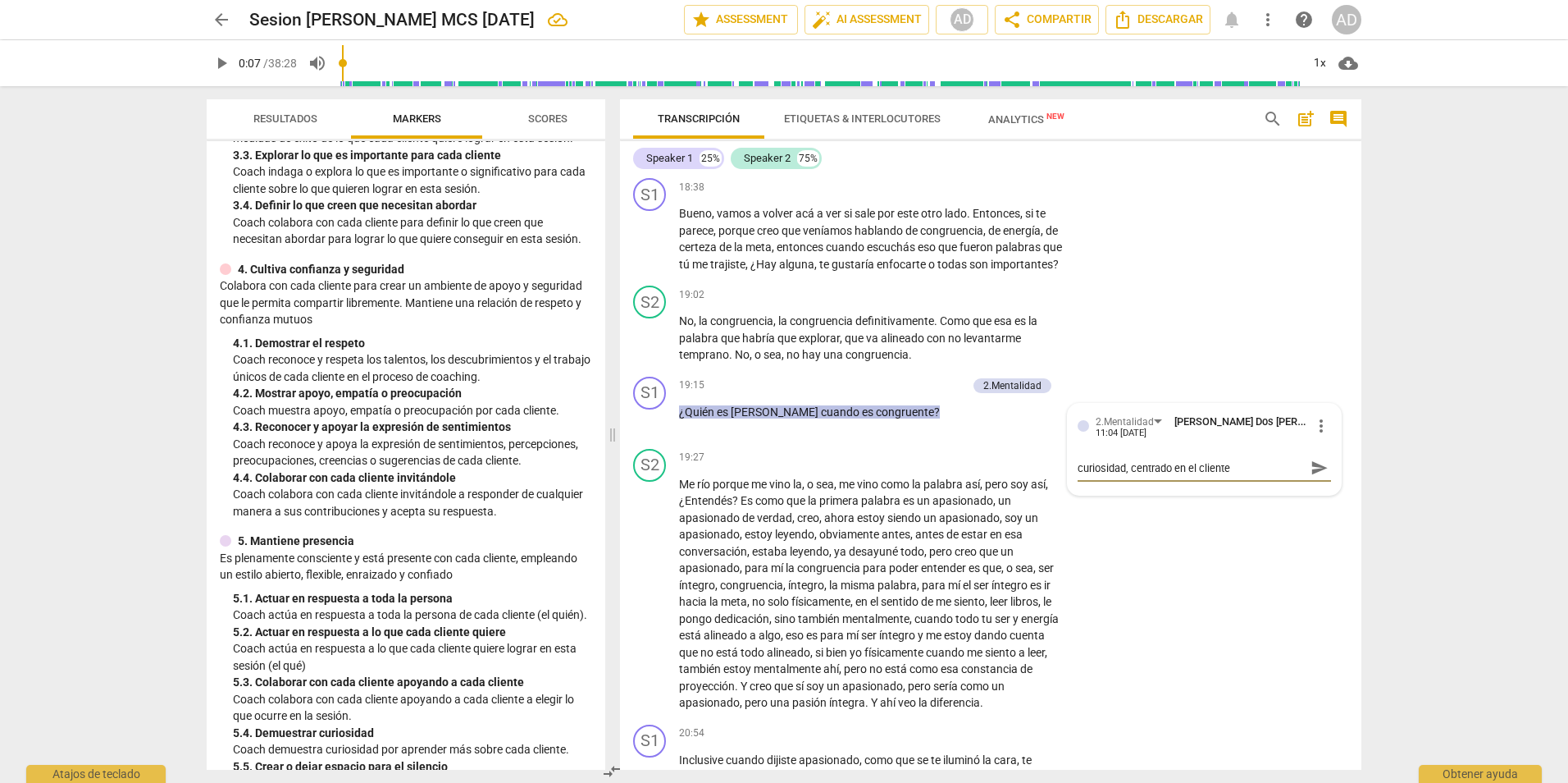
scroll to position [5474, 0]
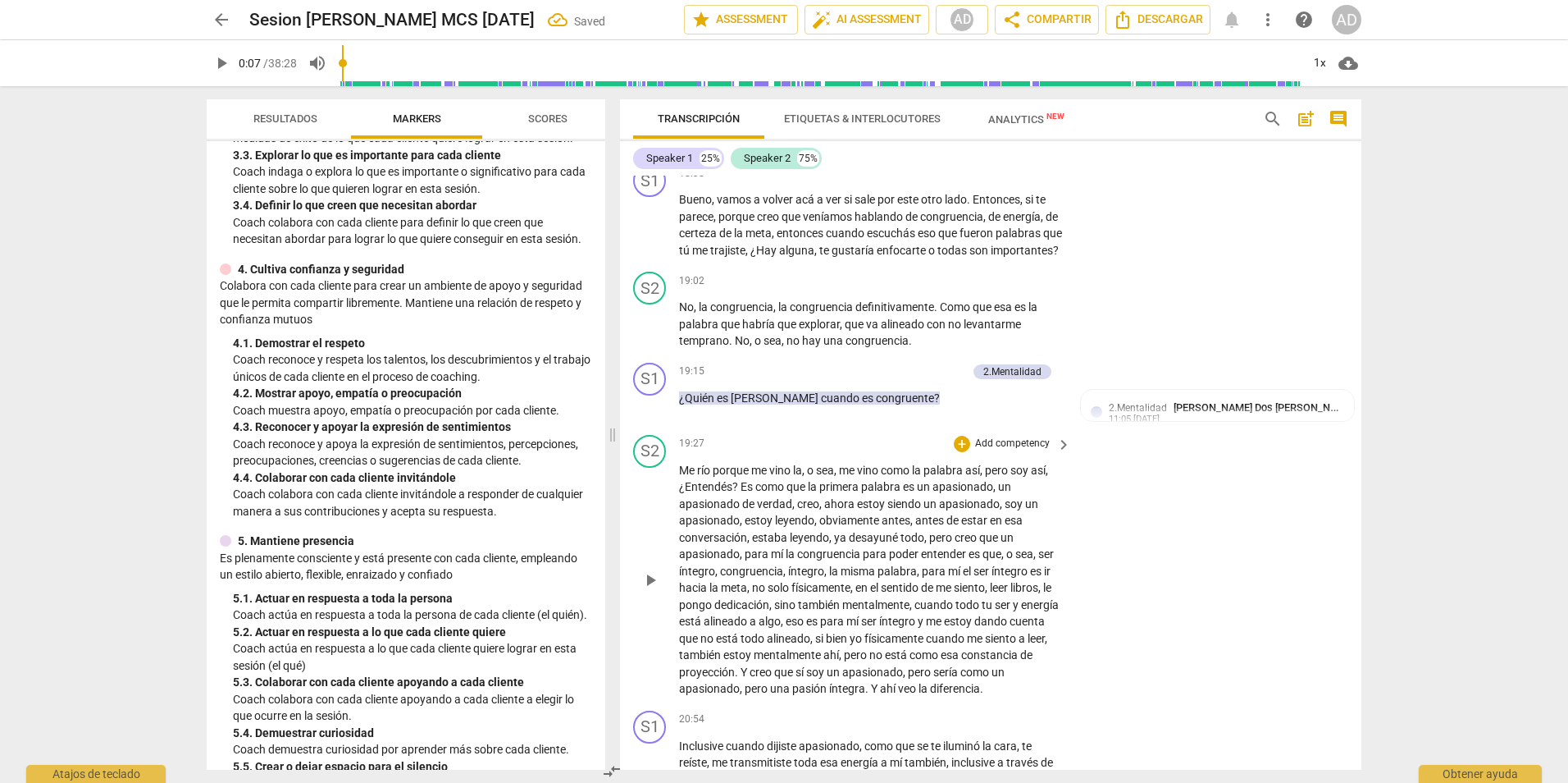
click at [1197, 615] on div "S2 play_arrow pause 19:27 + Add competency keyboard_arrow_right Me río porque m…" at bounding box center [990, 566] width 741 height 276
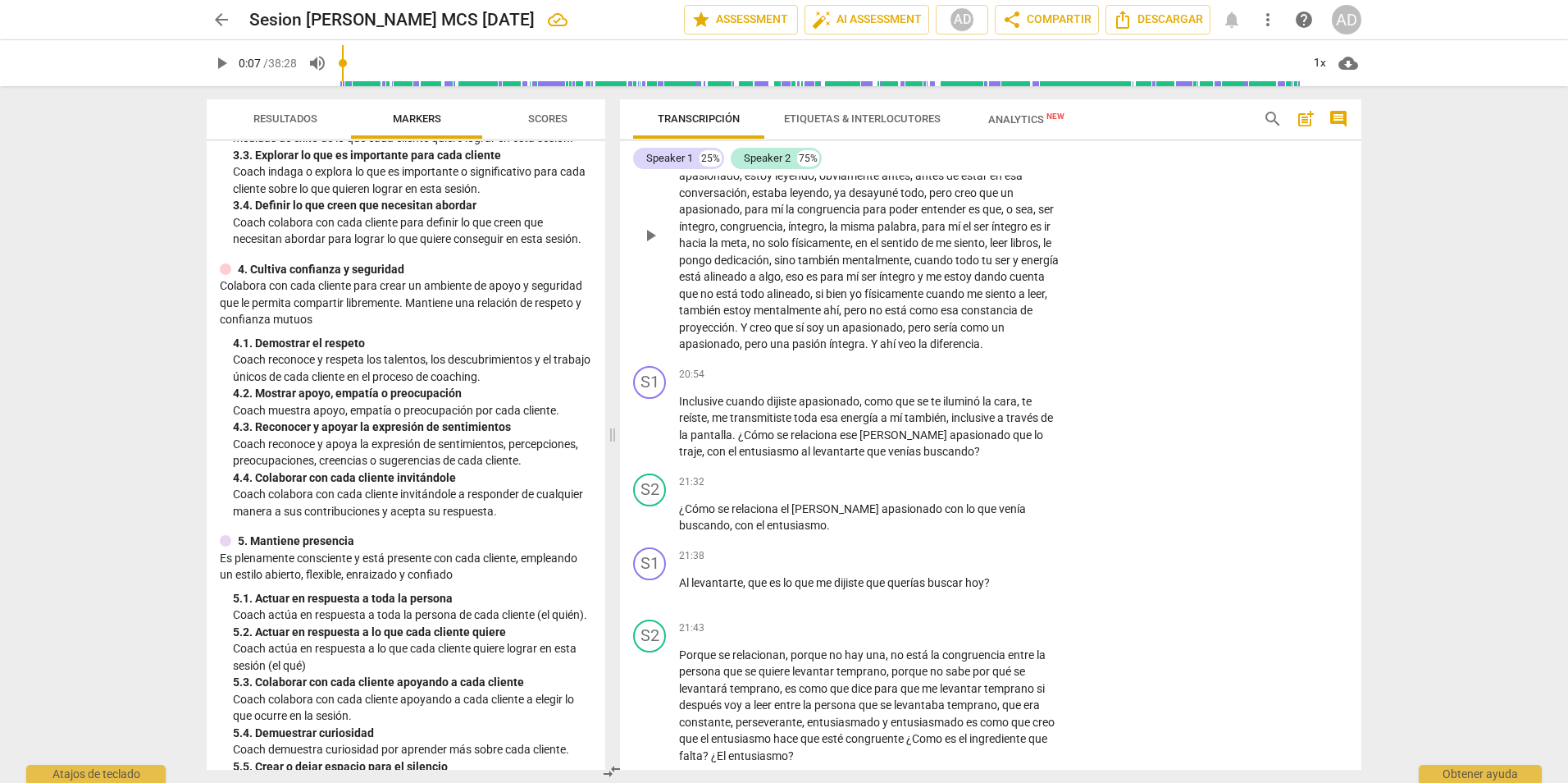
scroll to position [5867, 0]
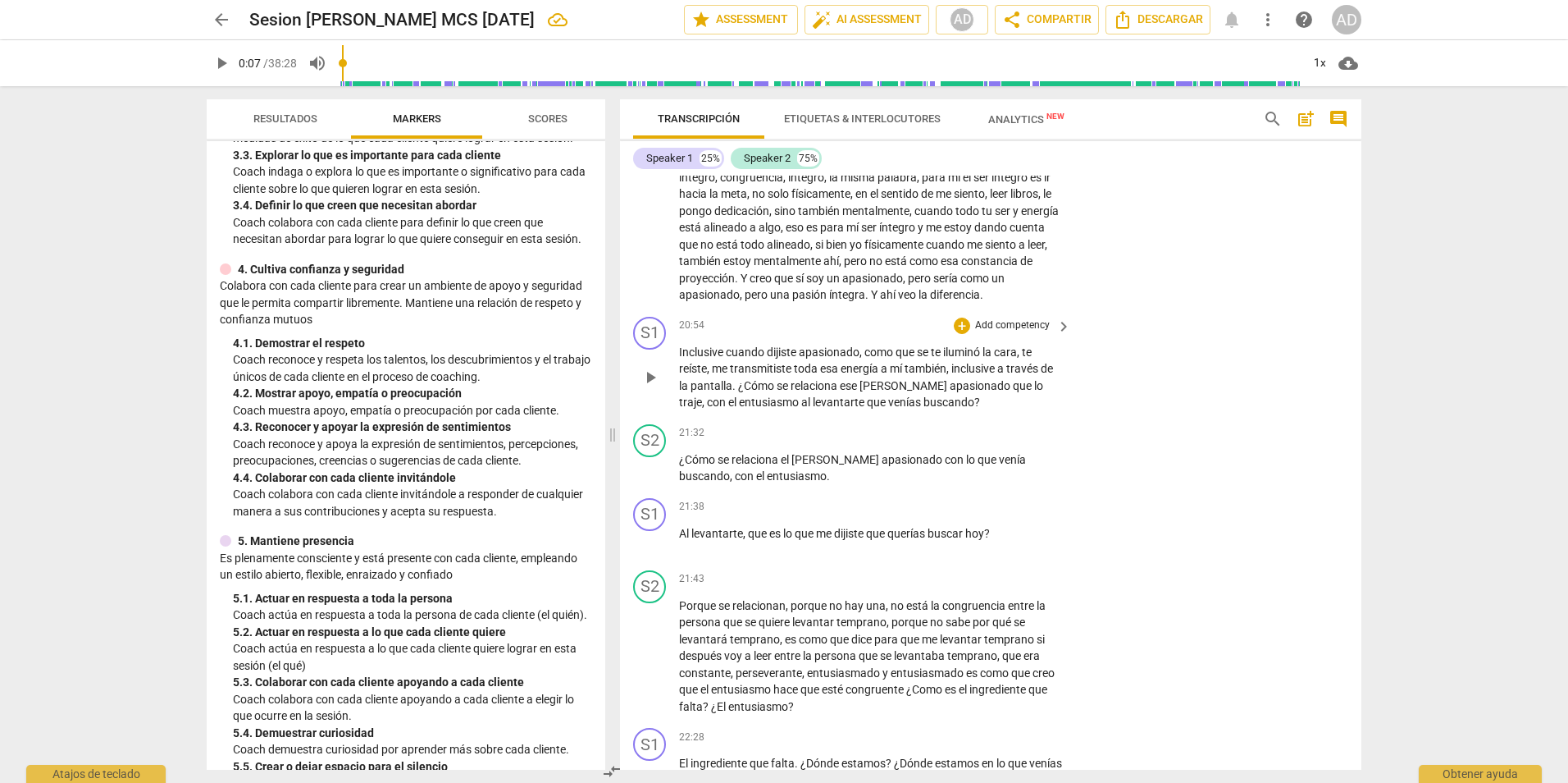
click at [1023, 333] on p "Add competency" at bounding box center [1013, 325] width 78 height 15
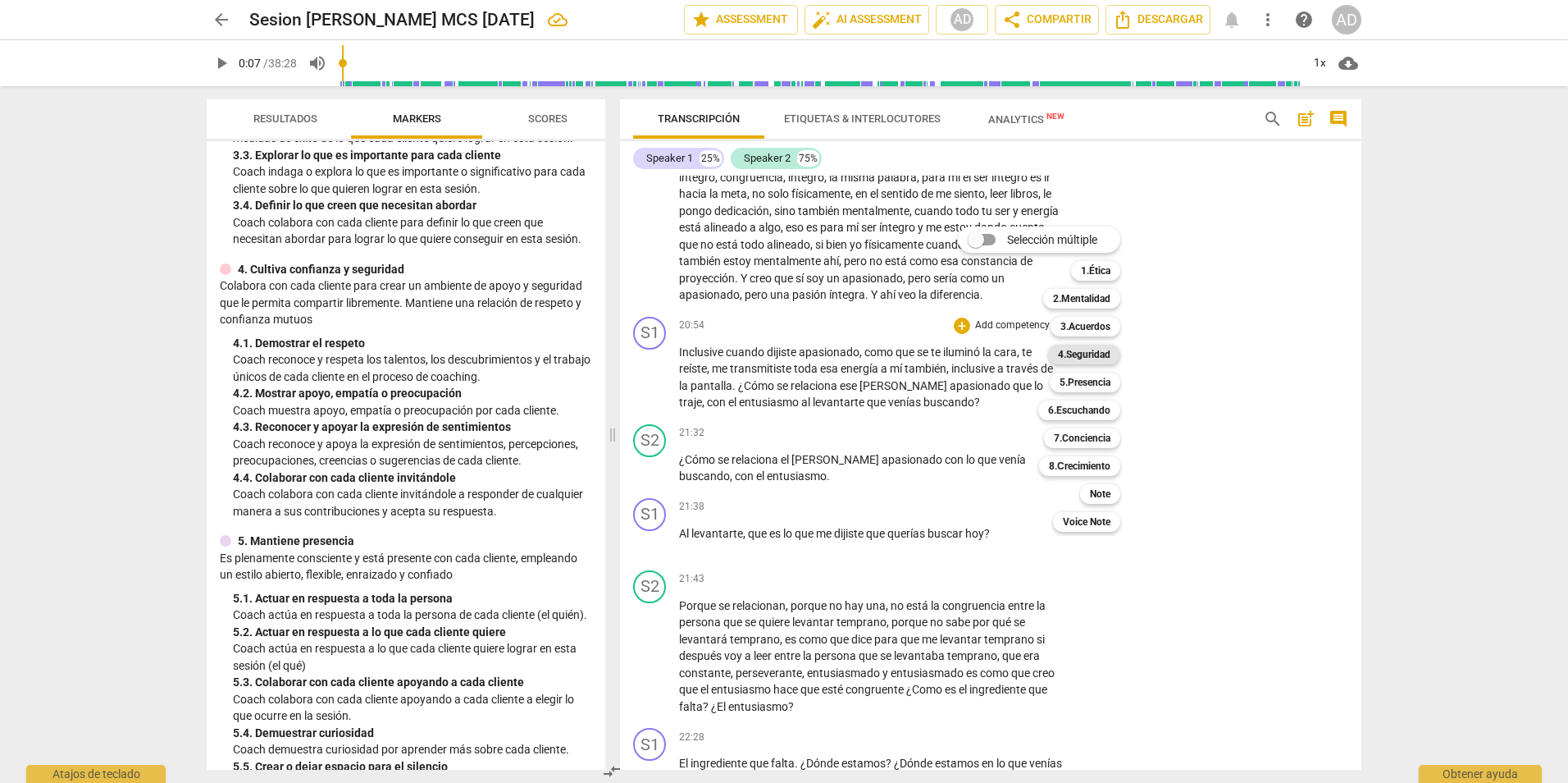
click at [1088, 351] on b "4.Seguridad" at bounding box center [1084, 355] width 52 height 20
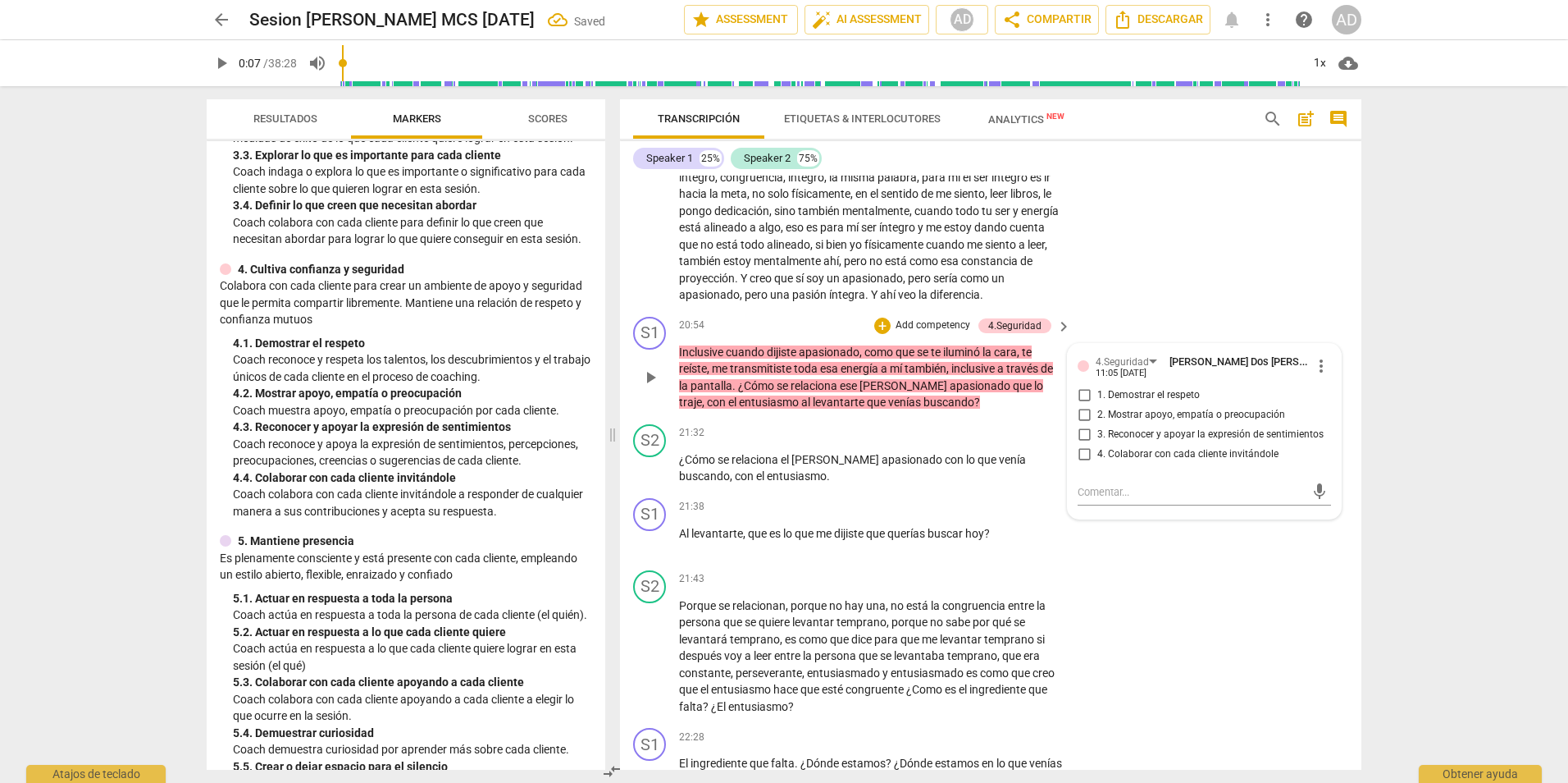
click at [1104, 443] on span "3. Reconocer y apoyar la expresión de sentimientos" at bounding box center [1210, 435] width 227 height 15
click at [1097, 445] on input "3. Reconocer y apoyar la expresión de sentimientos" at bounding box center [1085, 435] width 27 height 20
checkbox input "true"
click at [1117, 564] on div "S1 play_arrow pause 21:38 + Add competency keyboard_arrow_right Al levantarte ,…" at bounding box center [990, 527] width 741 height 72
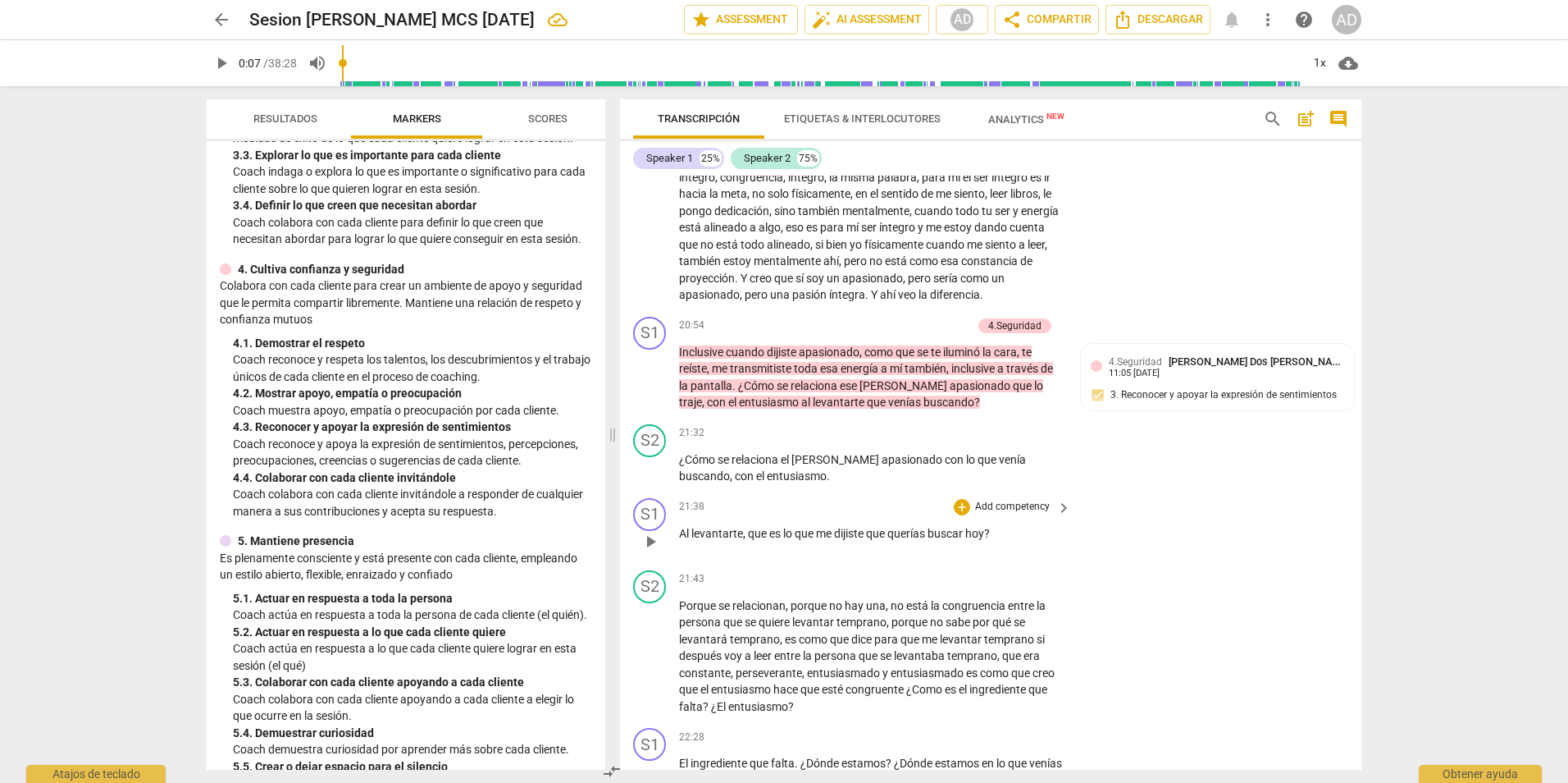
click at [1117, 564] on div "S1 play_arrow pause 21:38 + Add competency keyboard_arrow_right Al levantarte ,…" at bounding box center [990, 527] width 741 height 72
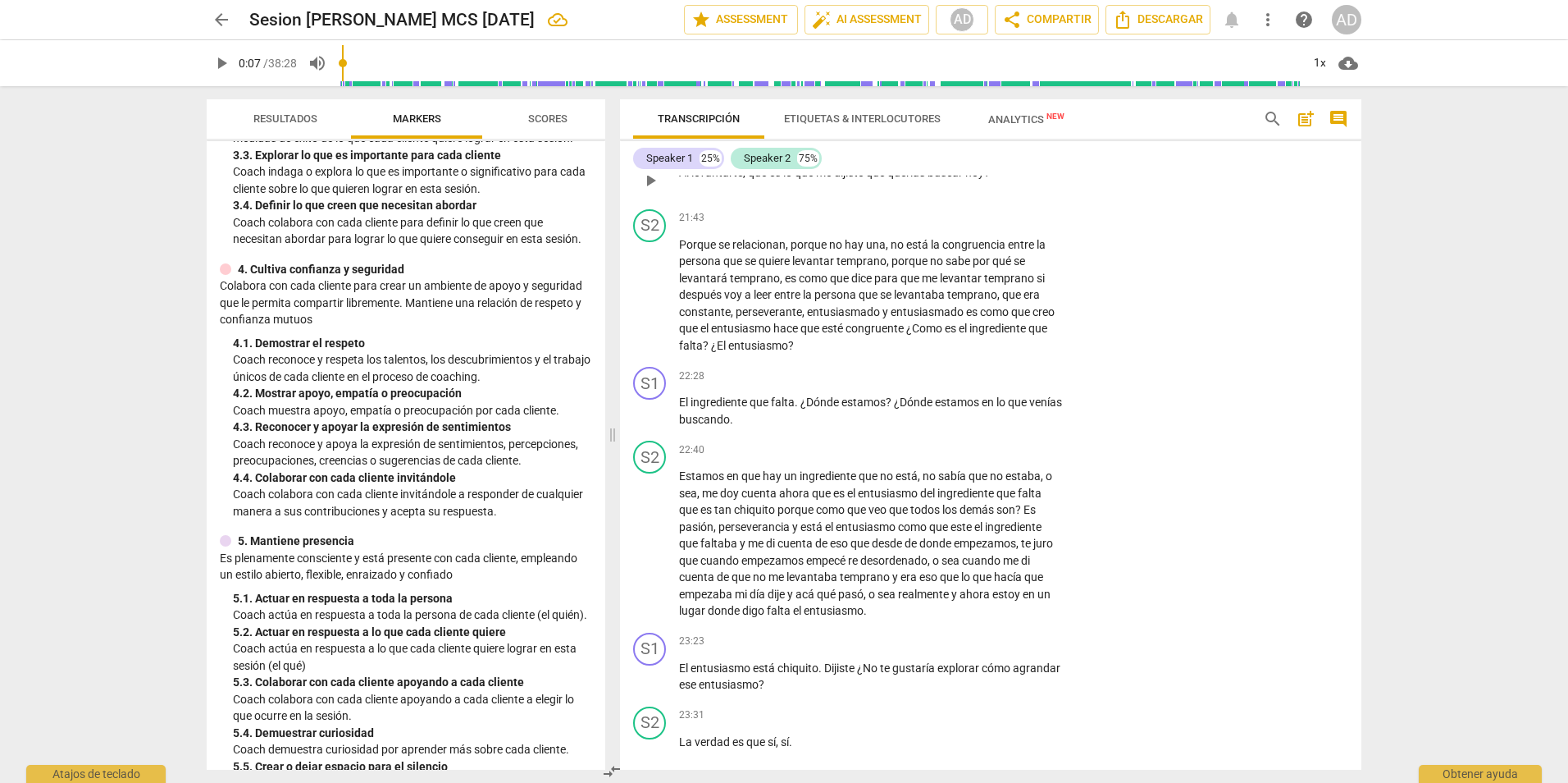
scroll to position [6262, 0]
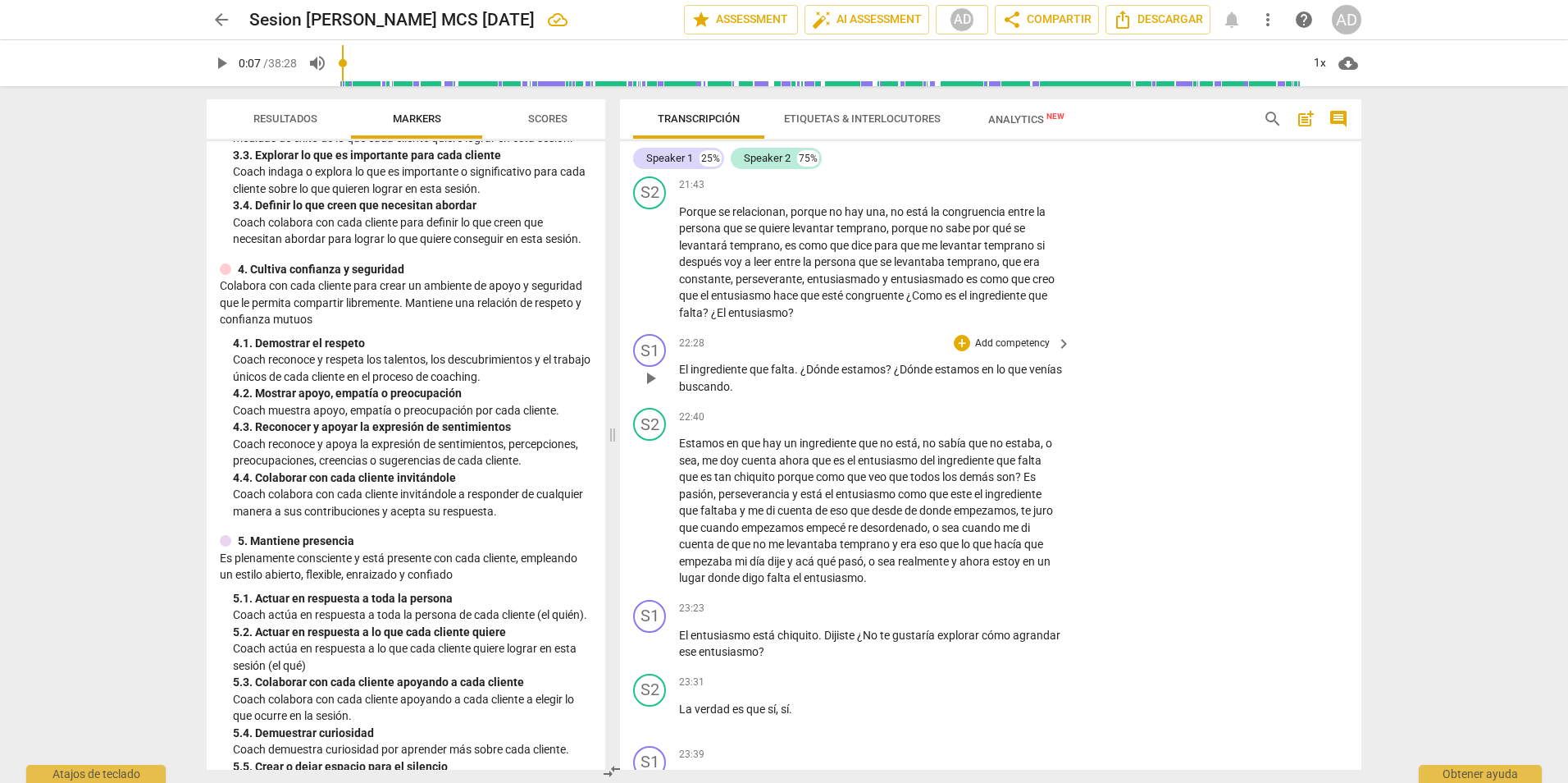
click at [1021, 351] on p "Add competency" at bounding box center [1013, 344] width 78 height 15
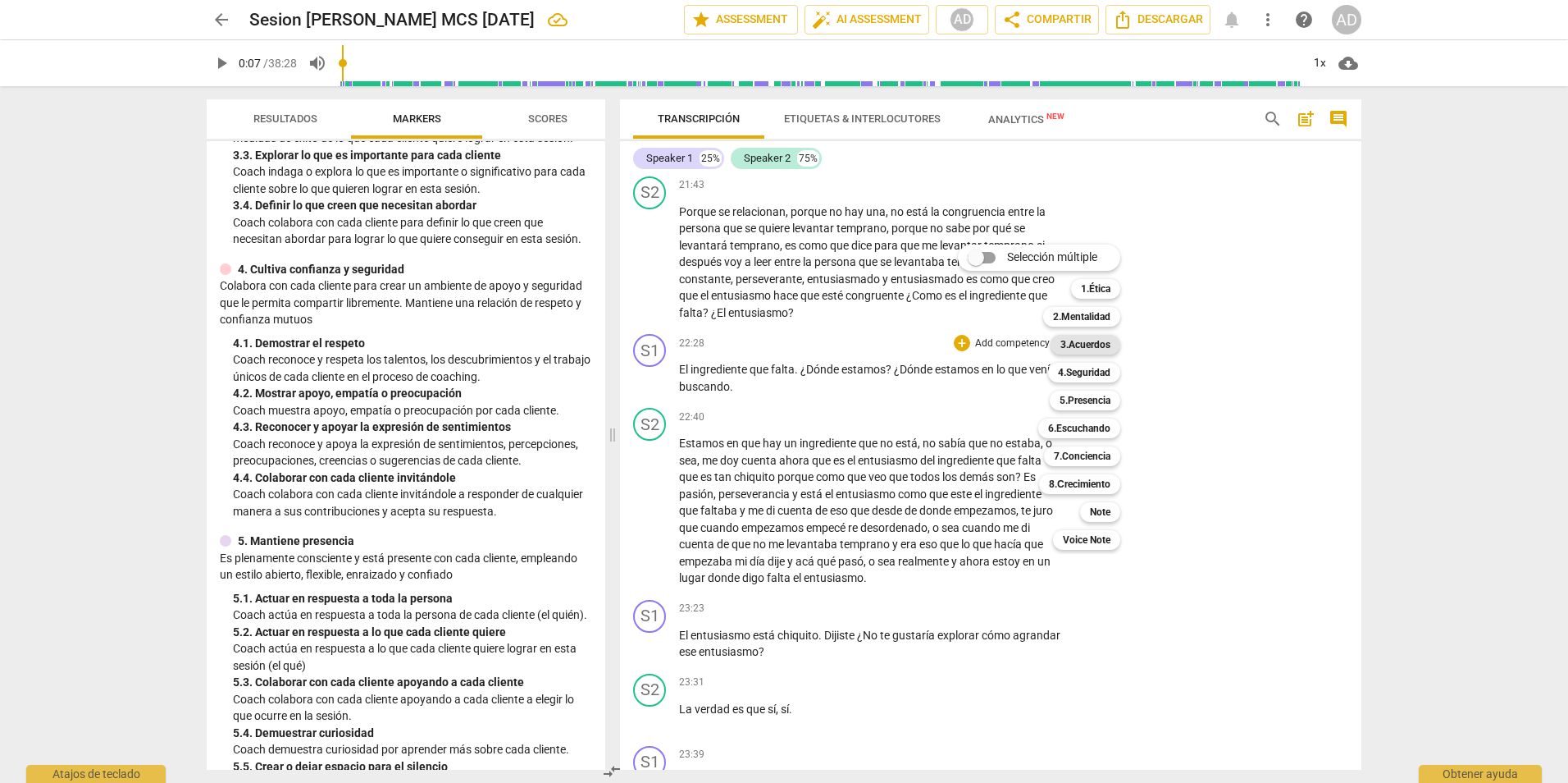
click at [1097, 340] on b "3.Acuerdos" at bounding box center [1086, 345] width 50 height 20
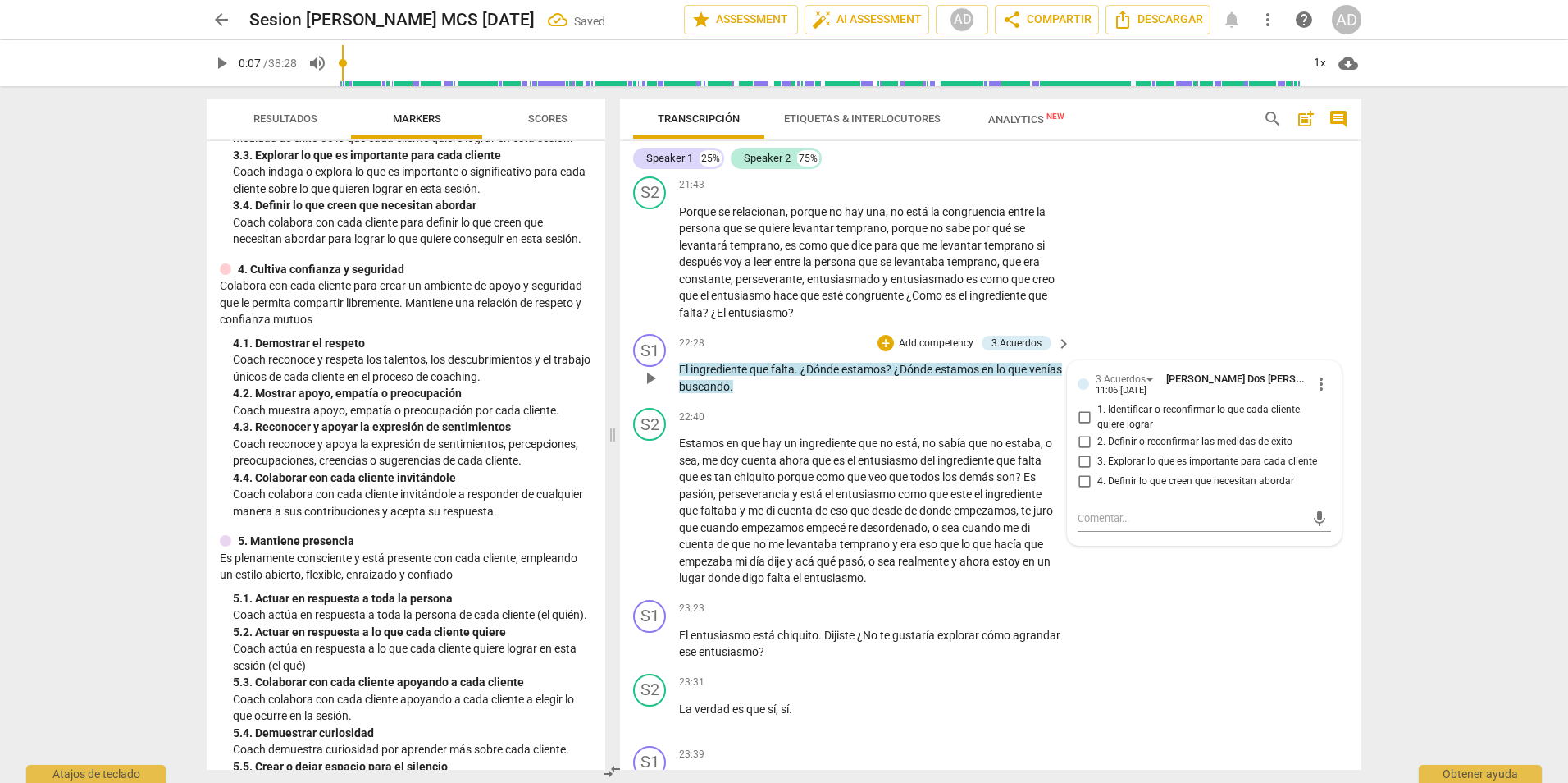
click at [1098, 432] on span "1. Identificar o reconfirmar lo que cada cliente quiere lograr" at bounding box center [1211, 417] width 227 height 29
click at [1097, 428] on input "1. Identificar o reconfirmar lo que cada cliente quiere lograr" at bounding box center [1085, 418] width 27 height 20
checkbox input "true"
click at [1137, 658] on div "S1 play_arrow pause 23:23 + Add competency keyboard_arrow_right El entusiasmo e…" at bounding box center [990, 629] width 741 height 74
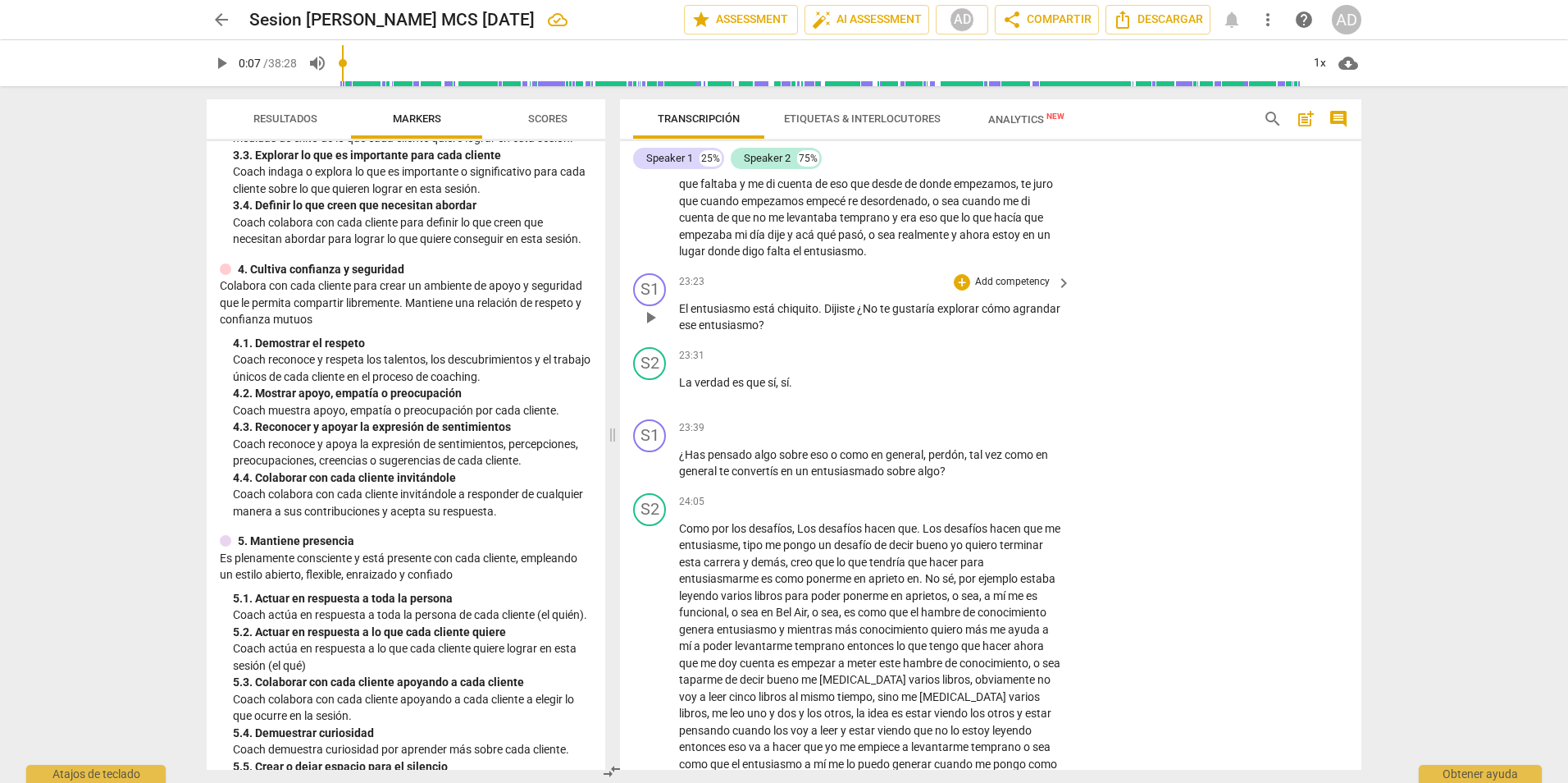
scroll to position [6589, 0]
click at [1030, 434] on p "Add competency" at bounding box center [1013, 427] width 78 height 15
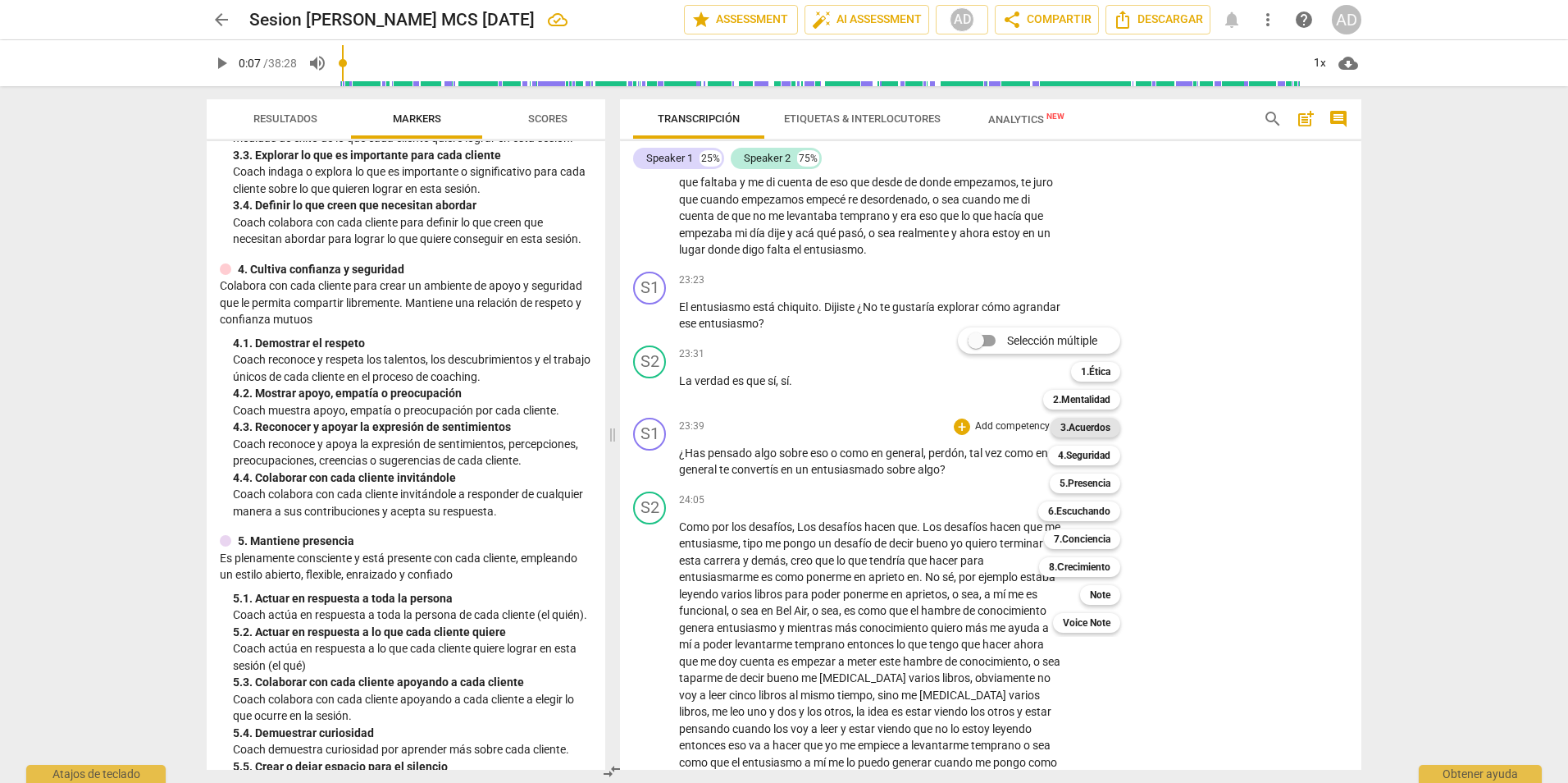
click at [1095, 418] on b "3.Acuerdos" at bounding box center [1086, 428] width 50 height 20
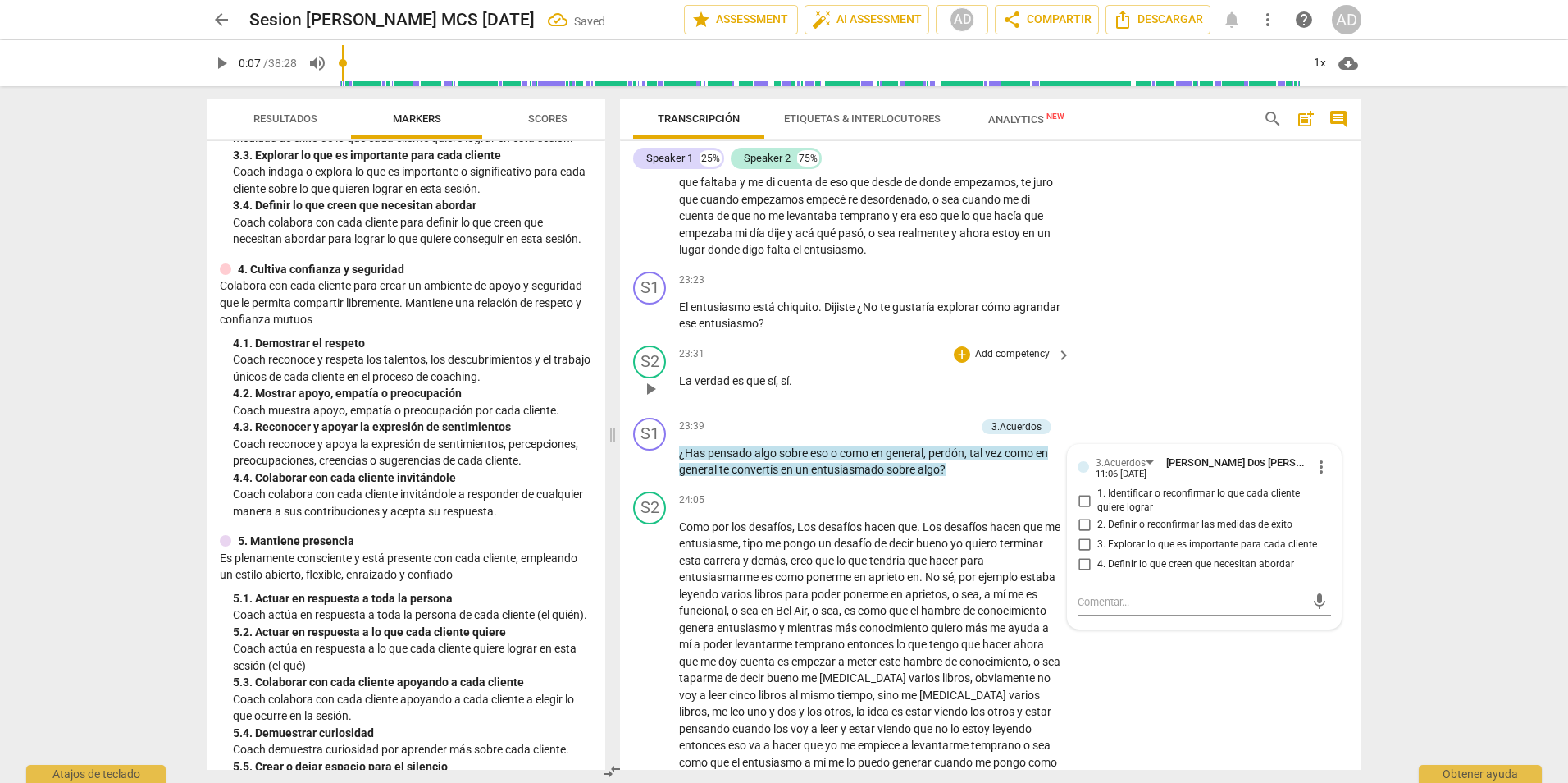
click at [1136, 411] on div "S2 play_arrow pause 23:31 + Add competency keyboard_arrow_right La verdad es qu…" at bounding box center [990, 374] width 741 height 72
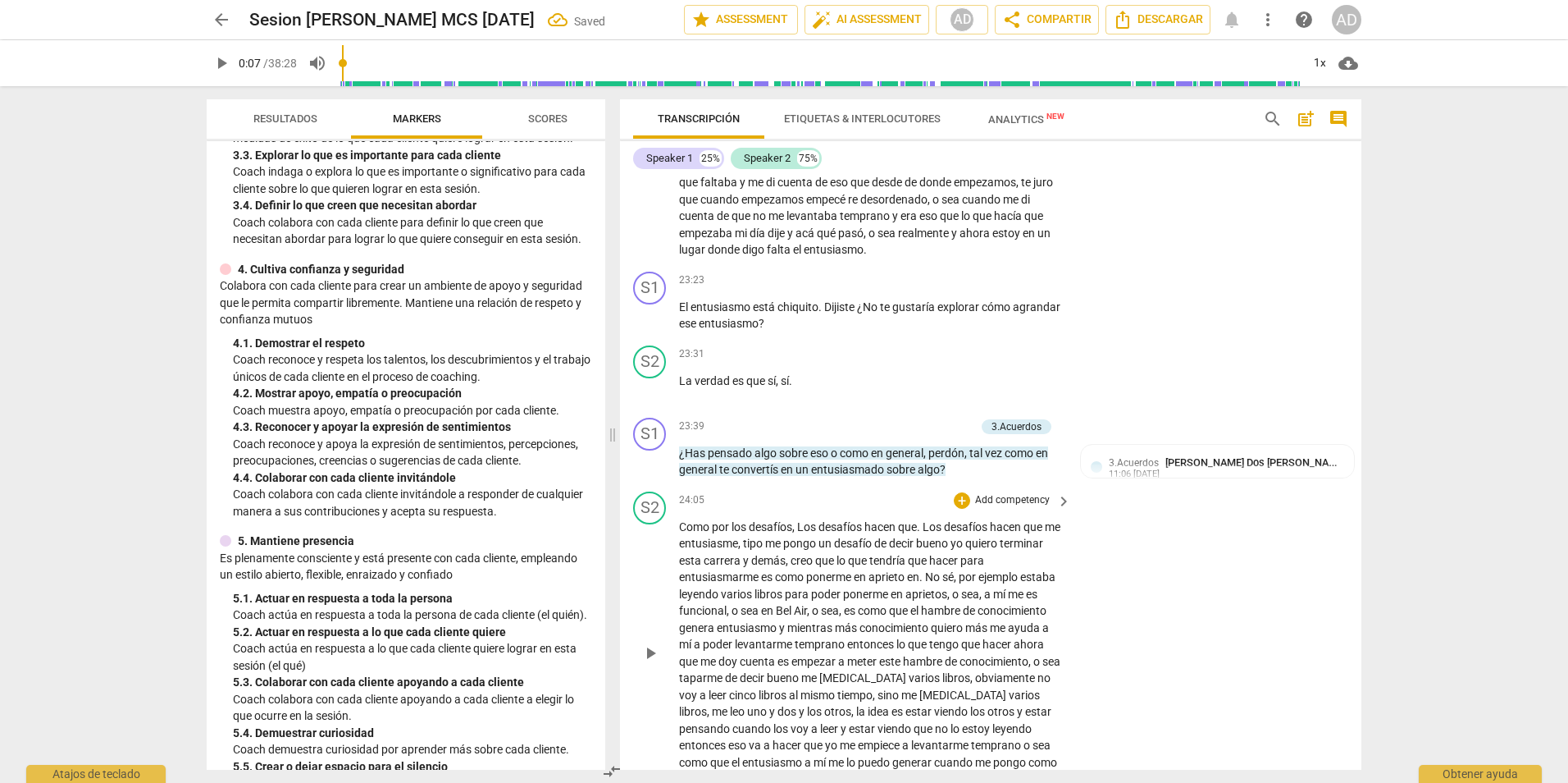
click at [1152, 737] on div "S2 play_arrow pause 24:05 + Add competency keyboard_arrow_right Como por los de…" at bounding box center [990, 639] width 741 height 310
click at [1028, 434] on div "3.Acuerdos" at bounding box center [1017, 427] width 50 height 15
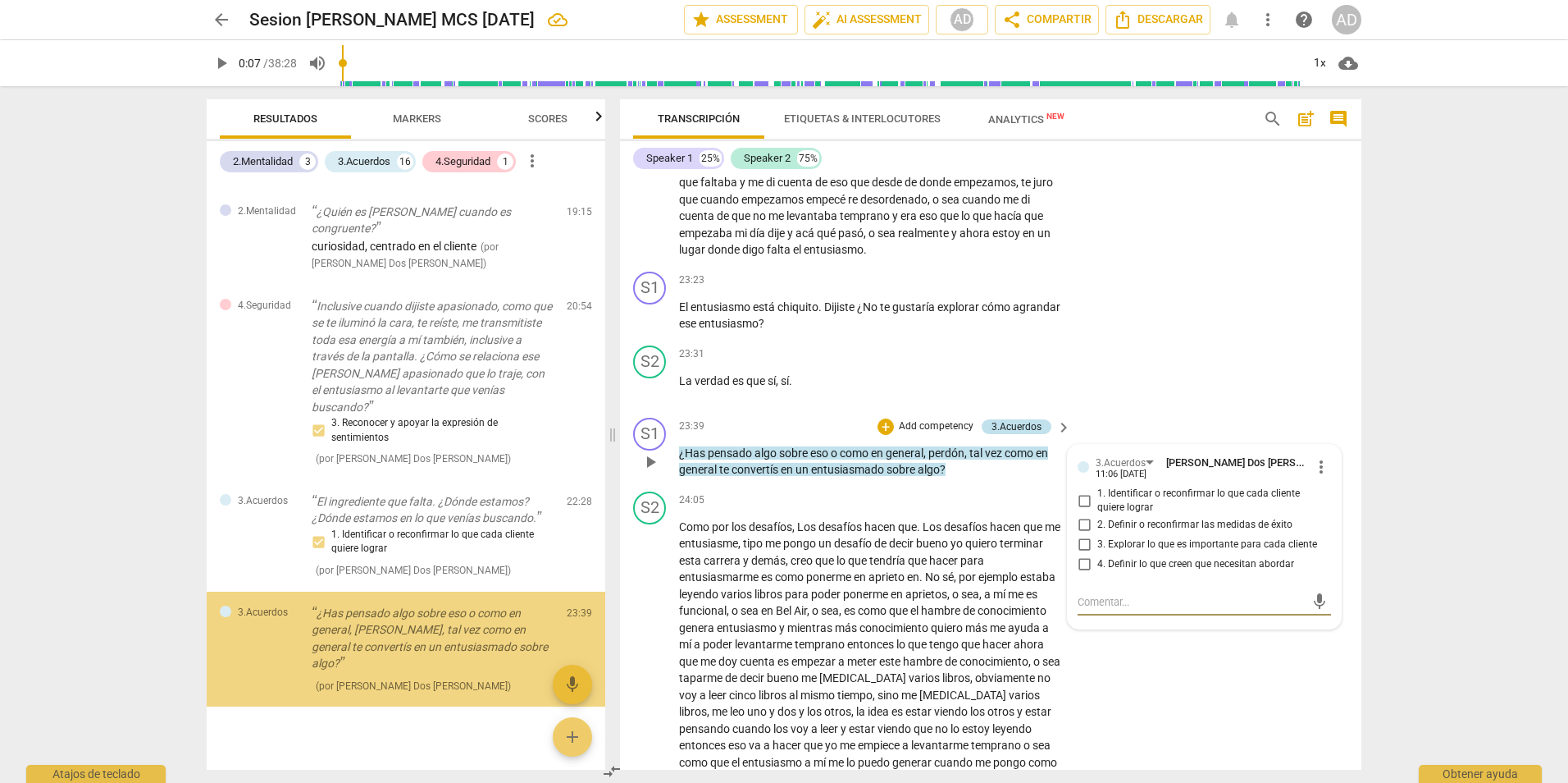
scroll to position [1905, 0]
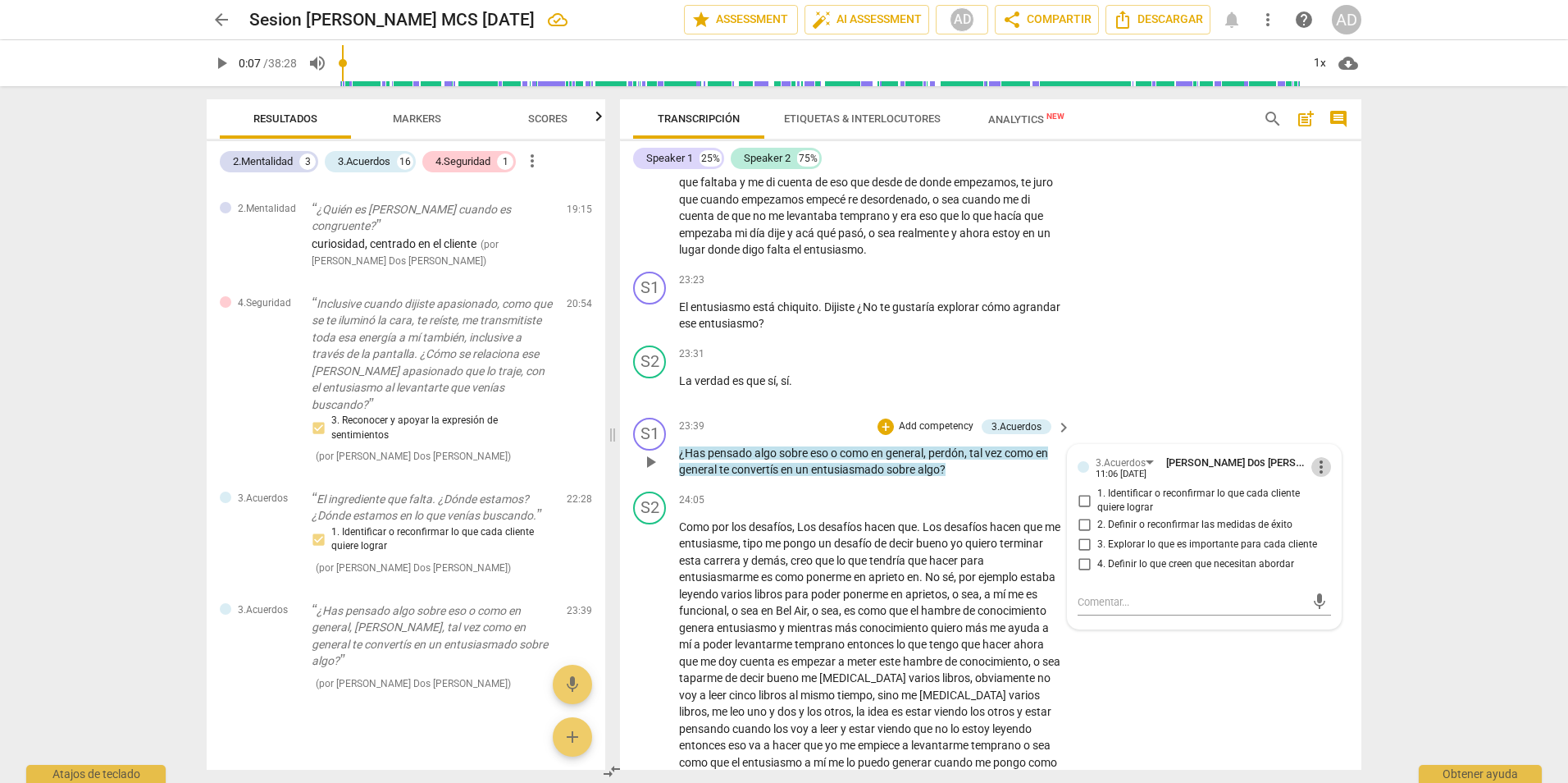
click at [1312, 477] on span "more_vert" at bounding box center [1321, 467] width 20 height 20
click at [1331, 560] on li "Borrar" at bounding box center [1334, 551] width 57 height 32
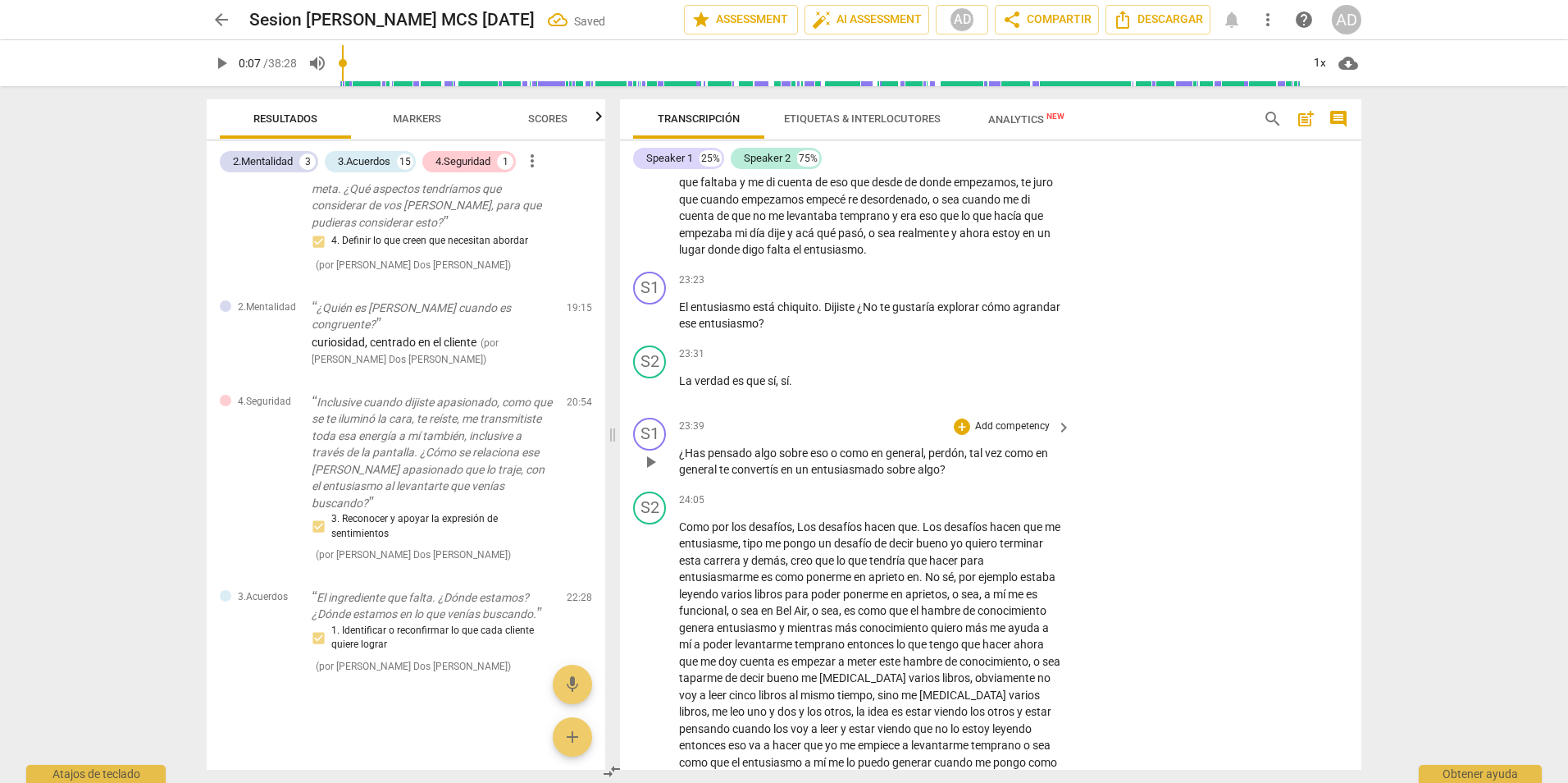
scroll to position [1807, 0]
click at [403, 123] on span "Markers" at bounding box center [417, 118] width 48 height 12
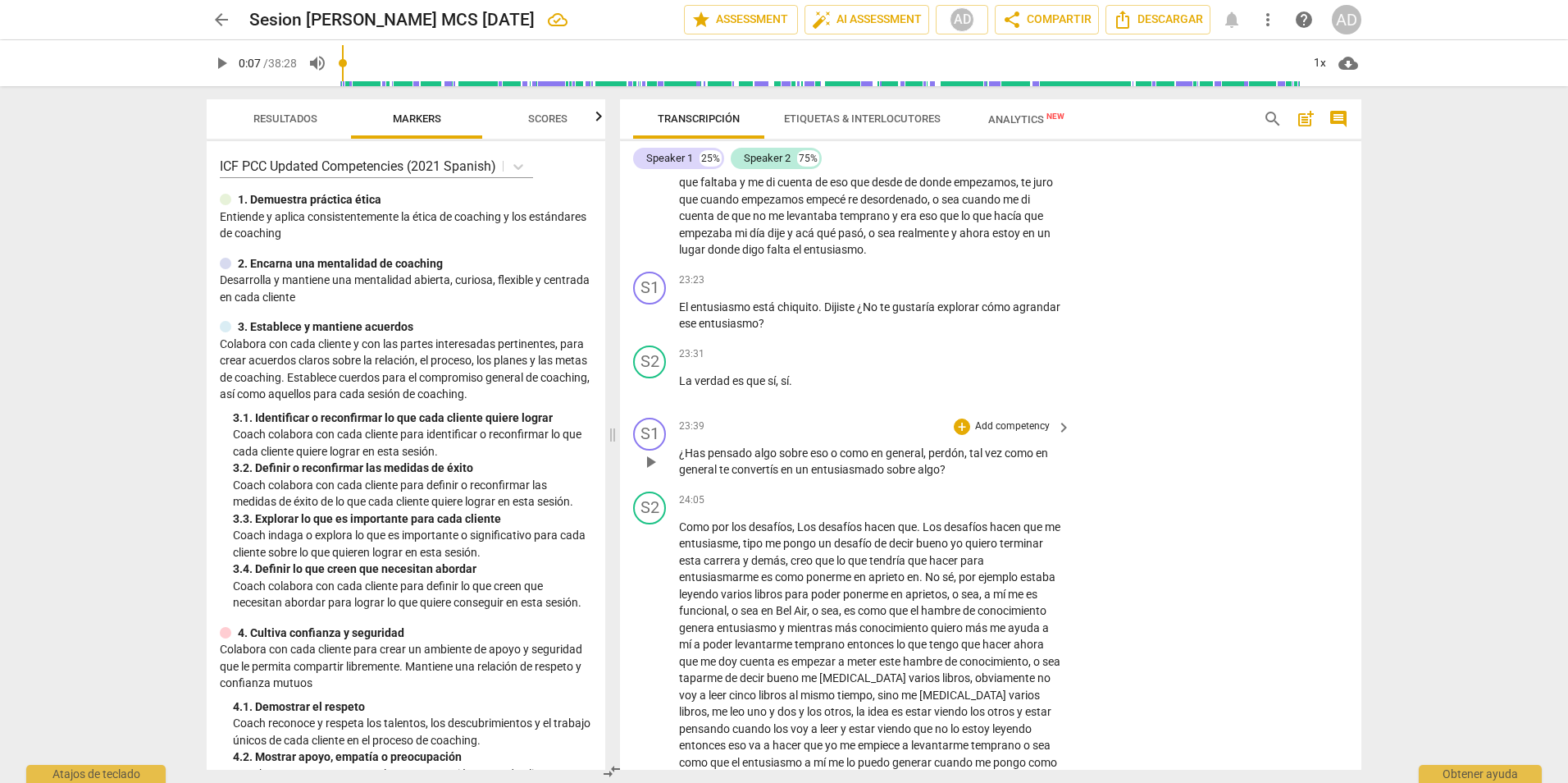
click at [1029, 434] on p "Add competency" at bounding box center [1013, 427] width 78 height 15
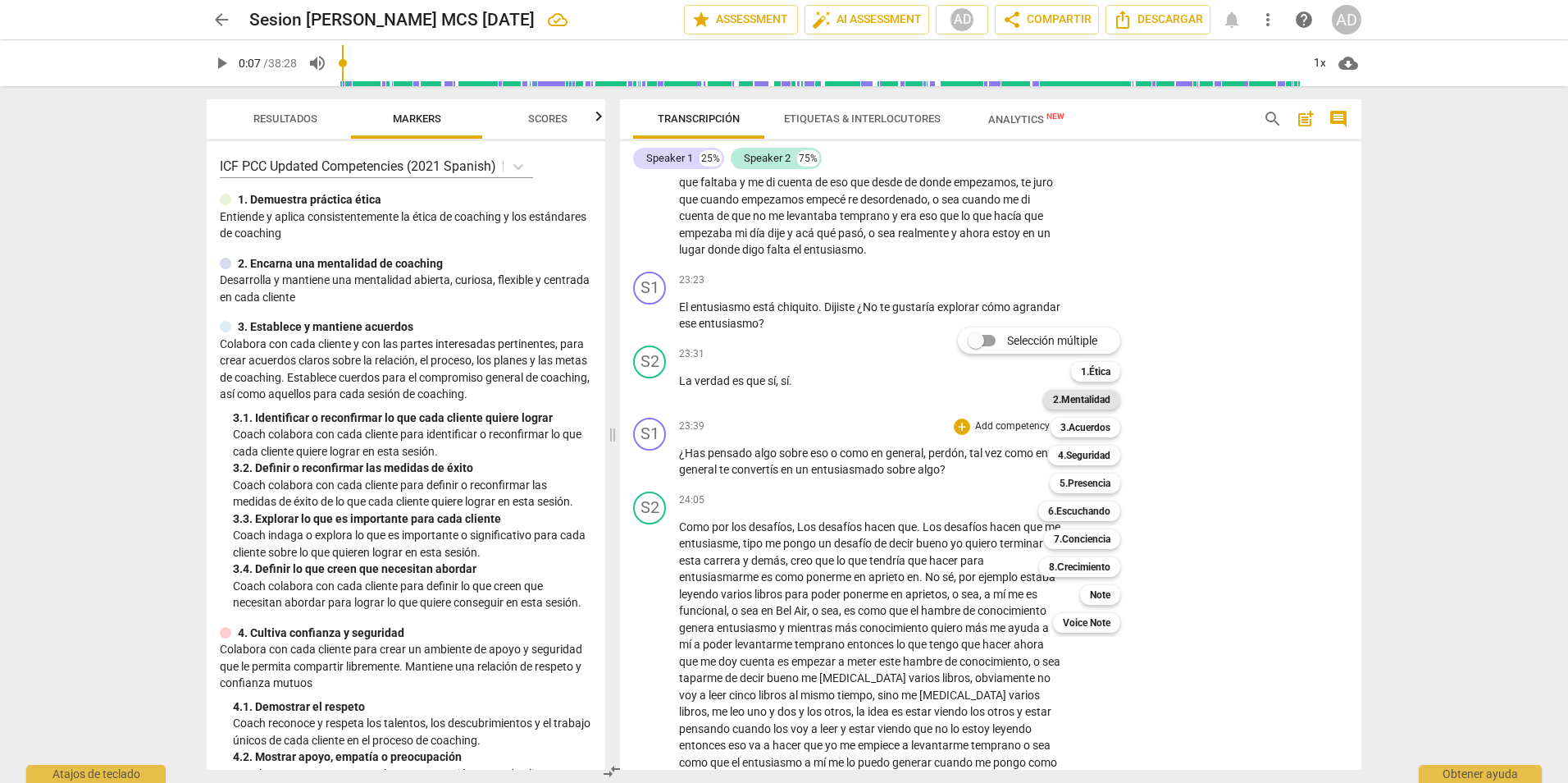
click at [1104, 391] on b "2.Mentalidad" at bounding box center [1082, 399] width 57 height 20
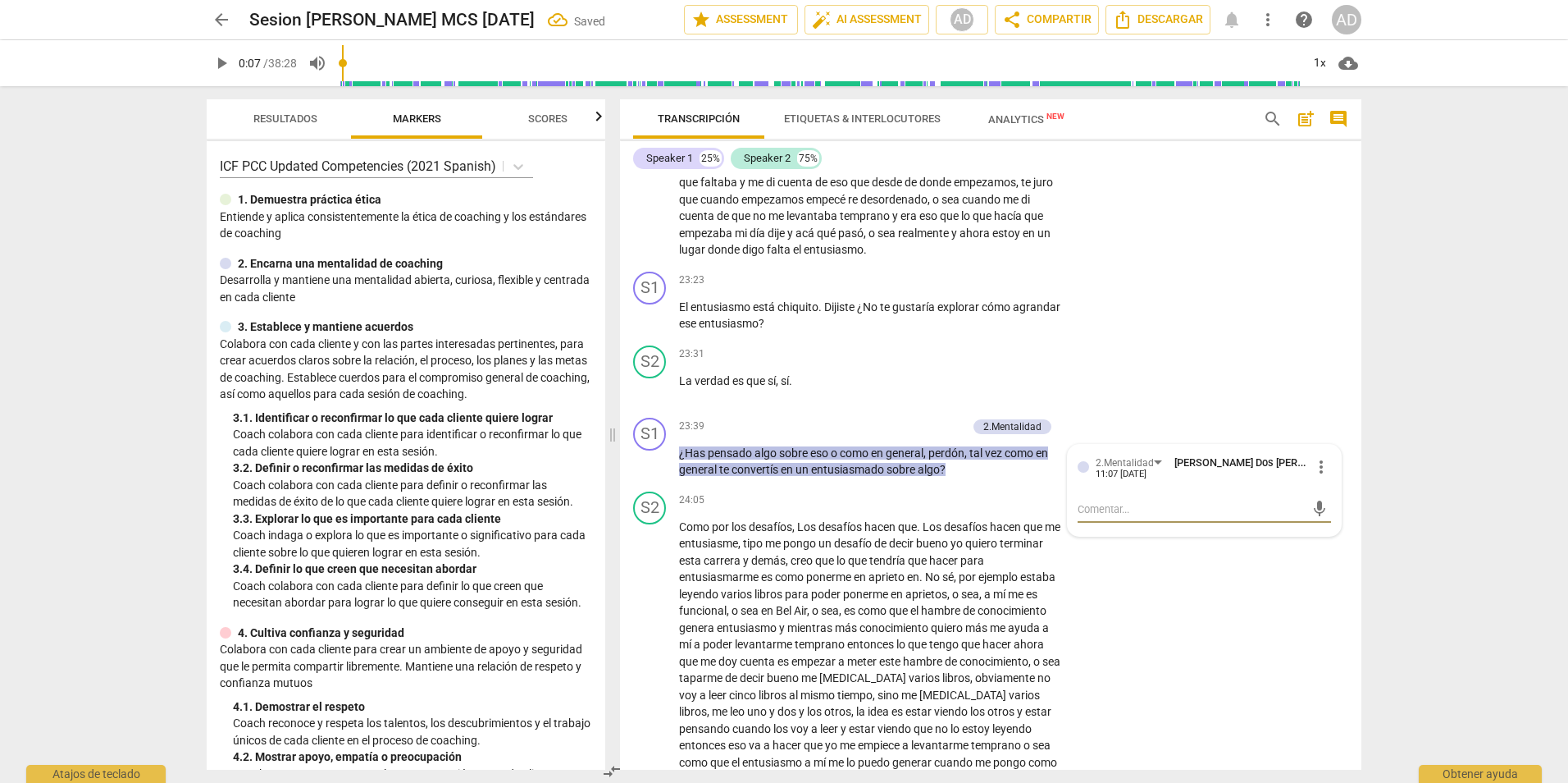
type textarea "c"
type textarea "cu"
type textarea "cur"
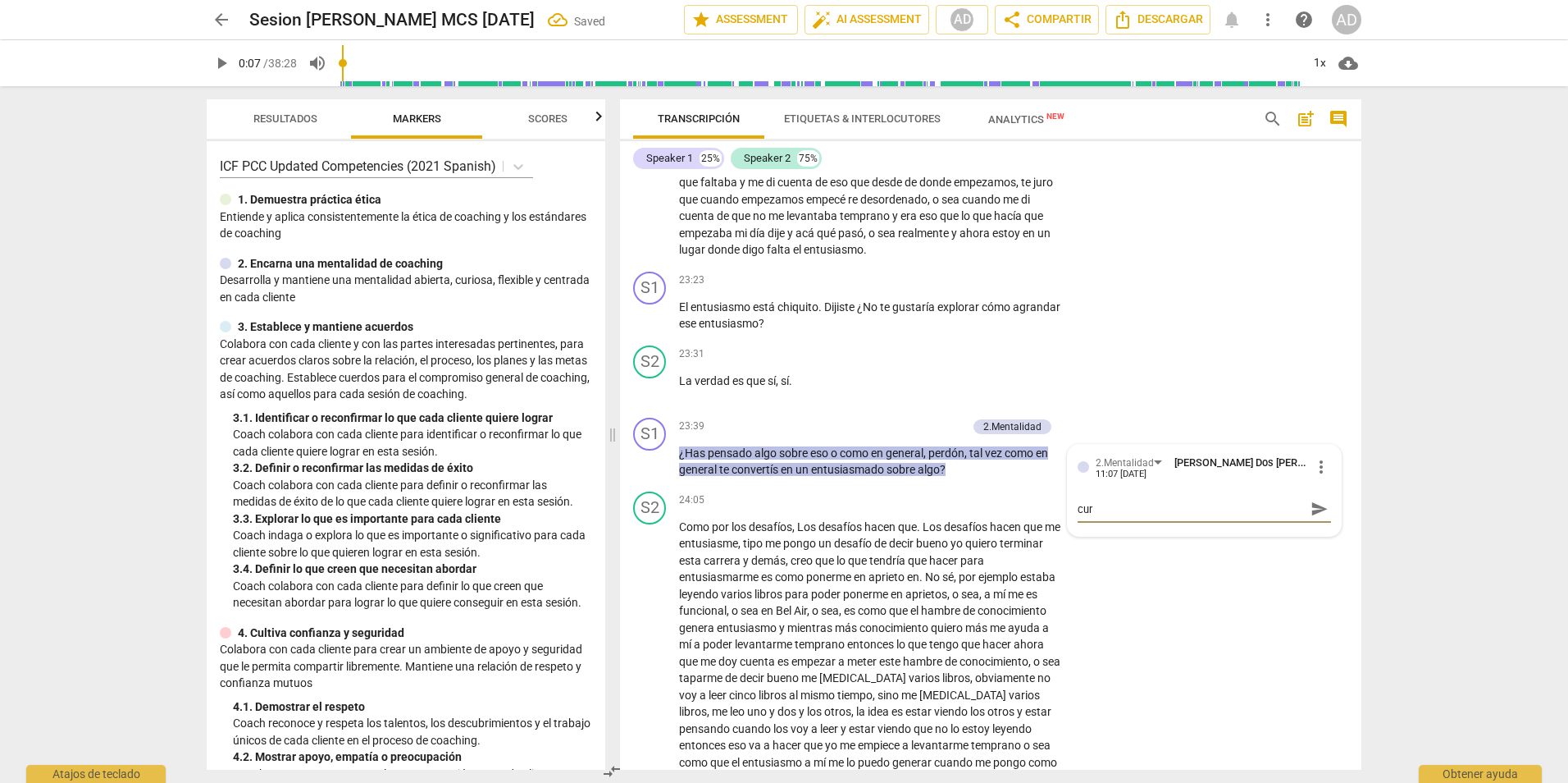
type textarea "curi"
type textarea "curio"
type textarea "curios"
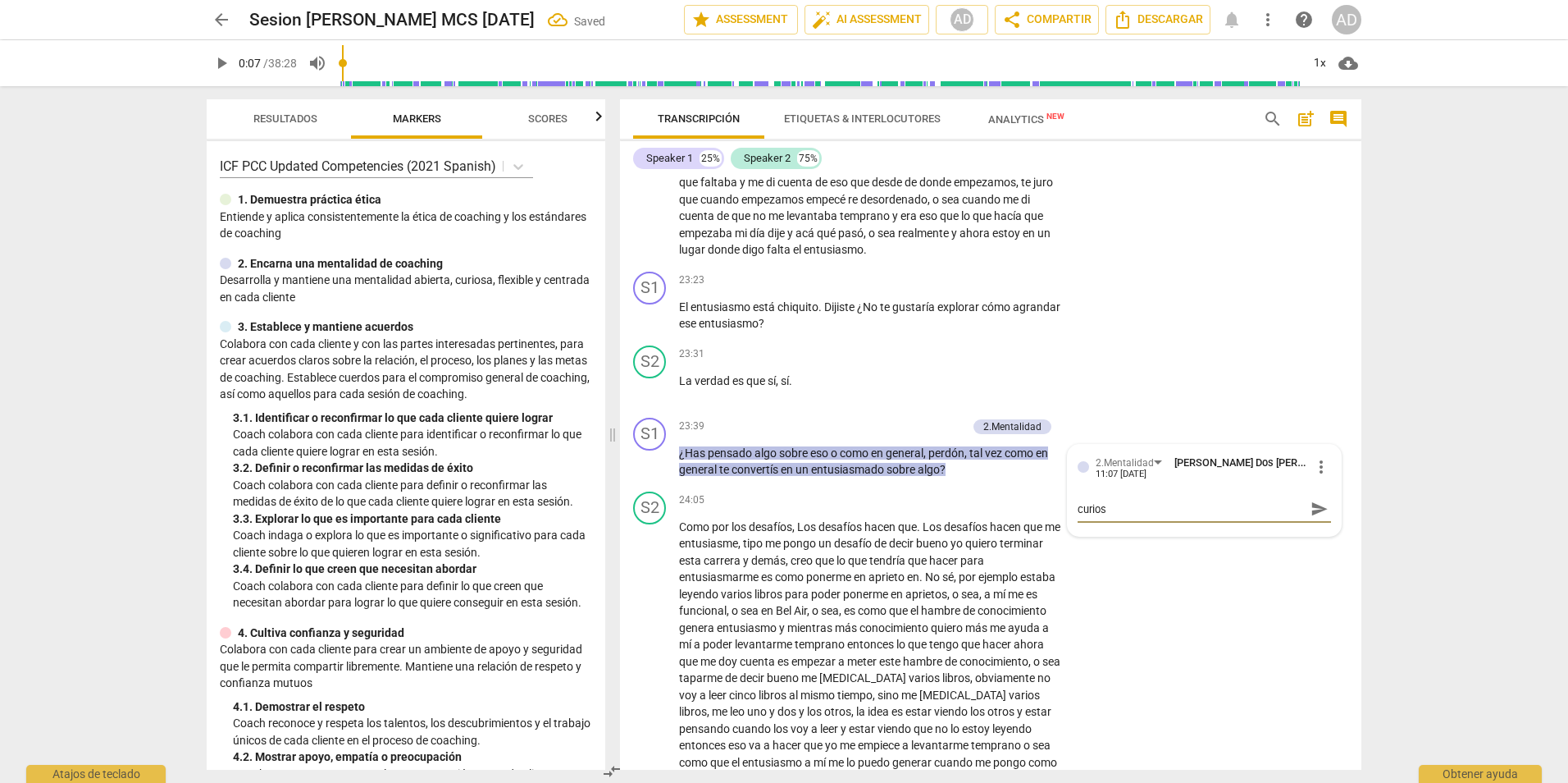
type textarea "curiosi"
type textarea "curiosid"
type textarea "curiosida"
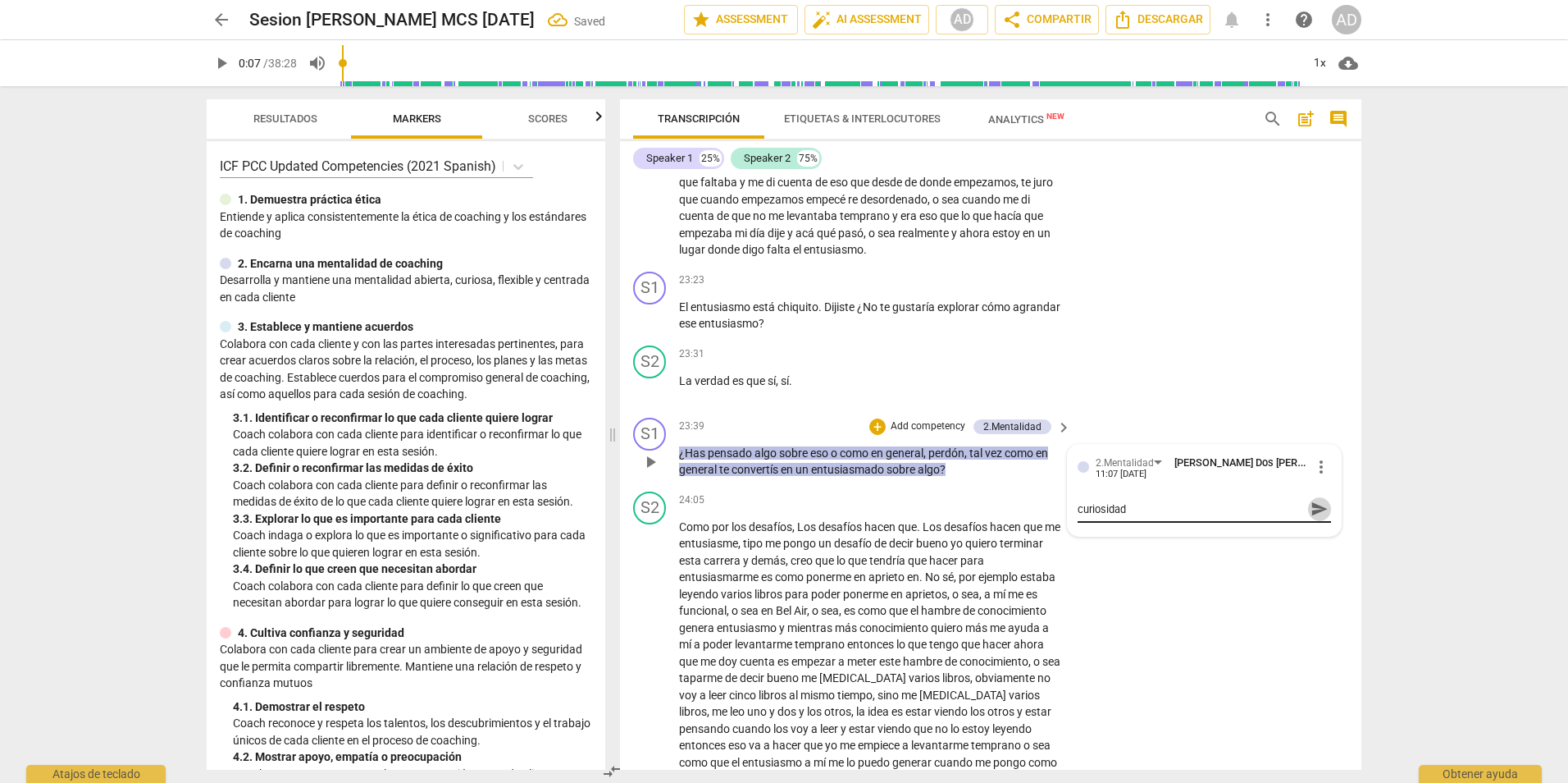
click at [1321, 518] on span "send" at bounding box center [1320, 509] width 18 height 18
click at [1214, 683] on div "S2 play_arrow pause 24:05 + Add competency keyboard_arrow_right Como por los de…" at bounding box center [990, 639] width 741 height 310
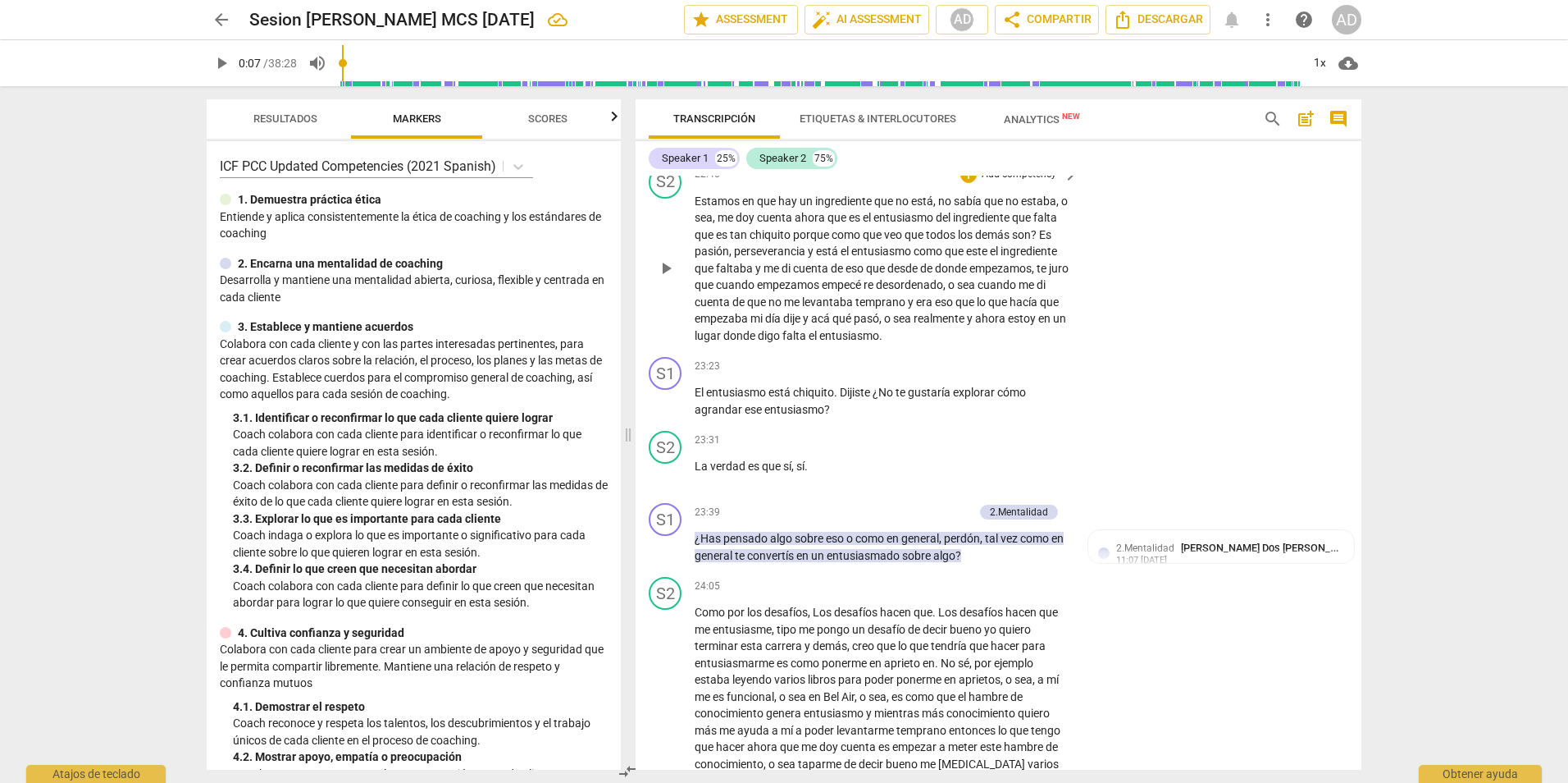
scroll to position [6676, 0]
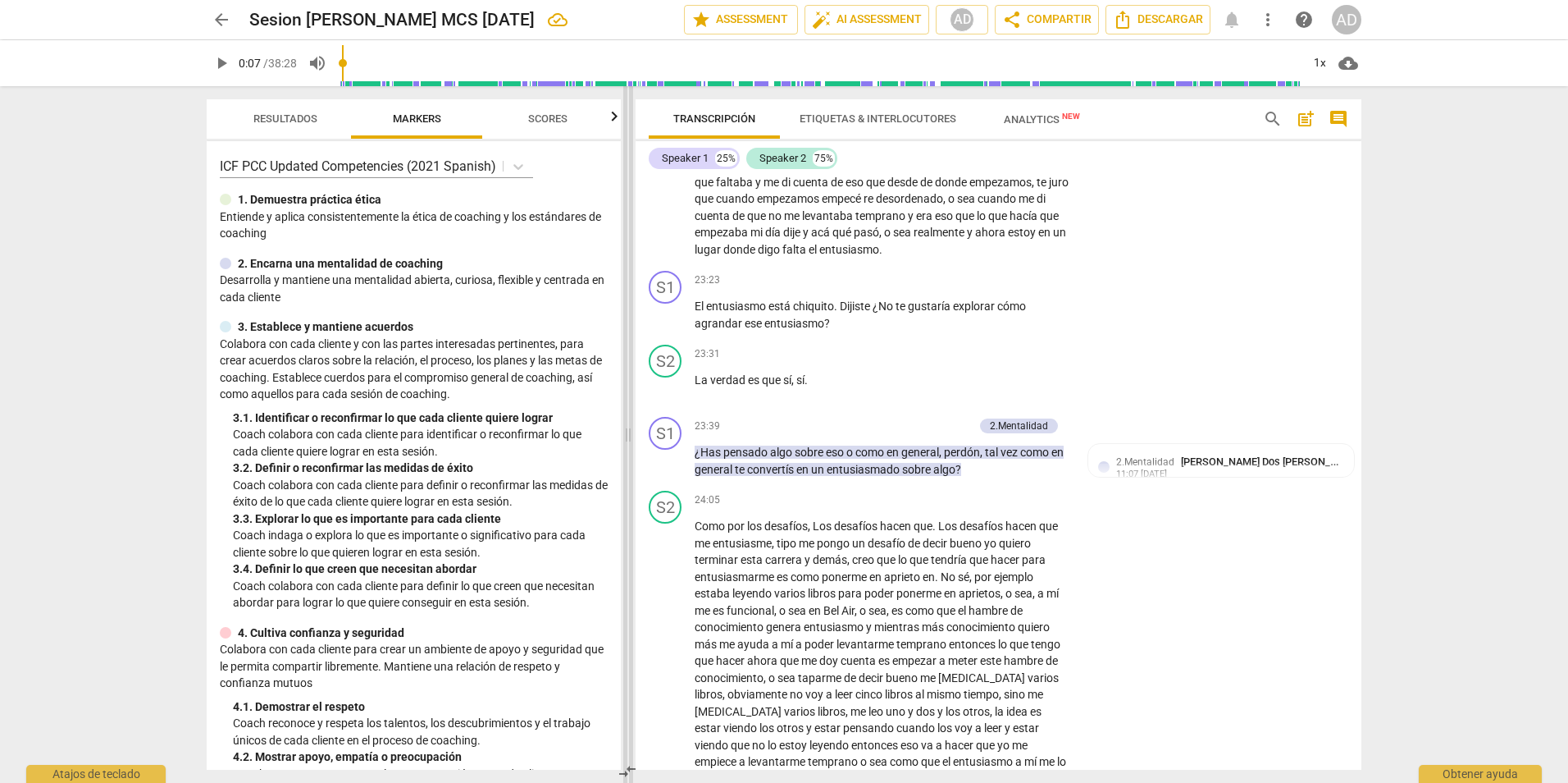
click at [623, 274] on span at bounding box center [628, 434] width 10 height 697
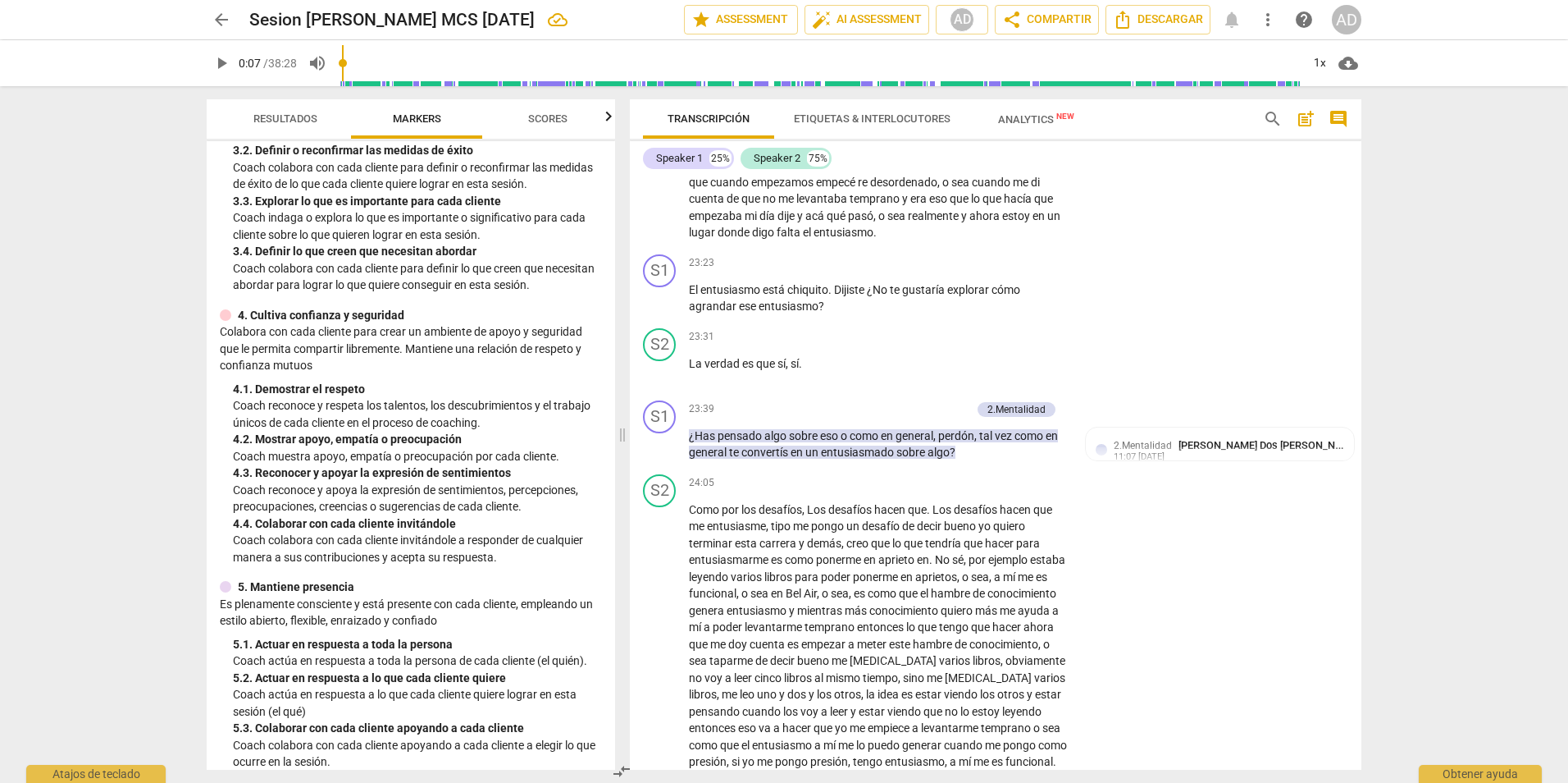
scroll to position [324, 0]
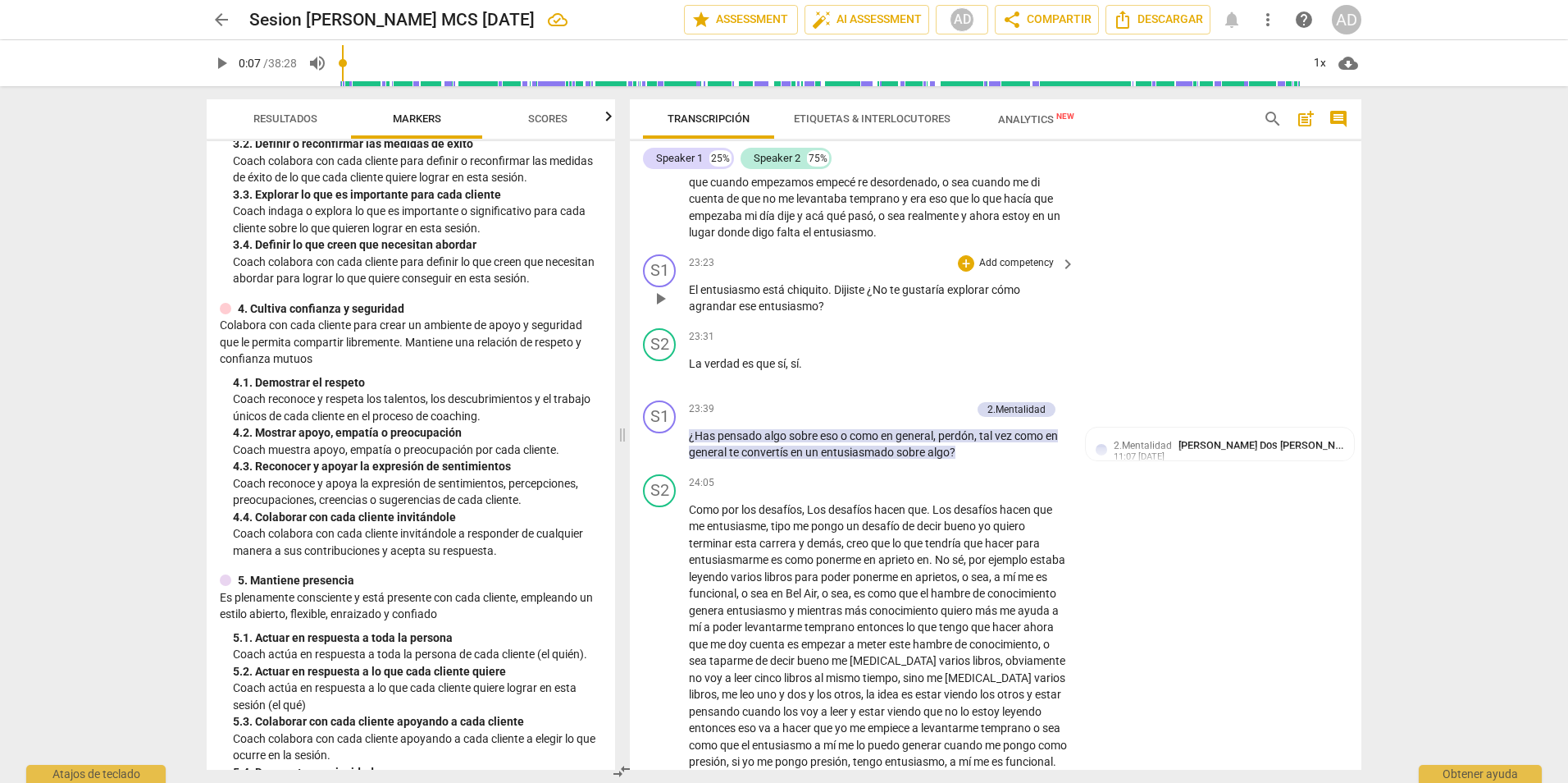
click at [1196, 321] on div "S1 play_arrow pause 23:23 + Add competency keyboard_arrow_right El entusiasmo e…" at bounding box center [995, 284] width 731 height 74
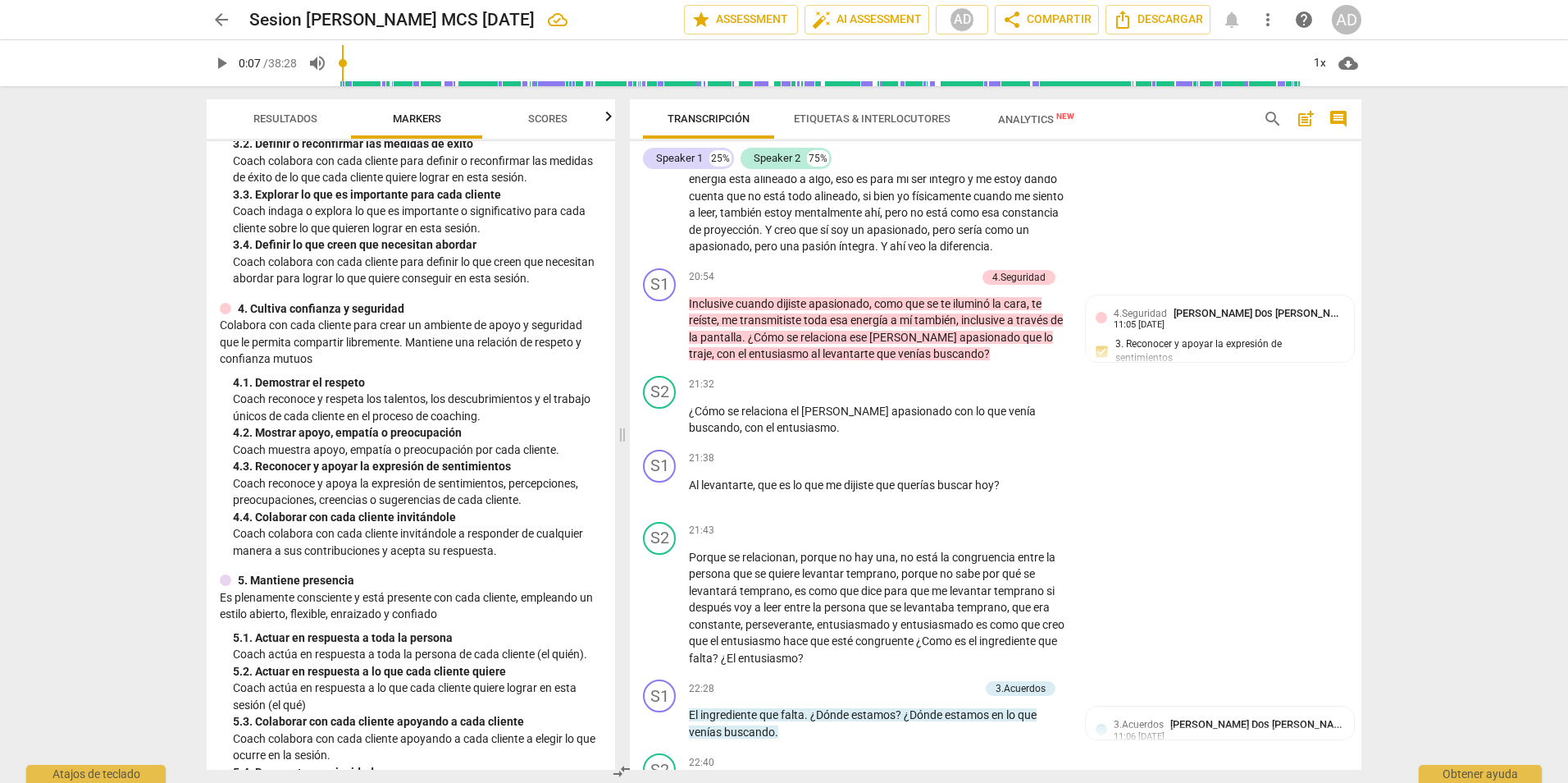
scroll to position [5986, 0]
click at [1030, 390] on p "Add competency" at bounding box center [1017, 384] width 78 height 15
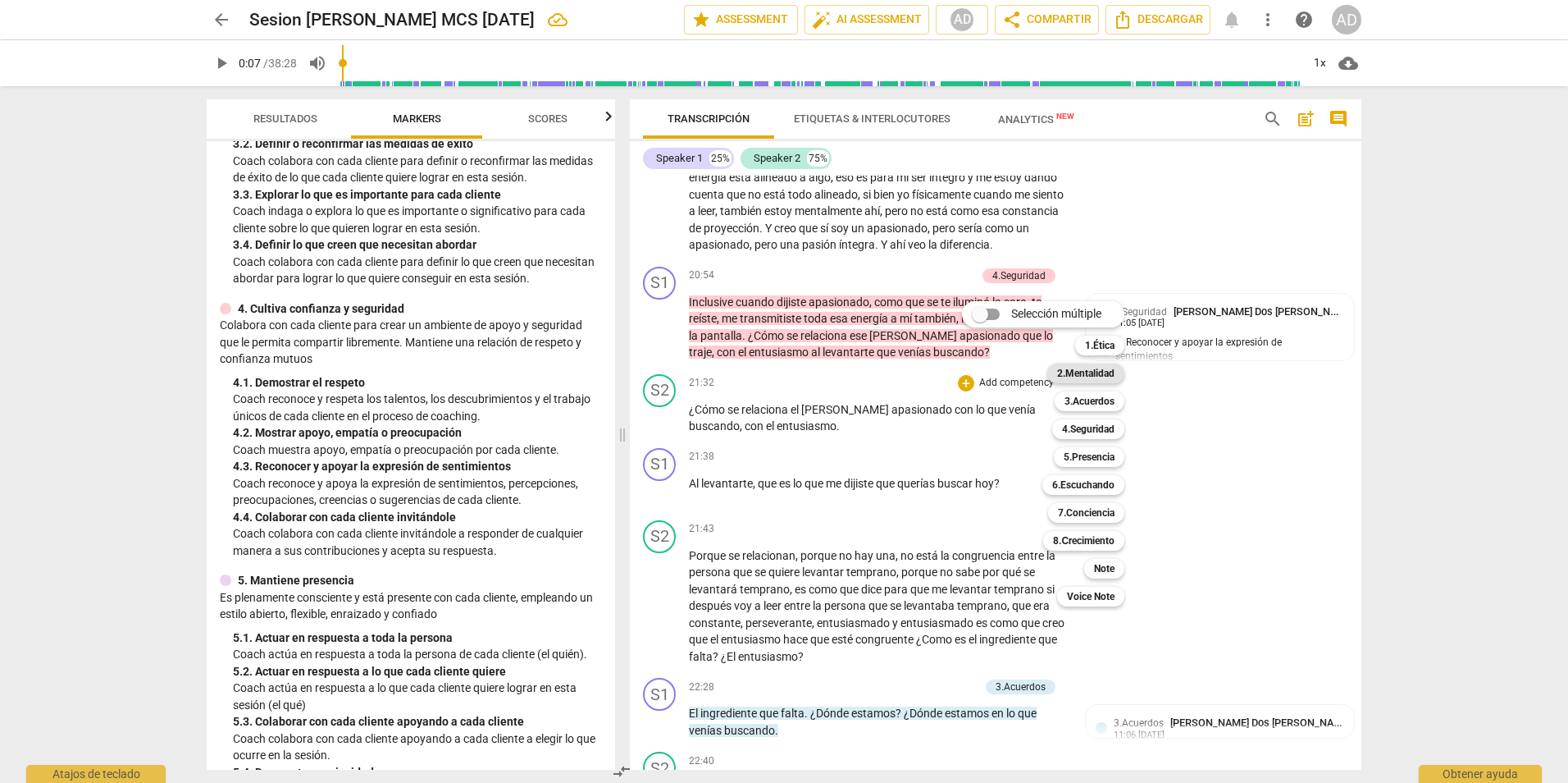
click at [1113, 370] on b "2.Mentalidad" at bounding box center [1086, 374] width 57 height 20
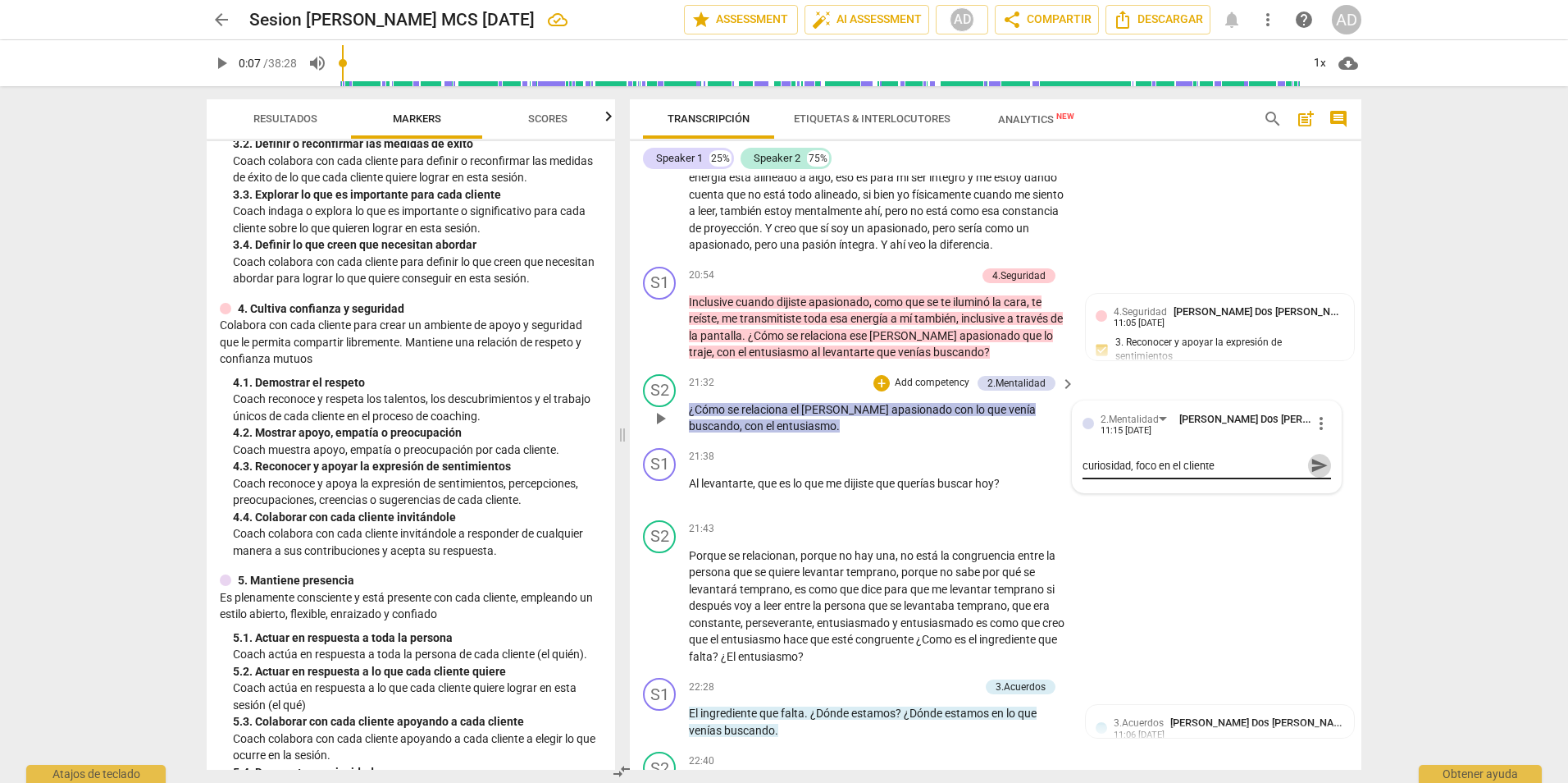
click at [1313, 474] on span "send" at bounding box center [1320, 465] width 18 height 18
click at [1204, 648] on div "S2 play_arrow pause 21:43 + Add competency keyboard_arrow_right Porque se relac…" at bounding box center [995, 593] width 731 height 159
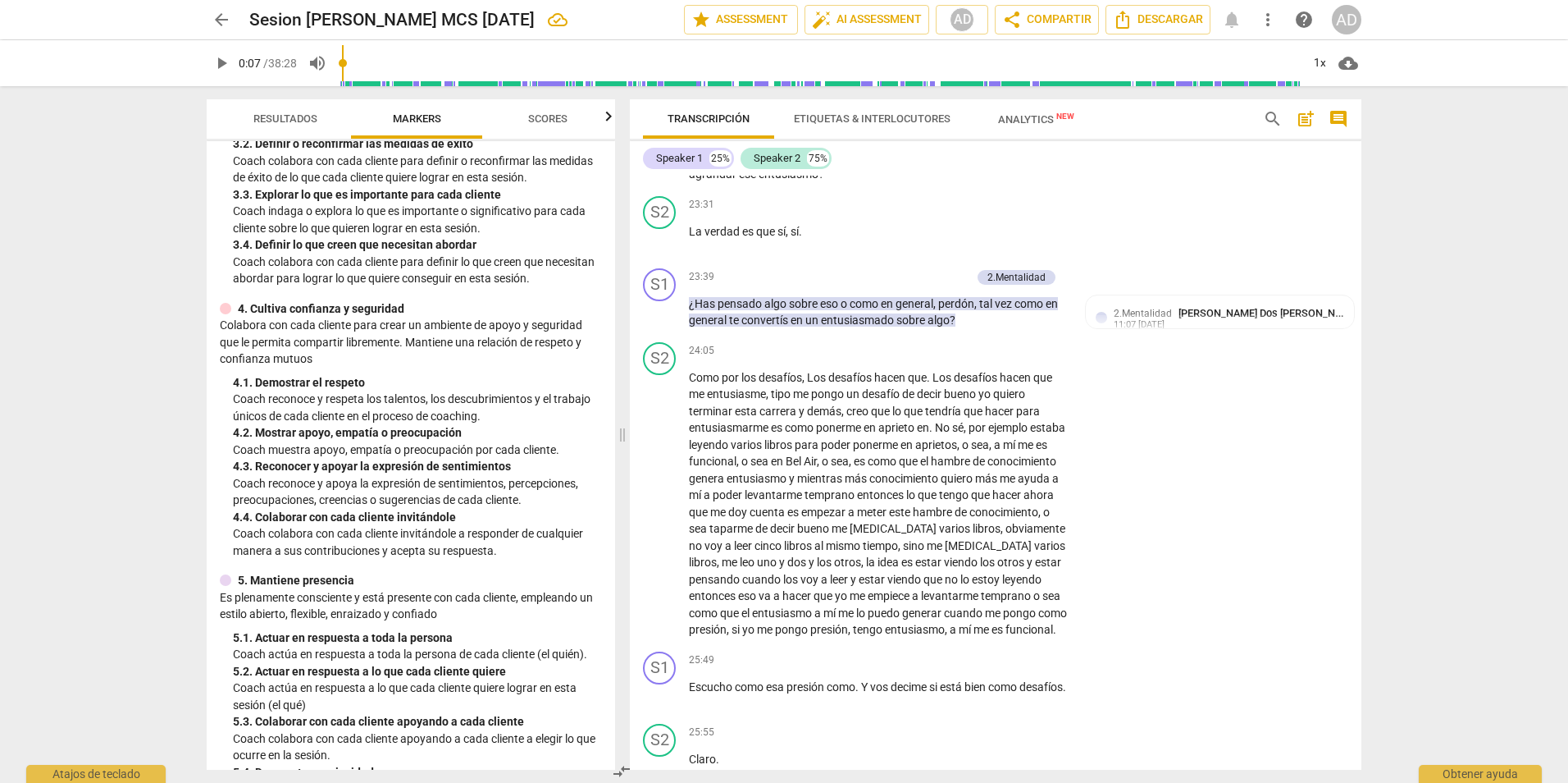
scroll to position [6839, 0]
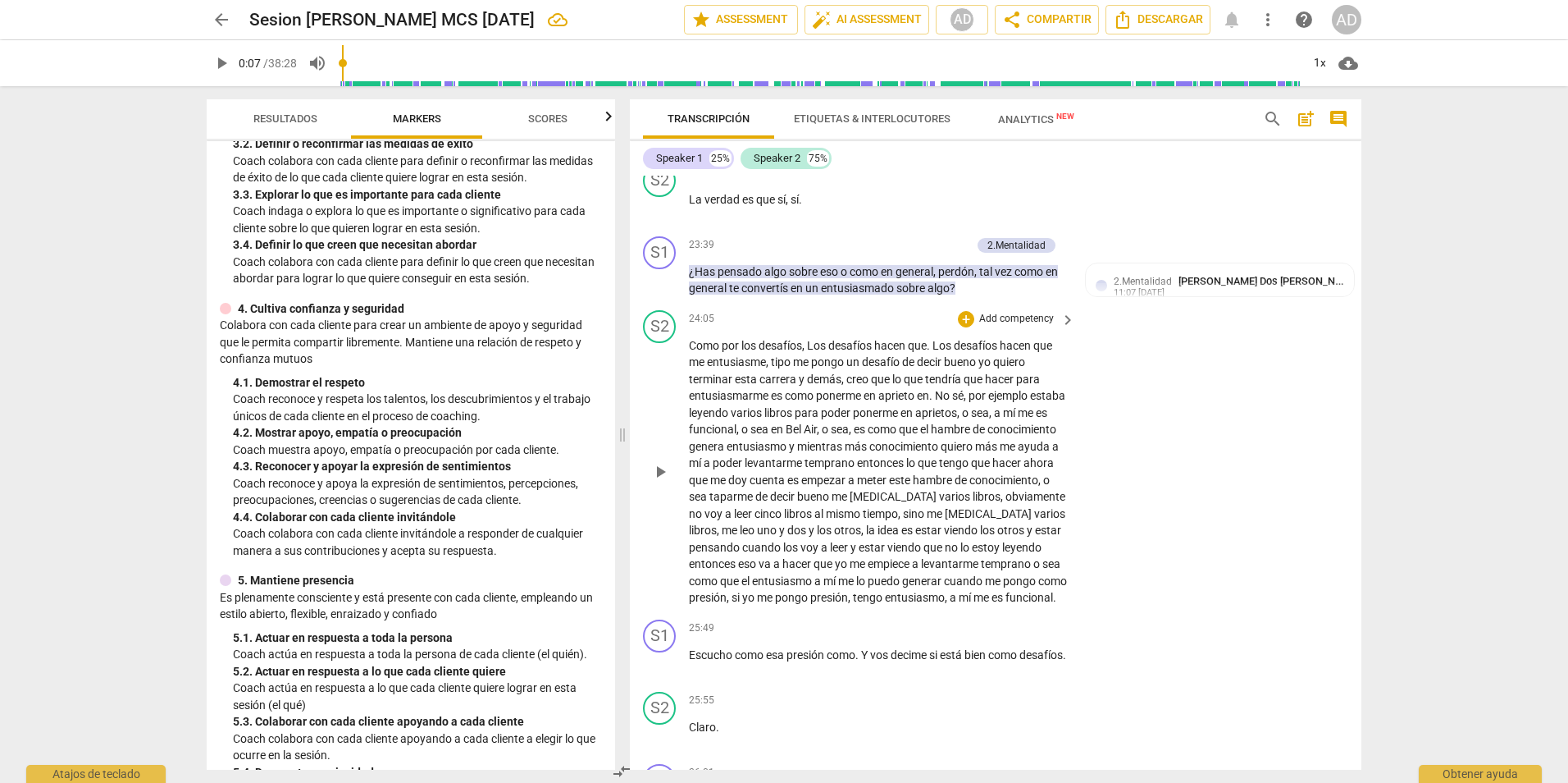
click at [1224, 457] on div "S2 play_arrow pause 24:05 + Add competency keyboard_arrow_right Como por los de…" at bounding box center [995, 458] width 731 height 310
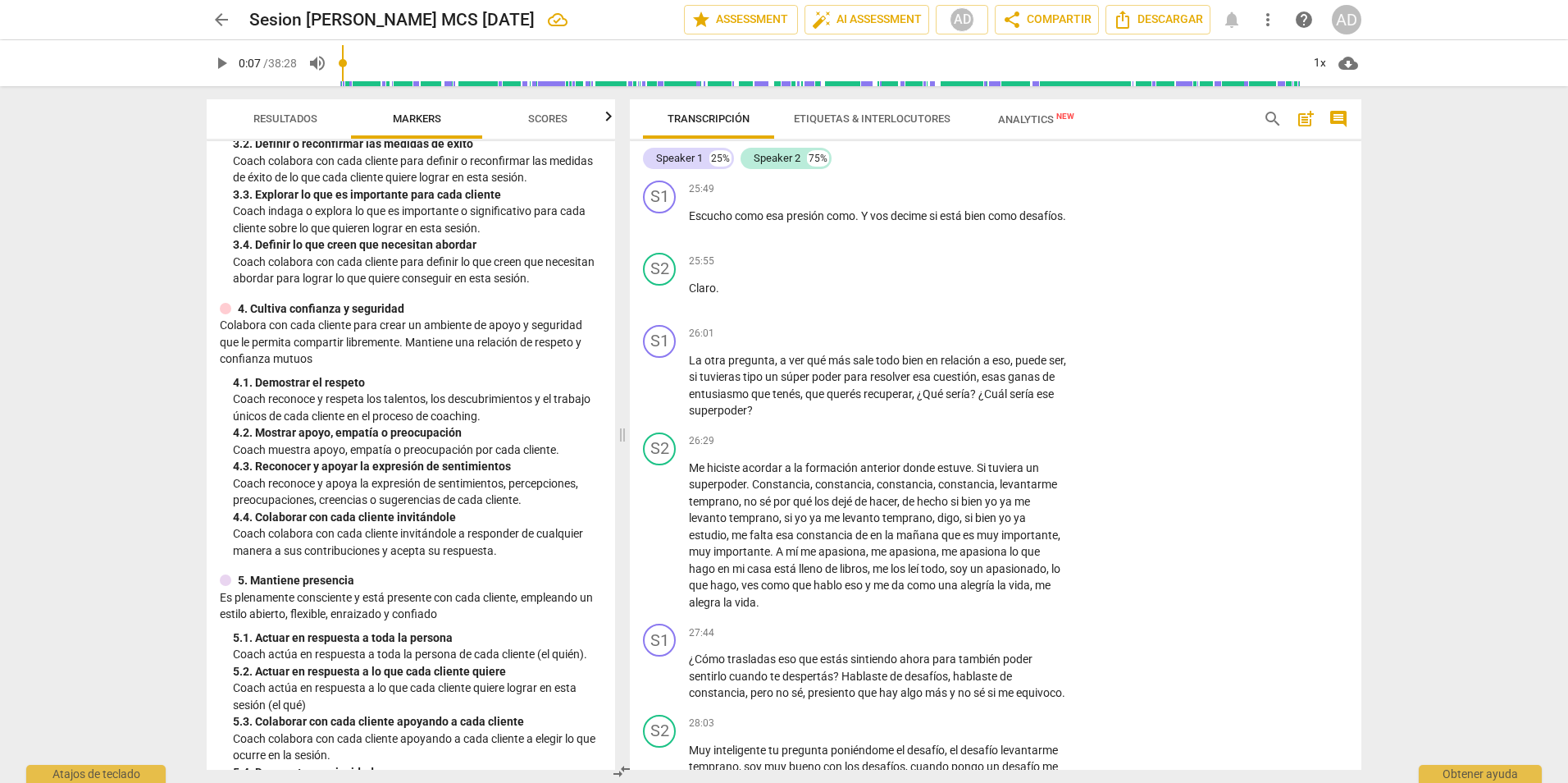
scroll to position [7365, 0]
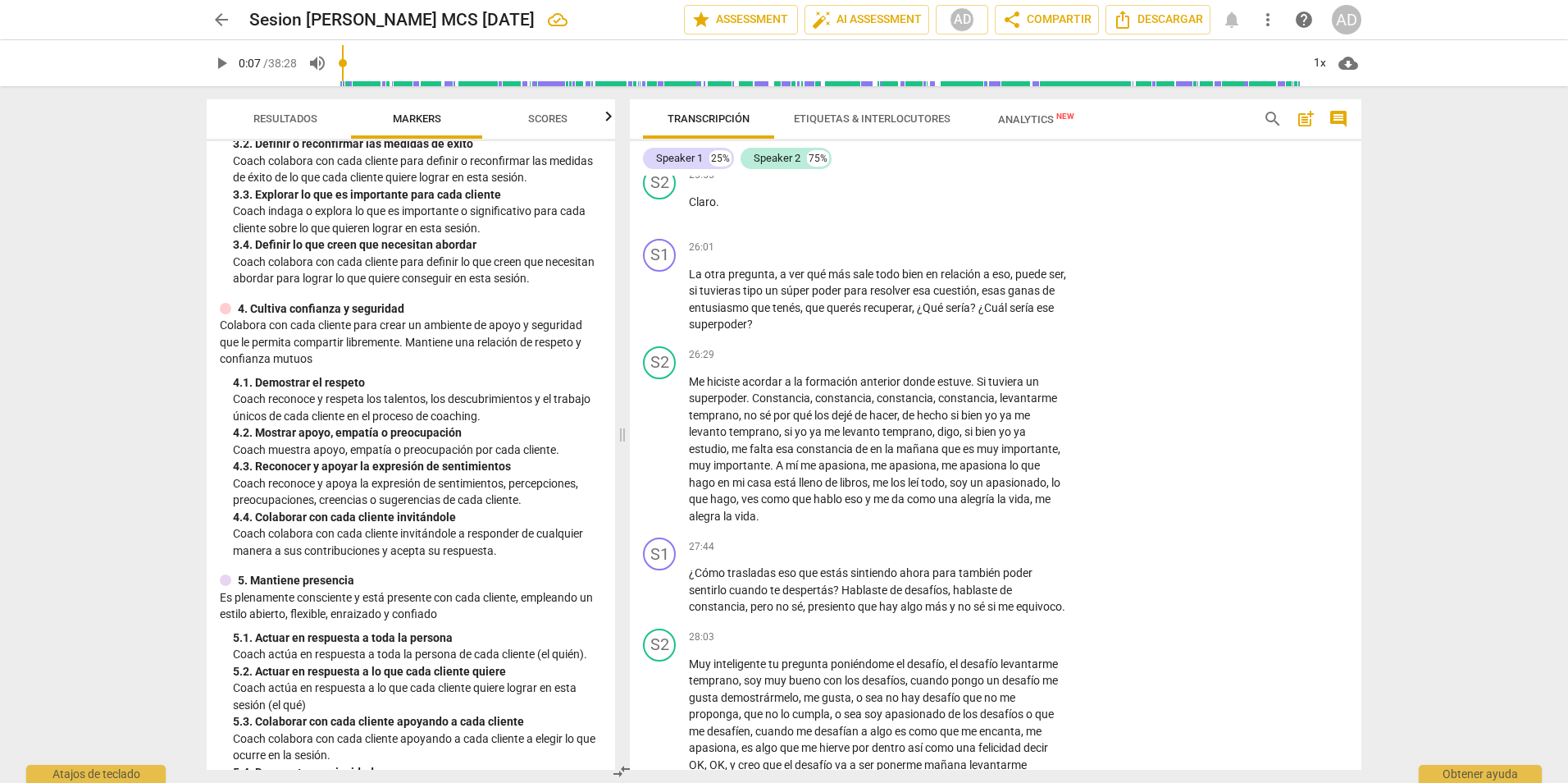
click at [1001, 110] on p "Add competency" at bounding box center [1017, 104] width 78 height 15
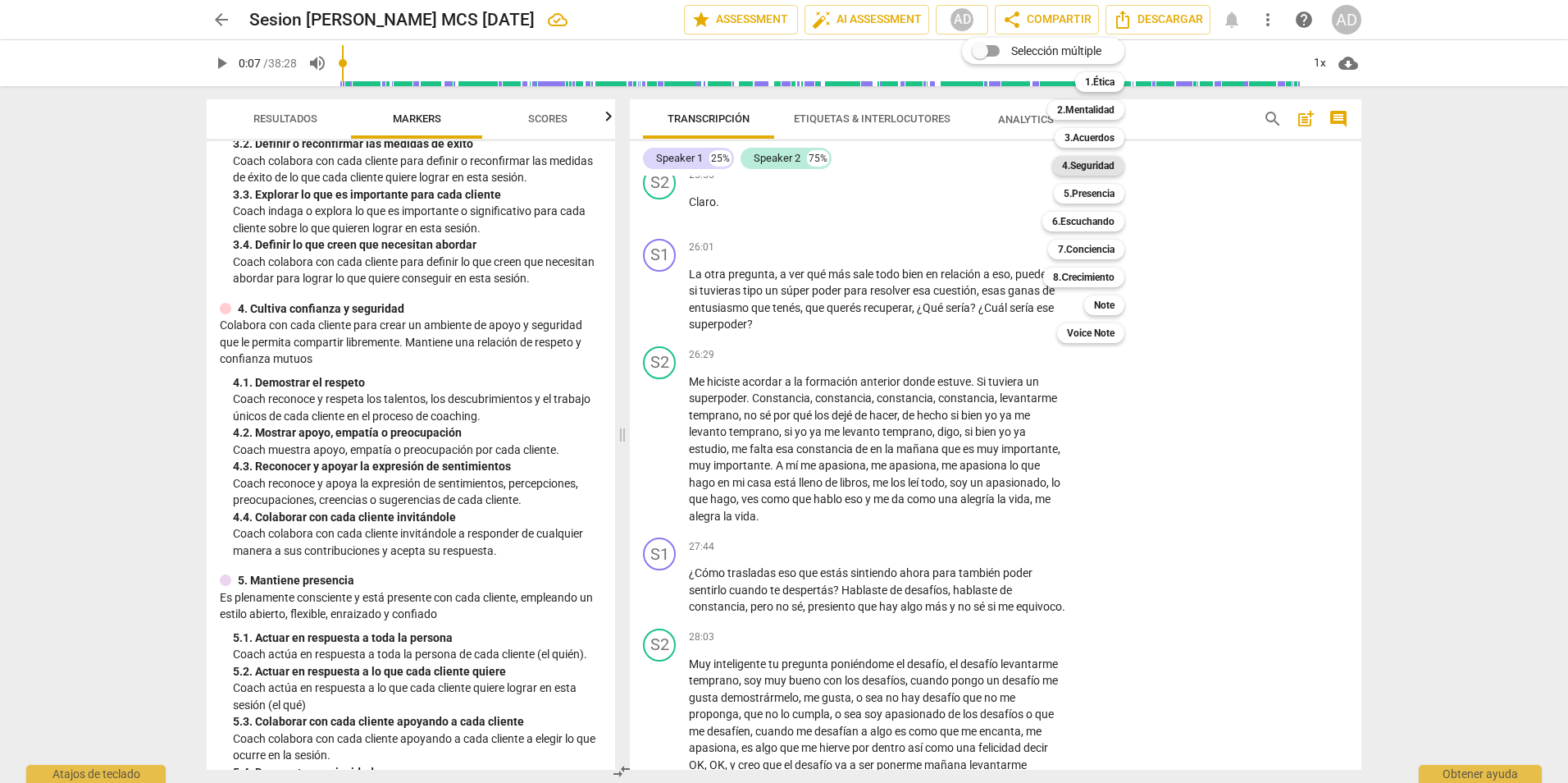
click at [1099, 159] on b "4.Seguridad" at bounding box center [1088, 166] width 52 height 20
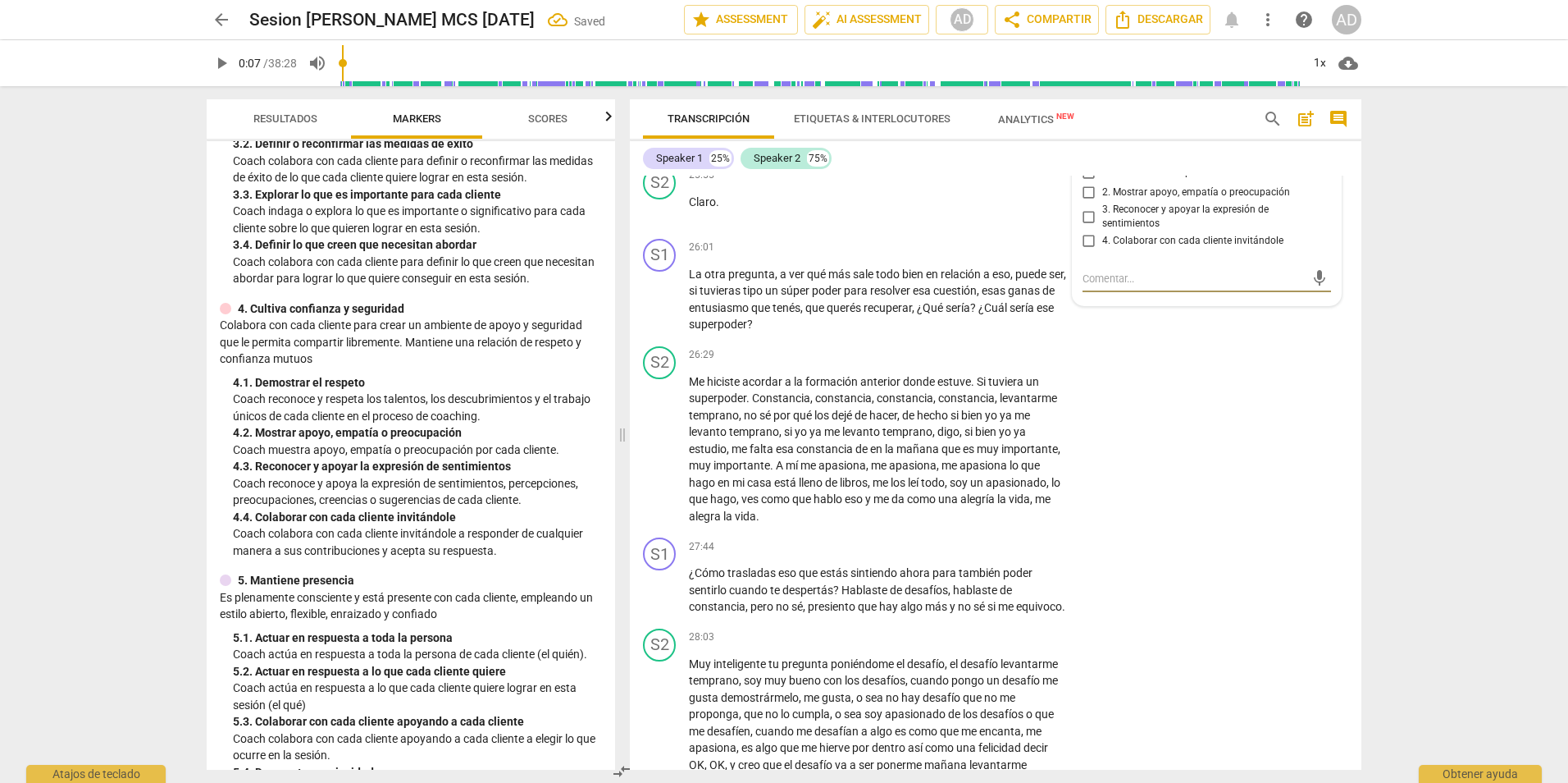
click at [1145, 248] on span "4. Colaborar con cada cliente invitándole" at bounding box center [1193, 242] width 181 height 15
click at [1102, 251] on input "4. Colaborar con cada cliente invitándole" at bounding box center [1089, 242] width 27 height 20
click at [1142, 439] on div "S2 play_arrow pause 26:29 + Add competency keyboard_arrow_right Me hiciste acor…" at bounding box center [995, 435] width 731 height 192
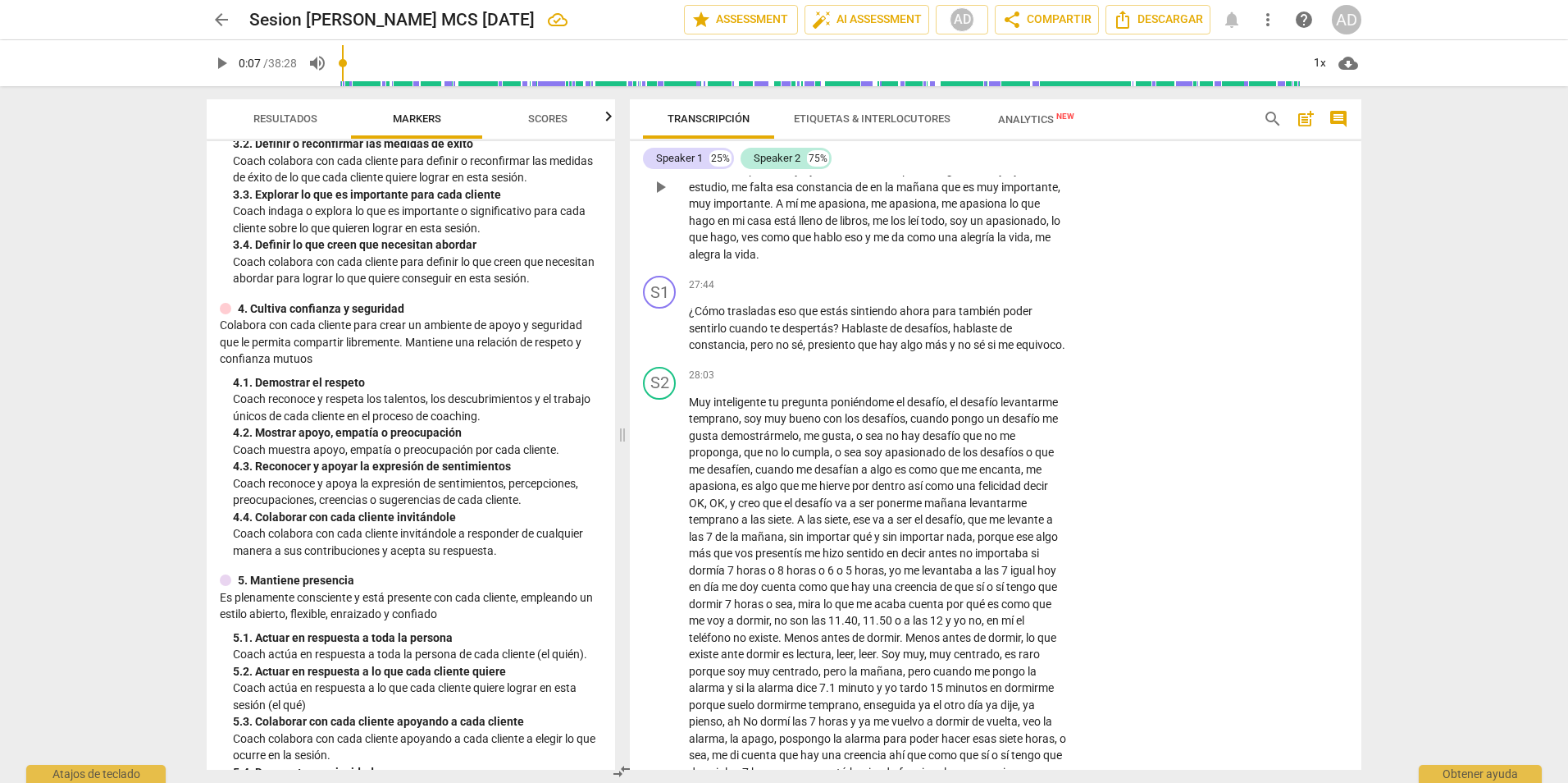
scroll to position [7660, 0]
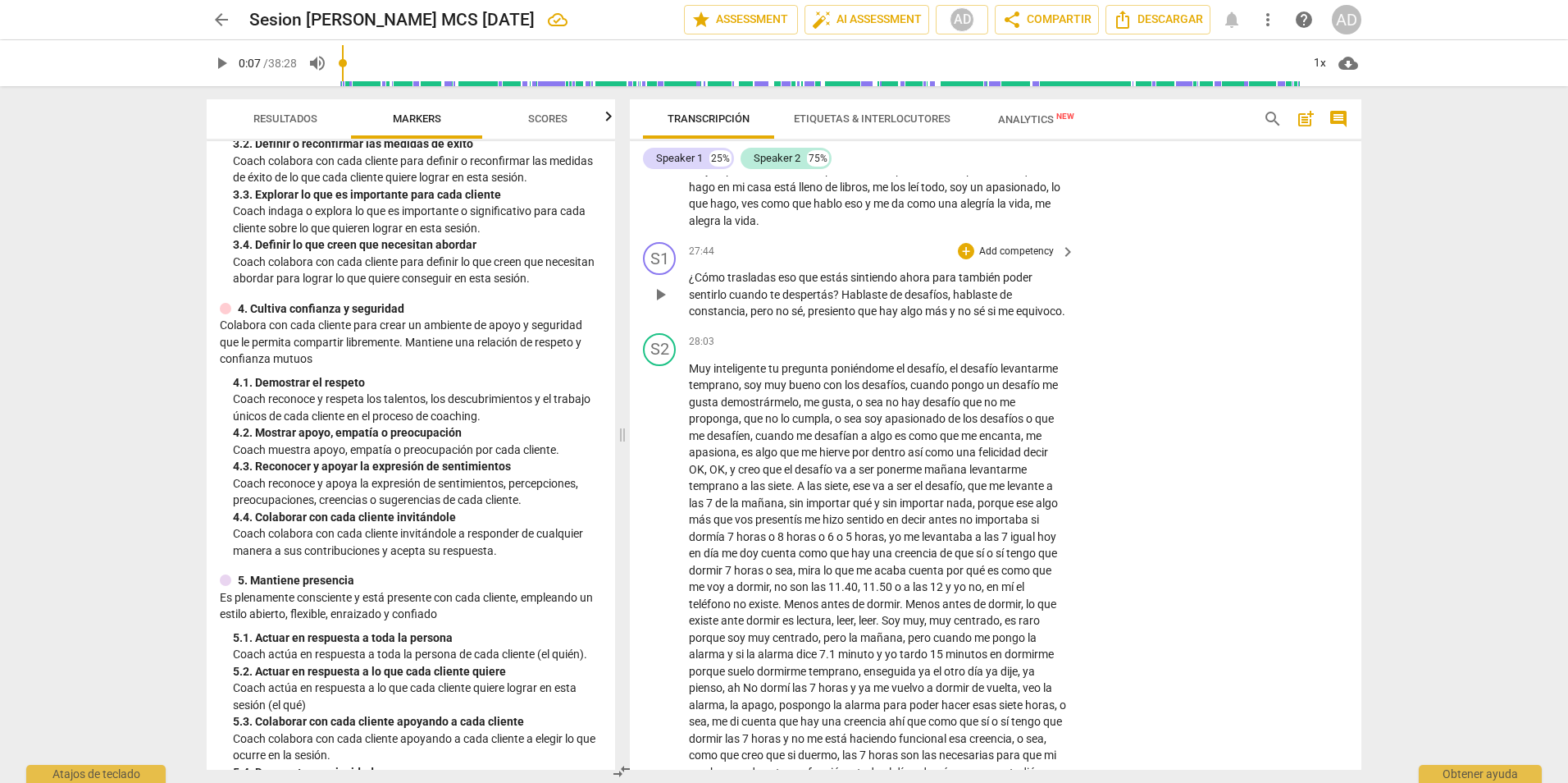
click at [1017, 259] on p "Add competency" at bounding box center [1017, 252] width 78 height 15
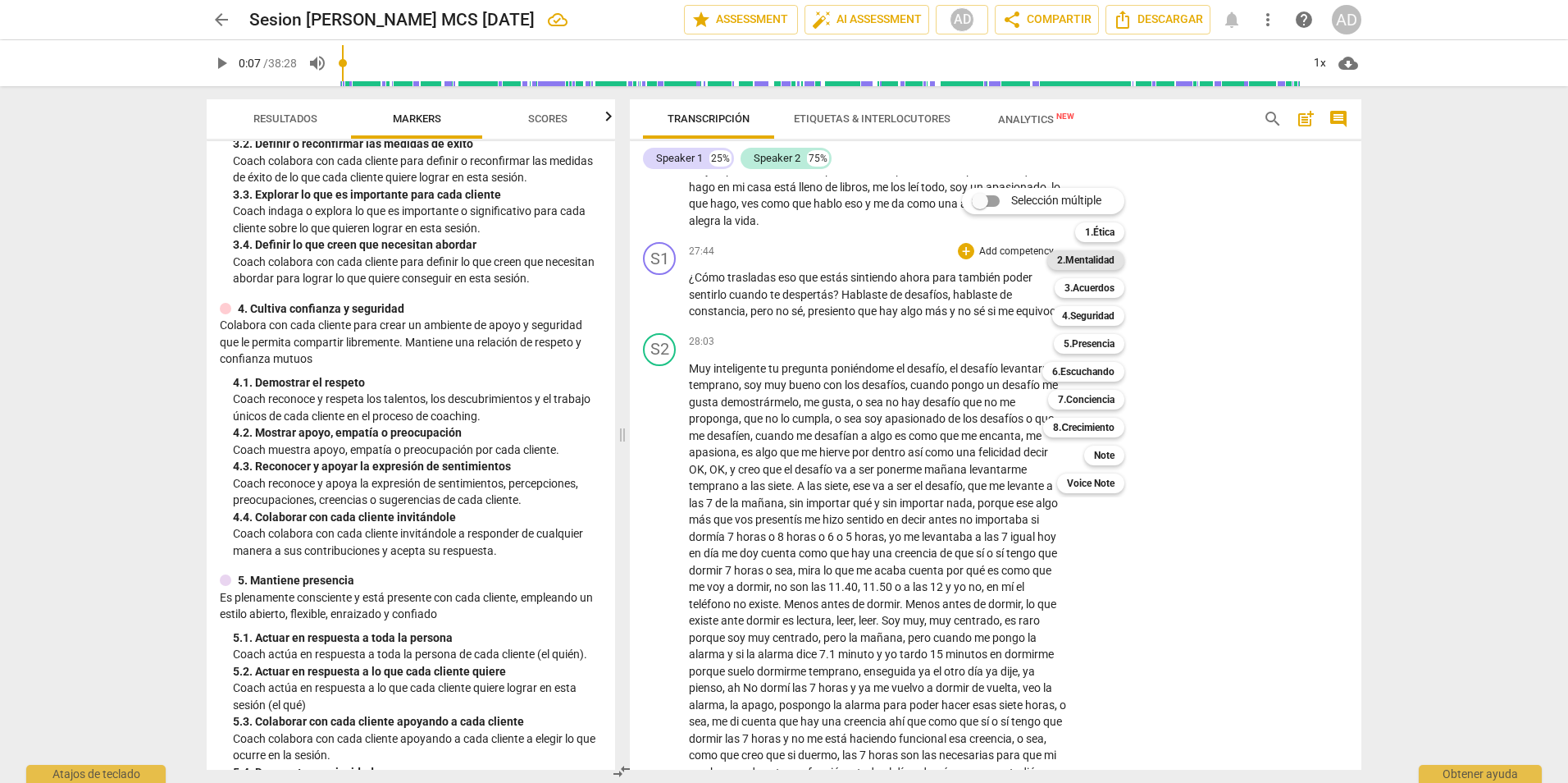
click at [1108, 251] on b "2.Mentalidad" at bounding box center [1086, 260] width 57 height 20
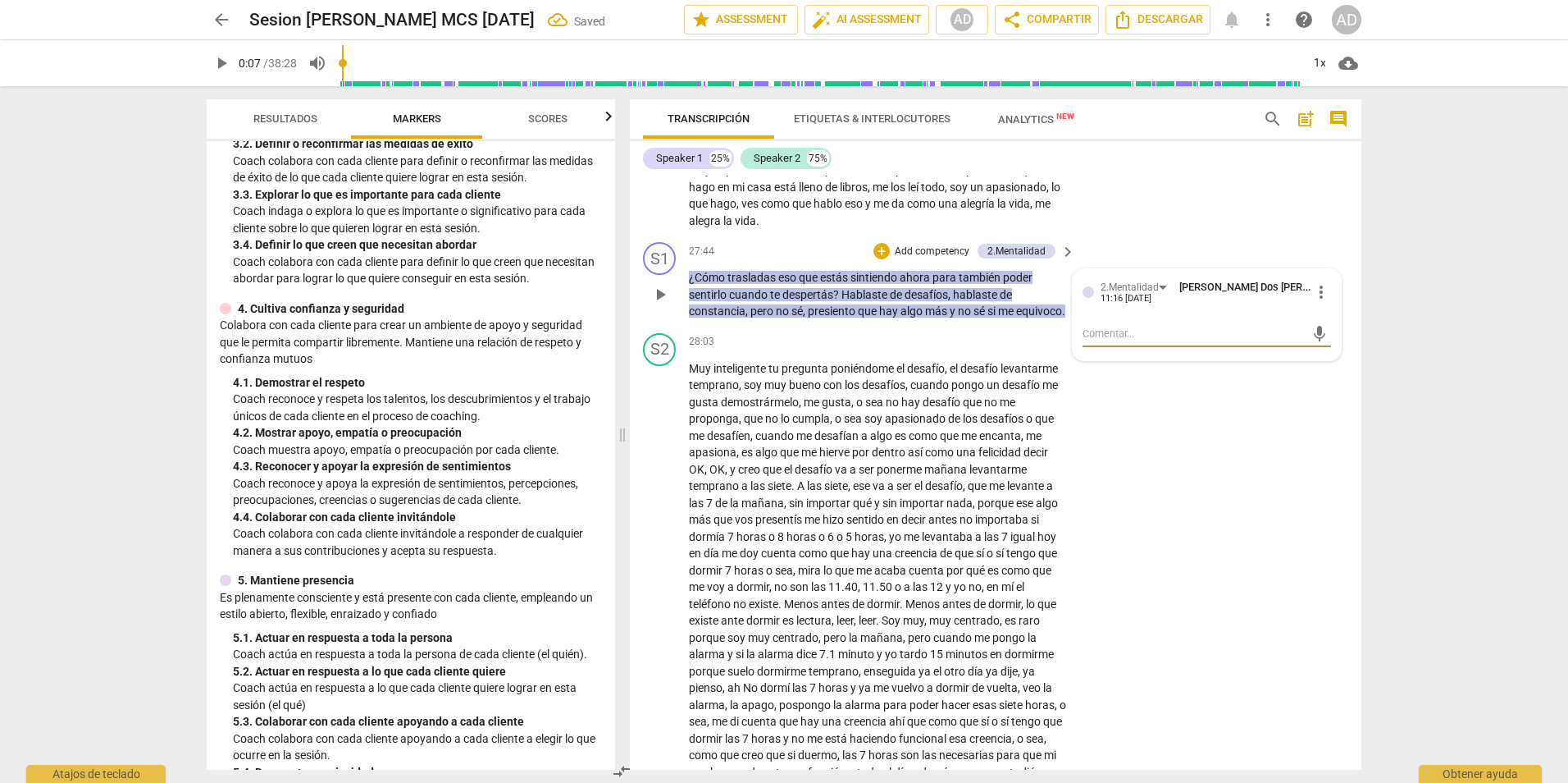
click at [1129, 341] on textarea at bounding box center [1194, 333] width 222 height 16
click at [1316, 343] on span "send" at bounding box center [1320, 334] width 18 height 18
click at [1187, 607] on div "S2 play_arrow pause 28:03 + Add competency keyboard_arrow_right Muy inteligente…" at bounding box center [995, 658] width 731 height 663
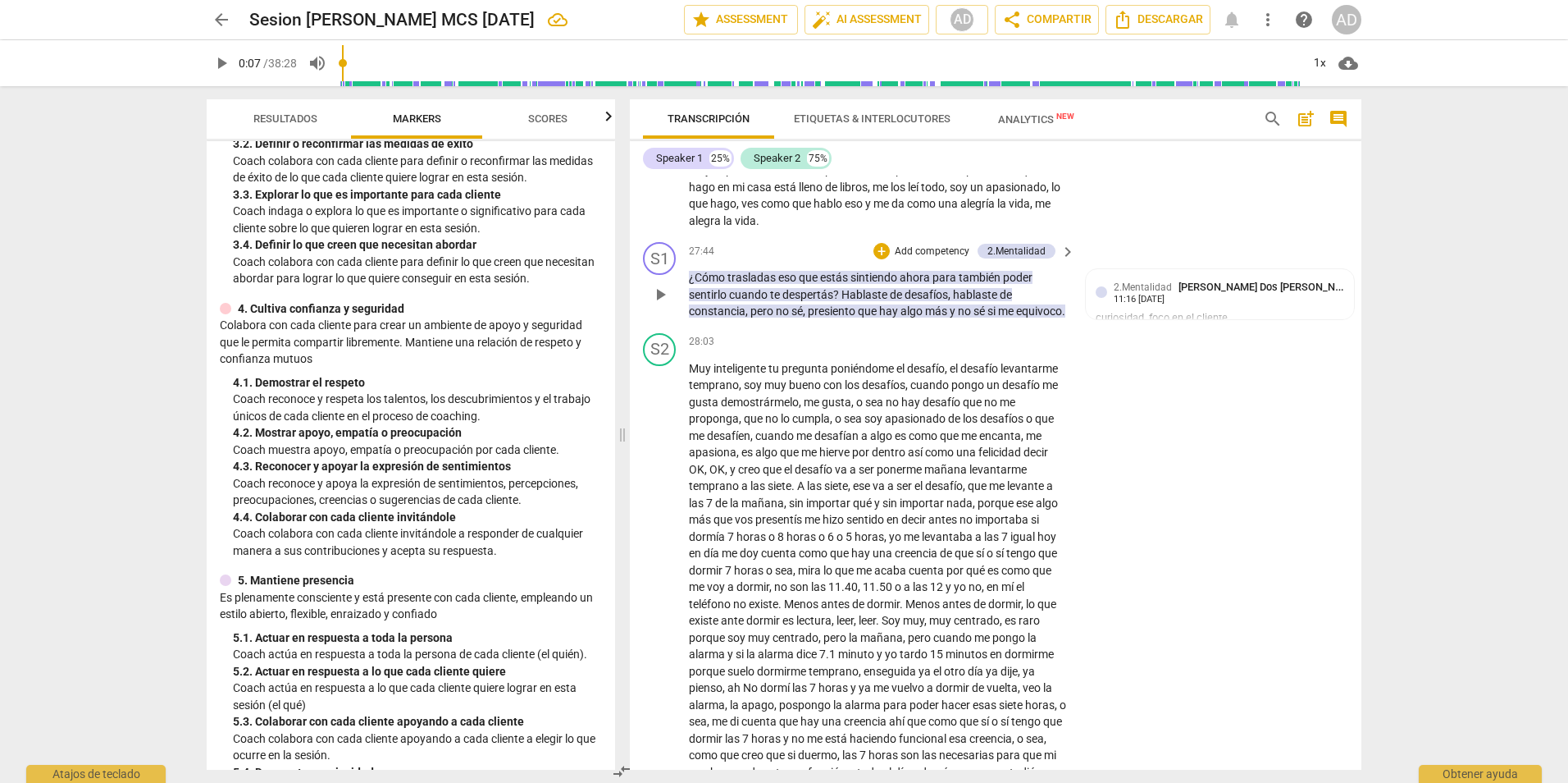
click at [938, 259] on p "Add competency" at bounding box center [932, 252] width 78 height 15
click at [1015, 308] on b "4.Seguridad" at bounding box center [1004, 316] width 52 height 20
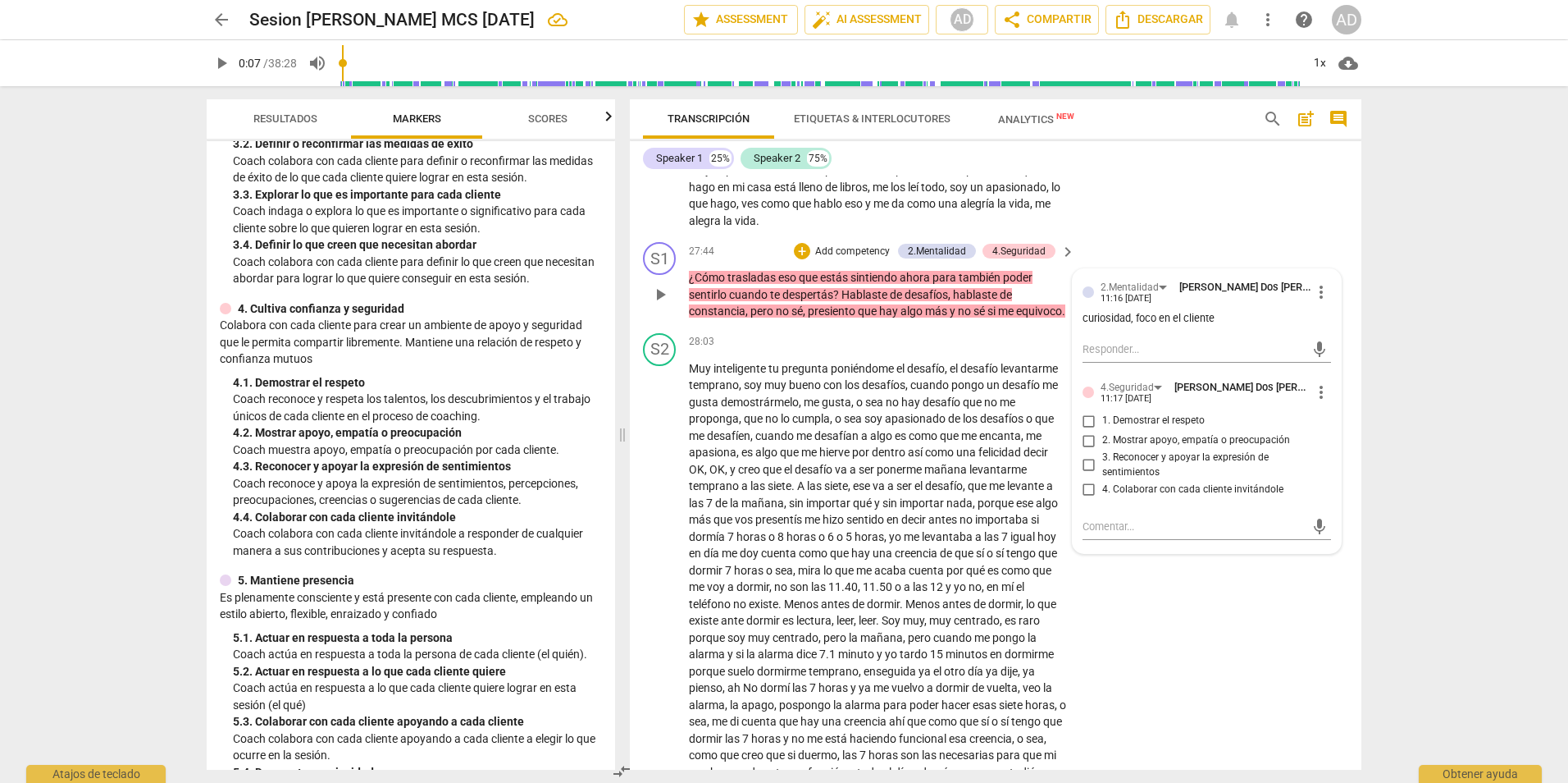
click at [1131, 497] on span "4. Colaborar con cada cliente invitándole" at bounding box center [1193, 490] width 181 height 15
click at [1102, 499] on input "4. Colaborar con cada cliente invitándole" at bounding box center [1089, 489] width 27 height 20
click at [1112, 448] on span "2. Mostrar apoyo, empatía o preocupación" at bounding box center [1196, 441] width 188 height 15
click at [1102, 450] on input "2. Mostrar apoyo, empatía o preocupación" at bounding box center [1089, 441] width 27 height 20
click at [1148, 719] on div "S2 play_arrow pause 28:03 + Add competency keyboard_arrow_right Muy inteligente…" at bounding box center [995, 658] width 731 height 663
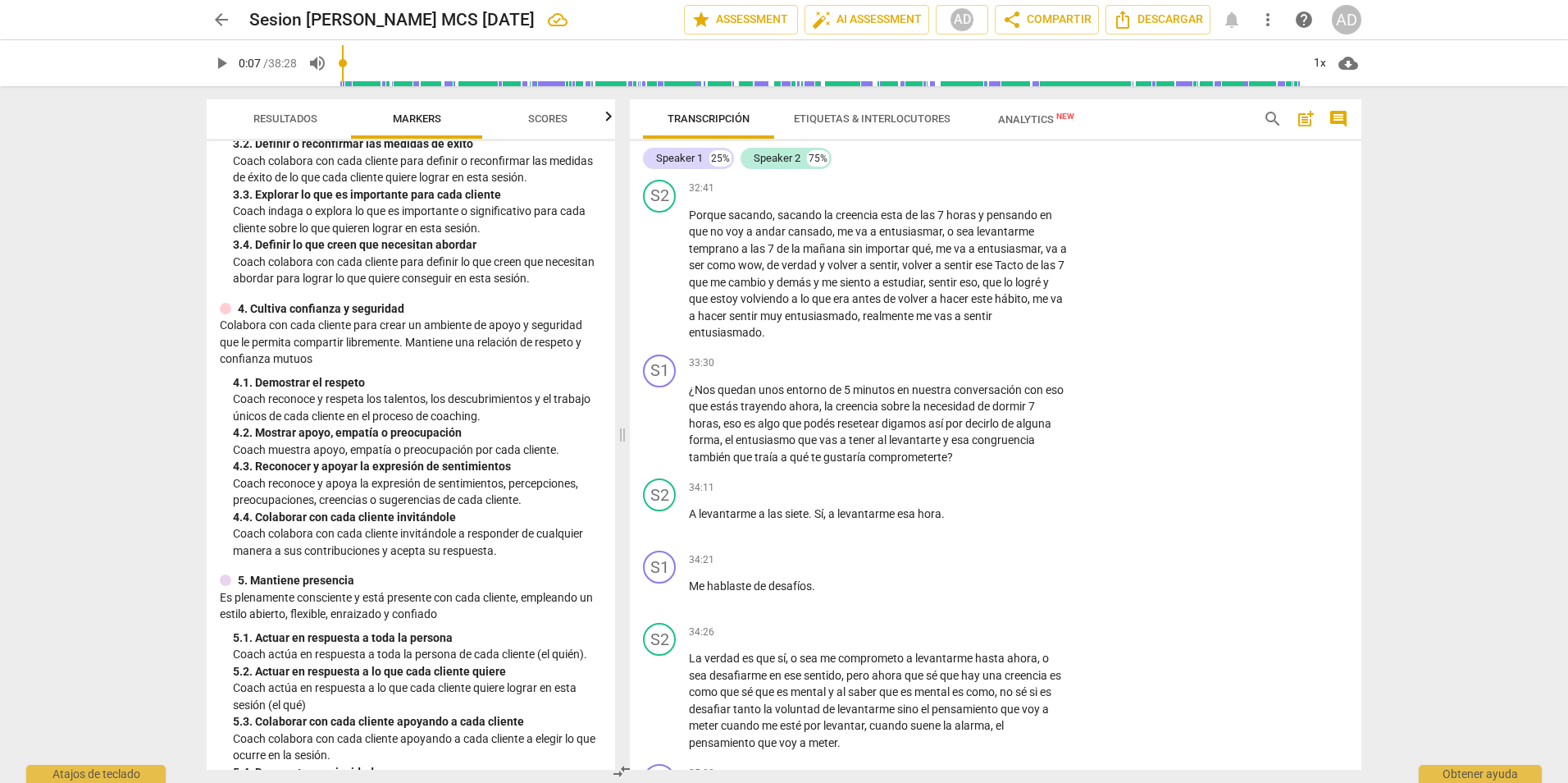
scroll to position [8809, 0]
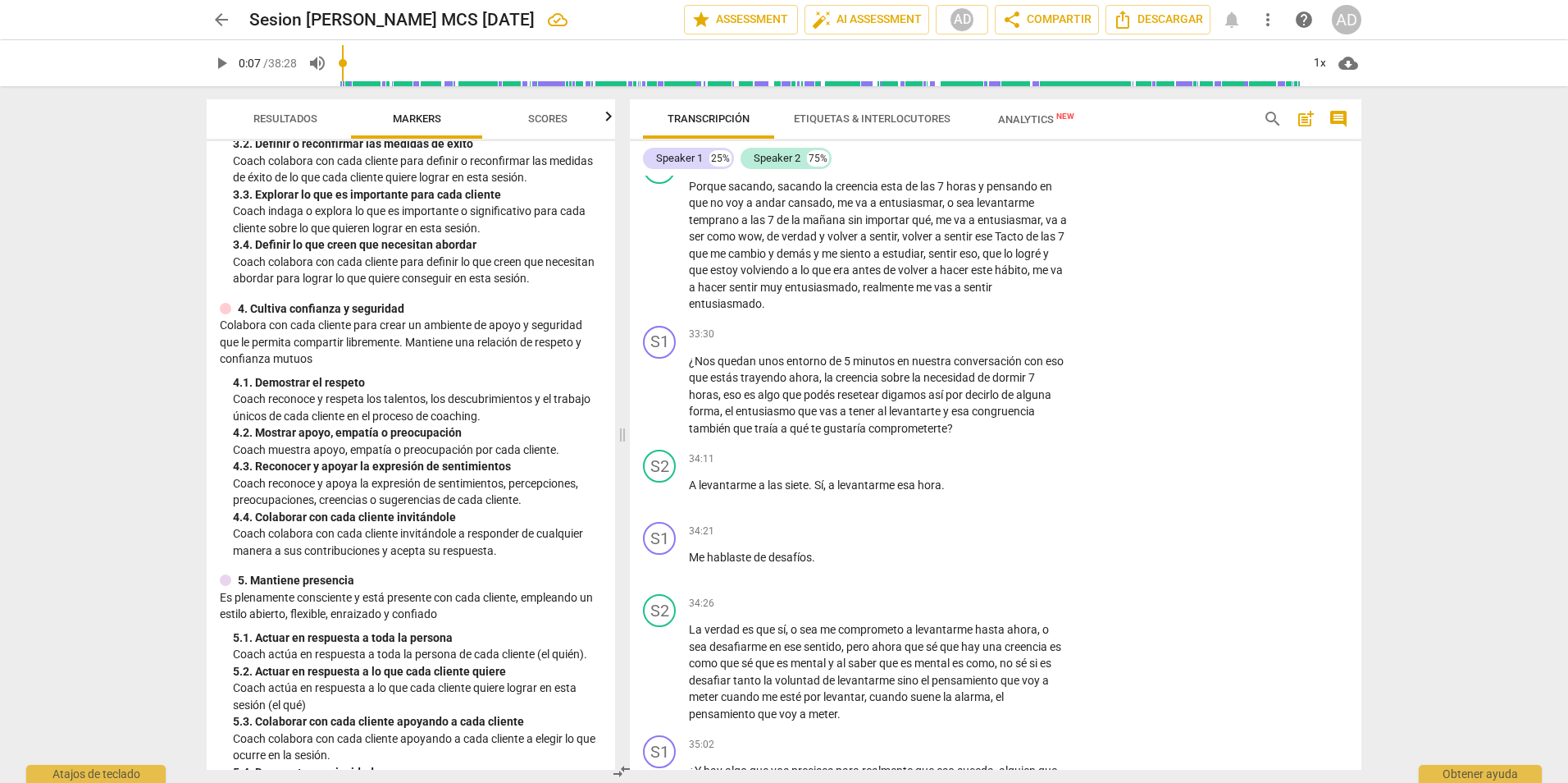
click at [1027, 94] on p "Add competency" at bounding box center [1017, 86] width 78 height 15
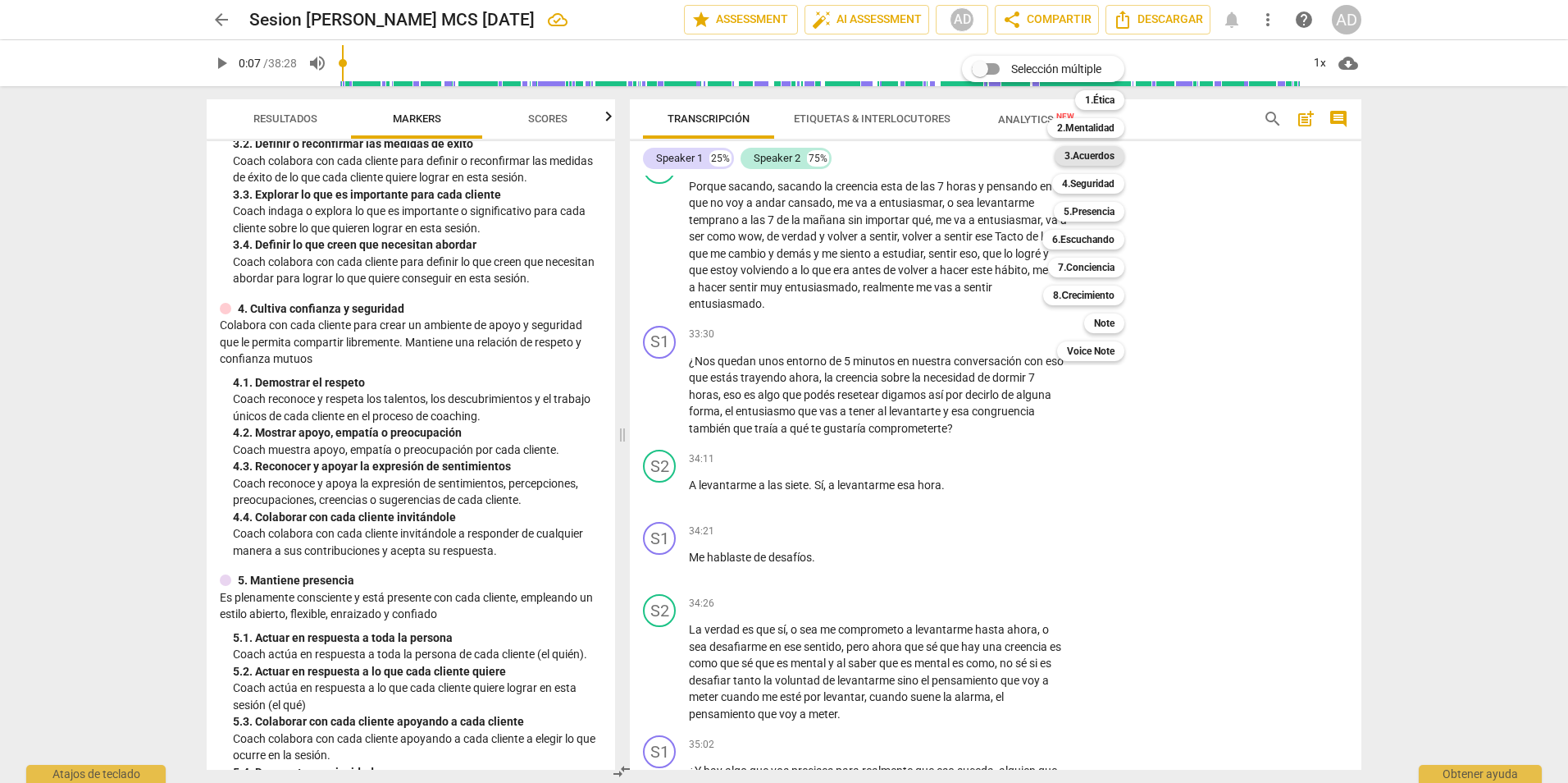
click at [1093, 160] on b "3.Acuerdos" at bounding box center [1090, 156] width 50 height 20
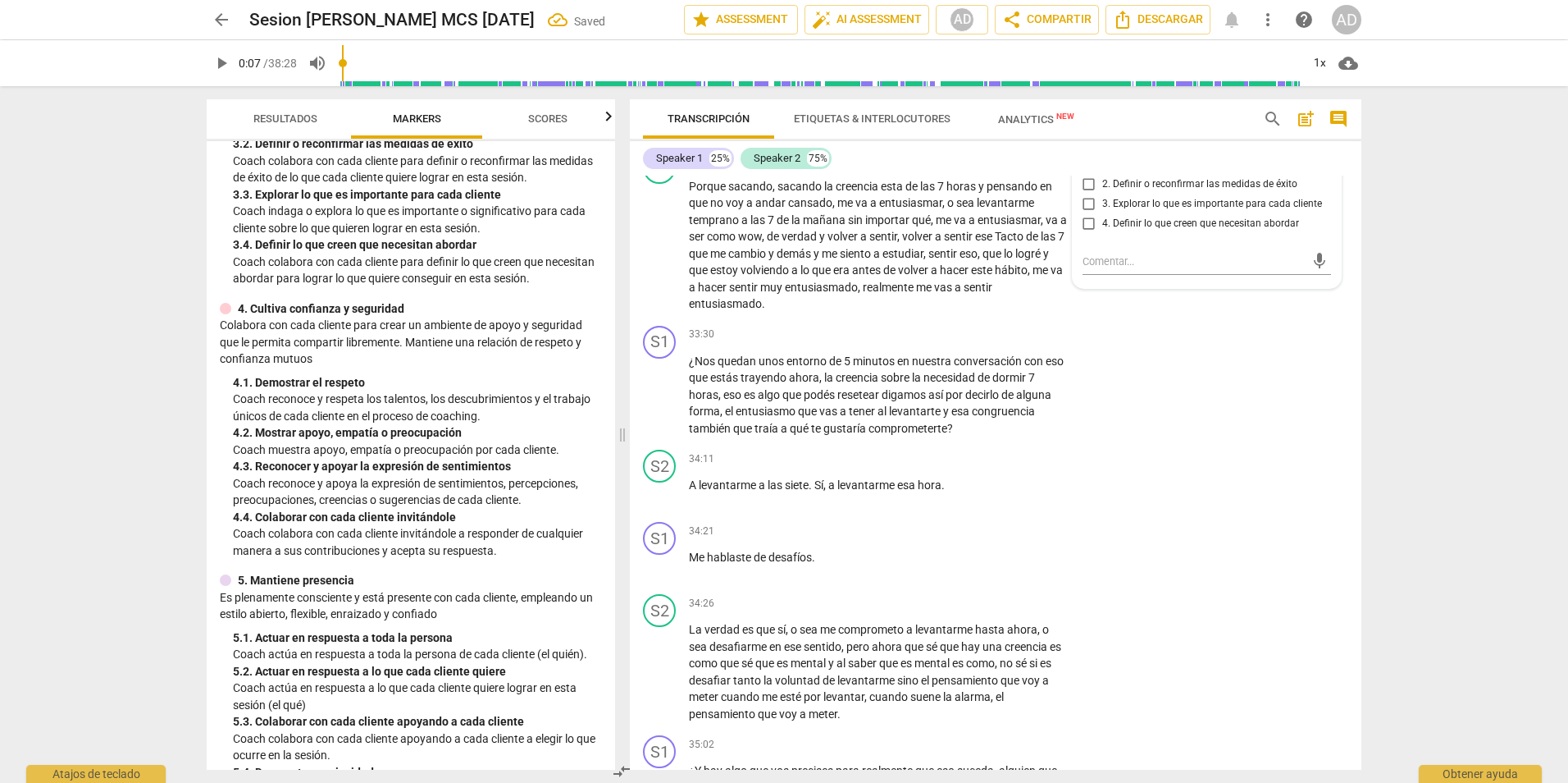
click at [1123, 192] on span "2. Definir o reconfirmar las medidas de éxito" at bounding box center [1199, 184] width 195 height 15
click at [1102, 194] on input "2. Definir o reconfirmar las medidas de éxito" at bounding box center [1089, 184] width 27 height 20
click at [1145, 444] on div "S1 play_arrow pause 33:30 + Add competency keyboard_arrow_right ¿Nos quedan uno…" at bounding box center [995, 381] width 731 height 125
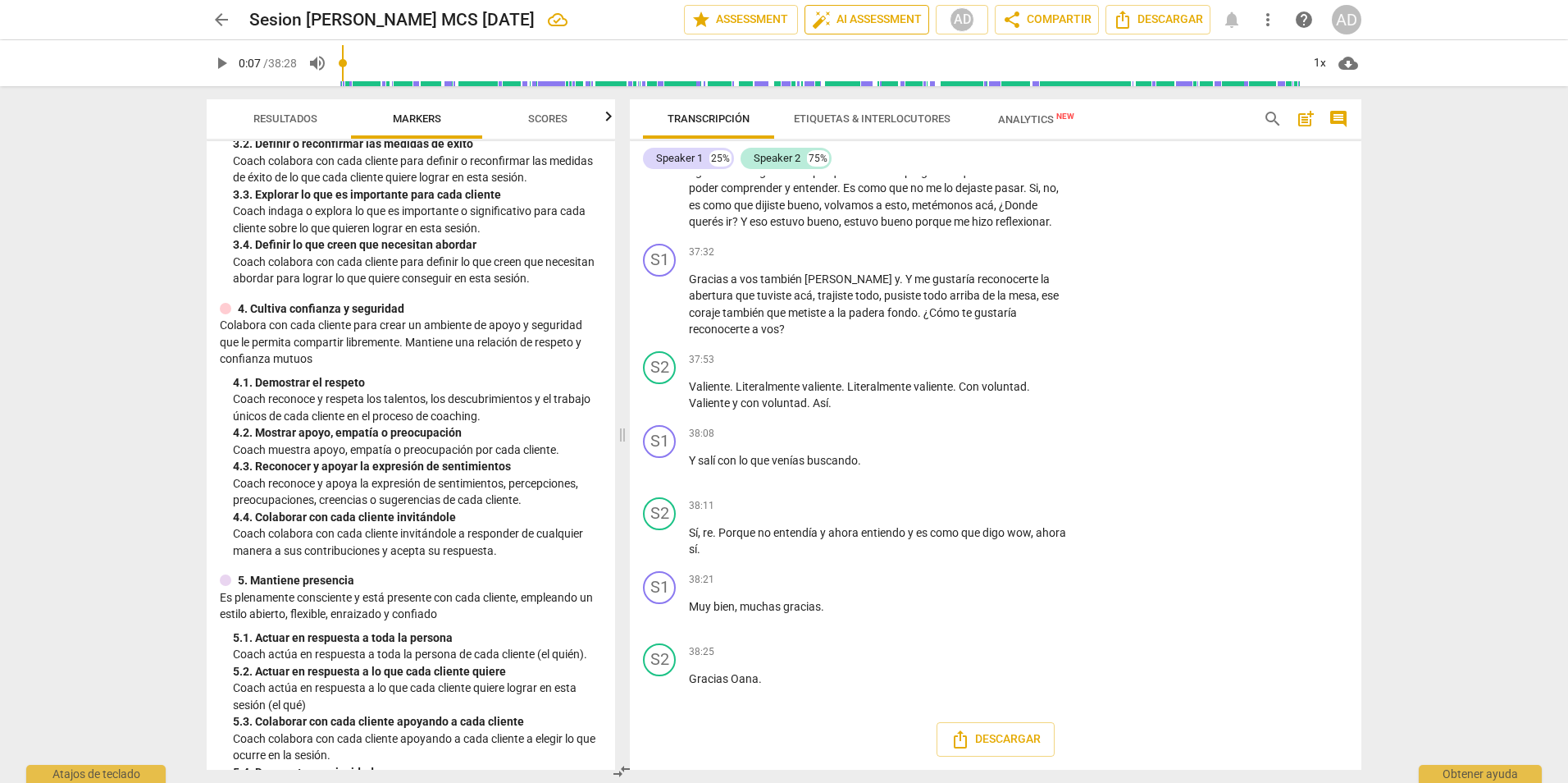
scroll to position [10000, 0]
